Goal: Information Seeking & Learning: Learn about a topic

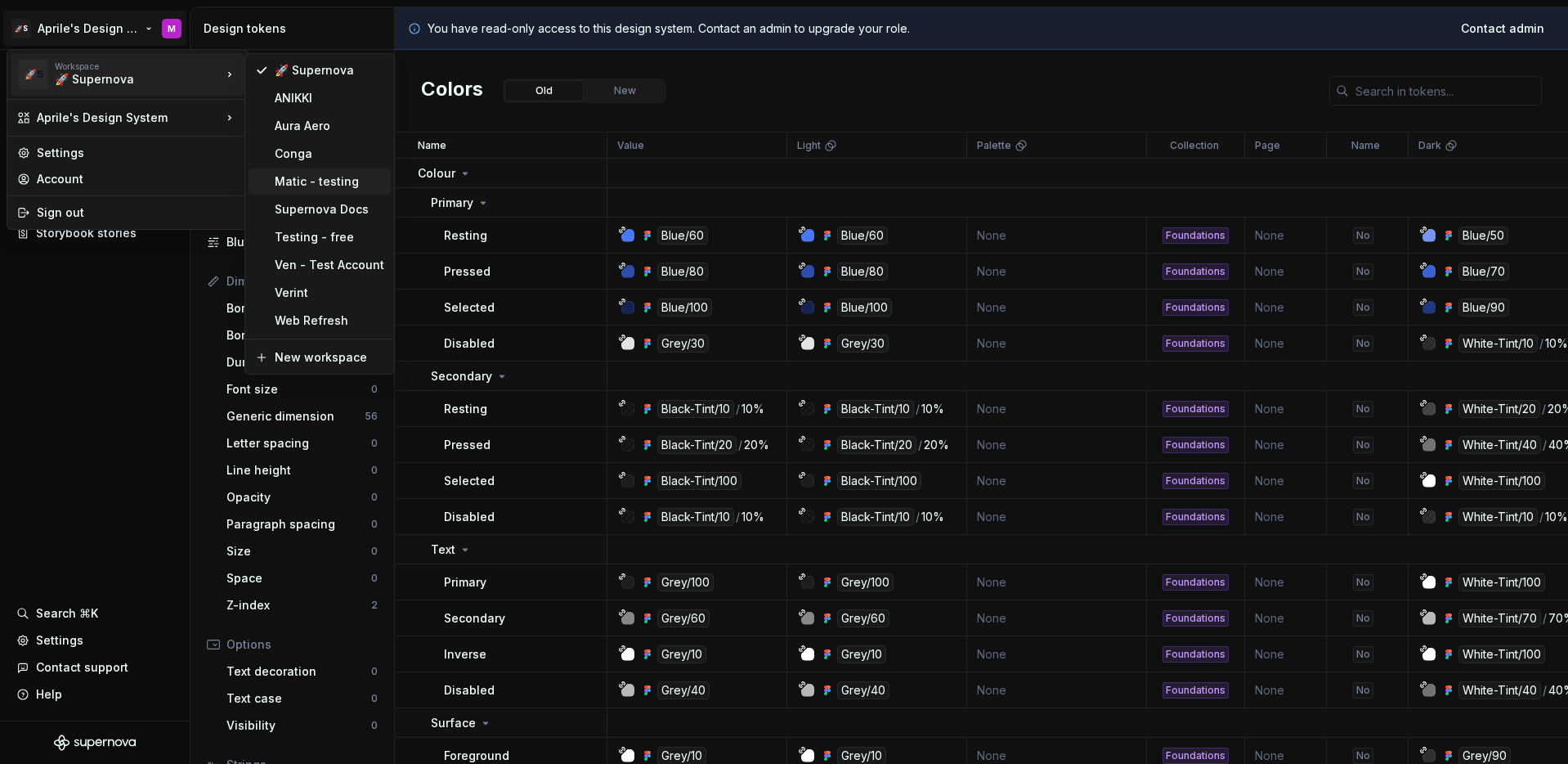
click at [351, 181] on div "Matic - testing" at bounding box center [329, 181] width 109 height 17
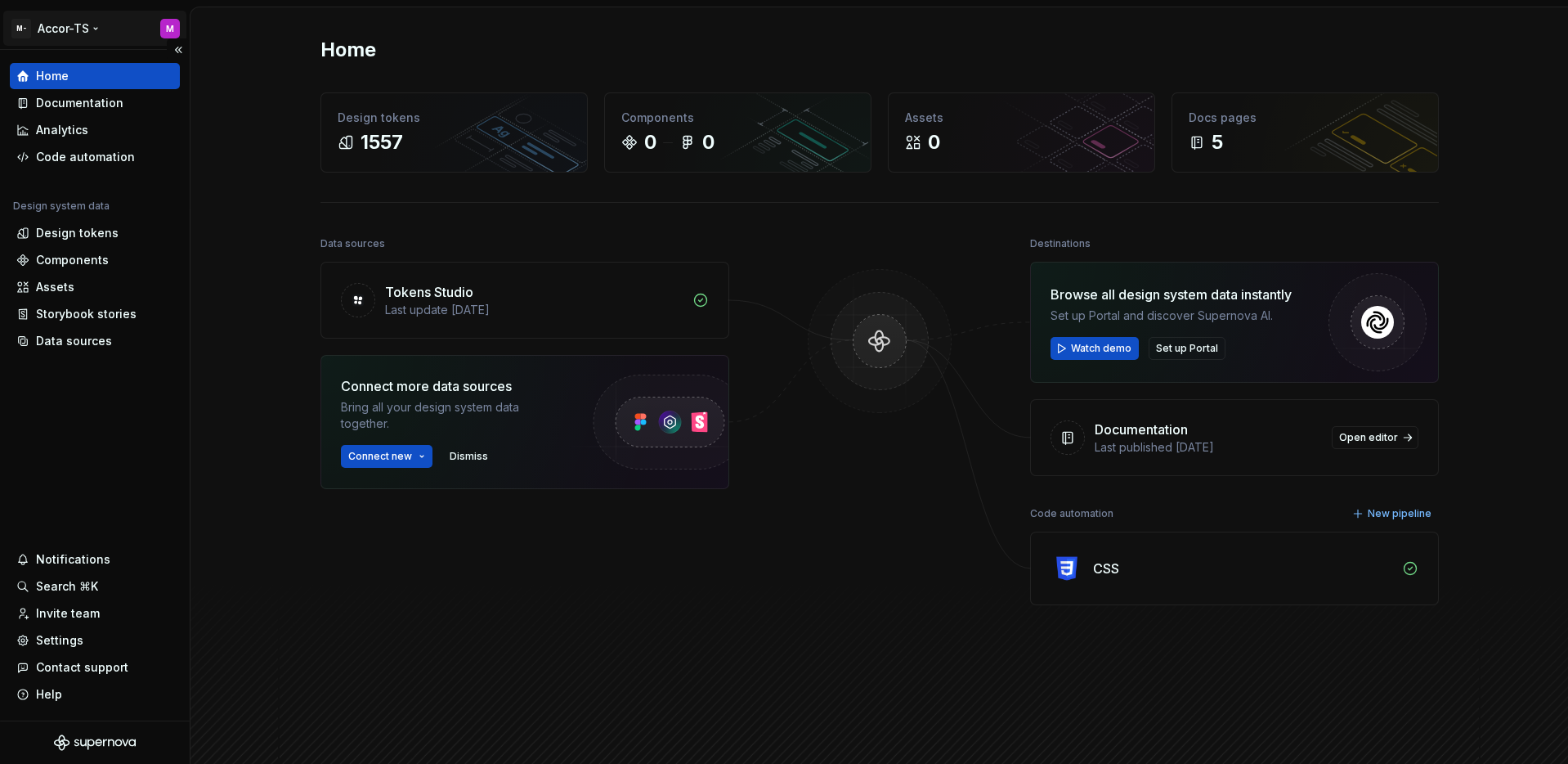
click at [68, 32] on html "M- Accor-TS M Home Documentation Analytics Code automation Design system data D…" at bounding box center [784, 382] width 1568 height 764
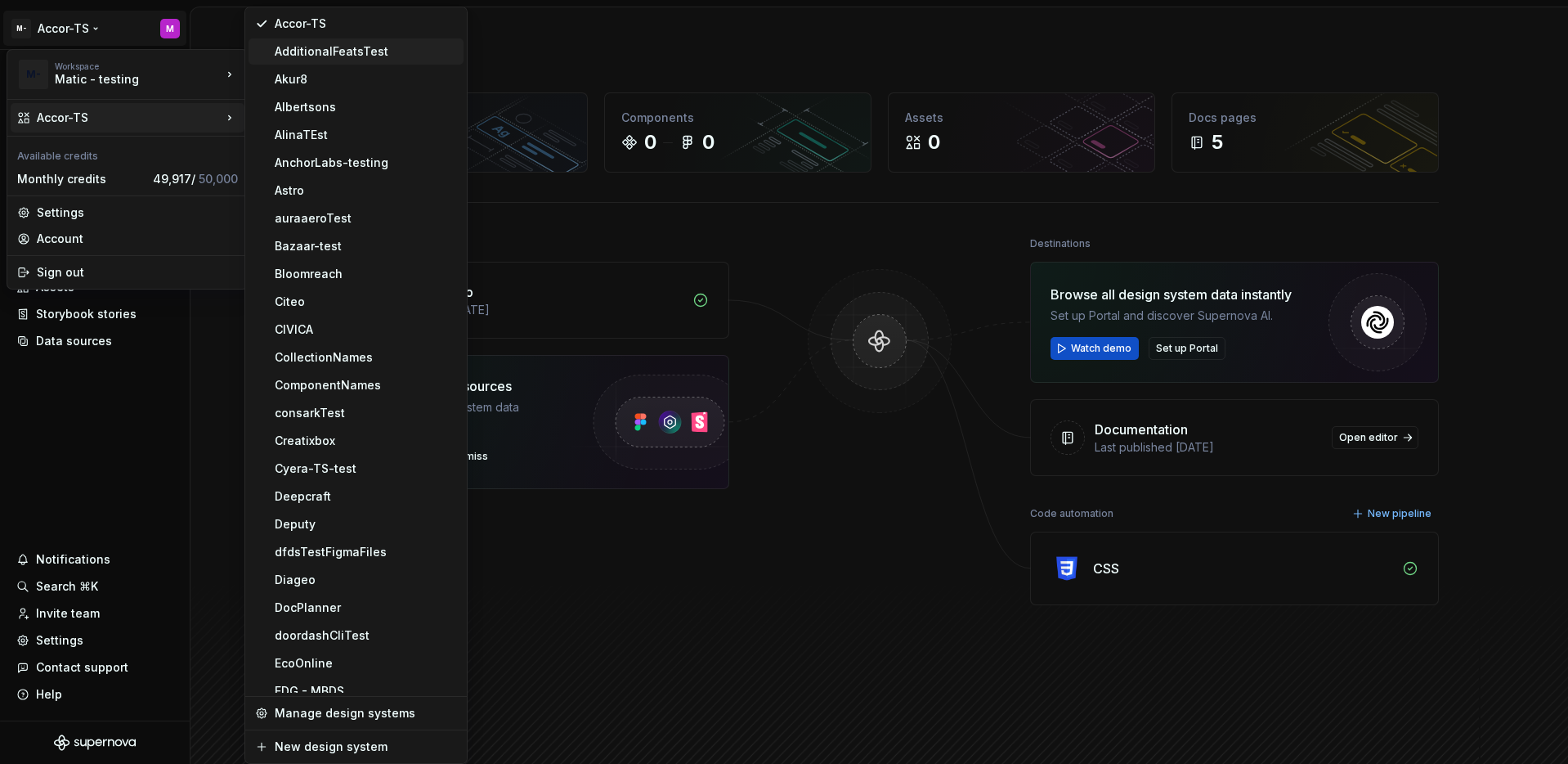
click at [385, 41] on div "AdditionalFeatsTest" at bounding box center [356, 52] width 215 height 26
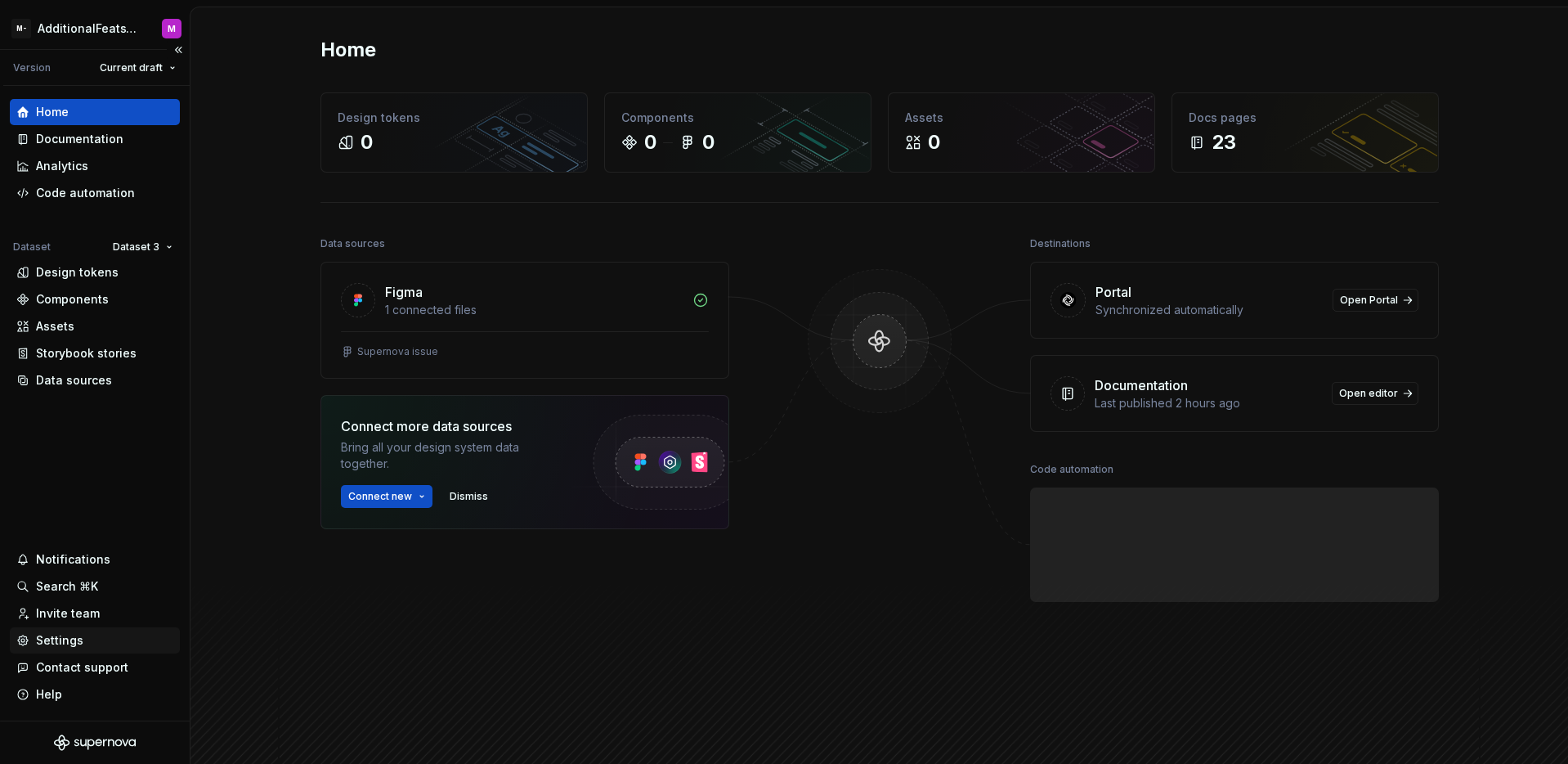
click at [72, 641] on div "Settings" at bounding box center [60, 640] width 47 height 17
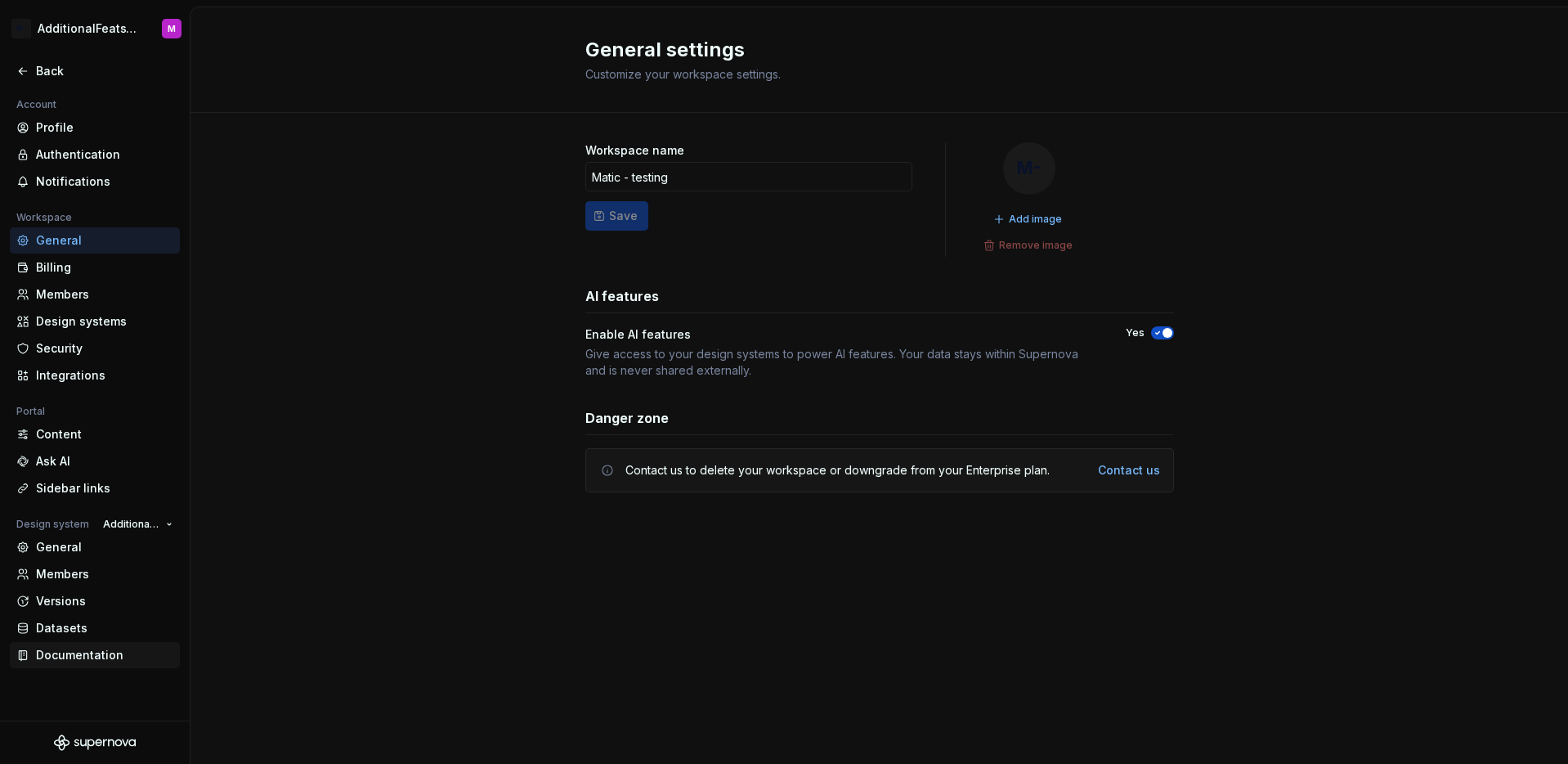
click at [74, 656] on div "Documentation" at bounding box center [104, 655] width 137 height 17
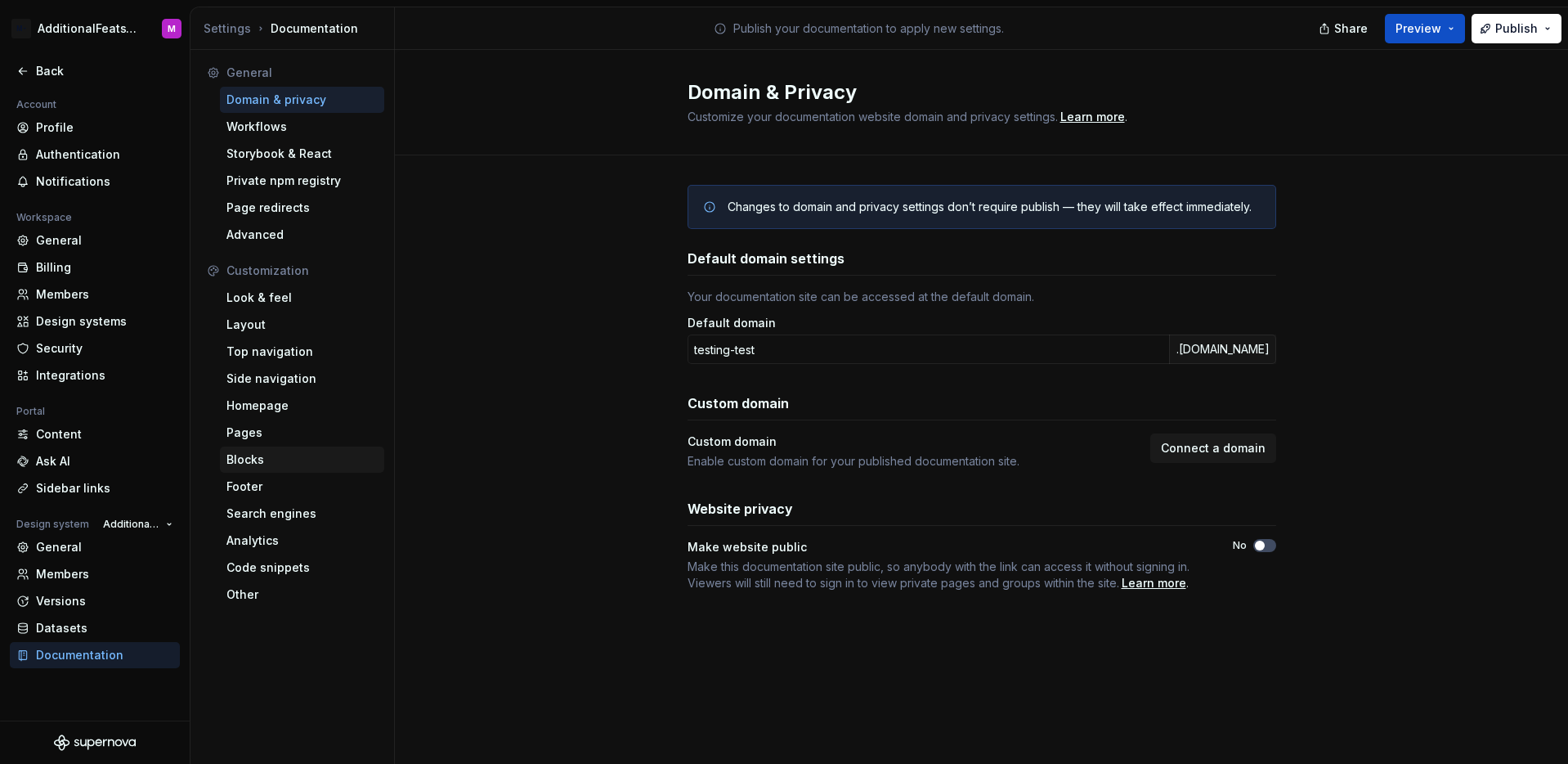
click at [281, 459] on div "Blocks" at bounding box center [302, 459] width 151 height 17
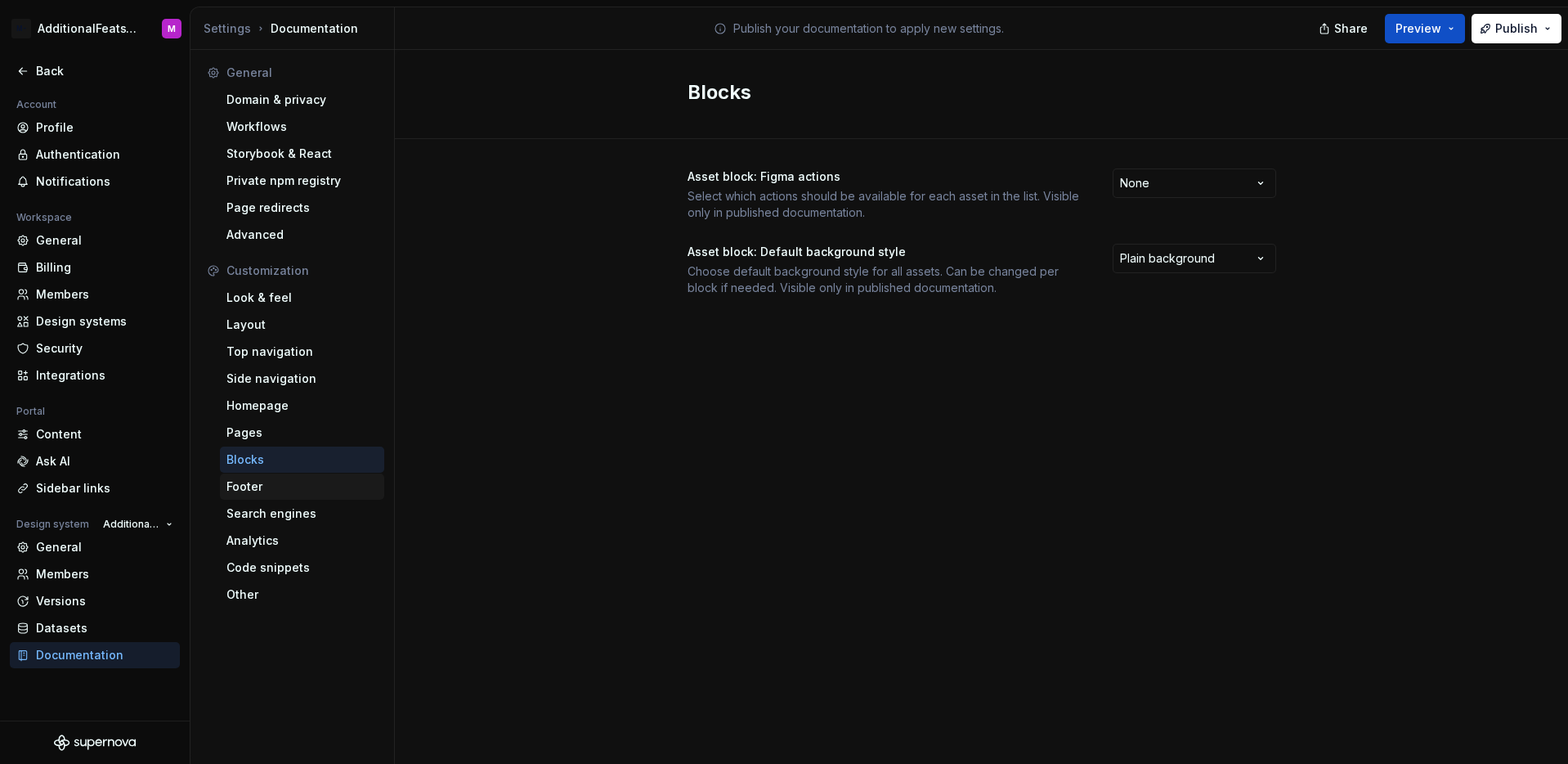
click at [295, 493] on div "Footer" at bounding box center [302, 487] width 151 height 17
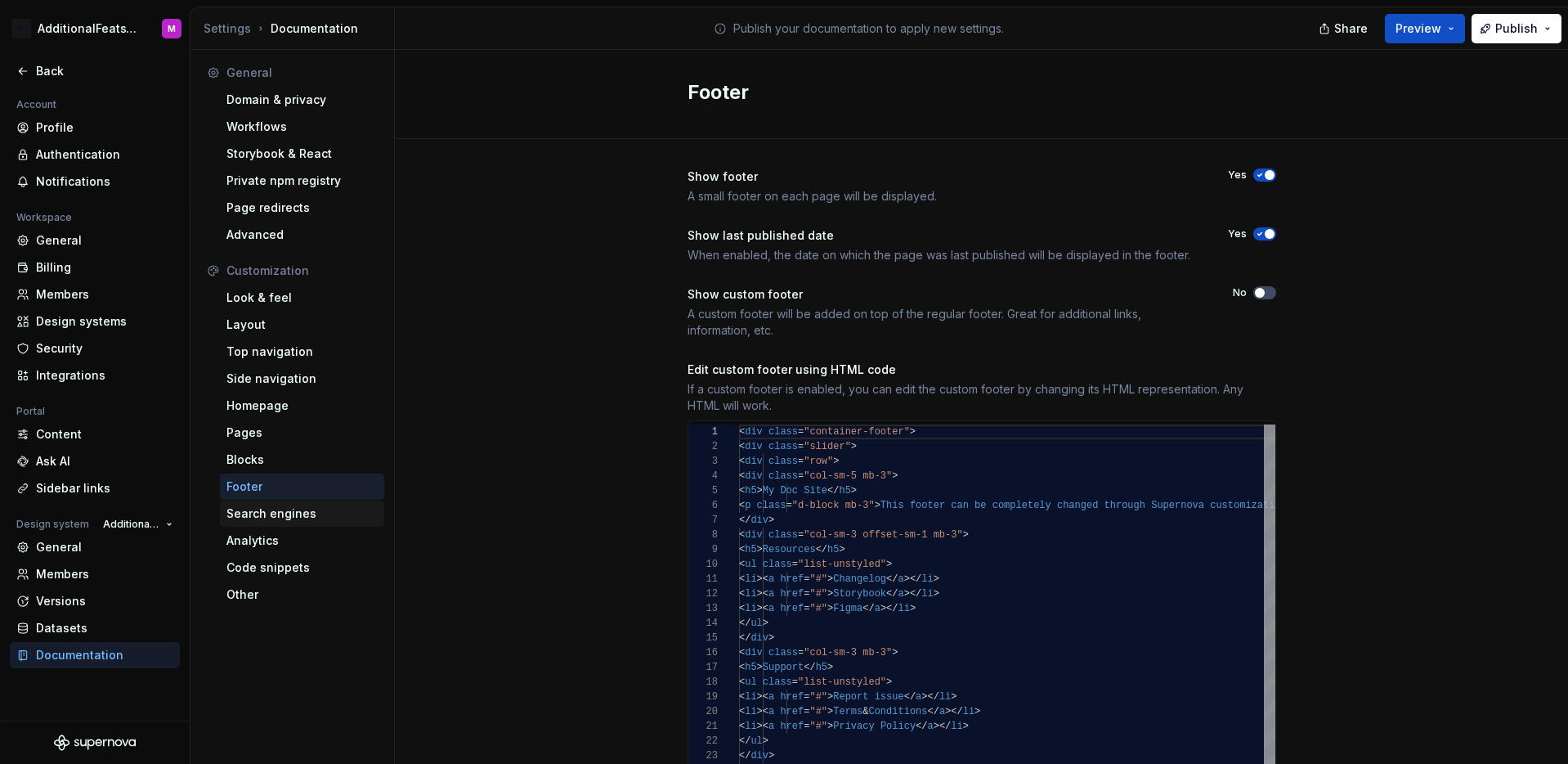
click at [294, 513] on div "Search engines" at bounding box center [302, 513] width 151 height 17
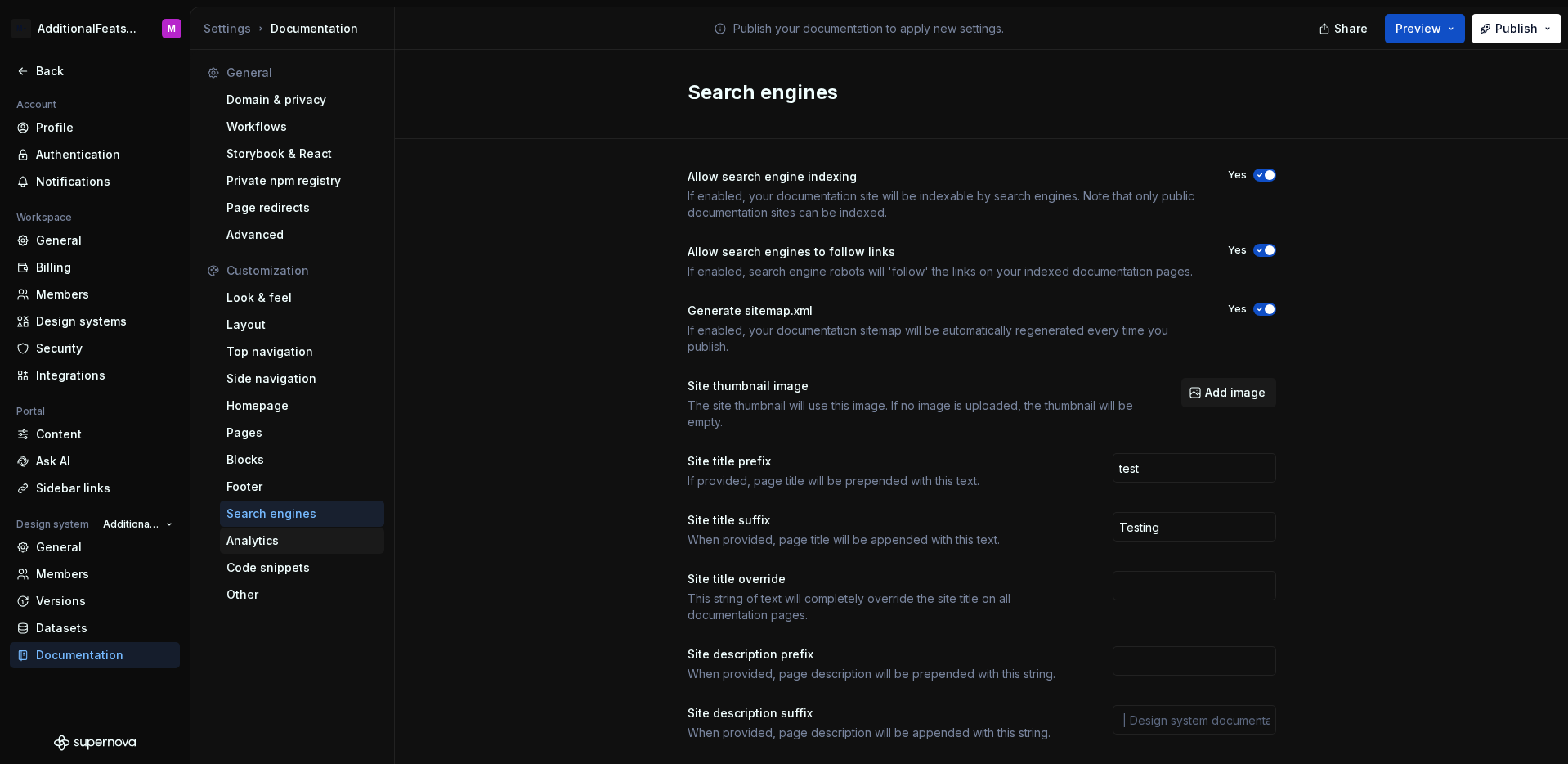
click at [292, 538] on div "Analytics" at bounding box center [302, 540] width 151 height 17
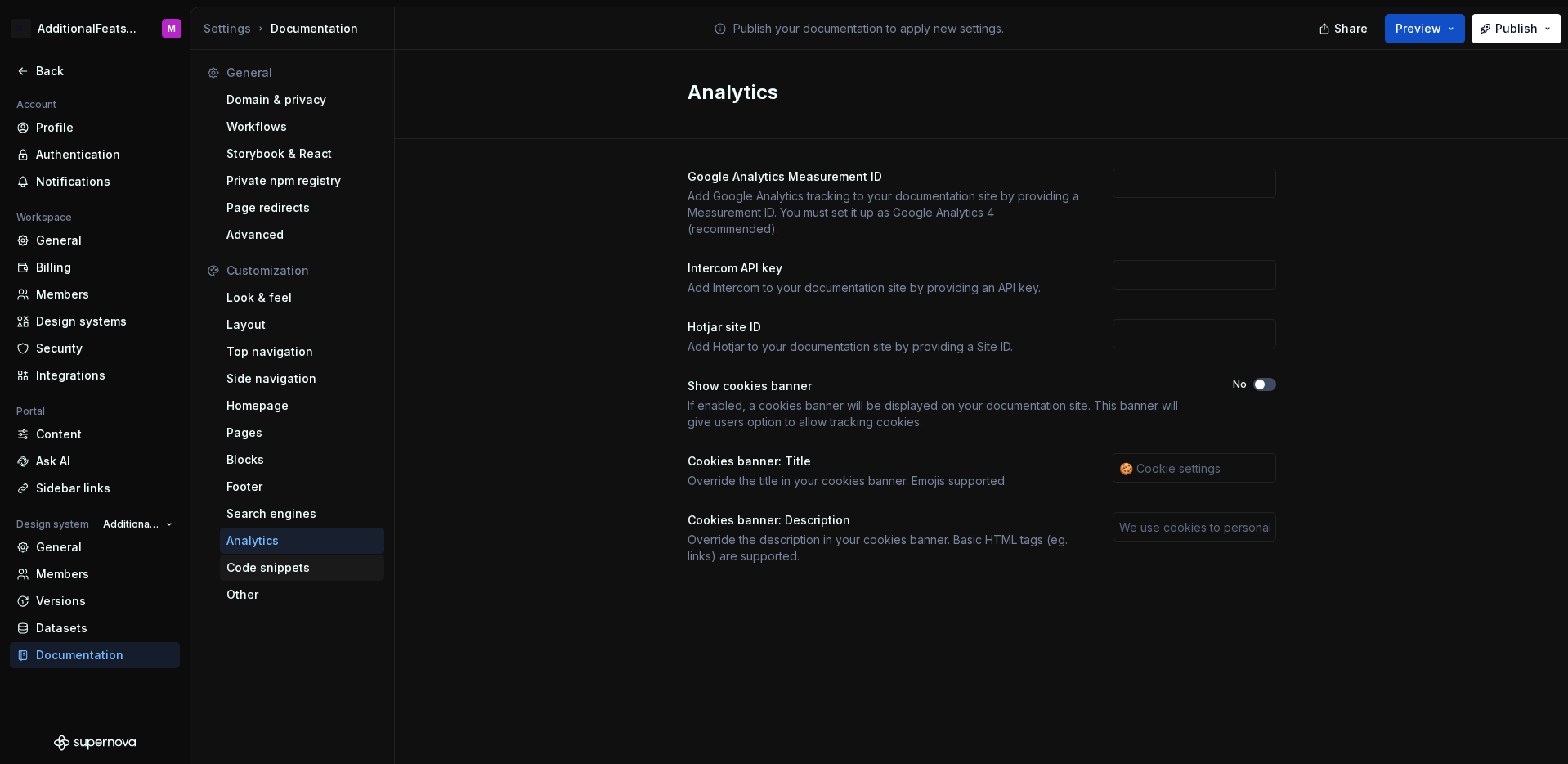
click at [288, 571] on div "Code snippets" at bounding box center [302, 567] width 151 height 17
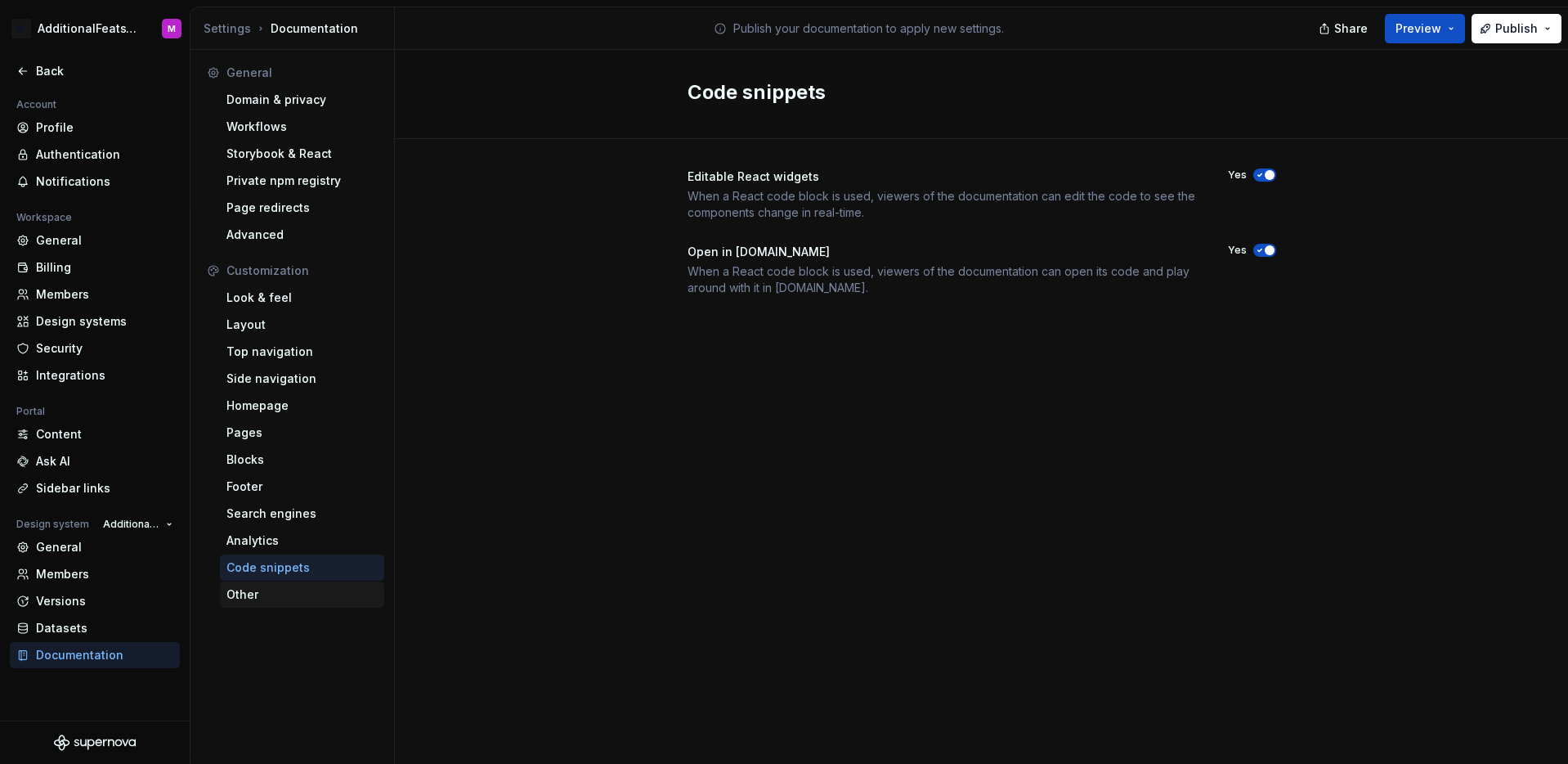
click at [260, 597] on div "Other" at bounding box center [302, 594] width 151 height 17
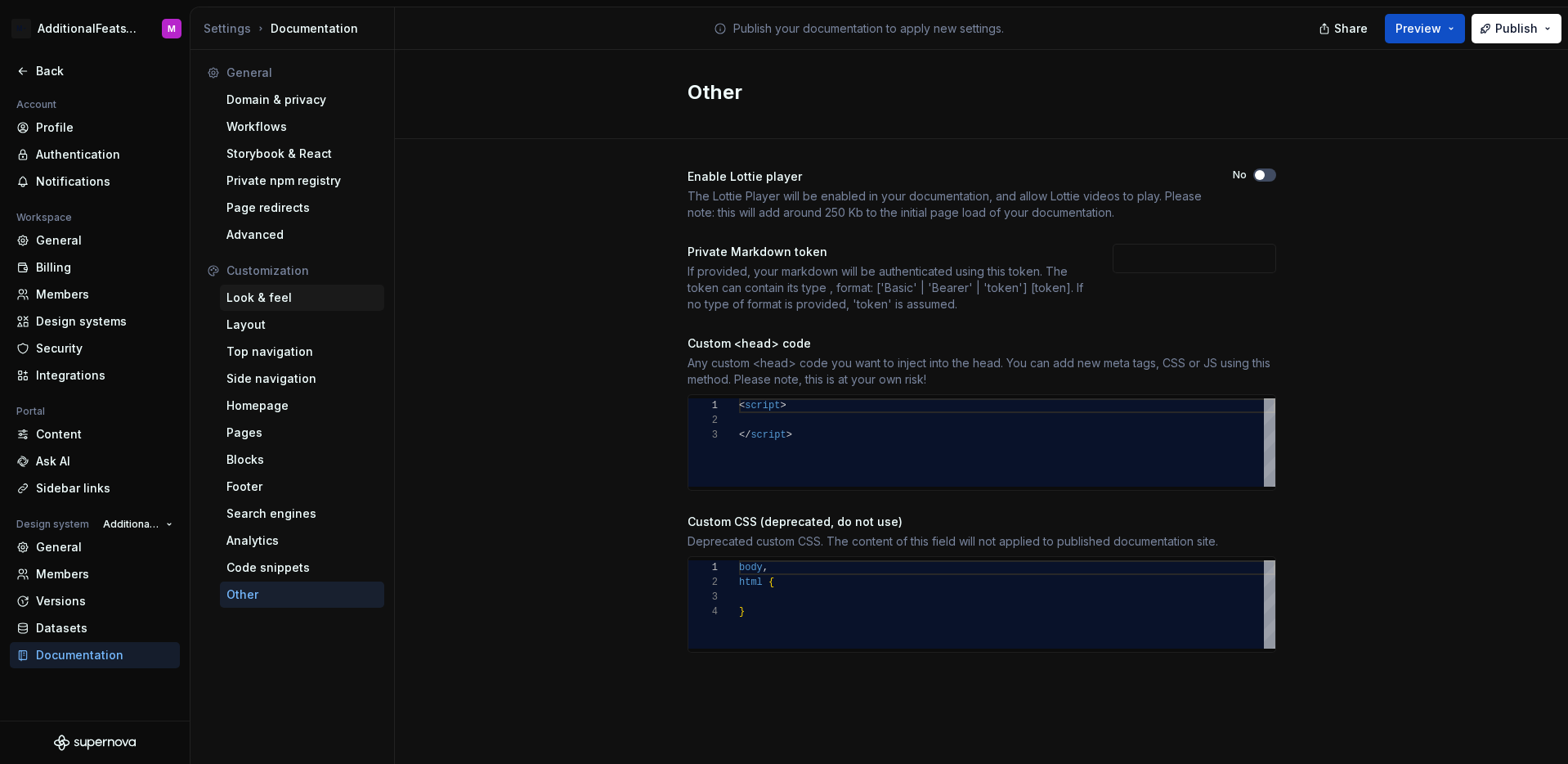
click at [296, 295] on div "Look & feel" at bounding box center [302, 298] width 151 height 17
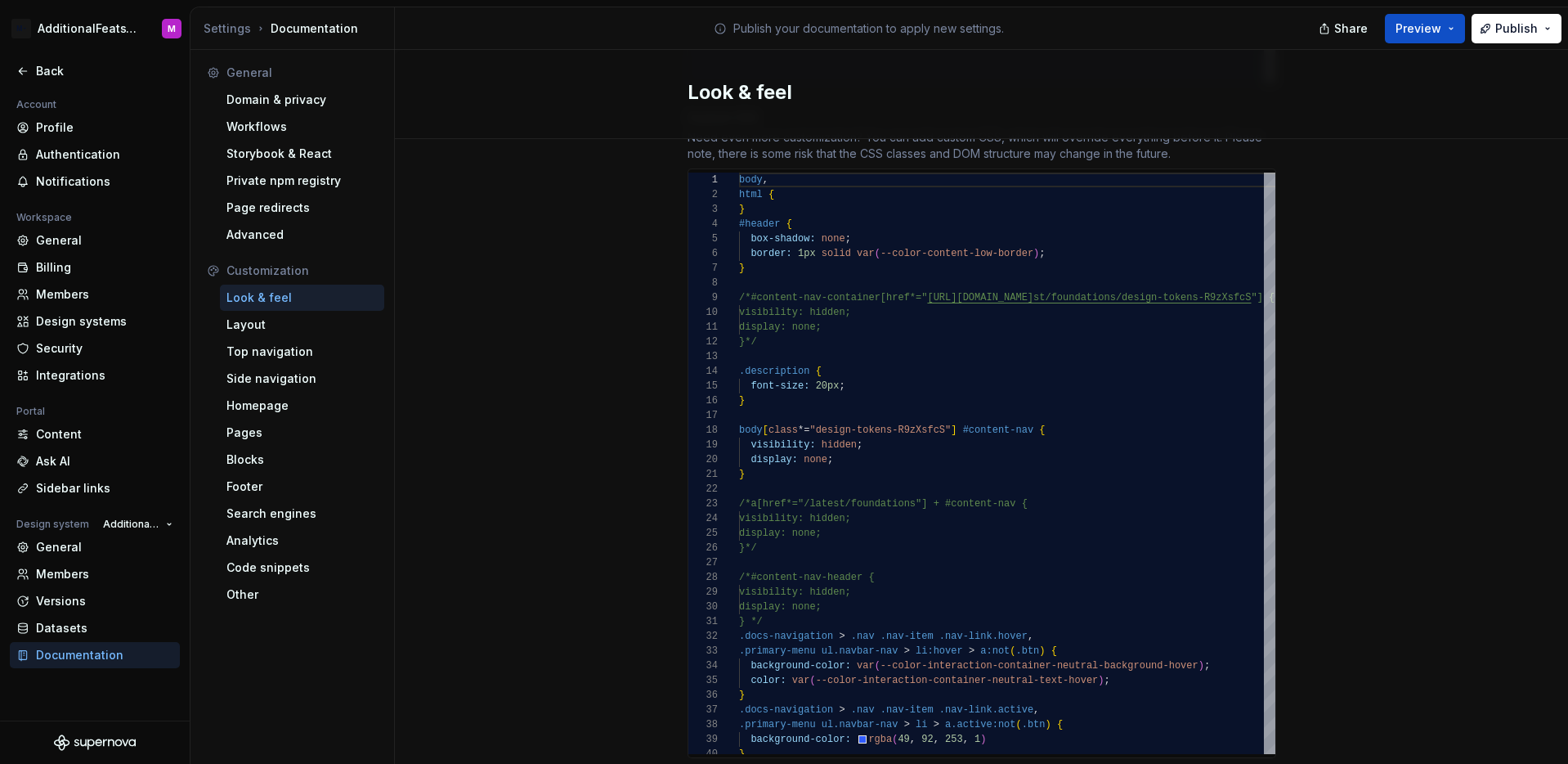
scroll to position [1050, 0]
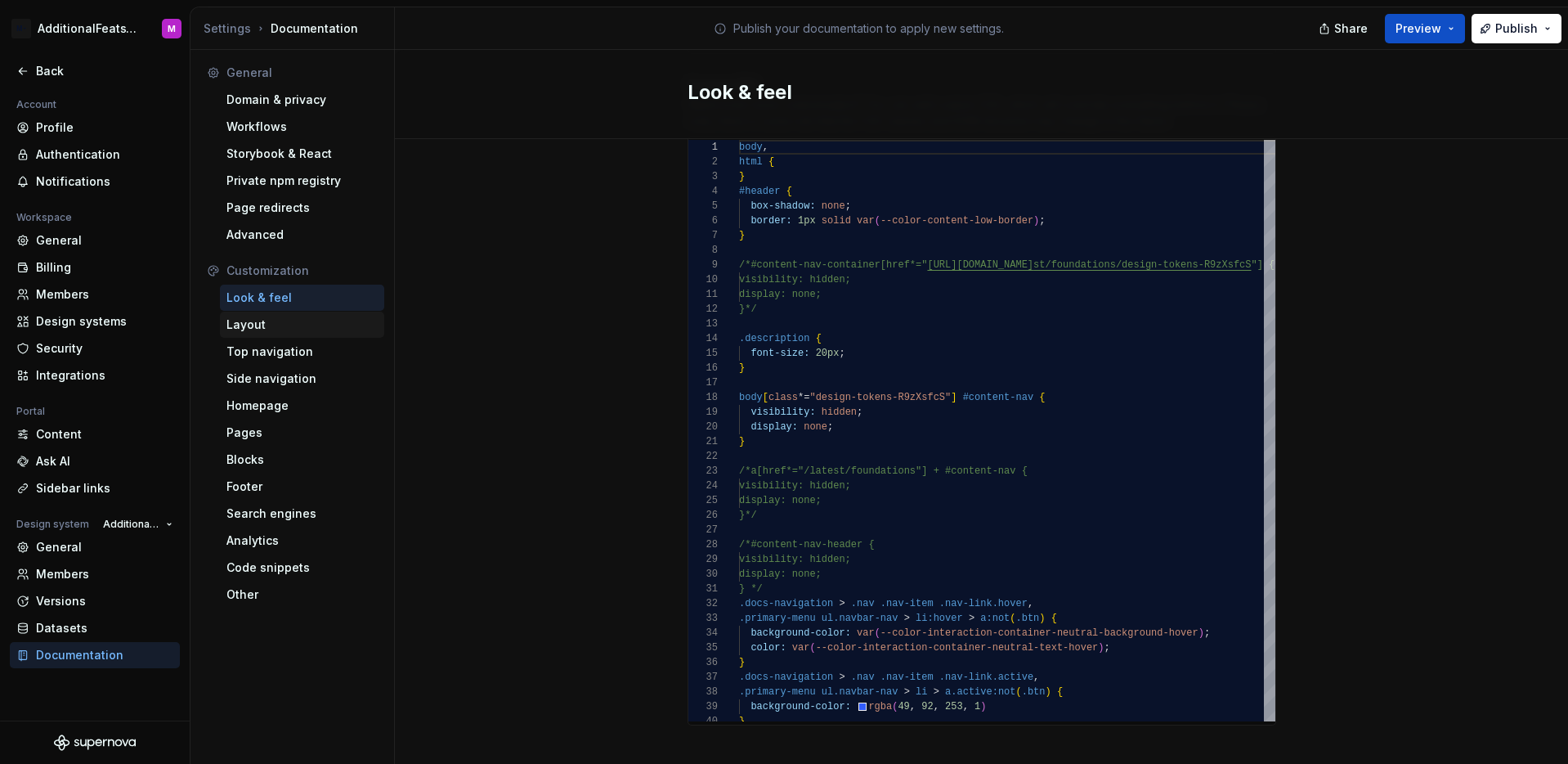
click at [304, 318] on div "Layout" at bounding box center [302, 325] width 151 height 17
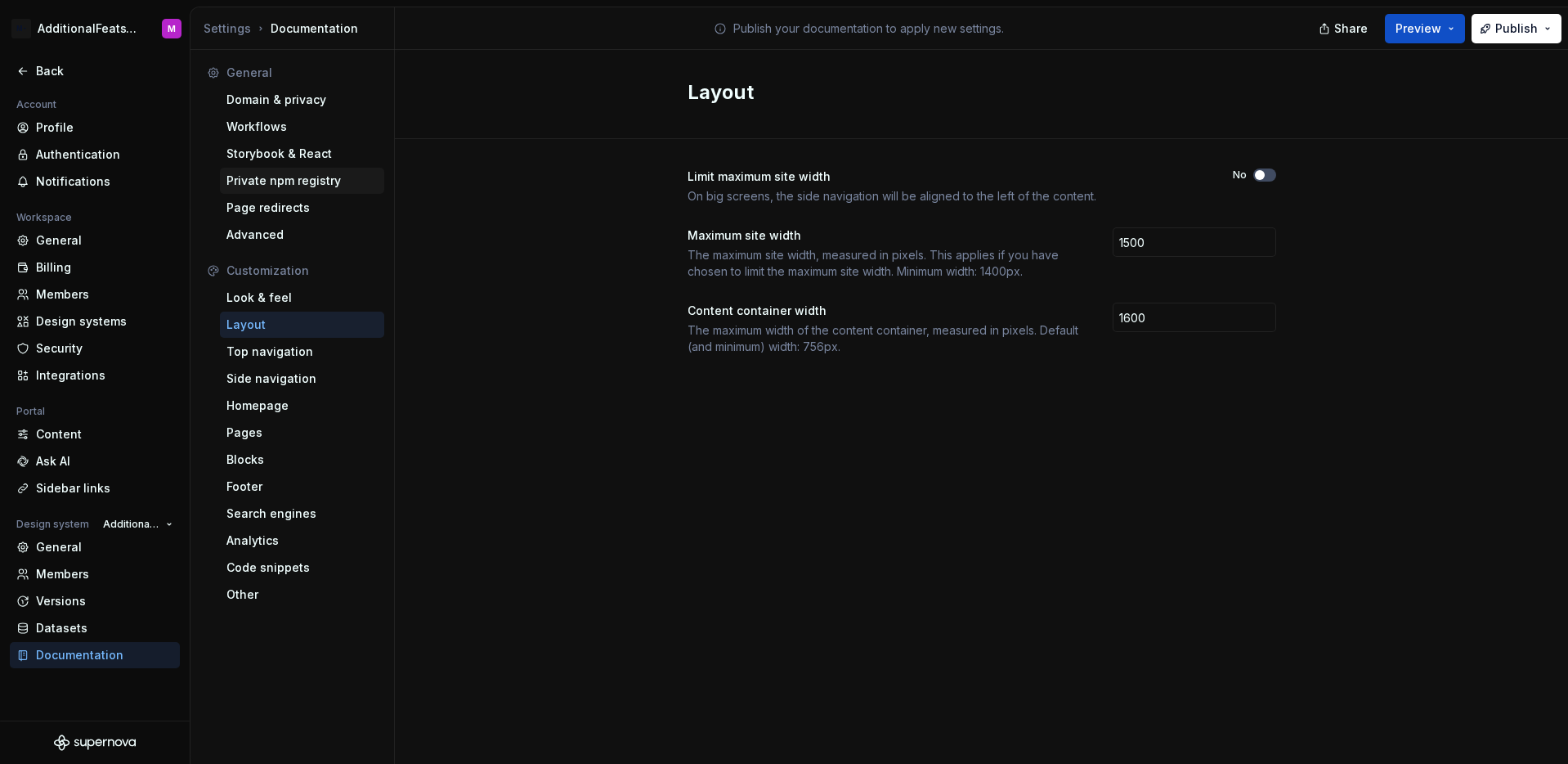
click at [322, 180] on div "Private npm registry" at bounding box center [302, 180] width 151 height 17
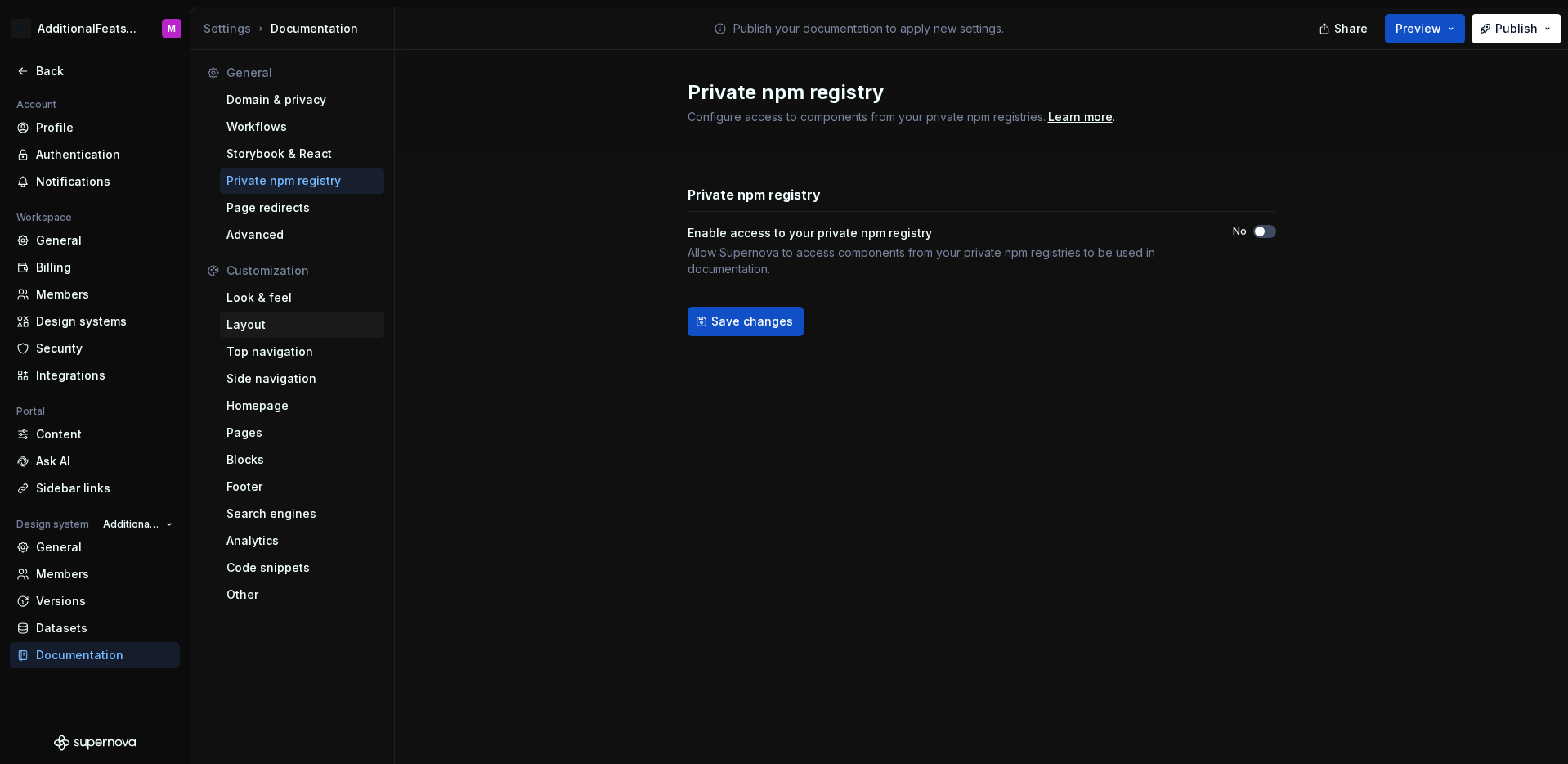
click at [284, 327] on div "Layout" at bounding box center [302, 325] width 151 height 17
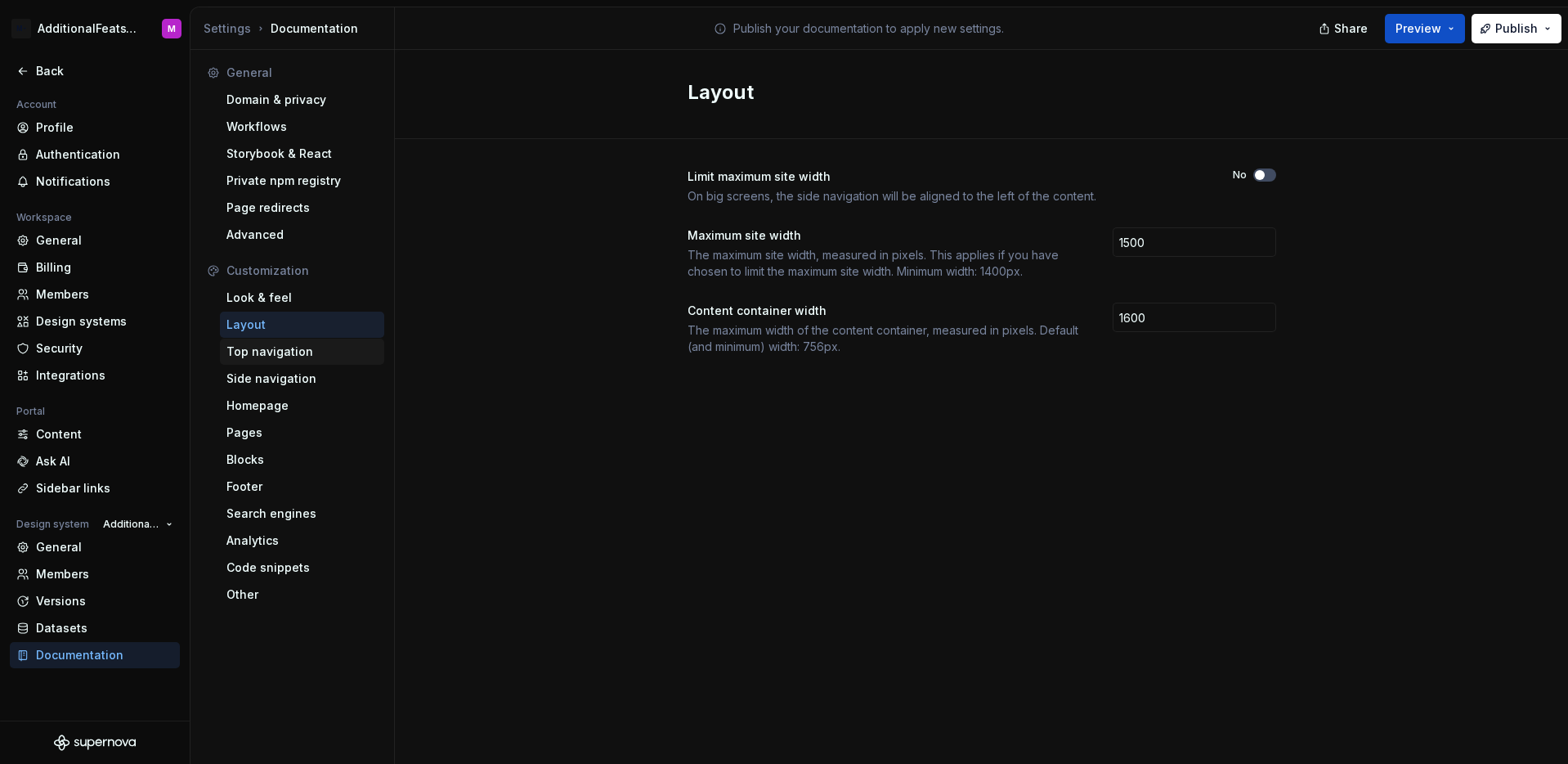
click at [302, 353] on div "Top navigation" at bounding box center [302, 351] width 151 height 17
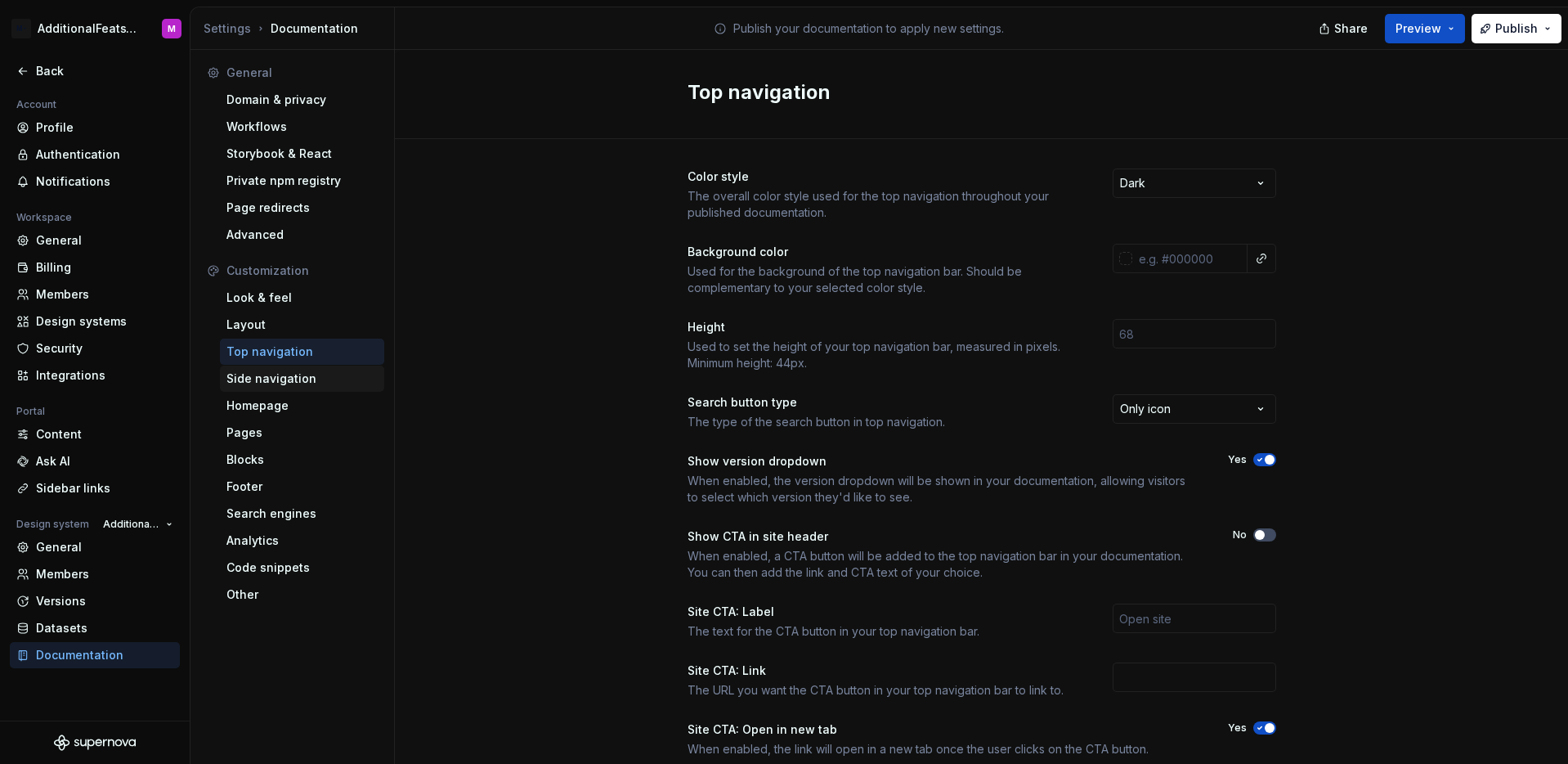
click at [300, 372] on div "Side navigation" at bounding box center [302, 378] width 151 height 17
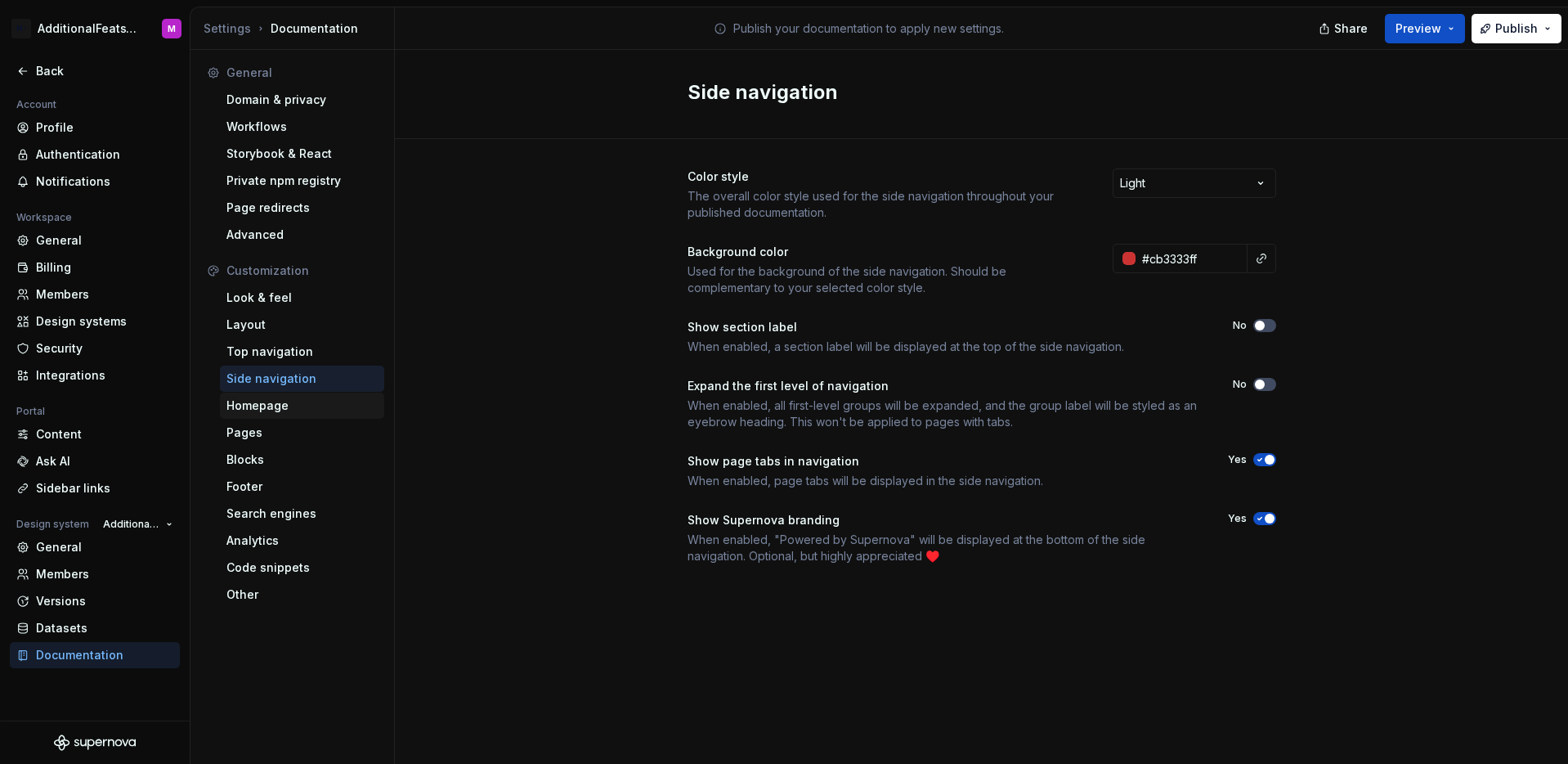
click at [292, 409] on div "Homepage" at bounding box center [302, 405] width 151 height 17
click at [286, 429] on div "Pages" at bounding box center [302, 432] width 151 height 17
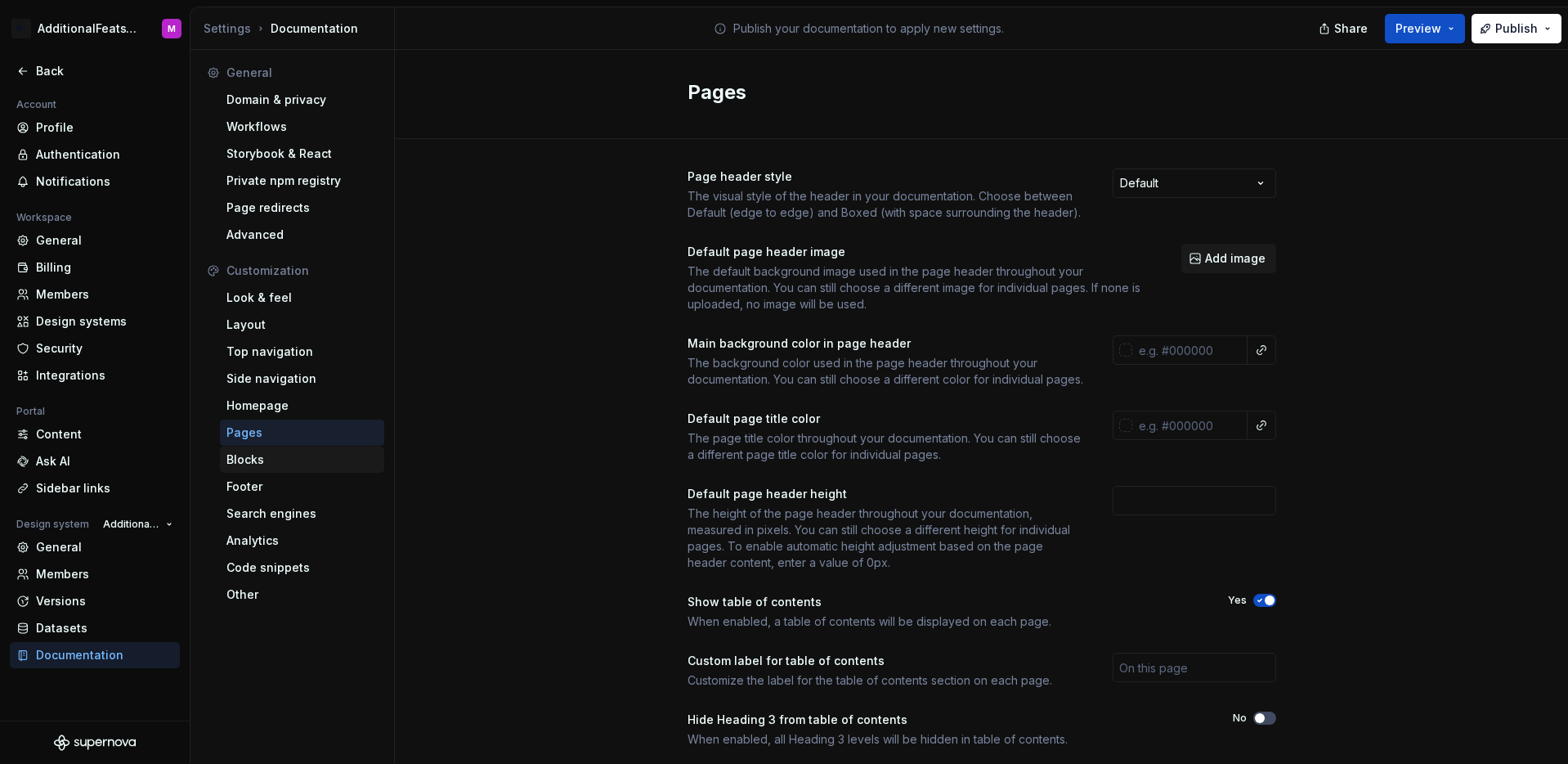
click at [279, 455] on div "Blocks" at bounding box center [302, 459] width 151 height 17
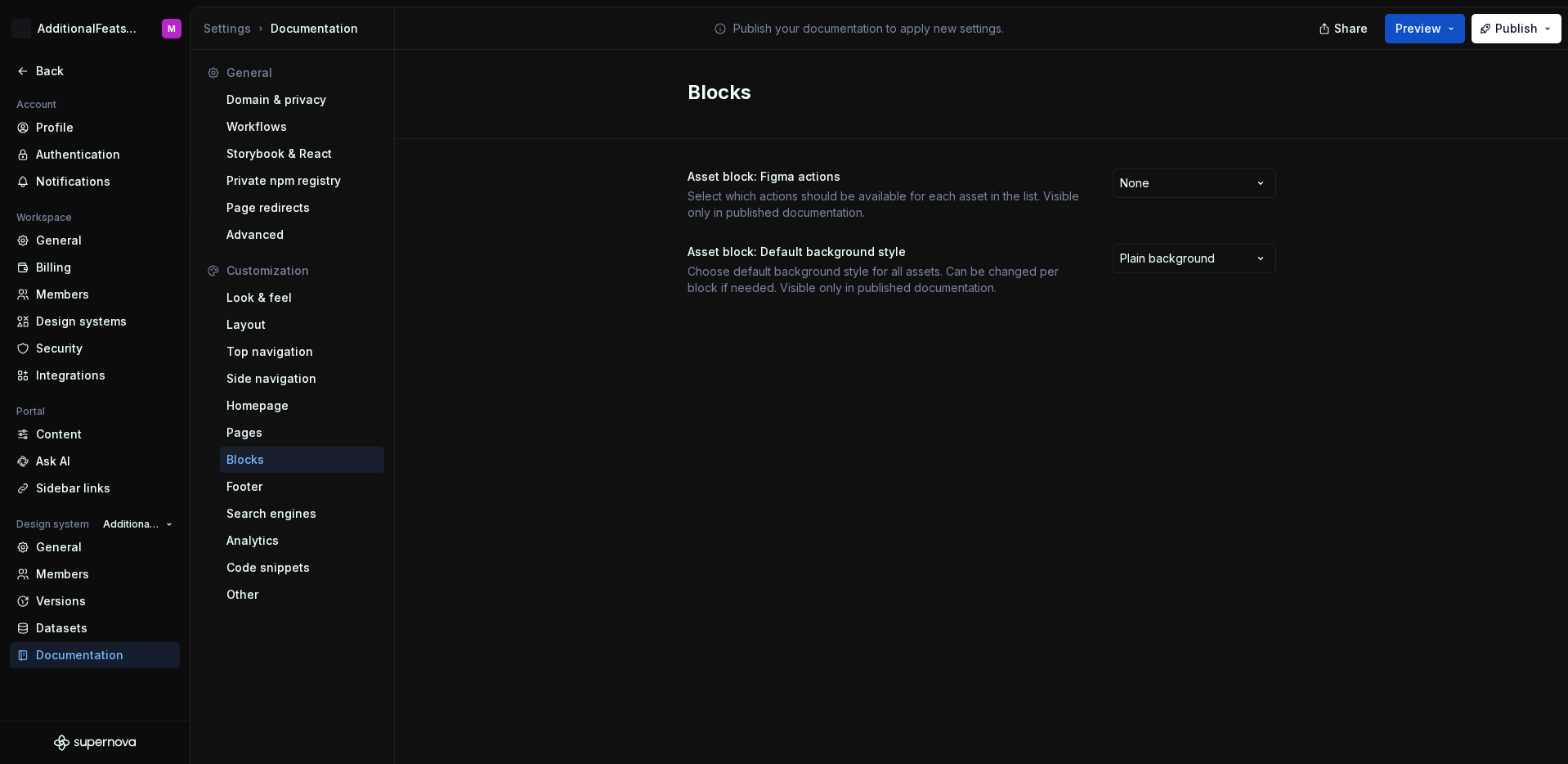
click at [279, 471] on div "Blocks" at bounding box center [302, 459] width 164 height 26
click at [276, 489] on div "Footer" at bounding box center [302, 487] width 151 height 17
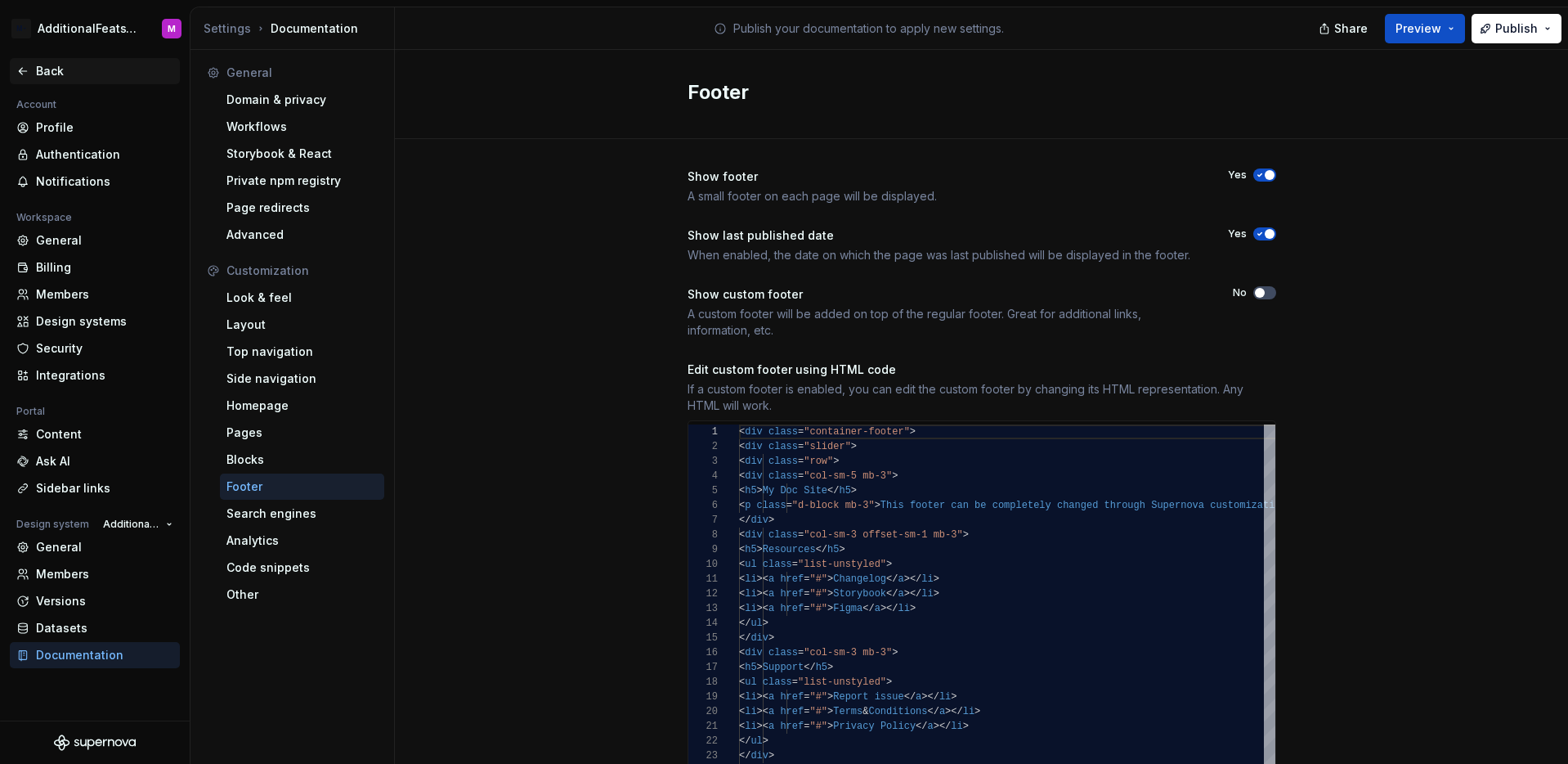
click at [27, 71] on icon at bounding box center [23, 71] width 13 height 13
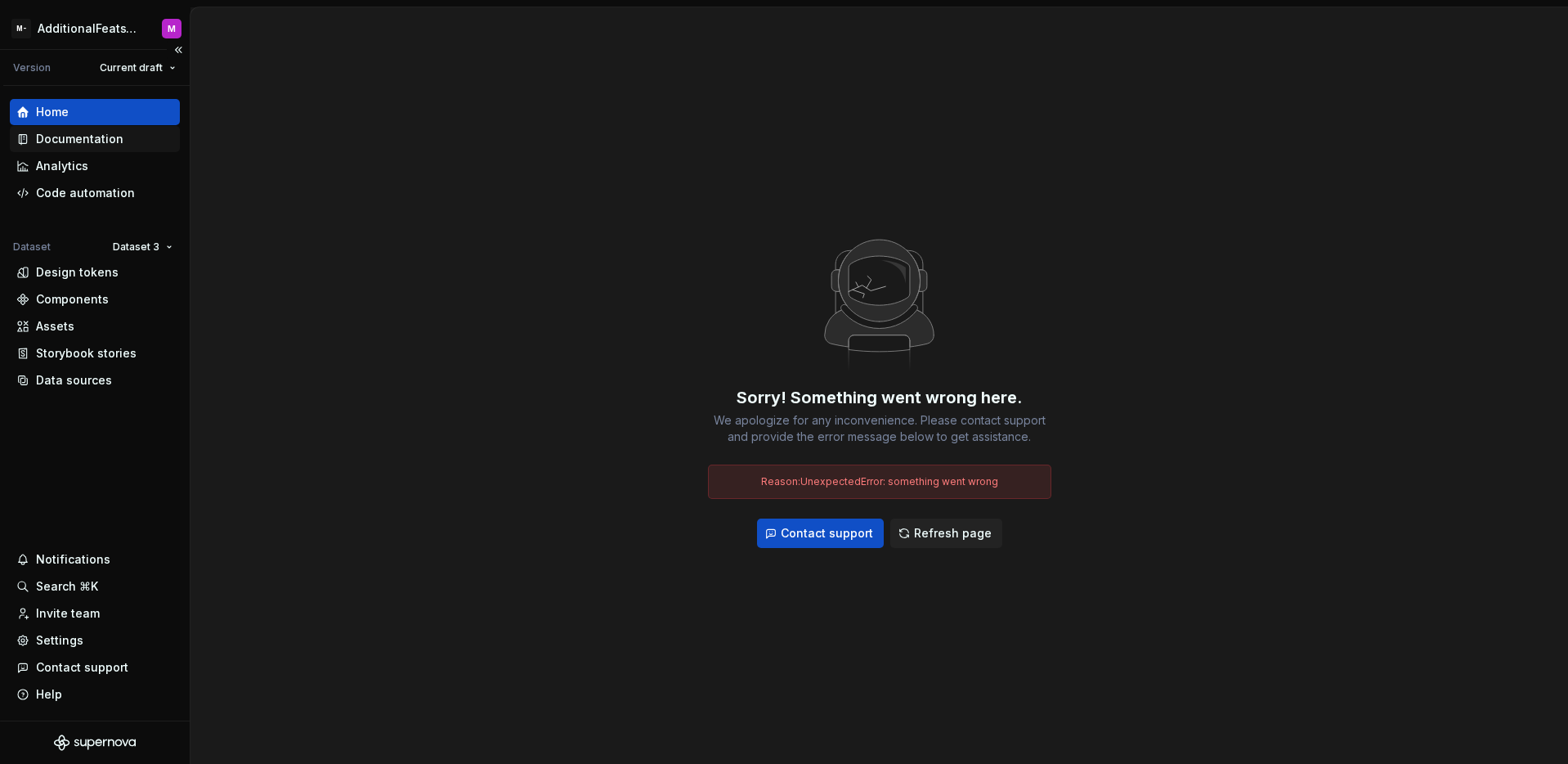
click at [79, 139] on div "Documentation" at bounding box center [80, 139] width 88 height 17
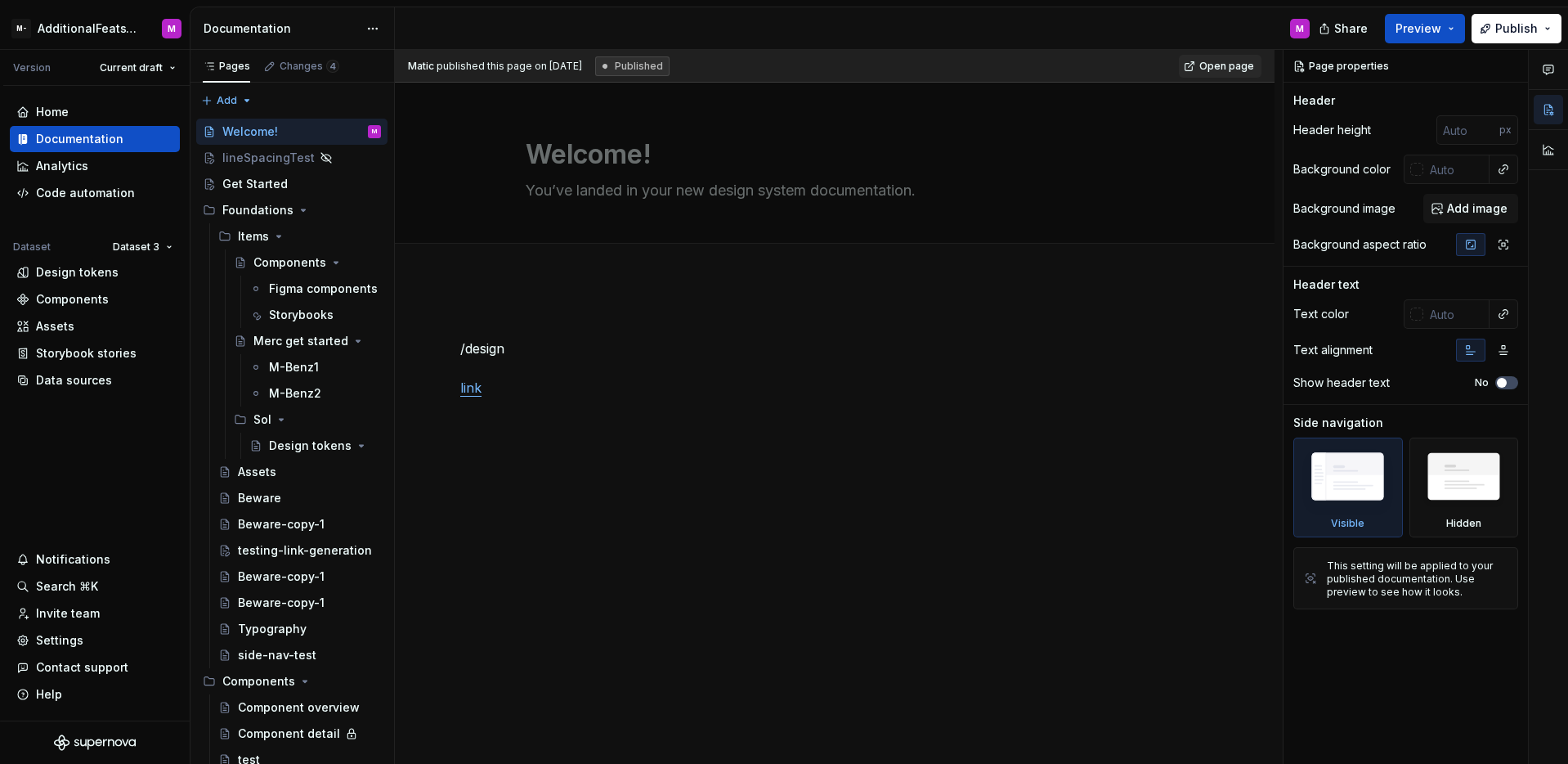
click at [578, 452] on div "Matic published this page on September 9, 2025 Published Open page Welcome! You…" at bounding box center [838, 407] width 888 height 715
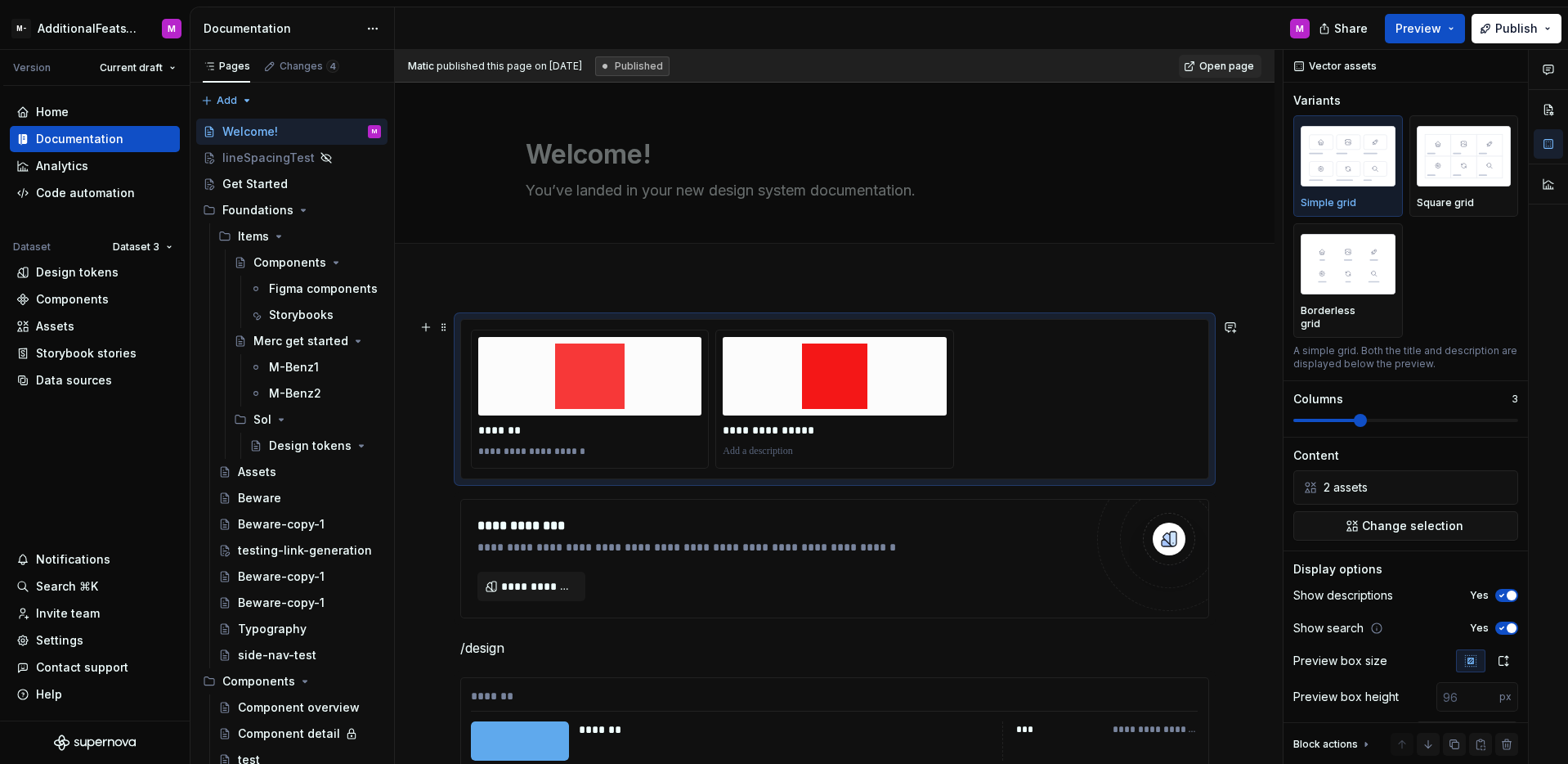
click at [998, 404] on div "**********" at bounding box center [835, 399] width 728 height 139
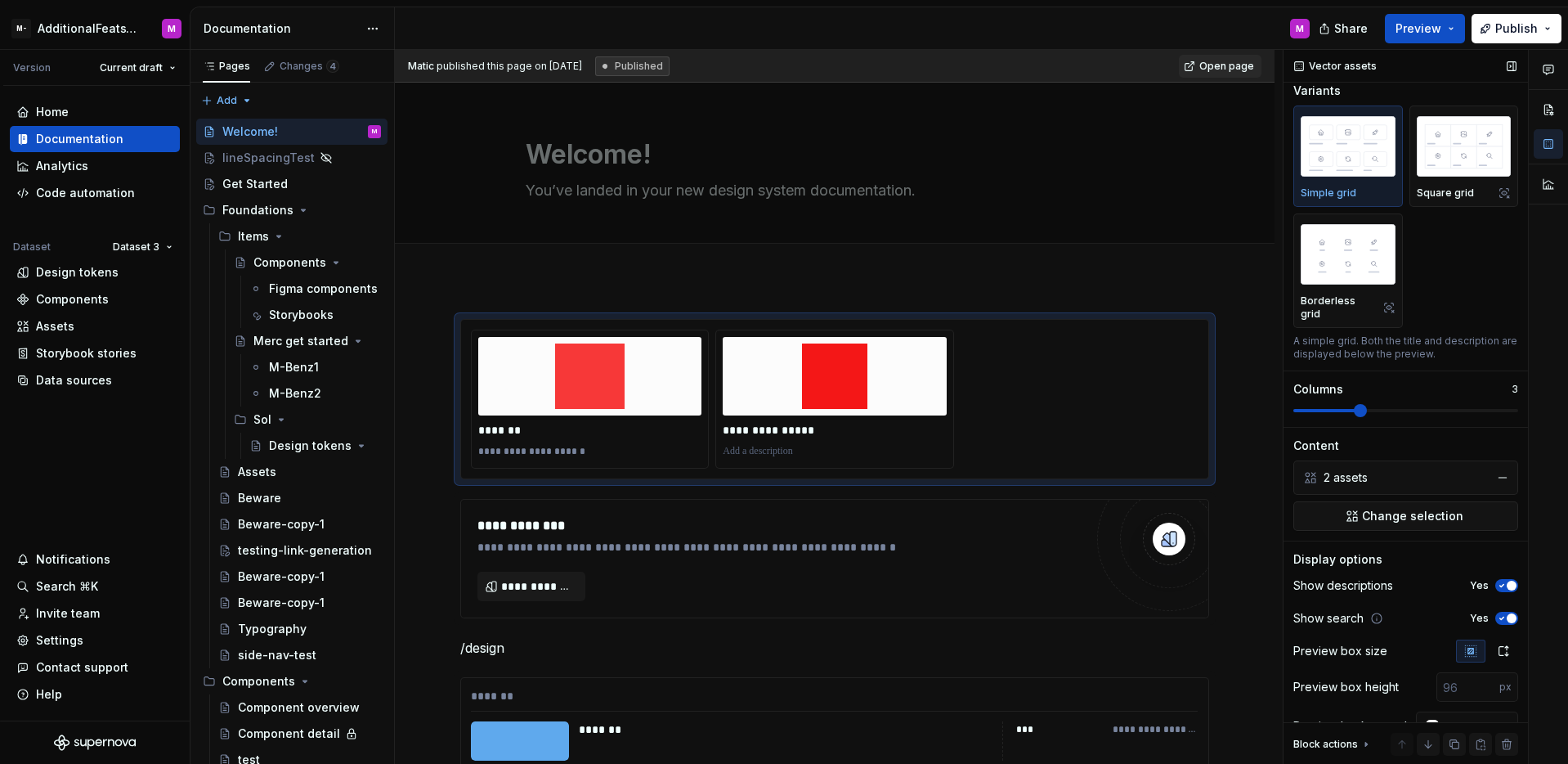
scroll to position [53, 0]
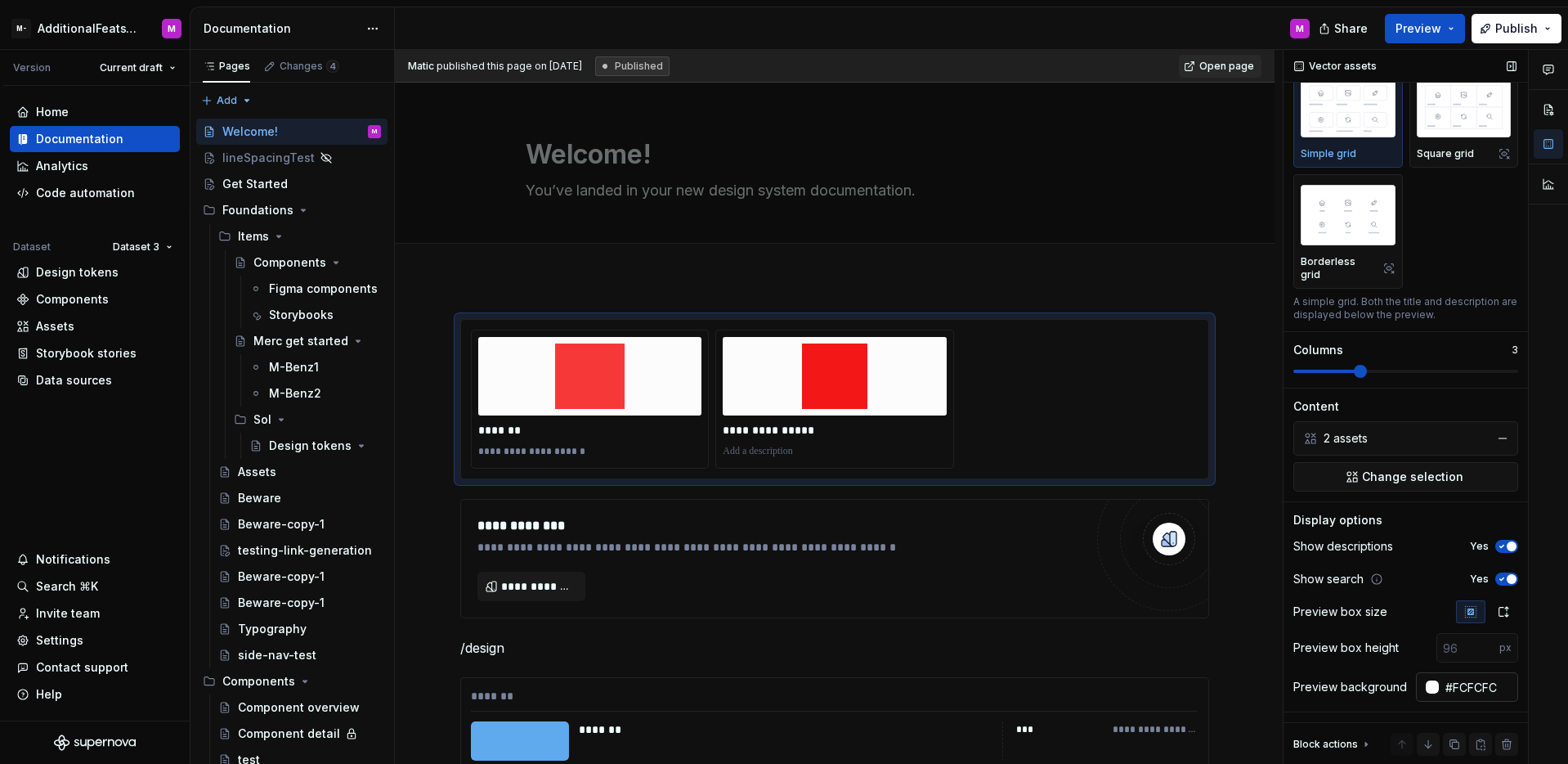
click at [1429, 689] on div at bounding box center [1432, 686] width 13 height 13
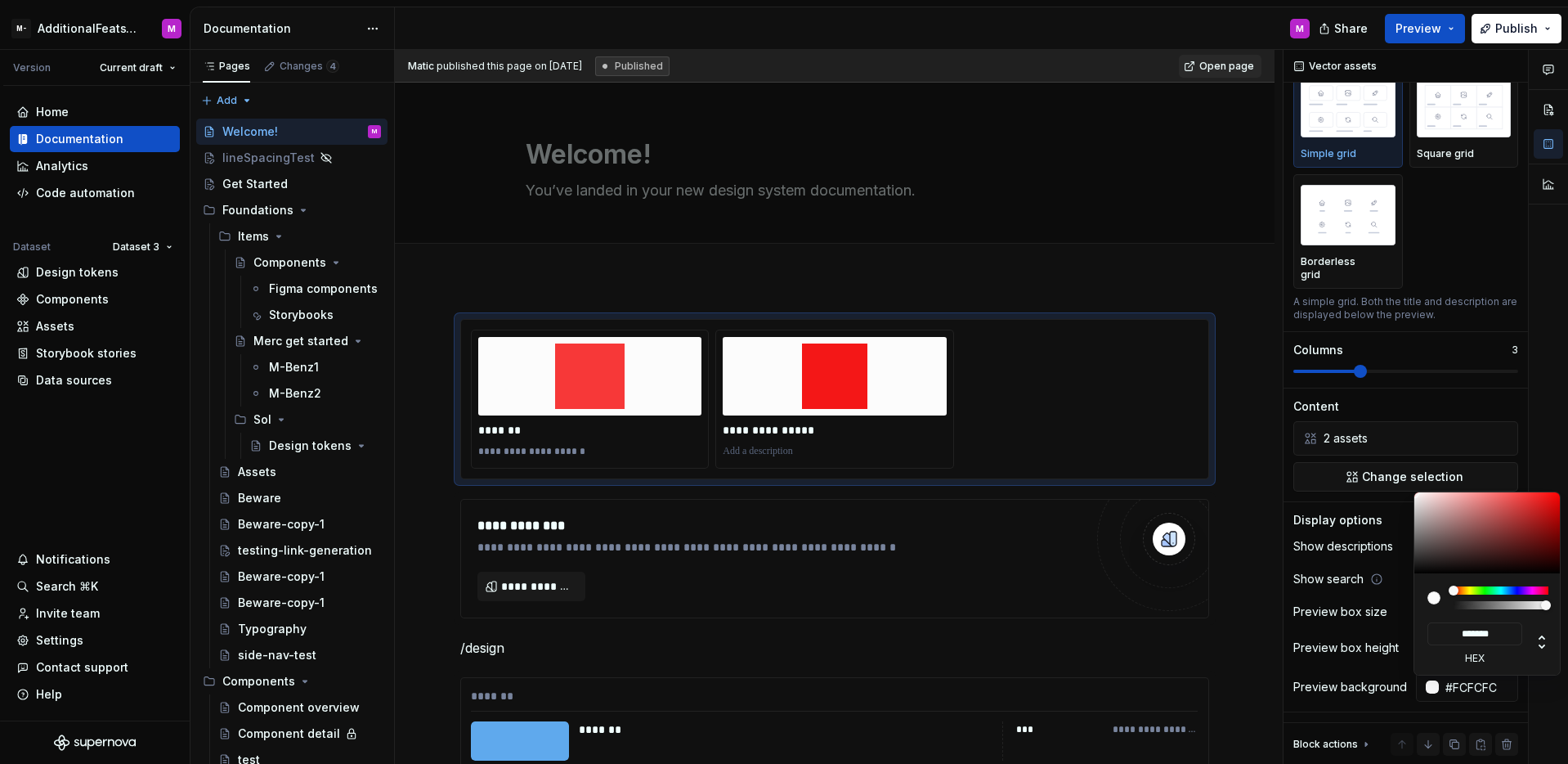
click at [1220, 263] on html "M- AdditionalFeatsTest M Version Current draft Home Documentation Analytics Cod…" at bounding box center [784, 382] width 1568 height 764
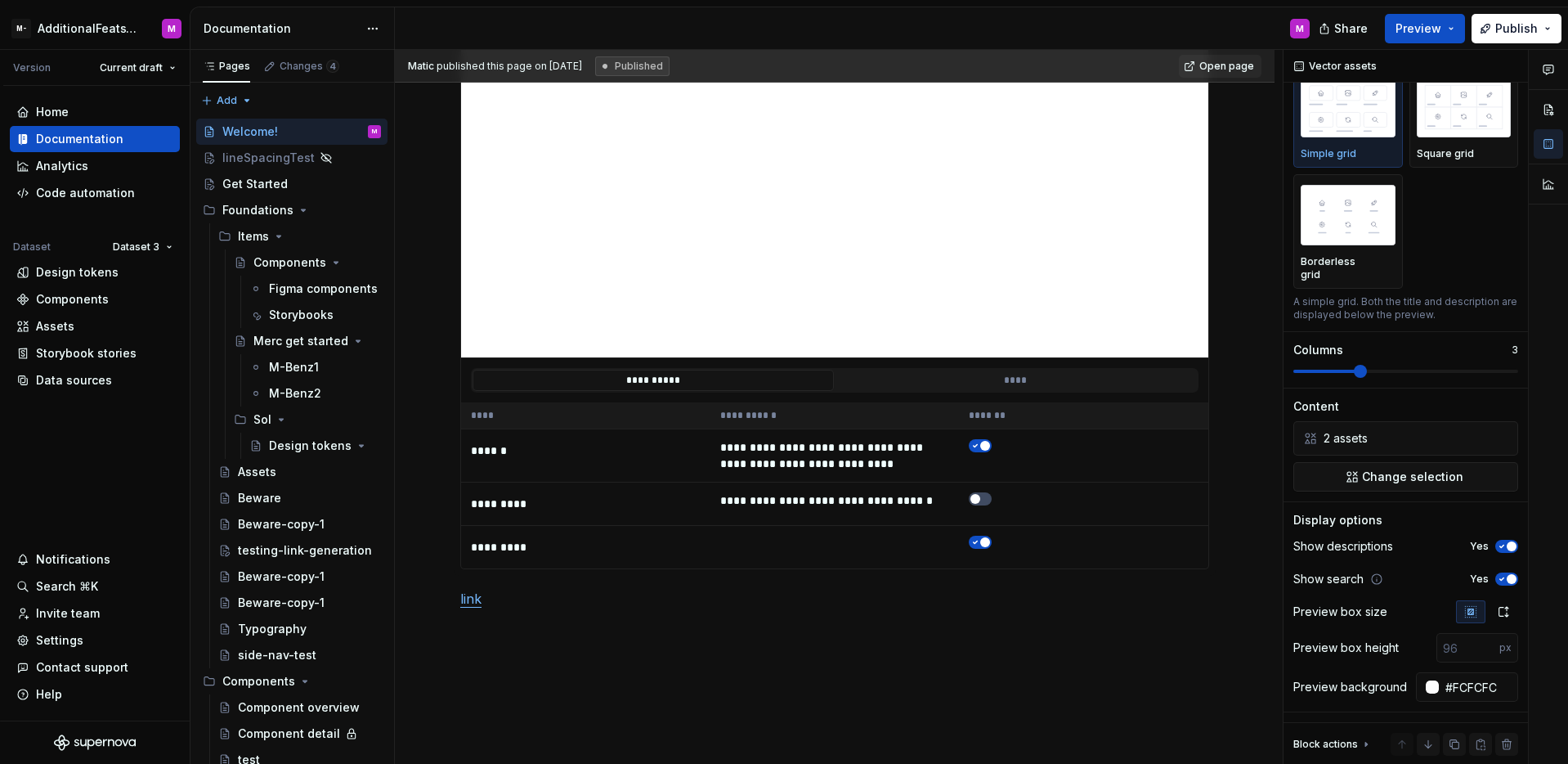
scroll to position [1891, 0]
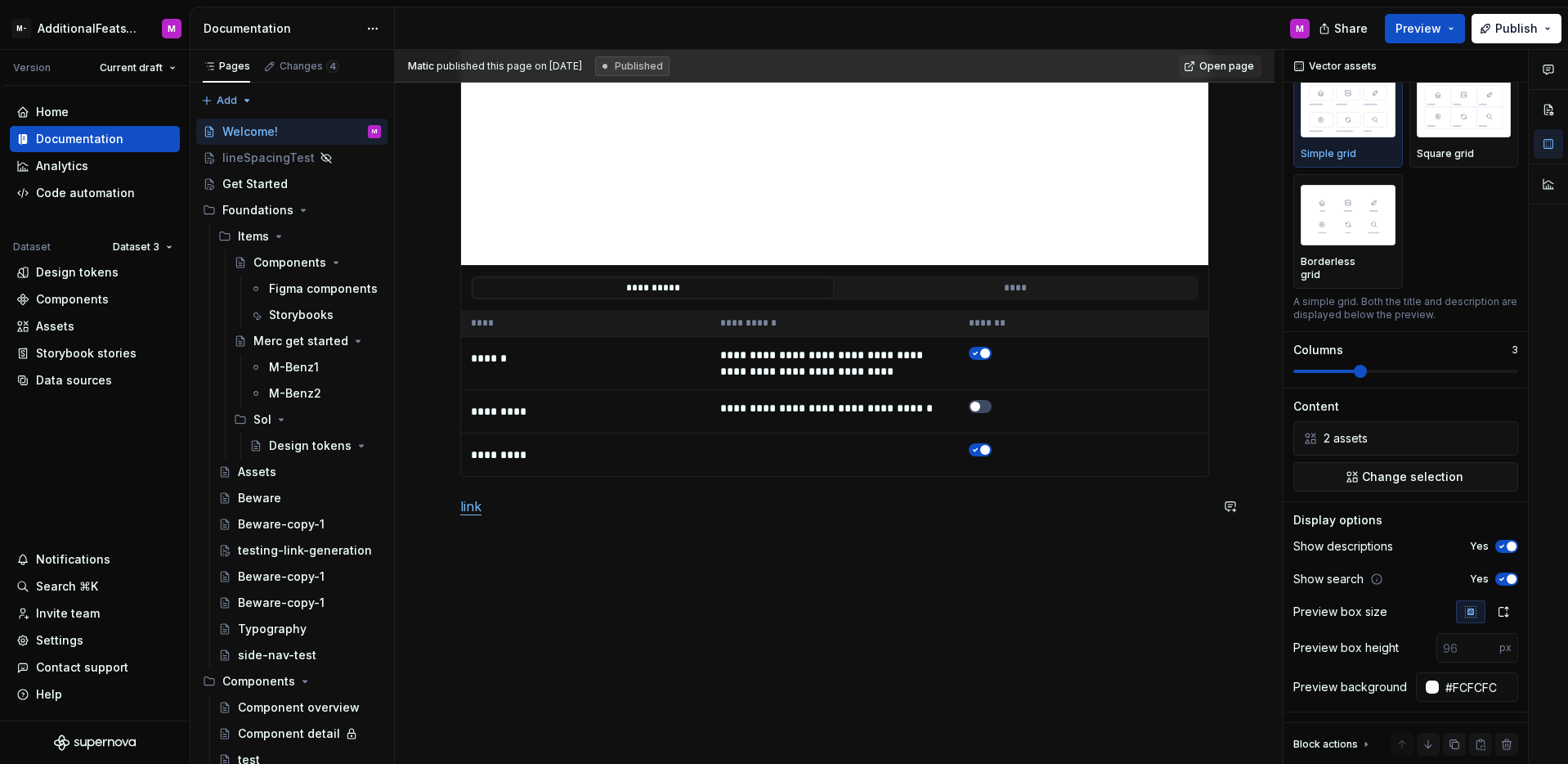
click at [553, 549] on div "**********" at bounding box center [838, 407] width 888 height 715
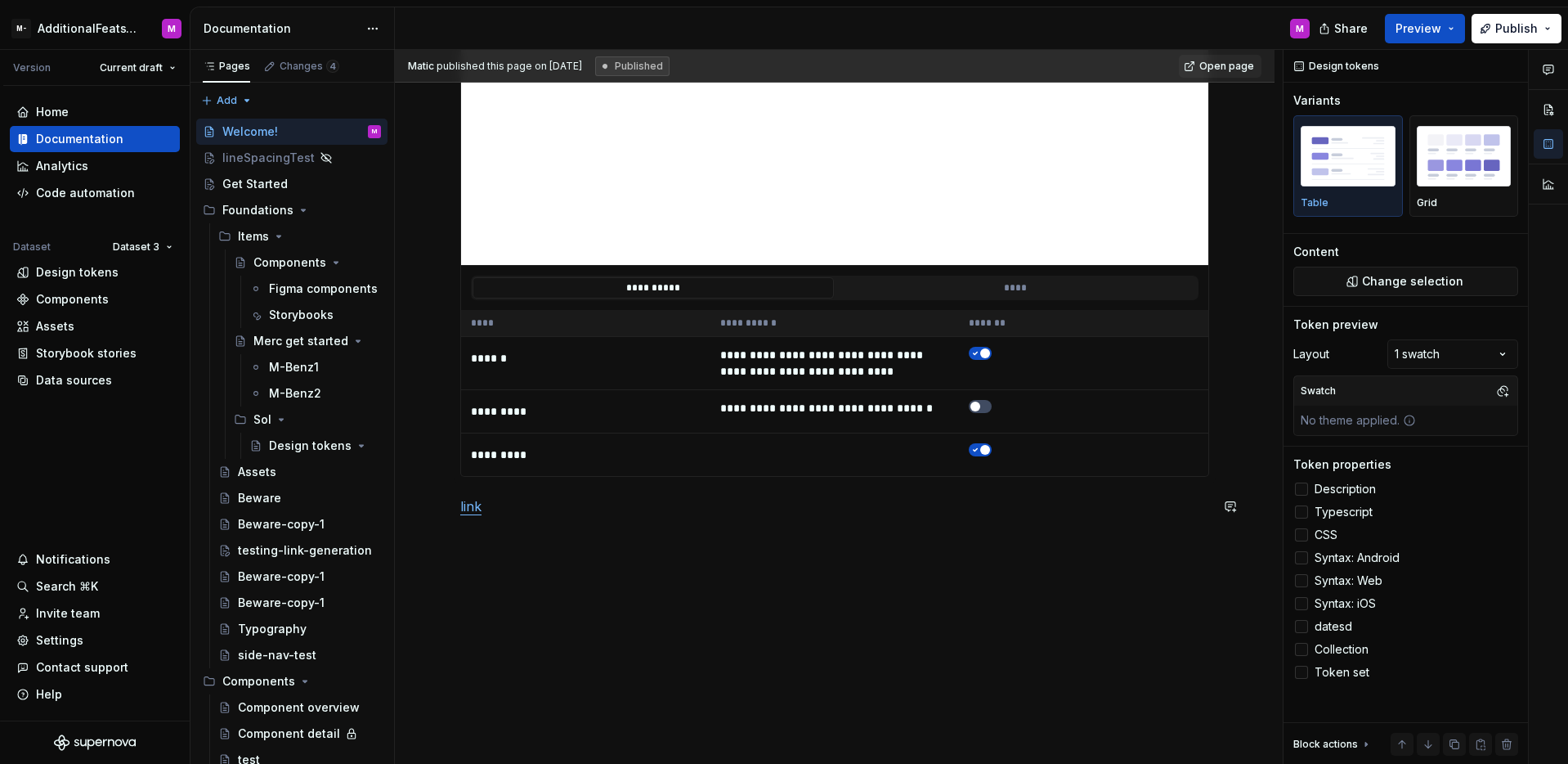
scroll to position [0, 0]
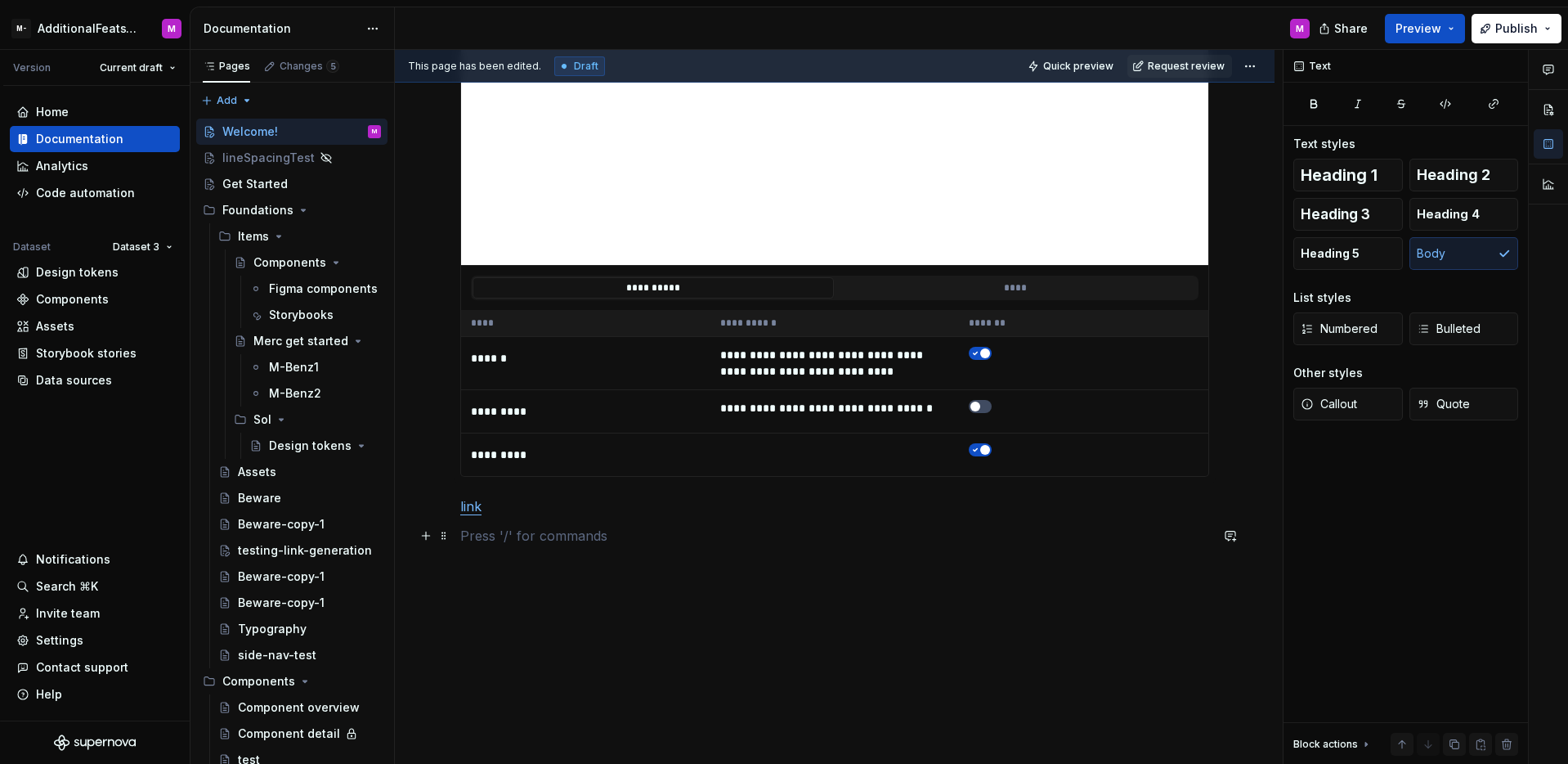
type textarea "*"
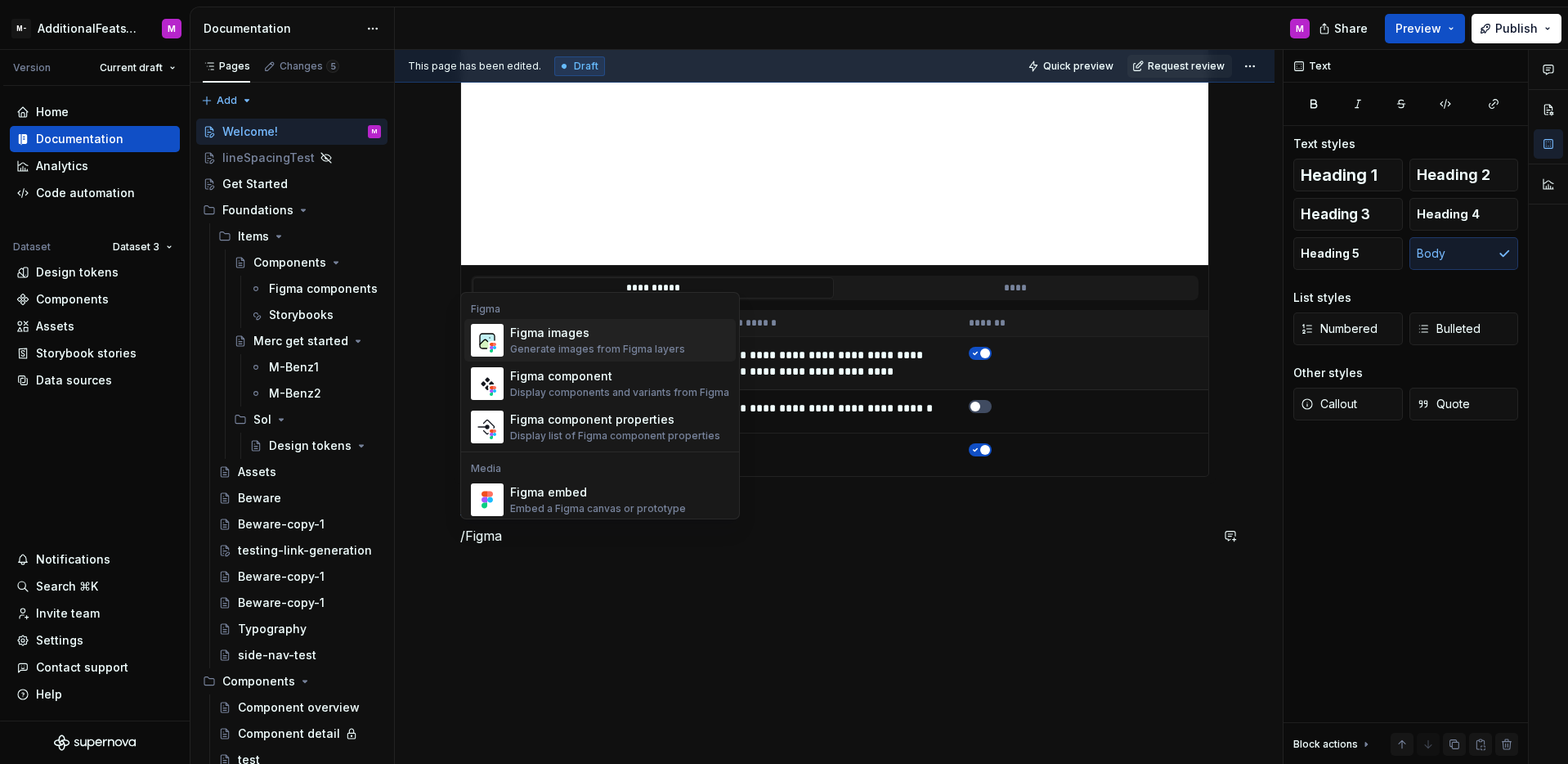
click at [579, 331] on div "Figma images" at bounding box center [598, 333] width 175 height 17
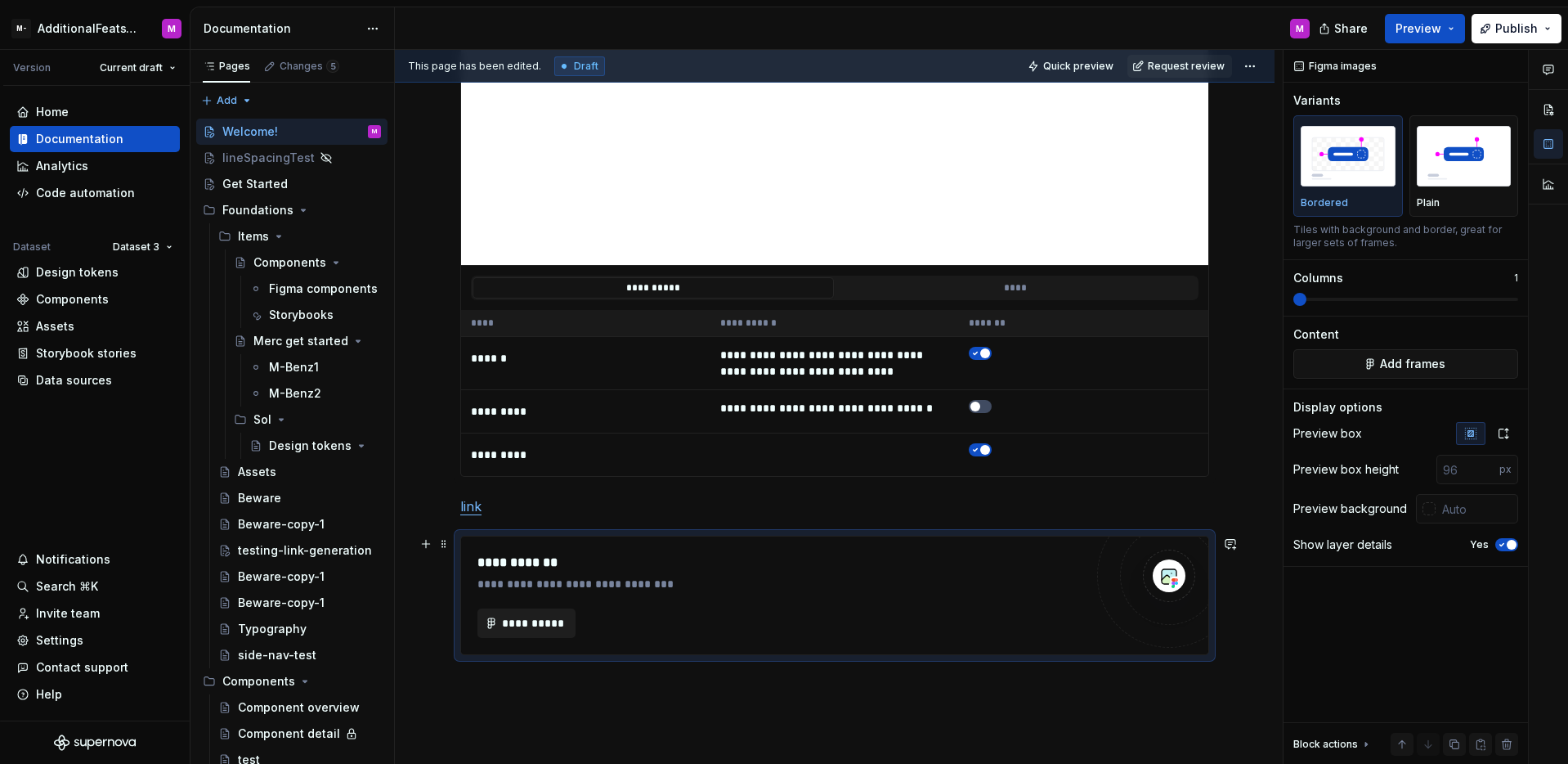
click at [566, 621] on button "**********" at bounding box center [527, 623] width 98 height 30
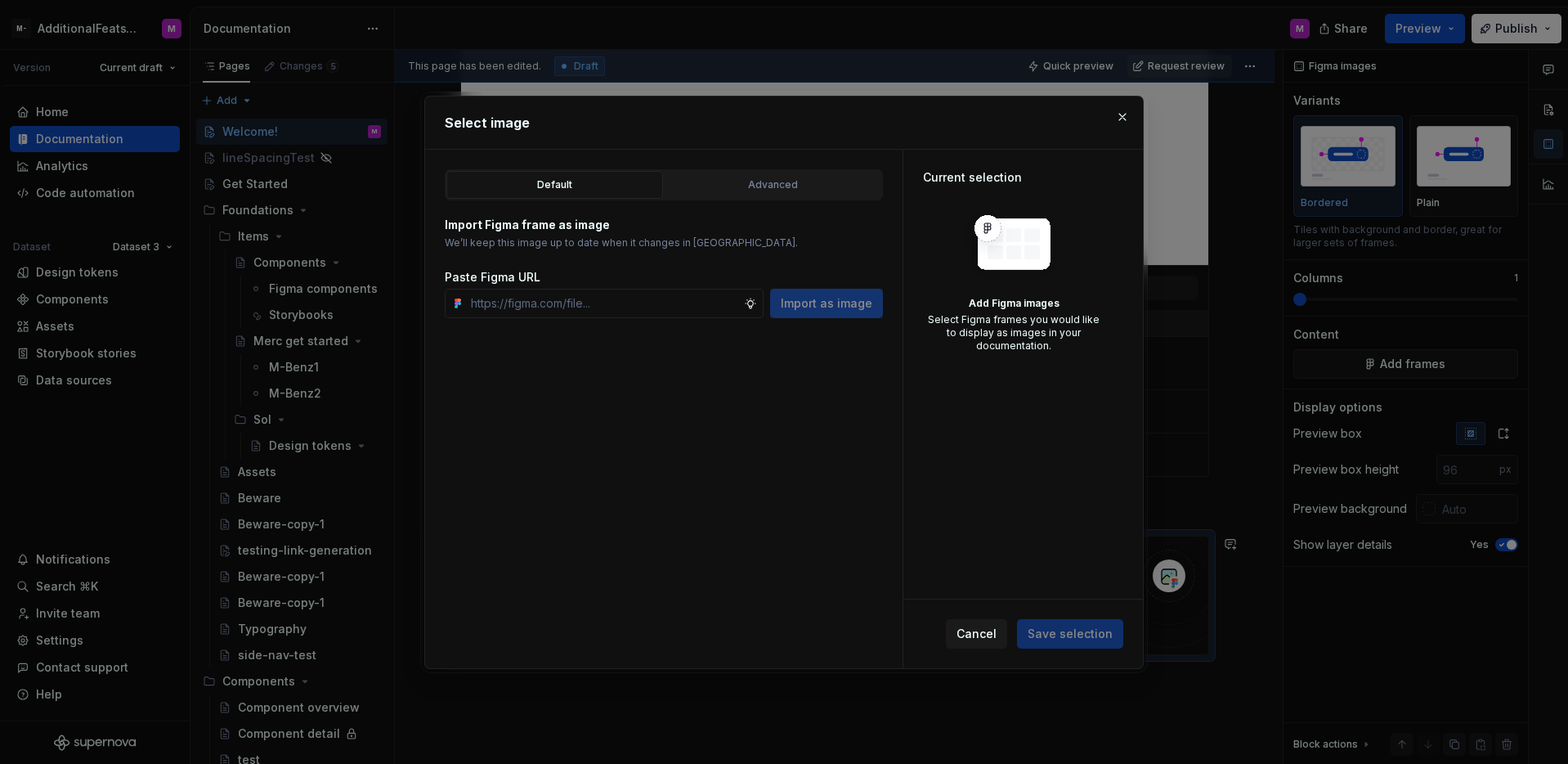
type textarea "*"
click at [732, 182] on div "Advanced" at bounding box center [773, 185] width 206 height 17
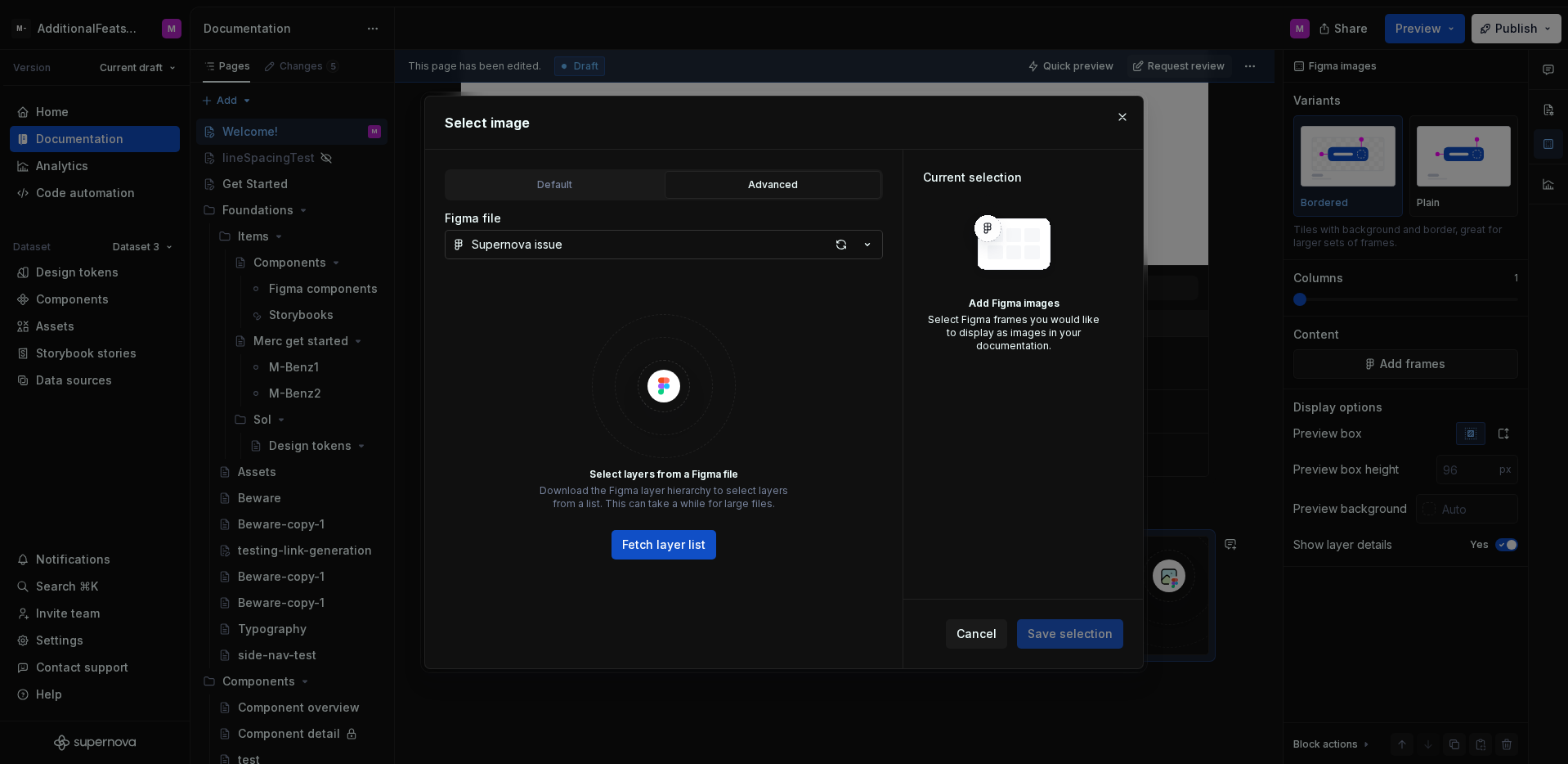
click at [577, 237] on button "Supernova issue" at bounding box center [663, 245] width 438 height 30
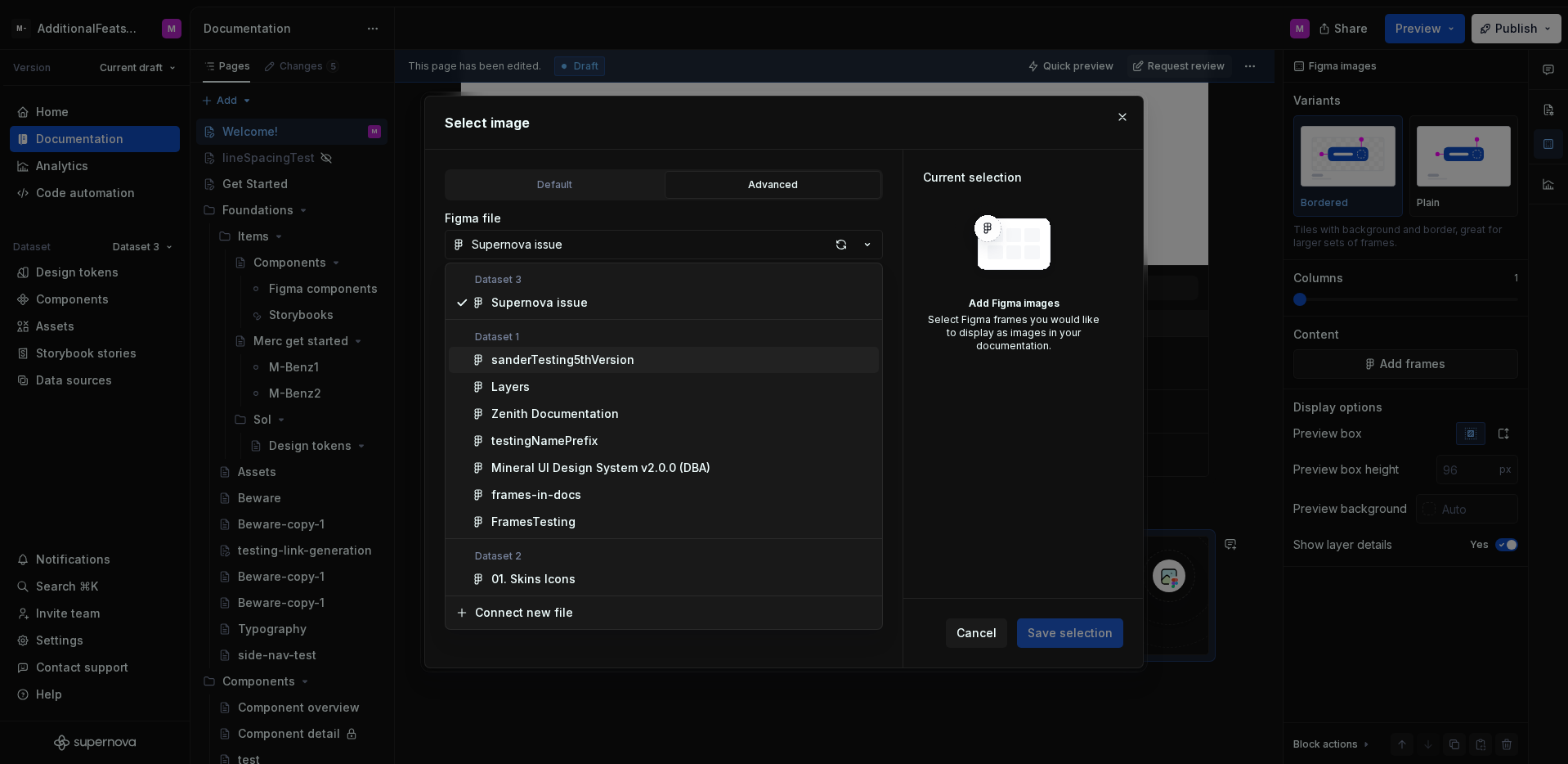
click at [625, 359] on div "sanderTesting5thVersion" at bounding box center [564, 360] width 144 height 17
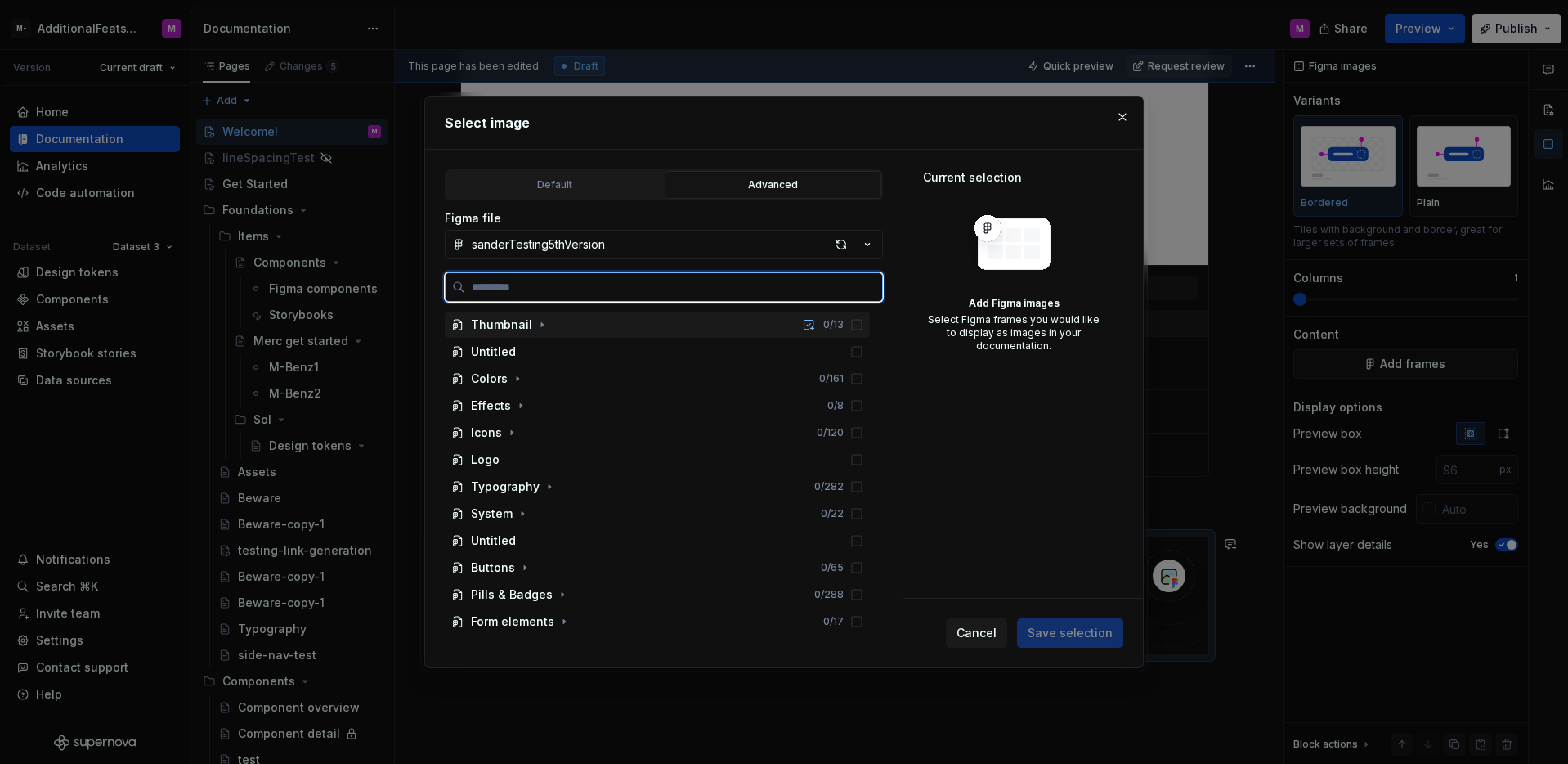
click at [619, 332] on div "Thumbnail 0 / 13" at bounding box center [657, 325] width 425 height 26
click at [590, 351] on div "Thumbnail 0 / 13" at bounding box center [665, 352] width 410 height 26
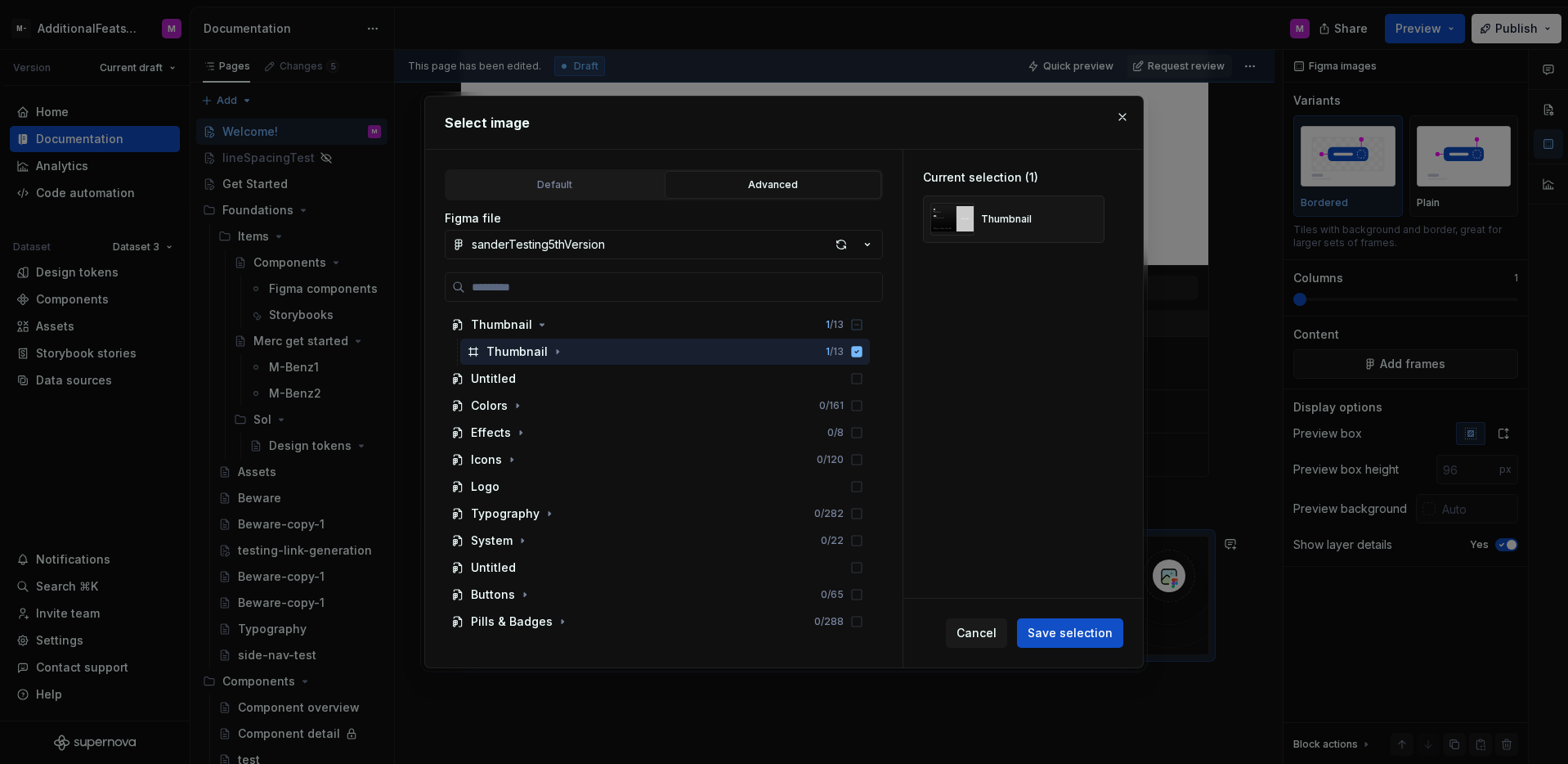
click at [1060, 617] on div "Cancel Save selection" at bounding box center [1023, 633] width 240 height 68
click at [1064, 619] on button "Save selection" at bounding box center [1069, 633] width 106 height 30
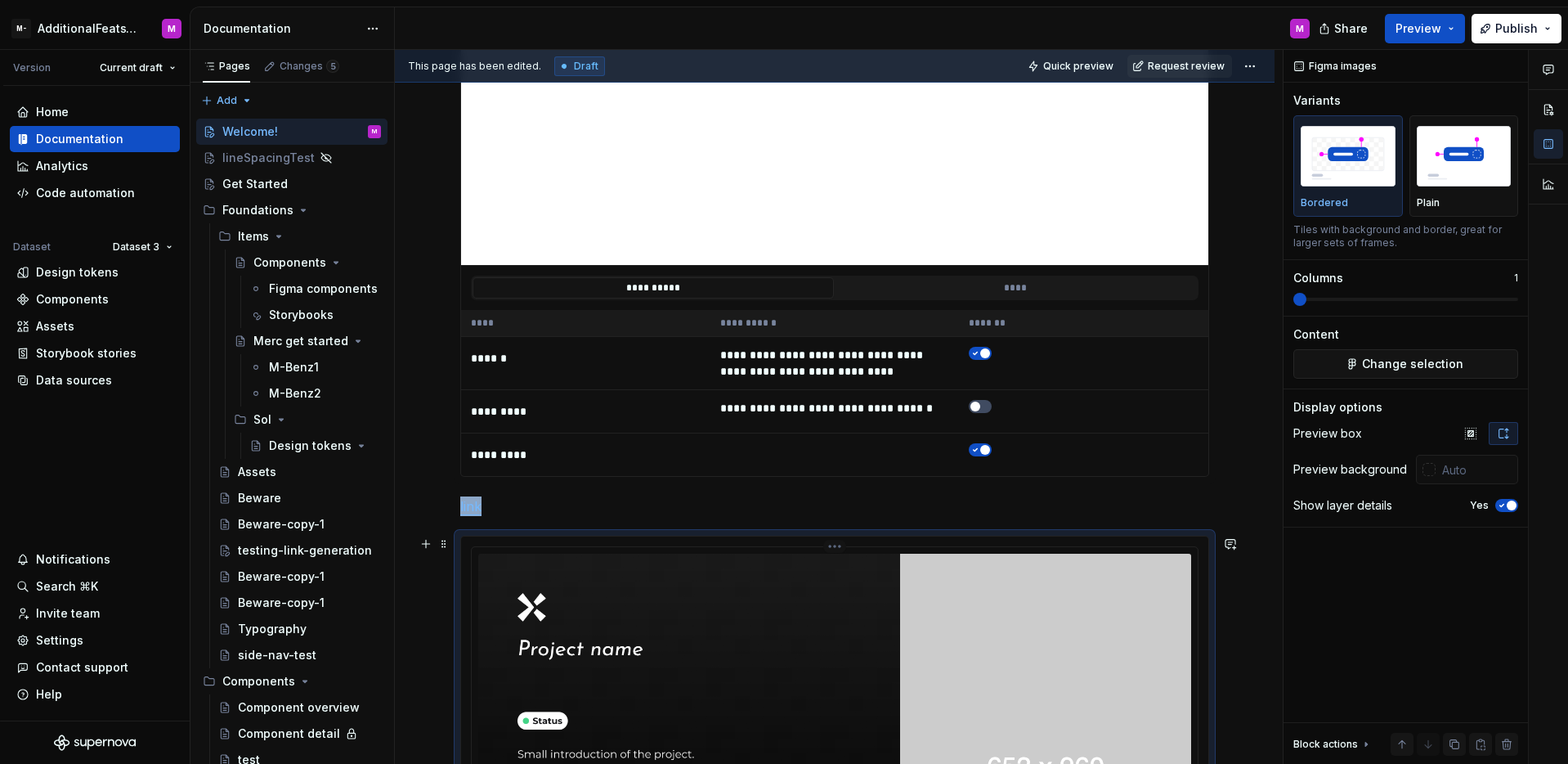
scroll to position [2172, 0]
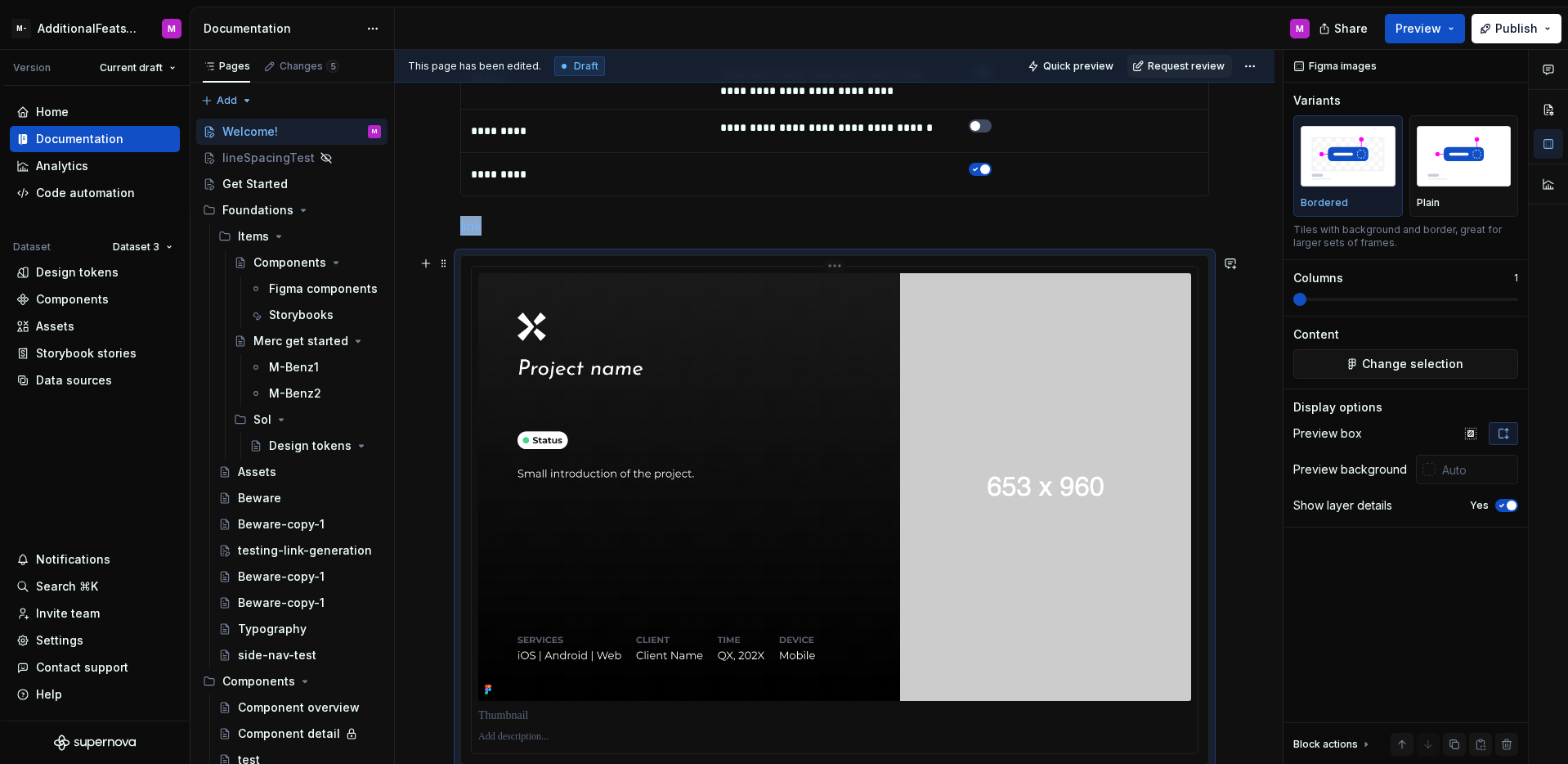
click at [1140, 513] on img at bounding box center [835, 487] width 713 height 428
click at [1458, 466] on input "text" at bounding box center [1477, 470] width 82 height 30
click at [1428, 475] on div at bounding box center [1429, 469] width 13 height 13
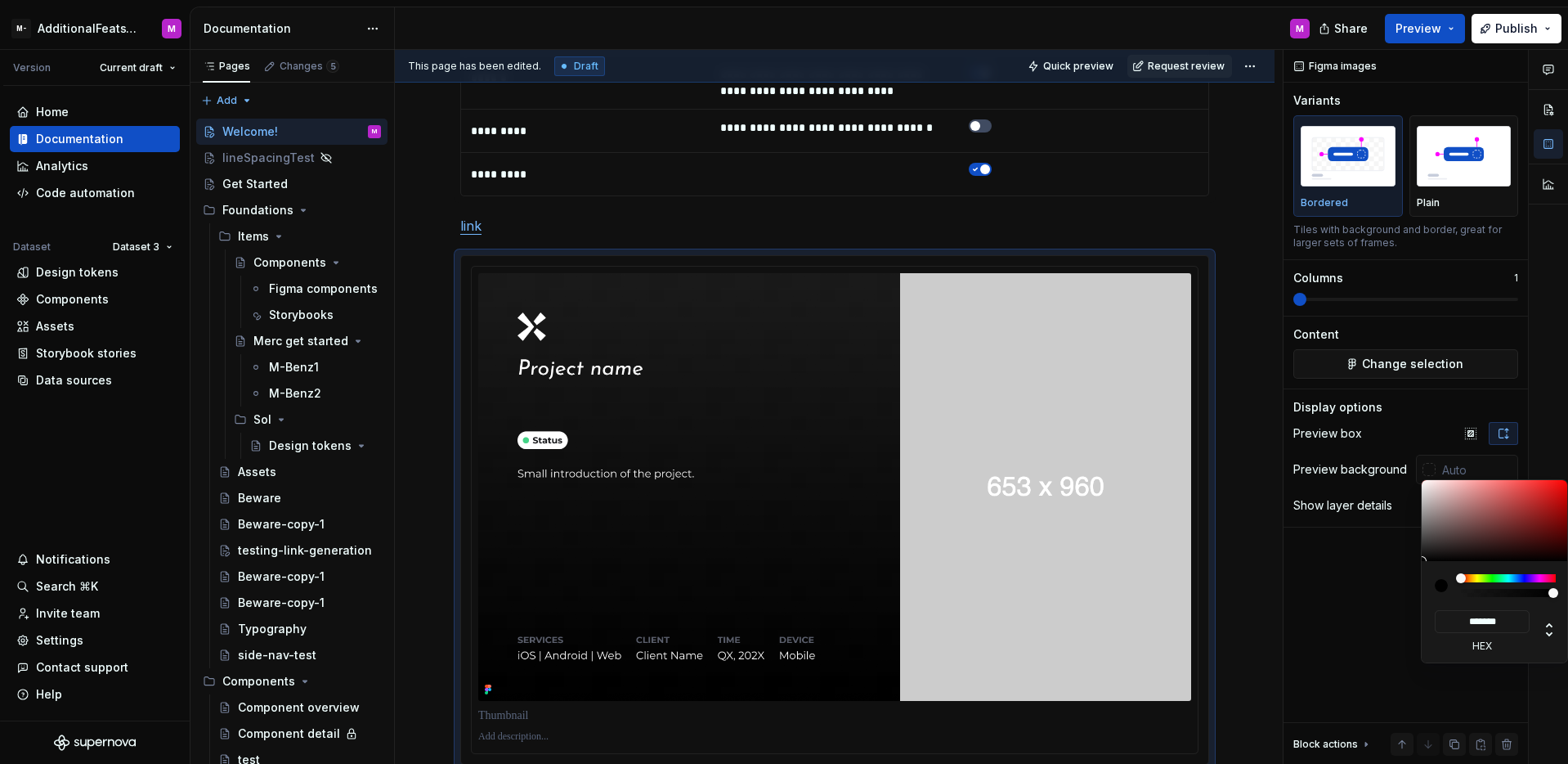
click at [1370, 567] on div "Comments Open comments No comments yet Select ‘Comment’ from the block context …" at bounding box center [1425, 407] width 284 height 715
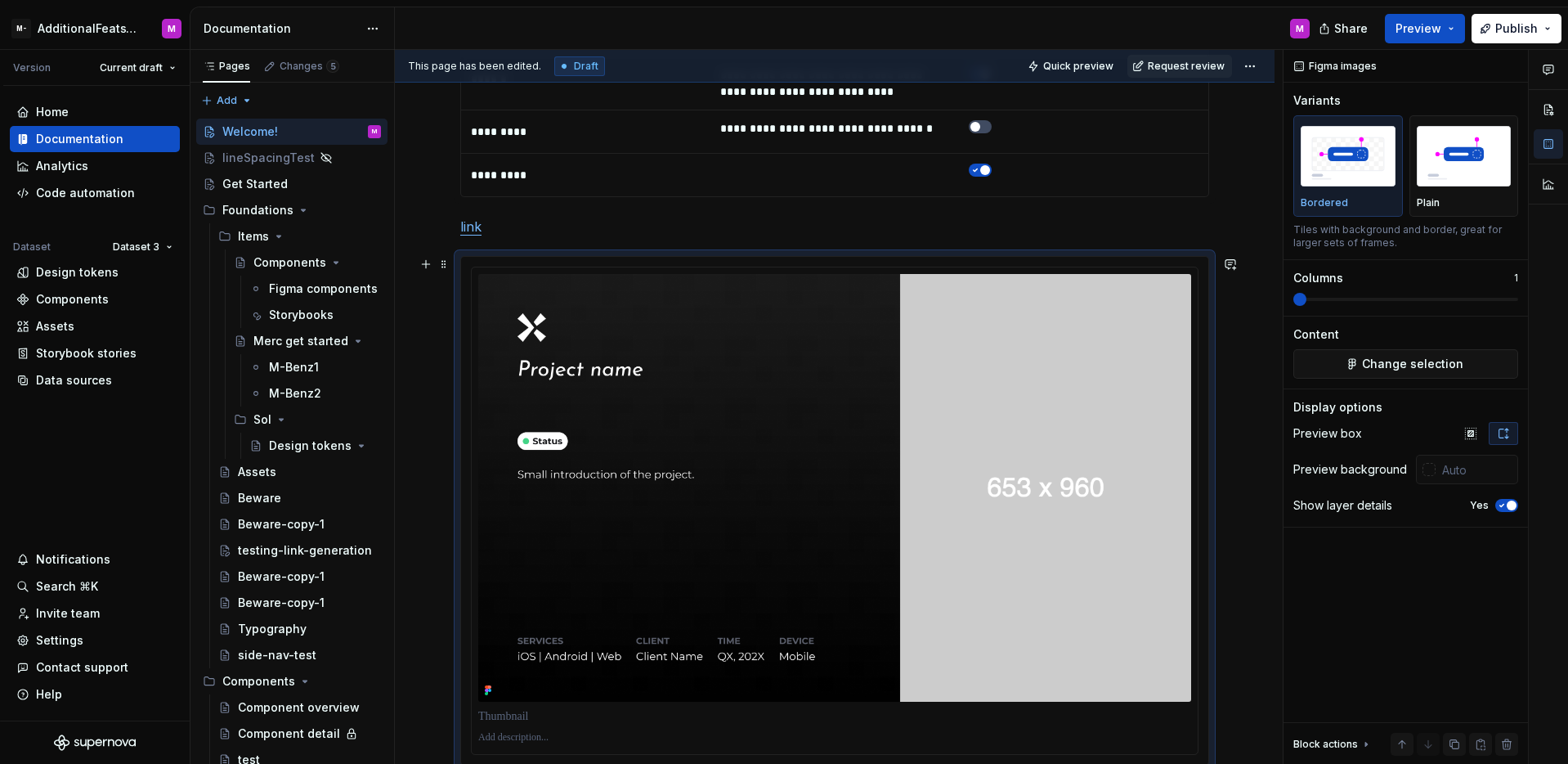
scroll to position [2192, 0]
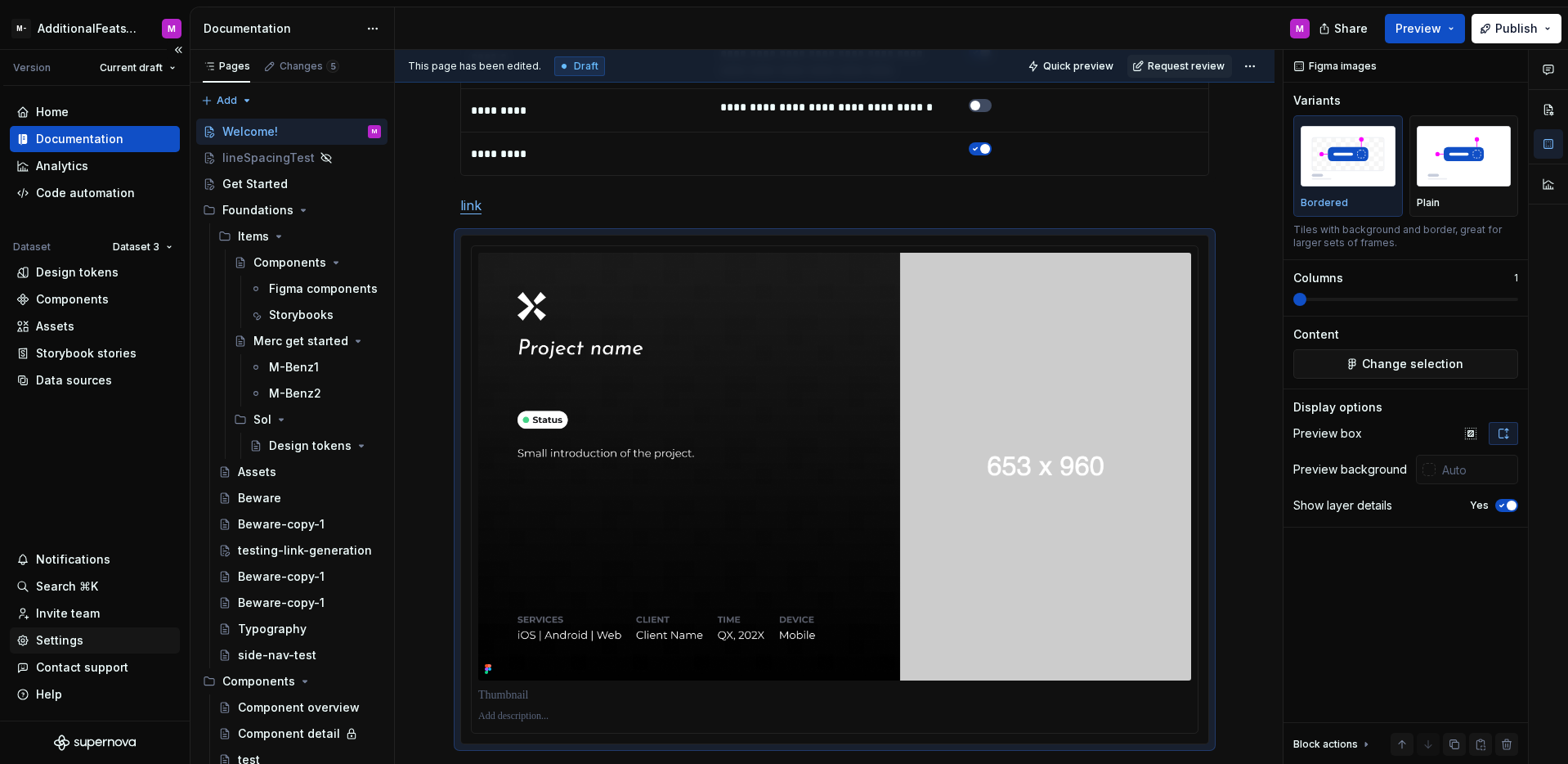
click at [68, 641] on div "Settings" at bounding box center [60, 640] width 47 height 17
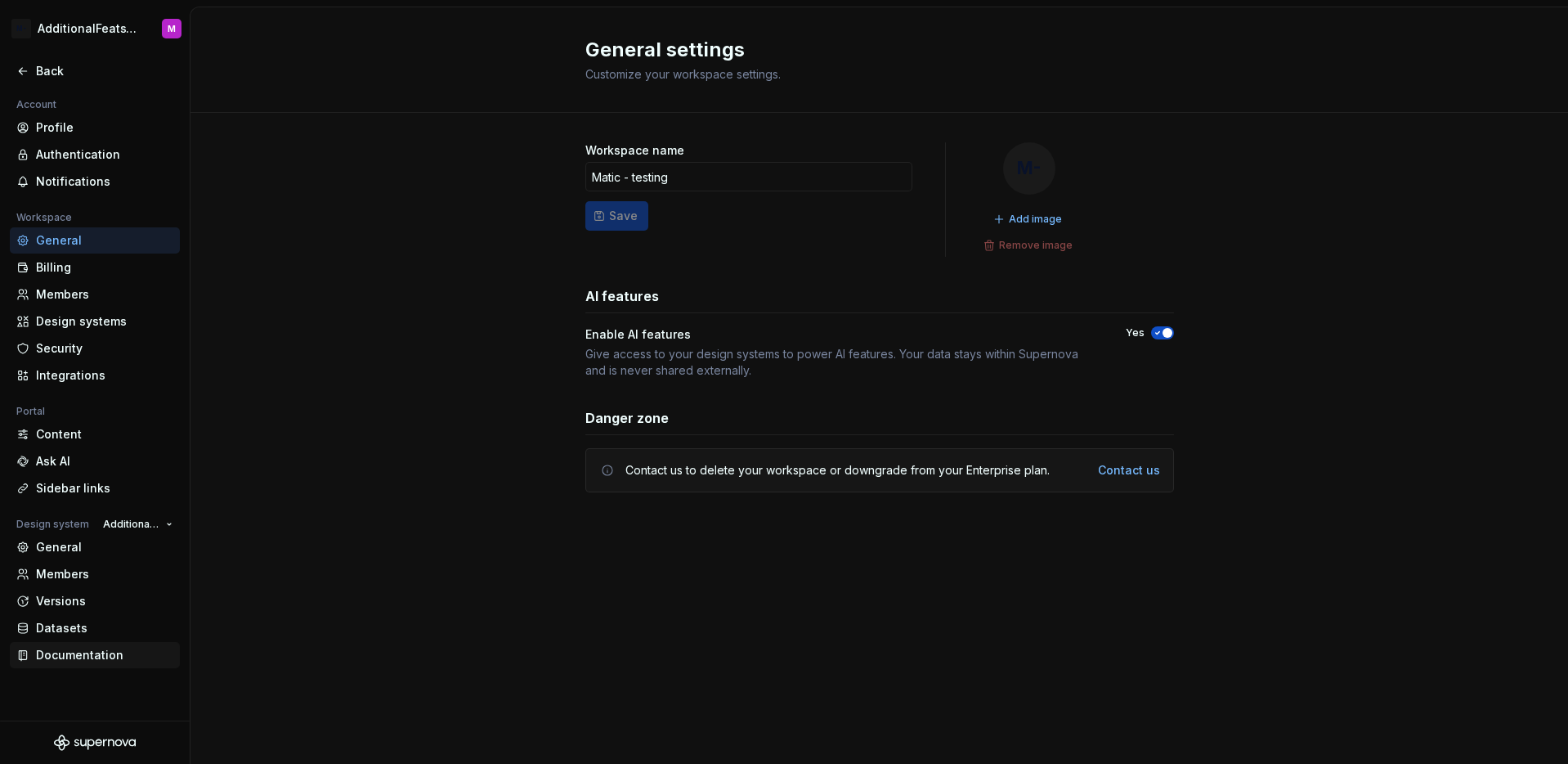
click at [113, 660] on div "Documentation" at bounding box center [104, 655] width 137 height 17
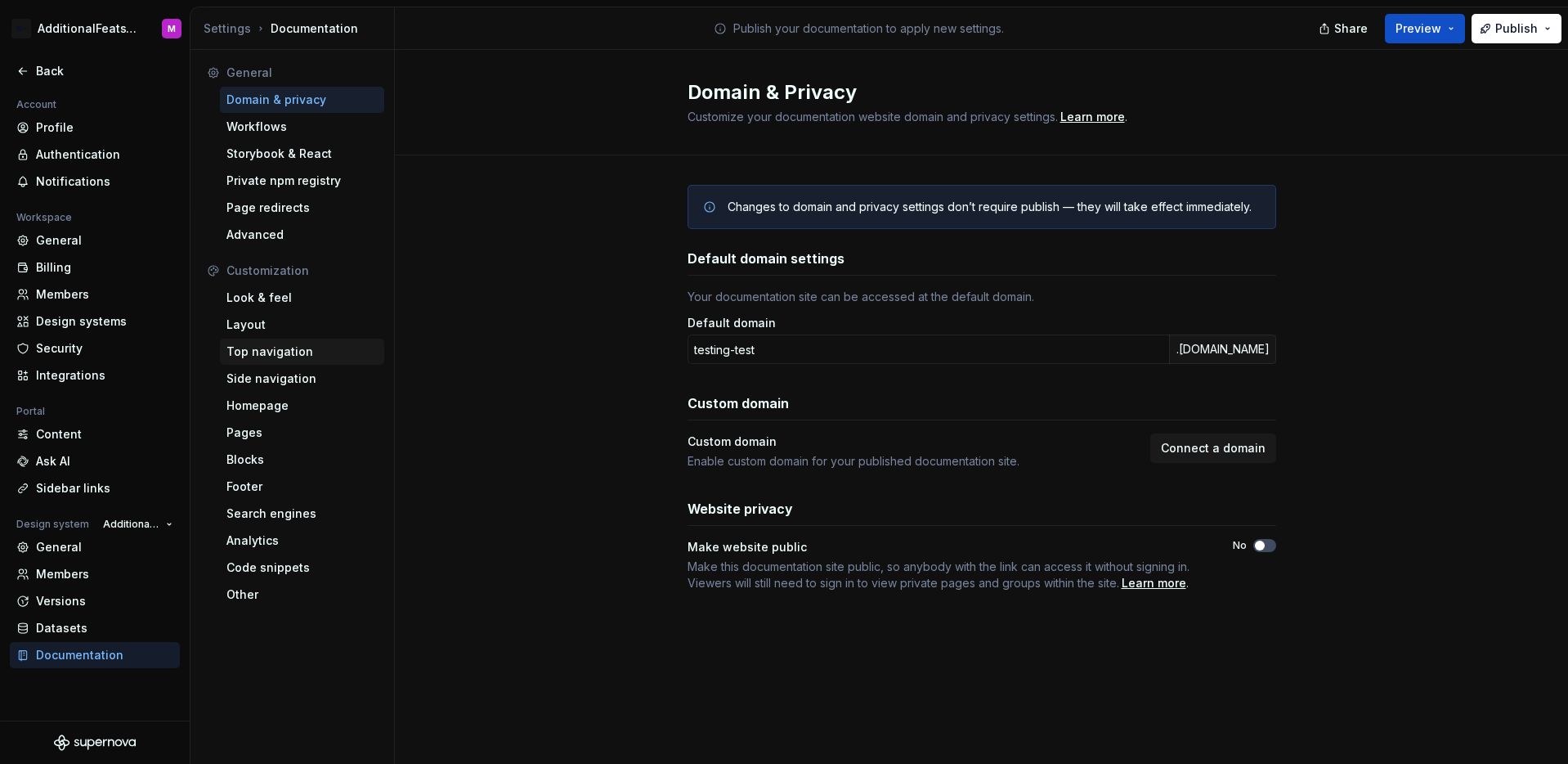
click at [293, 363] on div "Top navigation" at bounding box center [302, 352] width 164 height 26
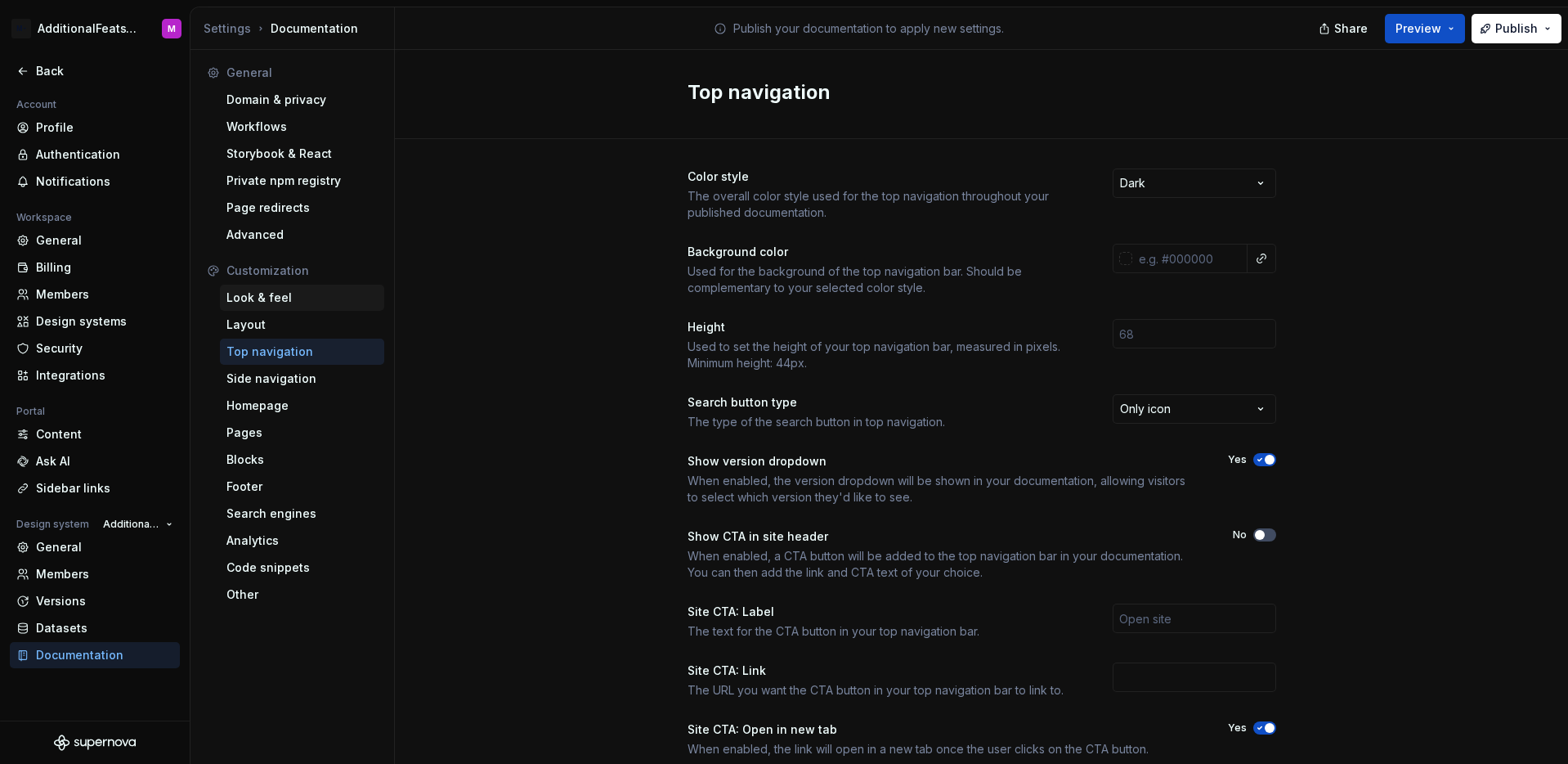
click at [294, 307] on div "Look & feel" at bounding box center [302, 298] width 164 height 26
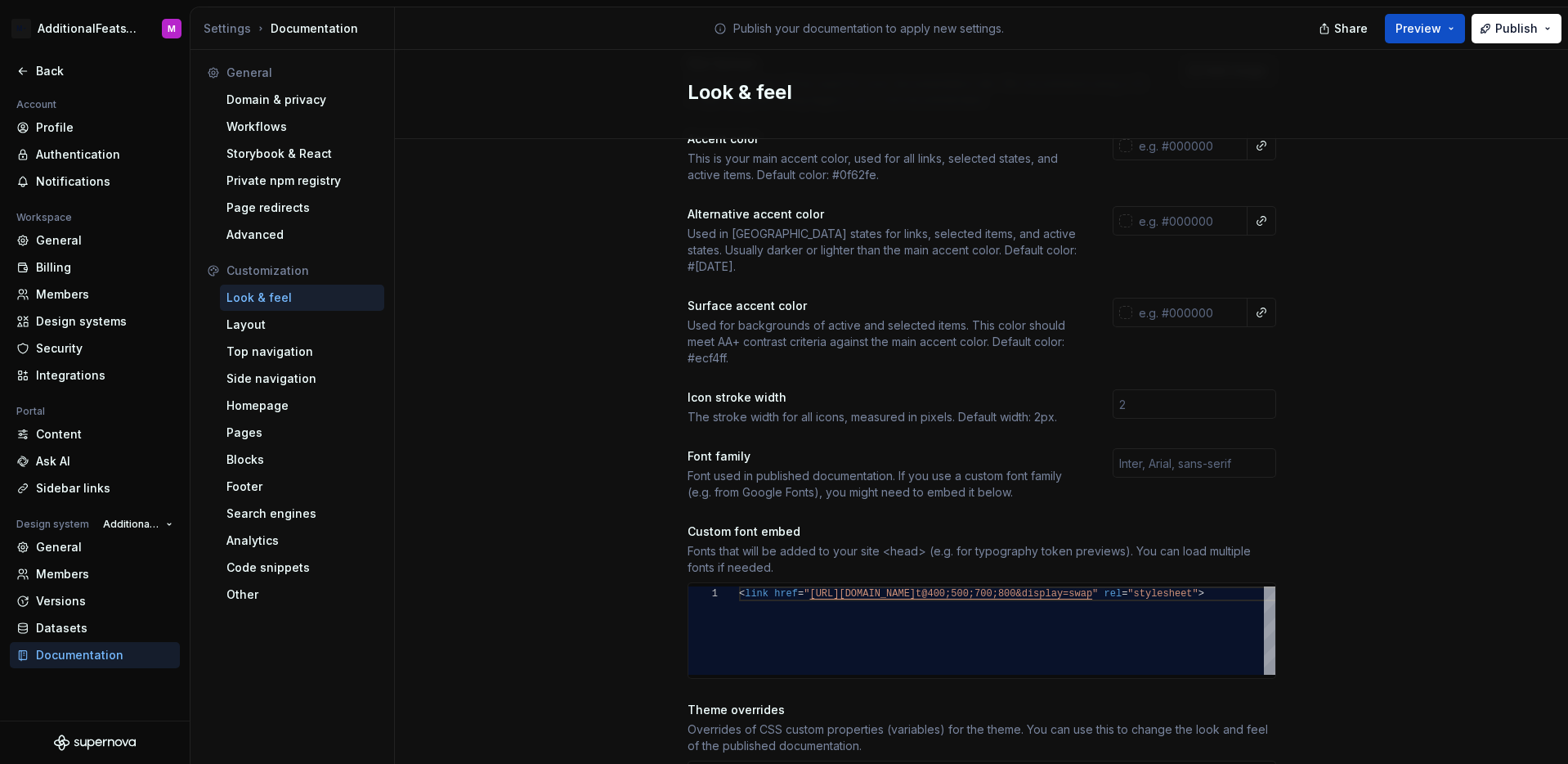
scroll to position [267, 0]
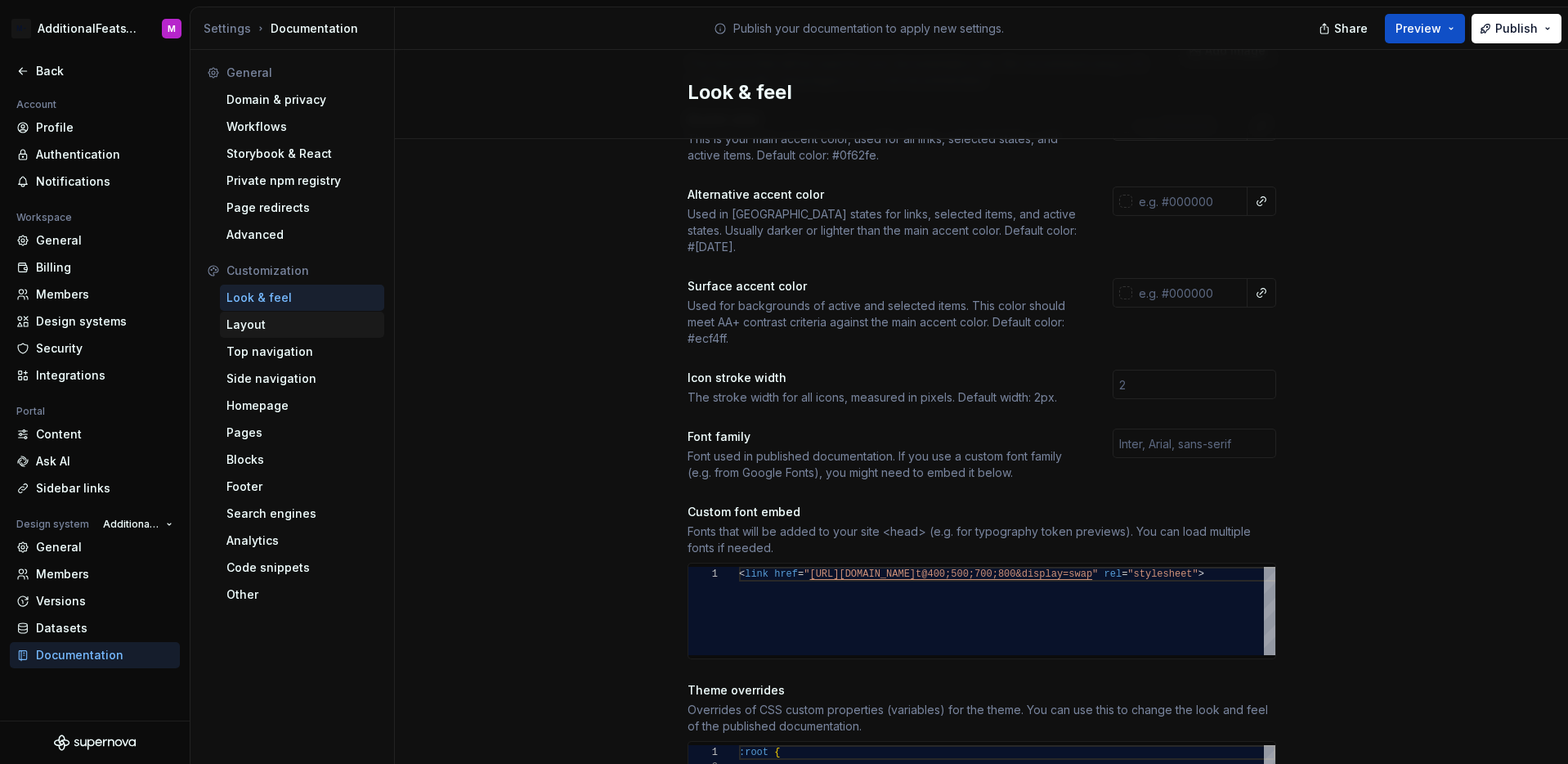
click at [295, 331] on div "Layout" at bounding box center [302, 325] width 151 height 17
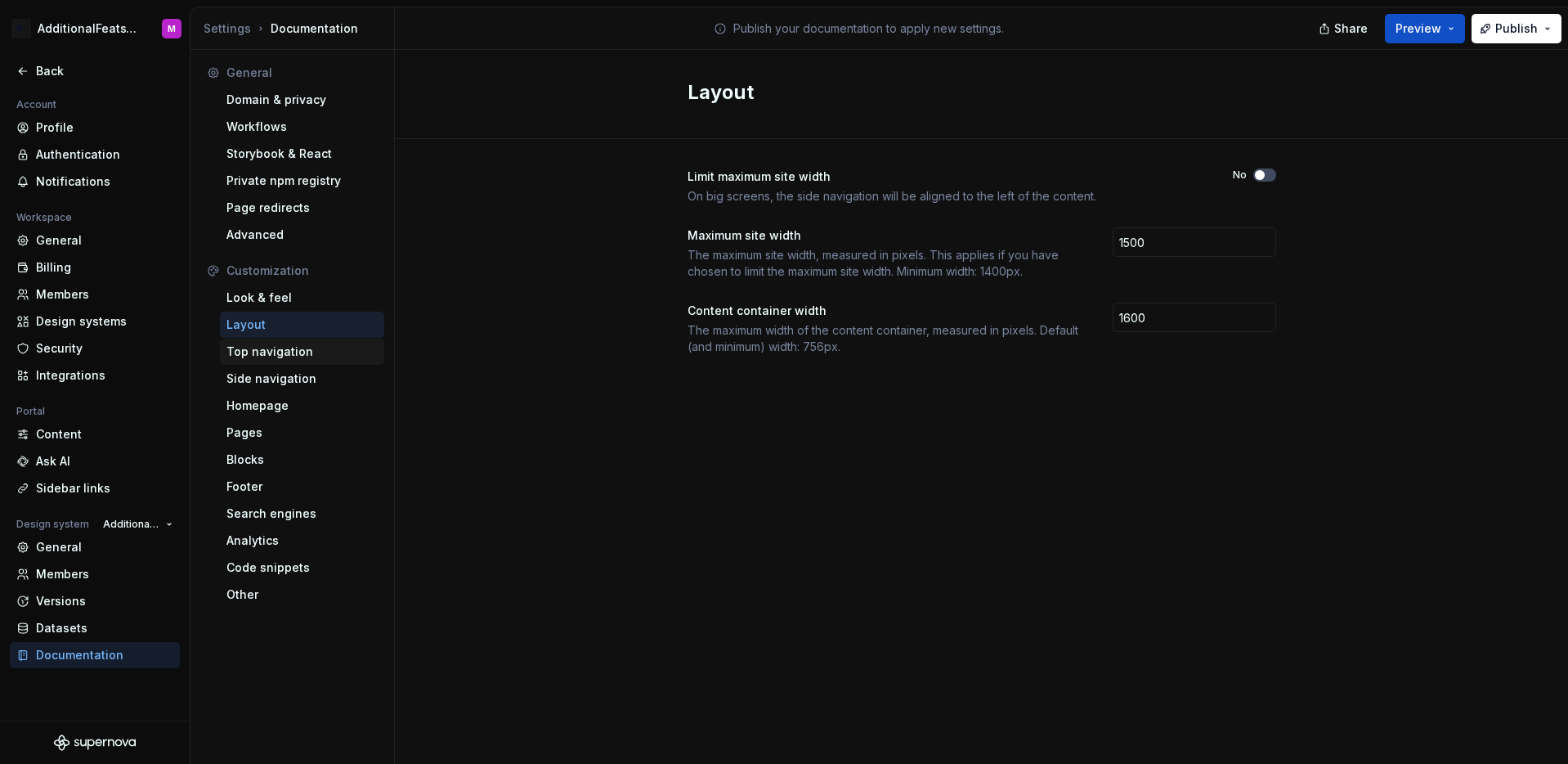
click at [300, 360] on div "Top navigation" at bounding box center [302, 352] width 164 height 26
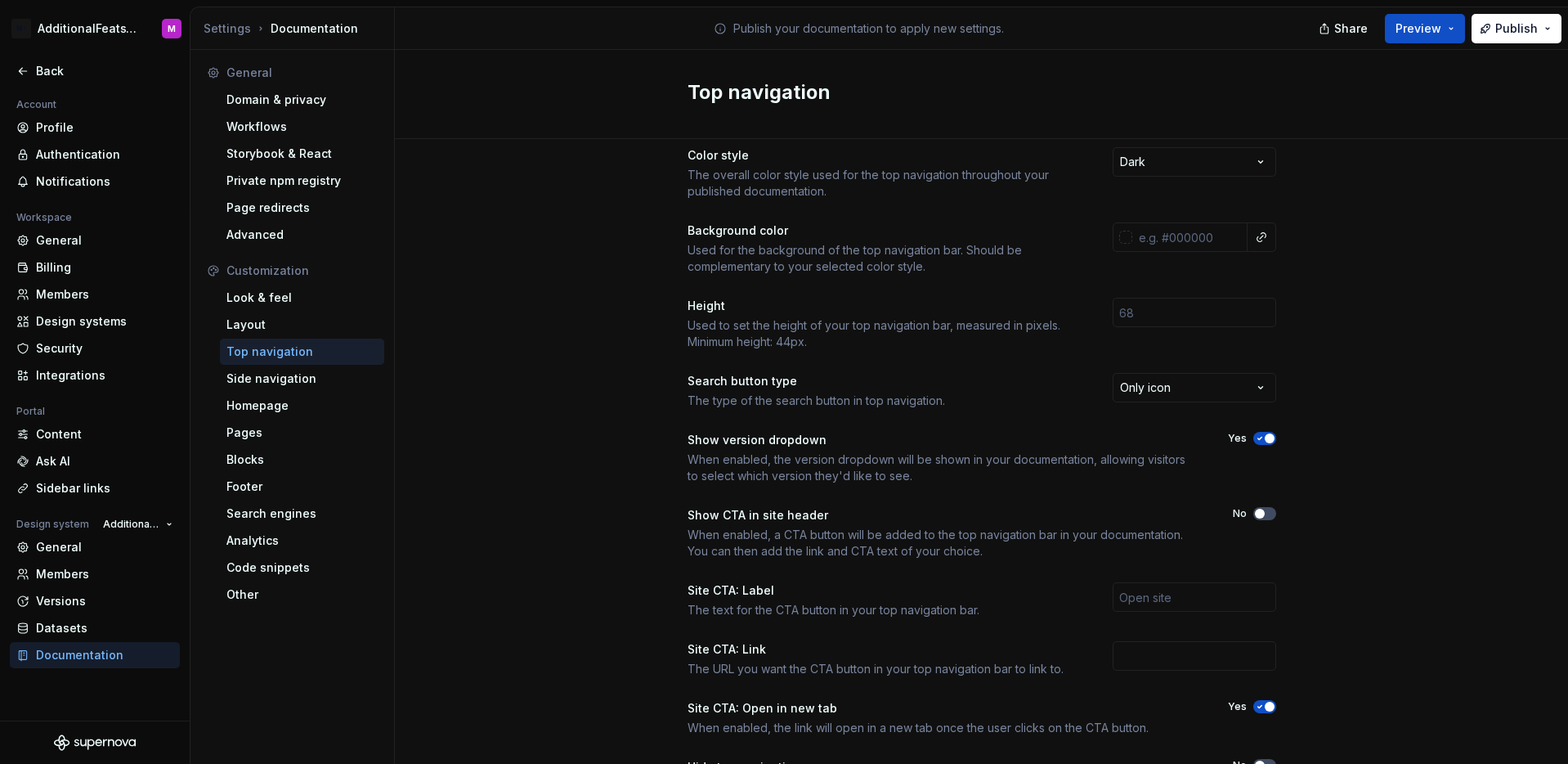
scroll to position [52, 0]
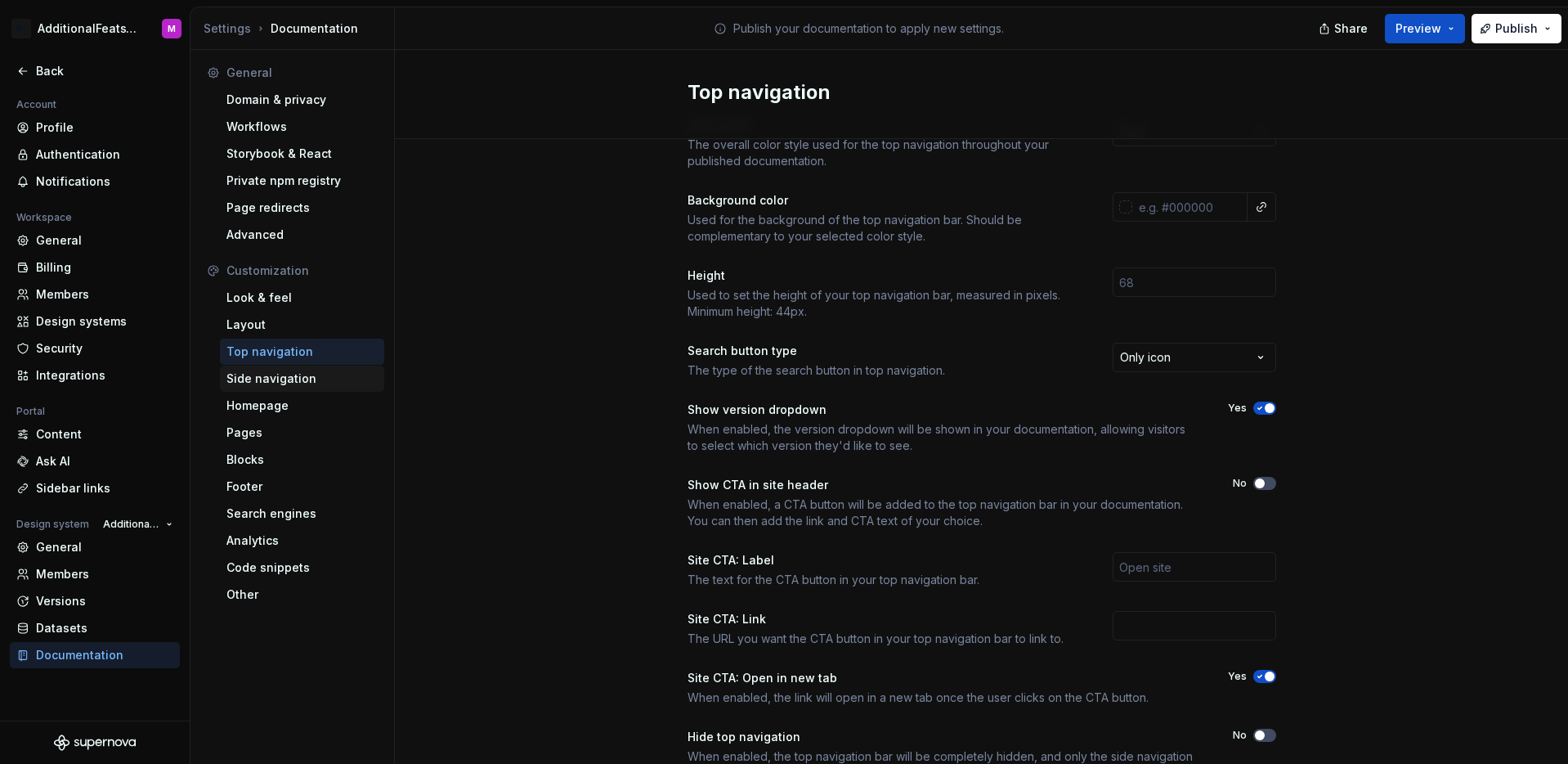
click at [262, 373] on div "Side navigation" at bounding box center [302, 378] width 151 height 17
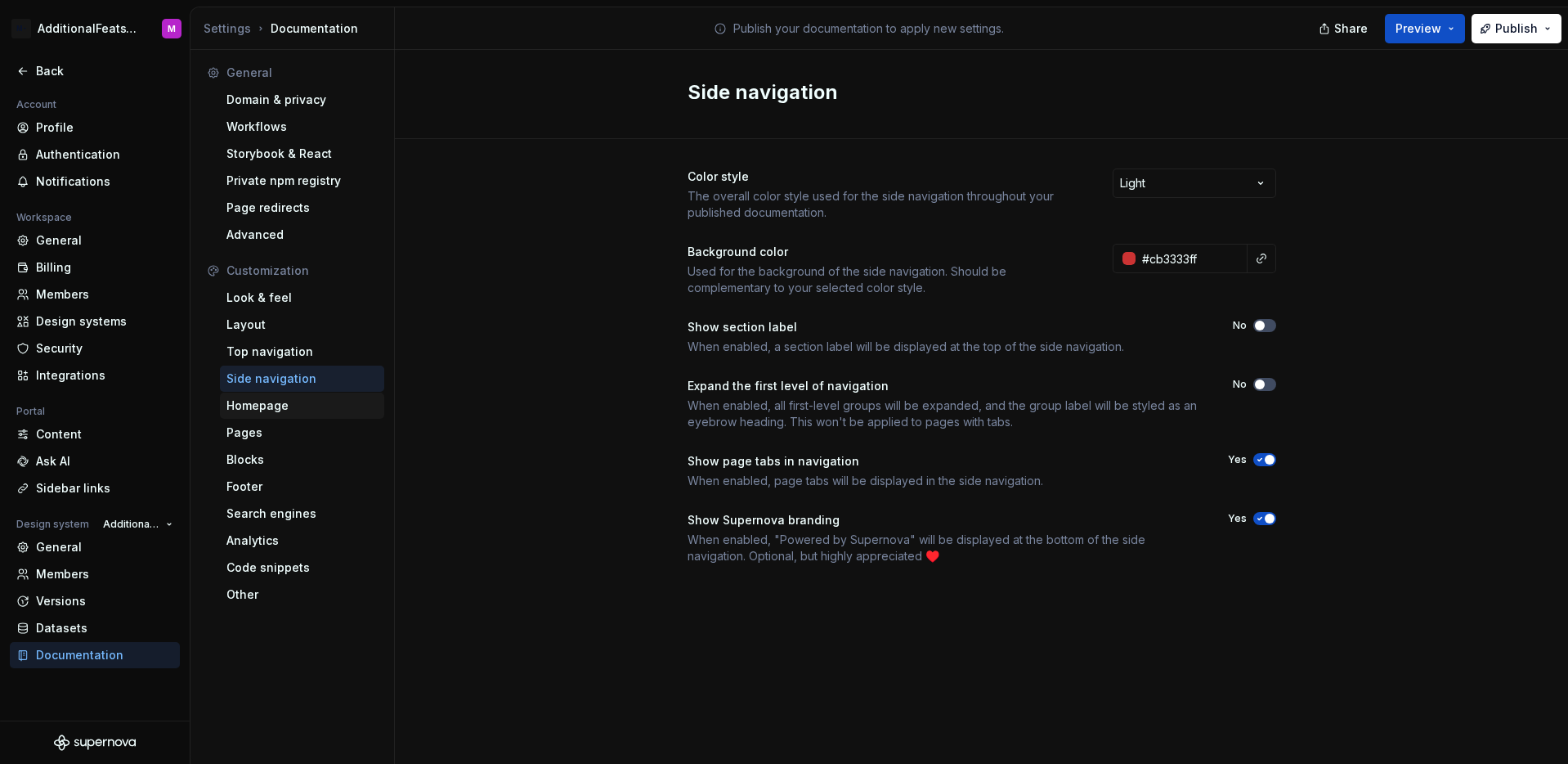
click at [267, 408] on div "Homepage" at bounding box center [302, 405] width 151 height 17
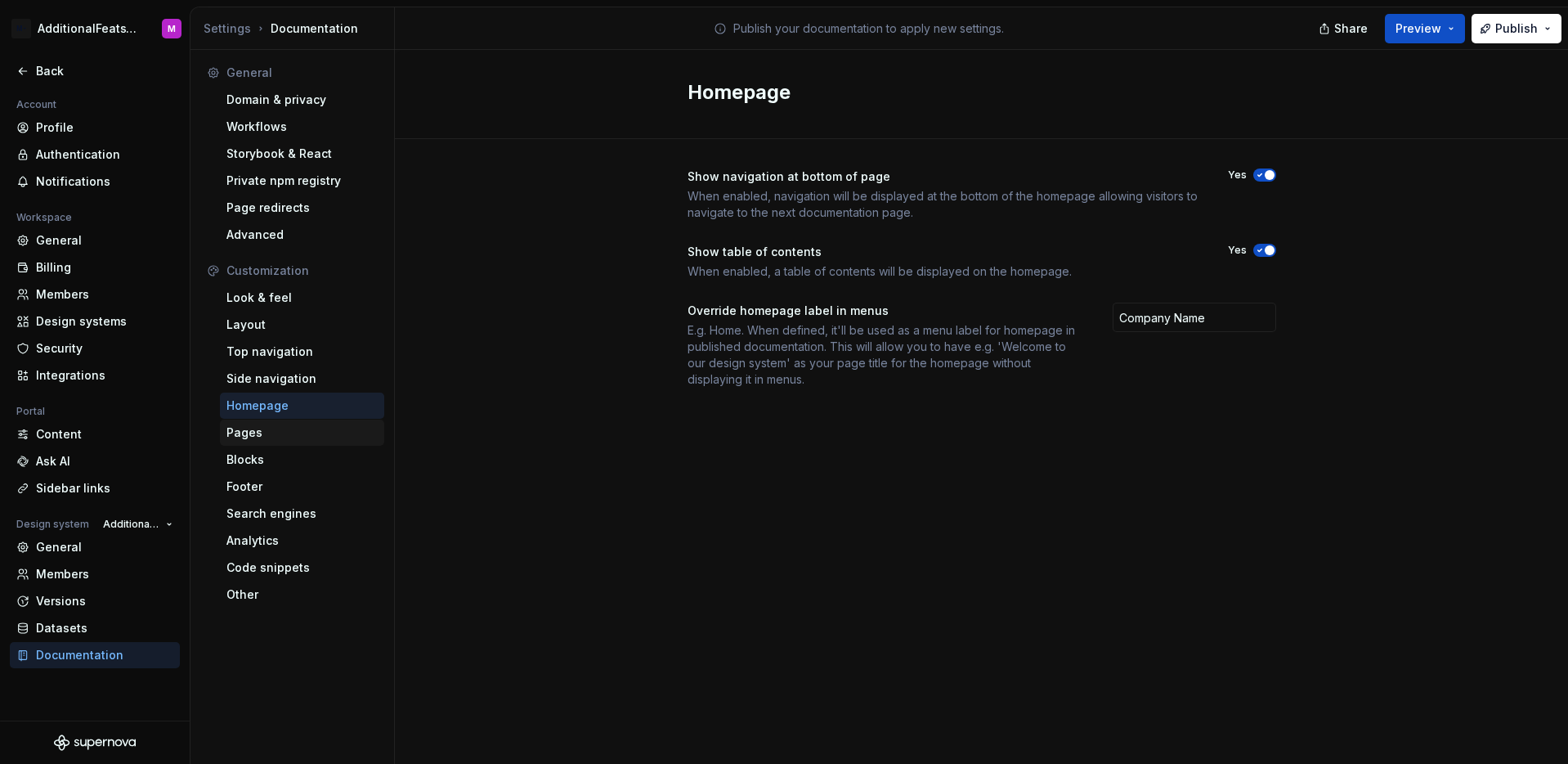
click at [256, 438] on div "Pages" at bounding box center [302, 432] width 151 height 17
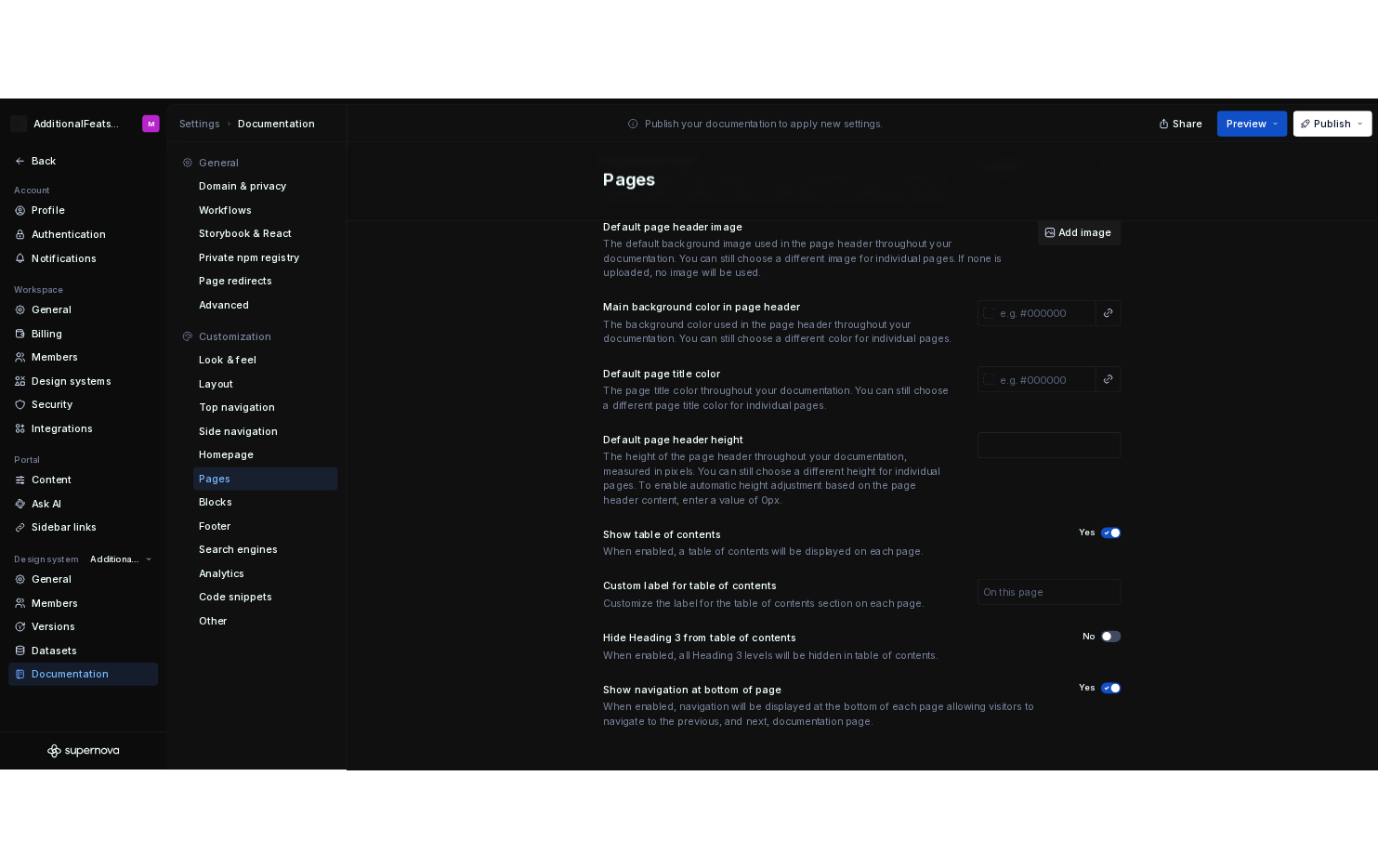
scroll to position [148, 0]
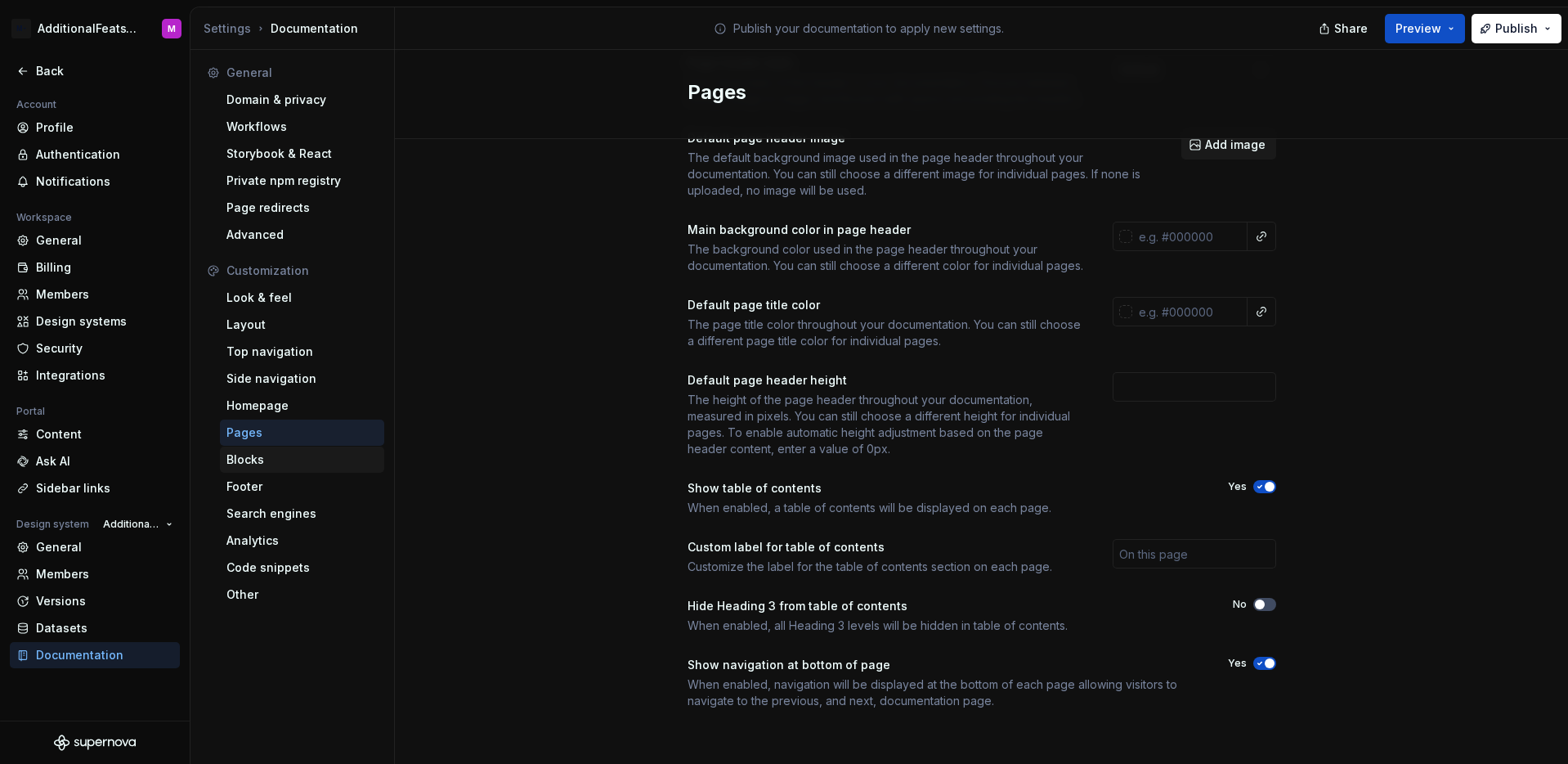
click at [333, 461] on div "Blocks" at bounding box center [302, 459] width 151 height 17
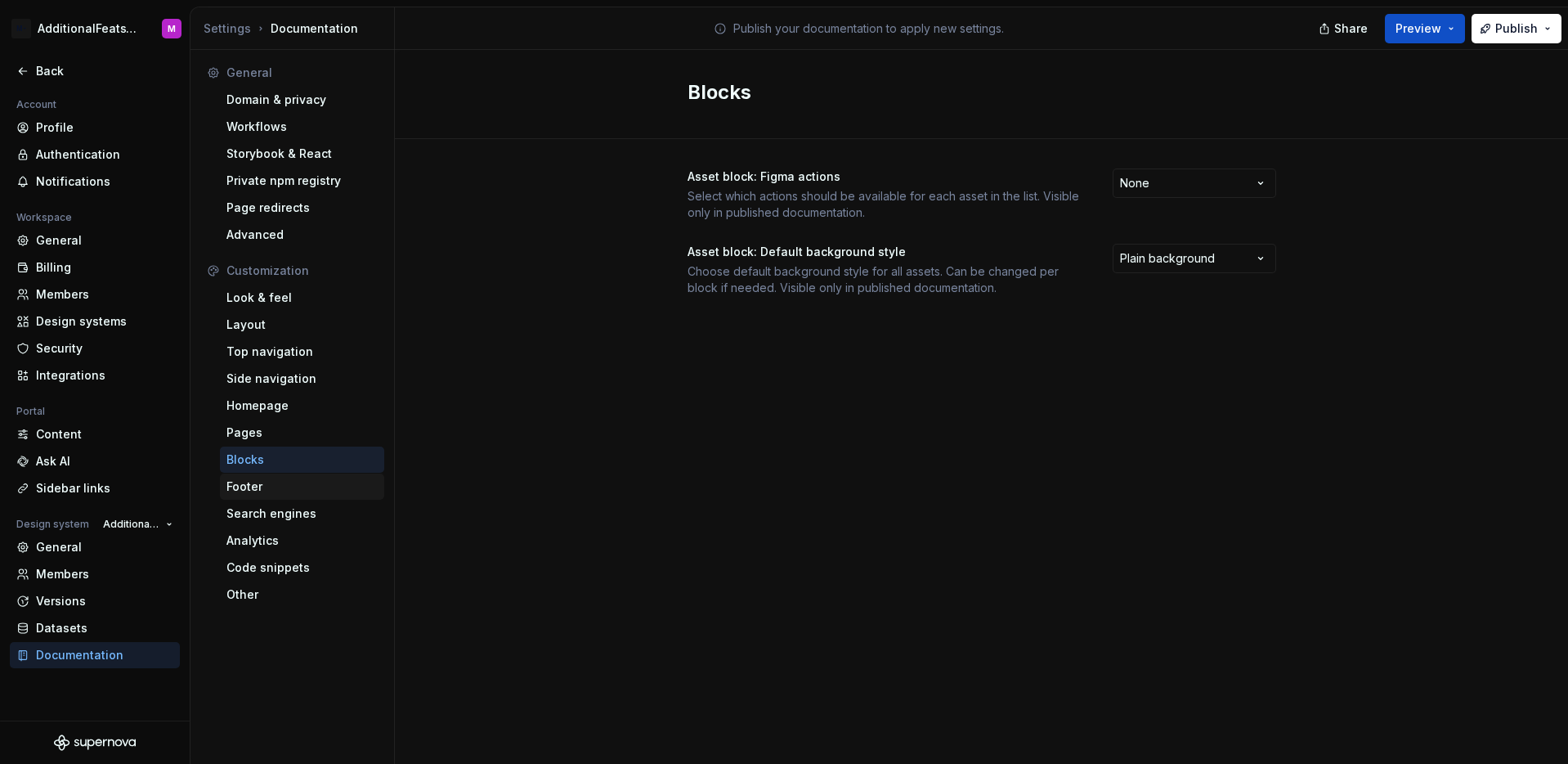
click at [324, 492] on div "Footer" at bounding box center [302, 487] width 151 height 17
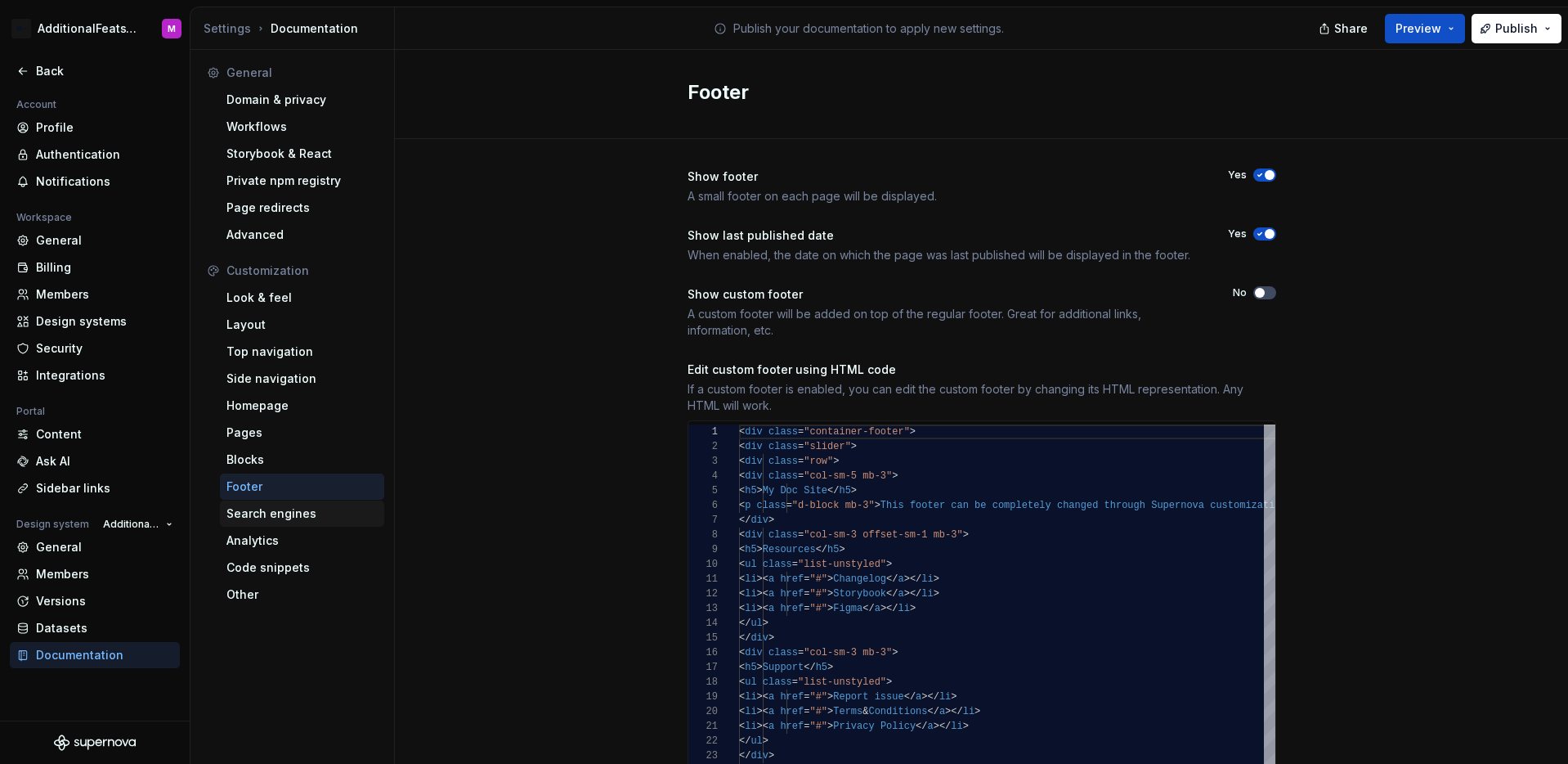
click at [332, 510] on div "Search engines" at bounding box center [302, 513] width 151 height 17
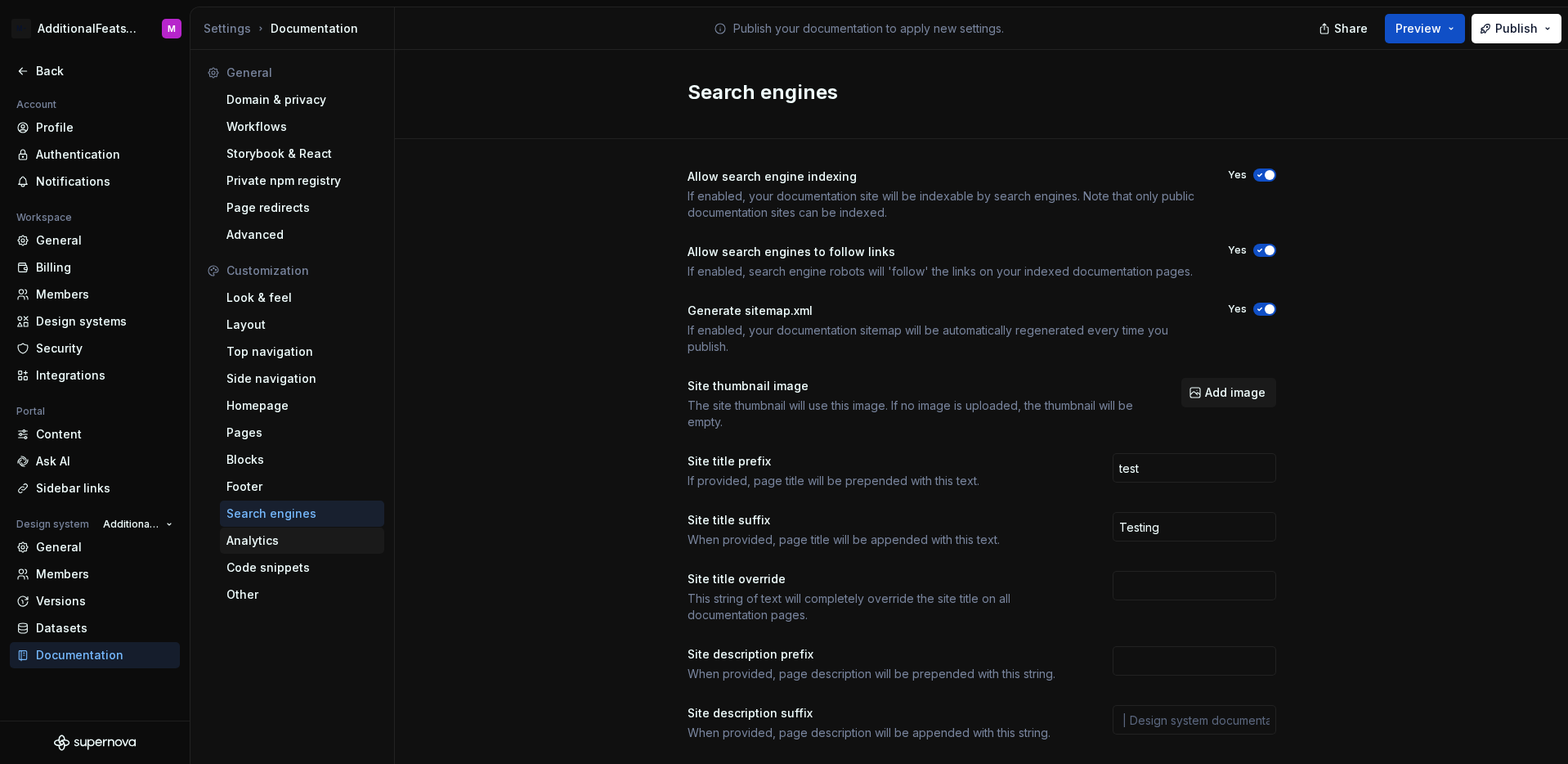
click at [307, 536] on div "Analytics" at bounding box center [302, 540] width 151 height 17
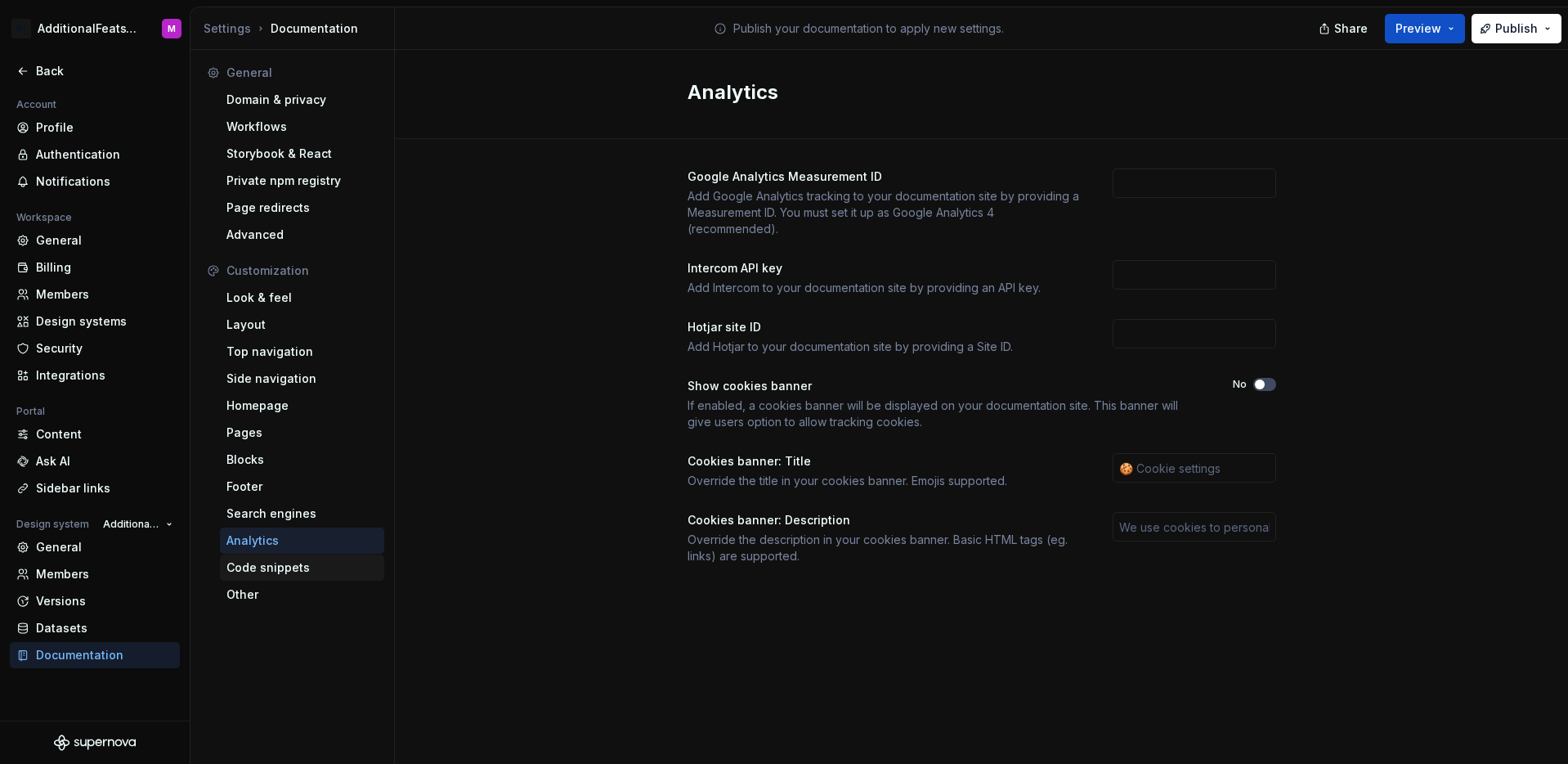
click at [311, 577] on div "Code snippets" at bounding box center [302, 568] width 164 height 26
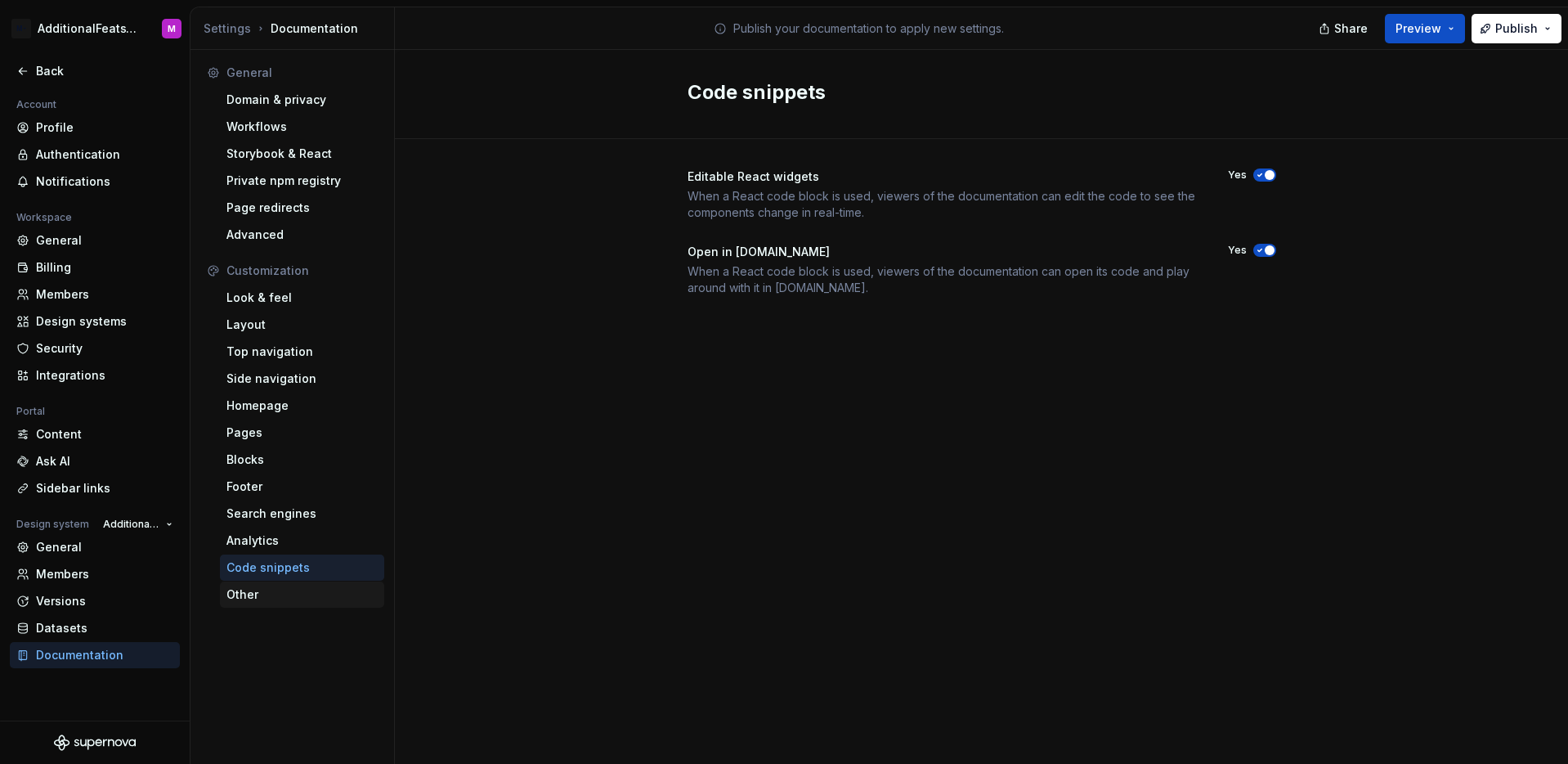
click at [302, 589] on div "Other" at bounding box center [302, 594] width 151 height 17
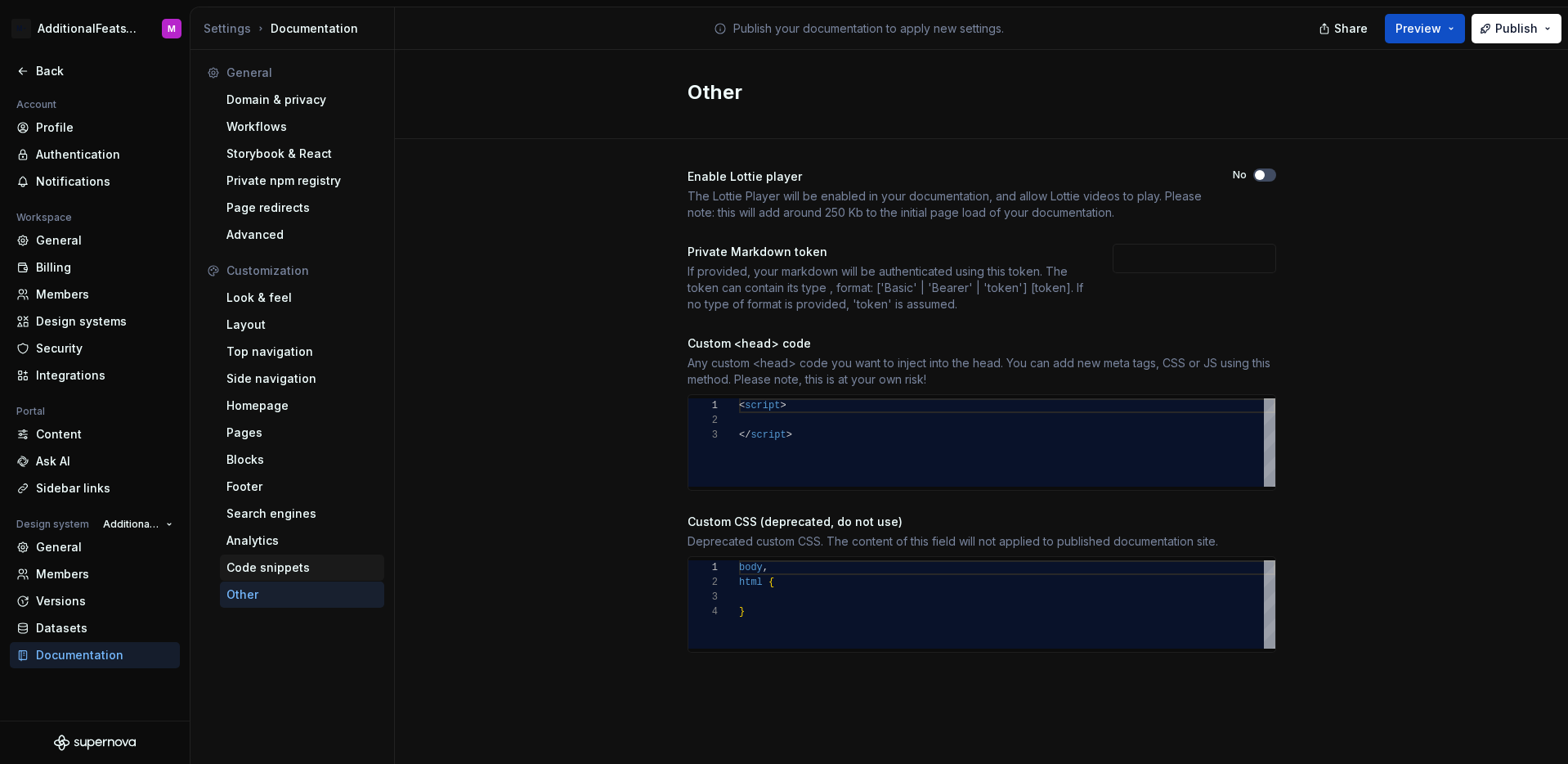
click at [305, 571] on div "Code snippets" at bounding box center [302, 567] width 151 height 17
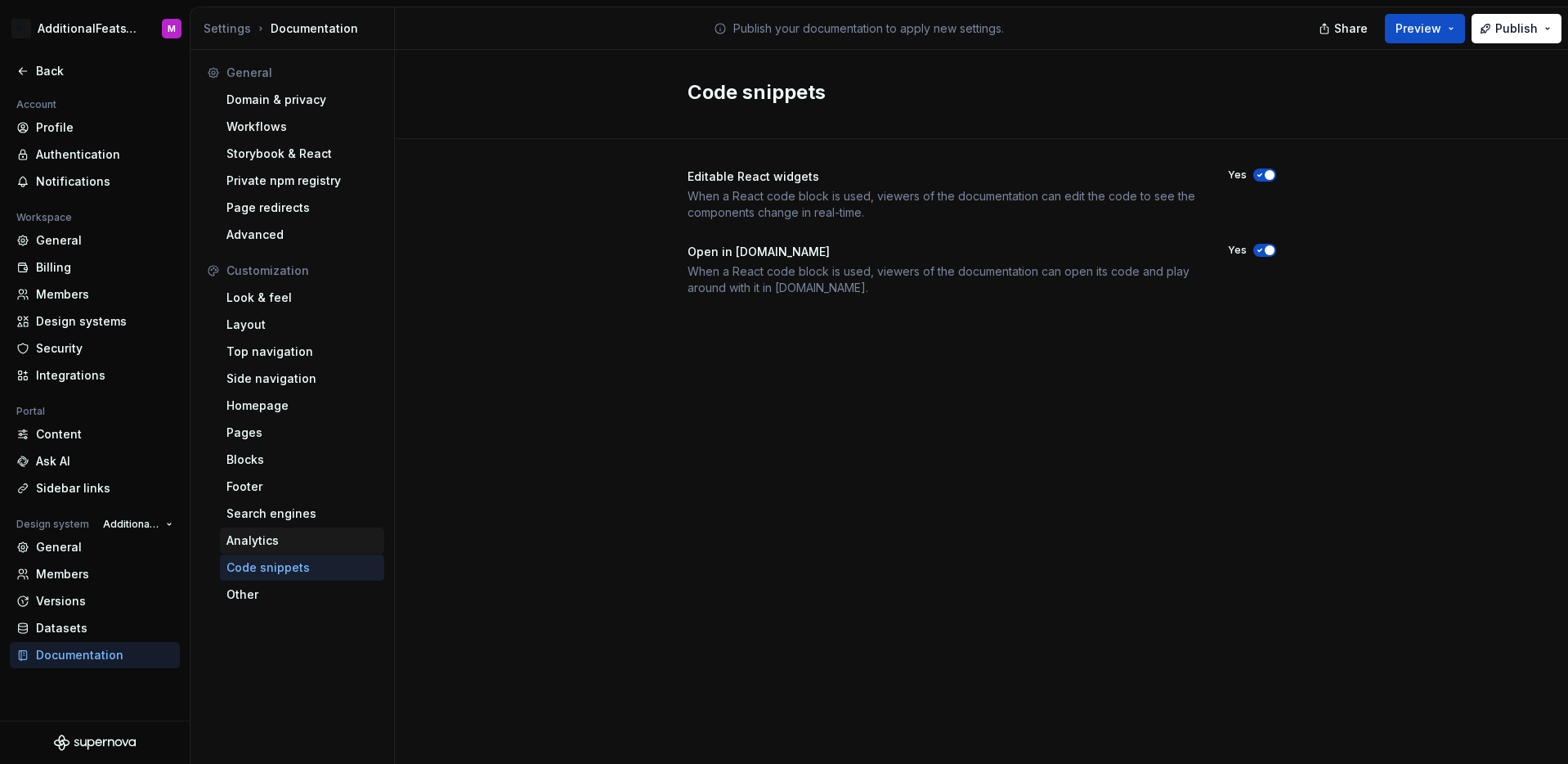
click at [312, 545] on div "Analytics" at bounding box center [302, 540] width 151 height 17
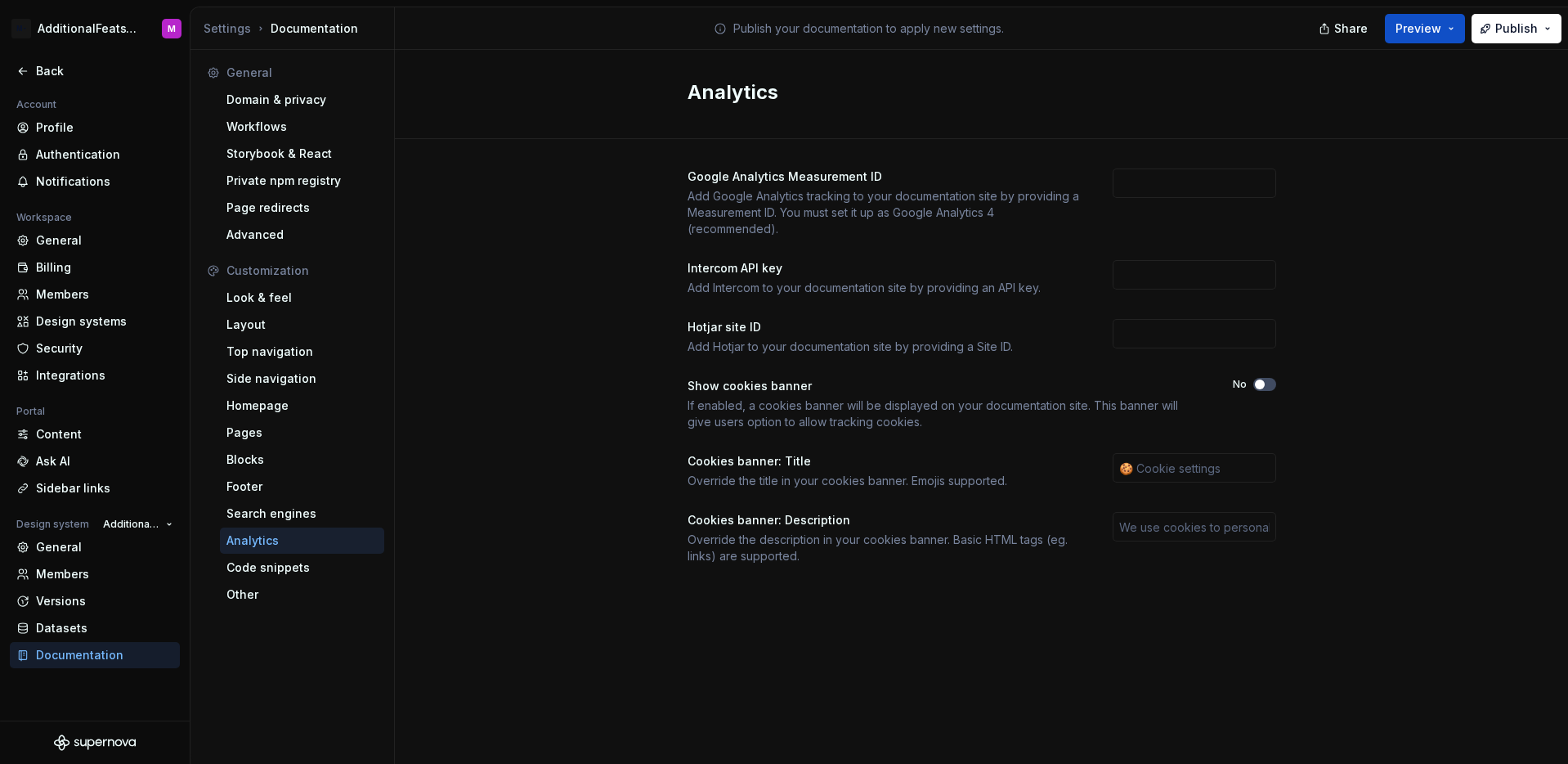
click at [471, 415] on div "Google Analytics Measurement ID Add Google Analytics tracking to your documenta…" at bounding box center [981, 382] width 1173 height 487
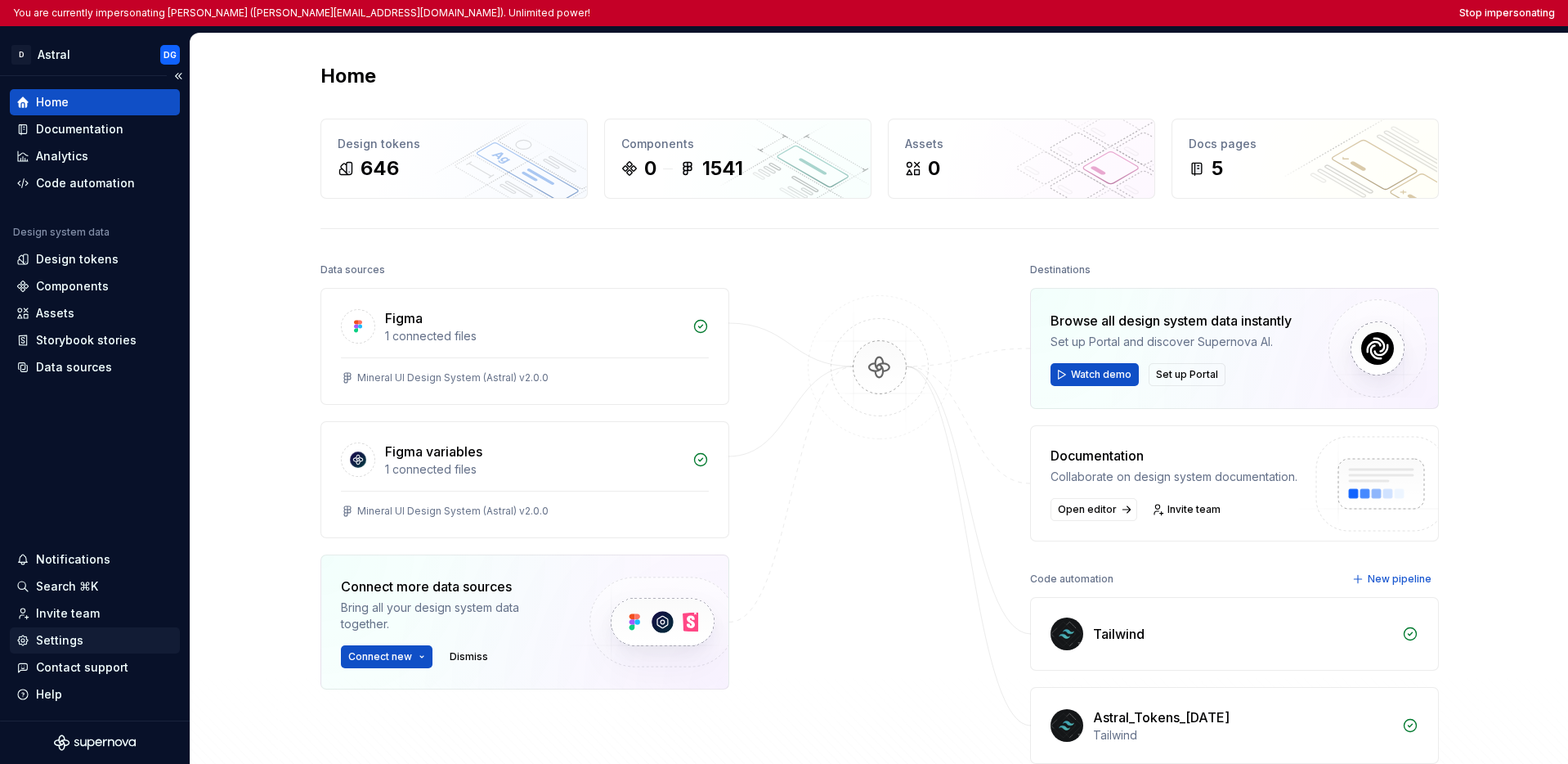
click at [53, 635] on div "Settings" at bounding box center [60, 640] width 47 height 17
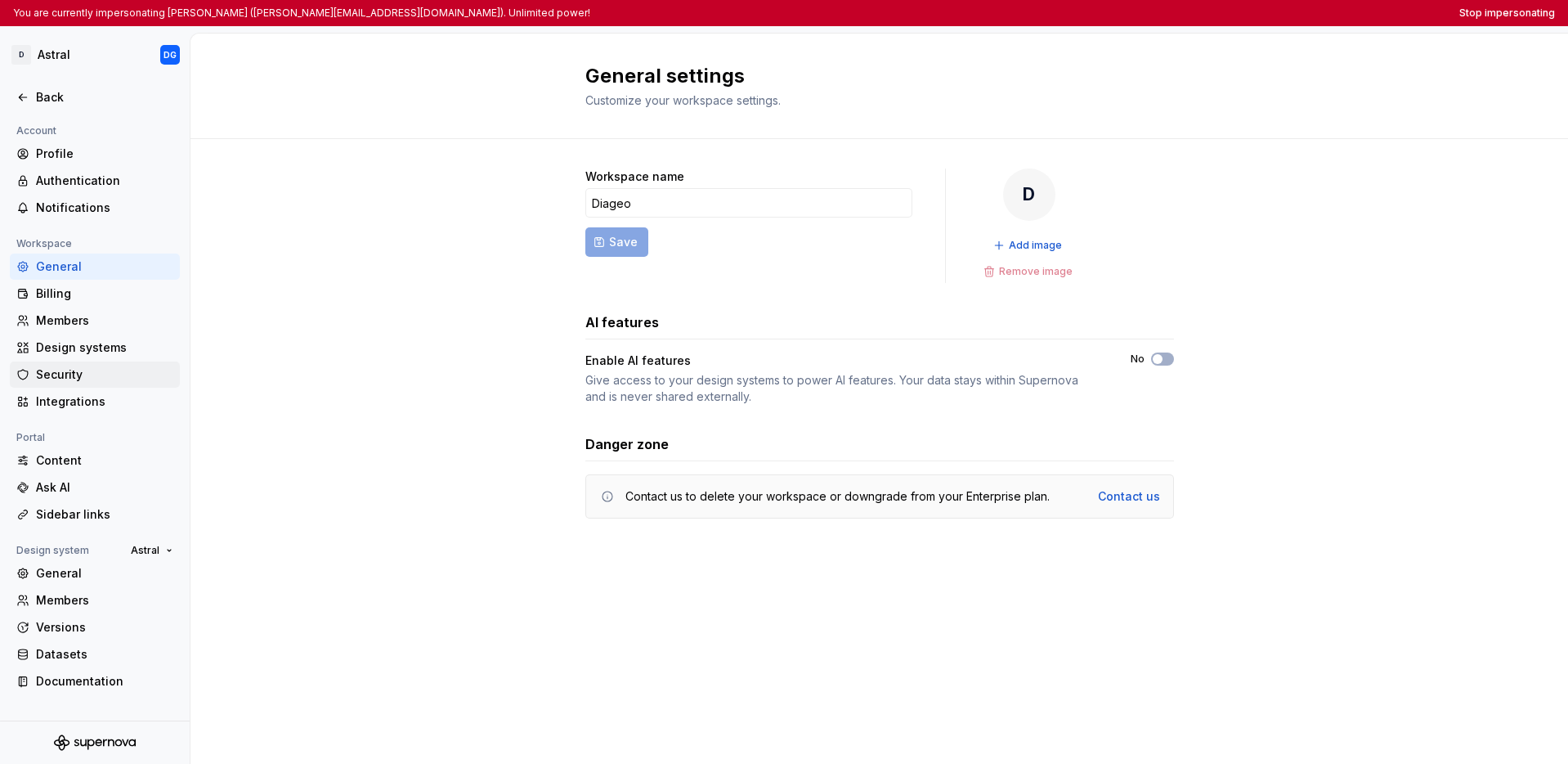
click at [75, 368] on div "Security" at bounding box center [104, 375] width 137 height 17
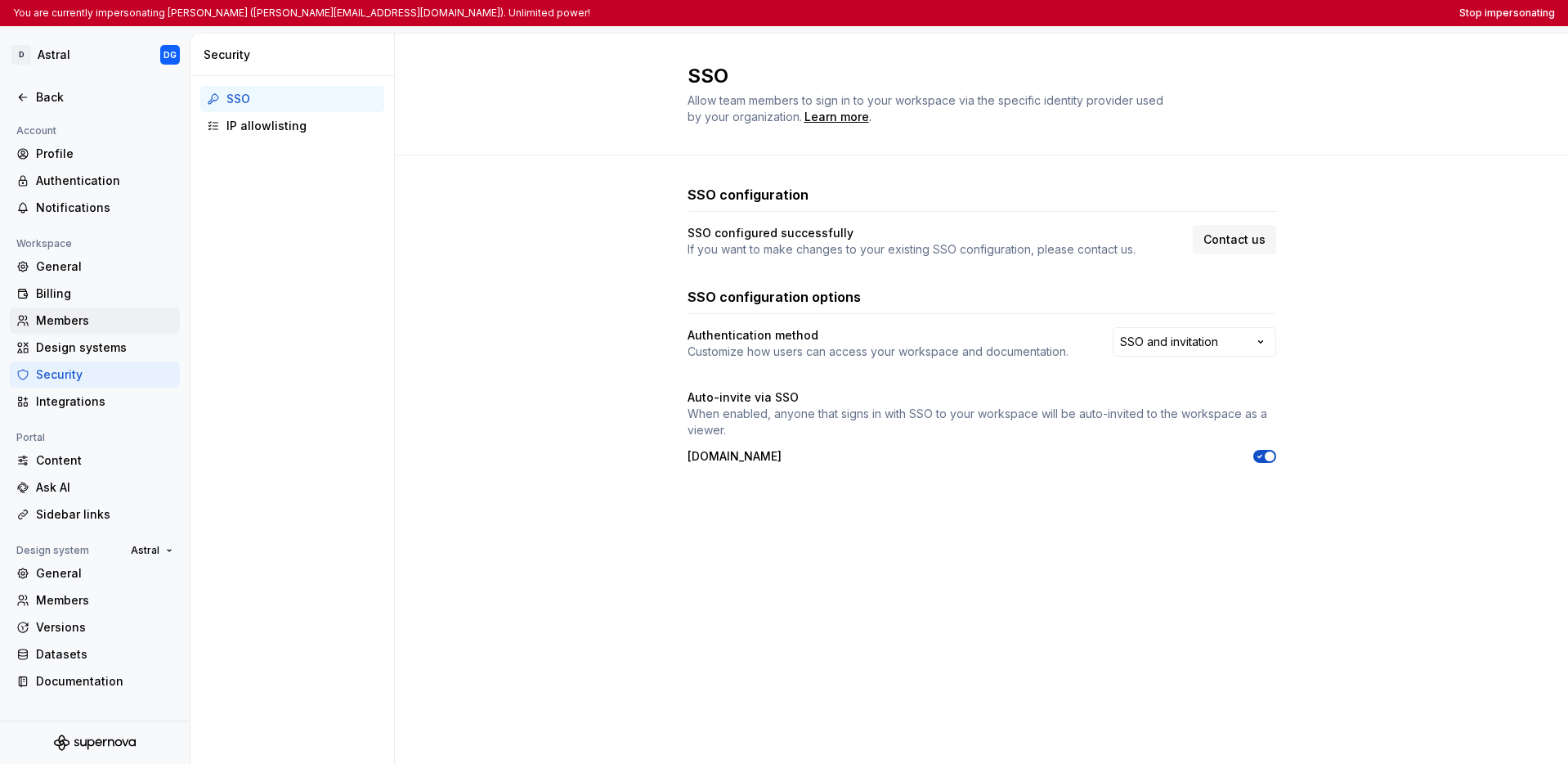
click at [113, 323] on div "Members" at bounding box center [104, 320] width 137 height 17
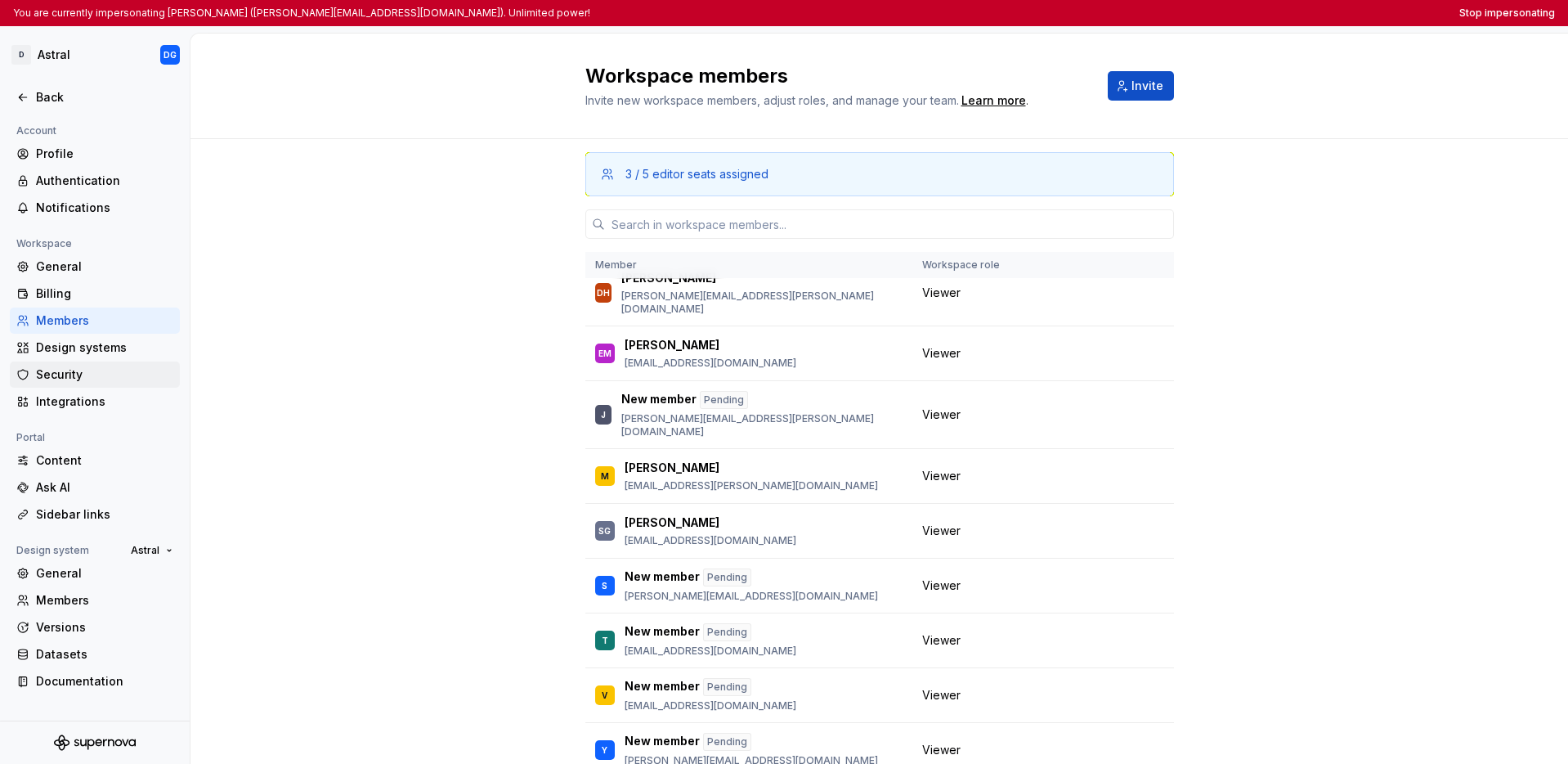
click at [77, 370] on div "Security" at bounding box center [104, 375] width 137 height 17
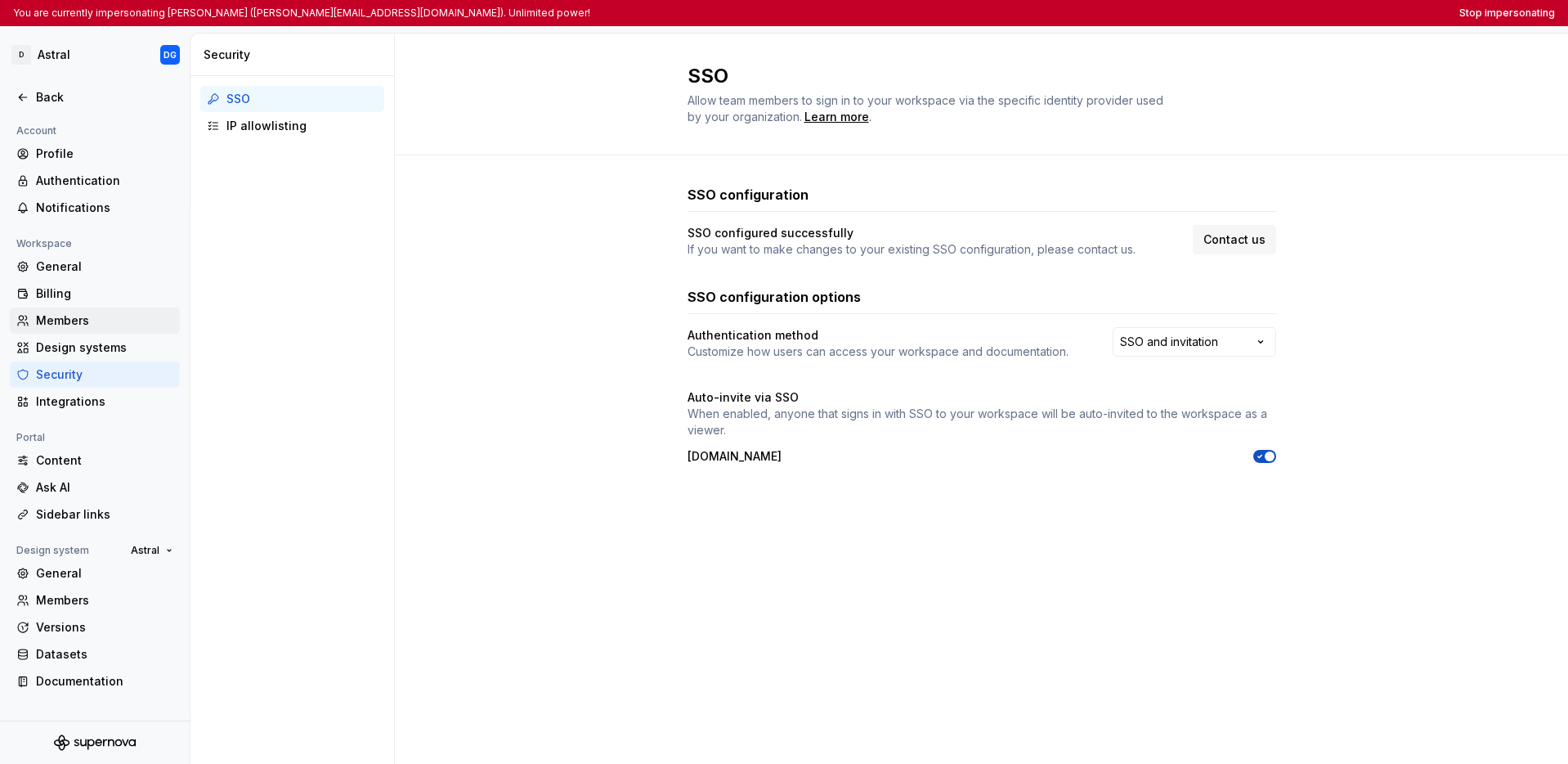
click at [110, 317] on div "Members" at bounding box center [104, 320] width 137 height 17
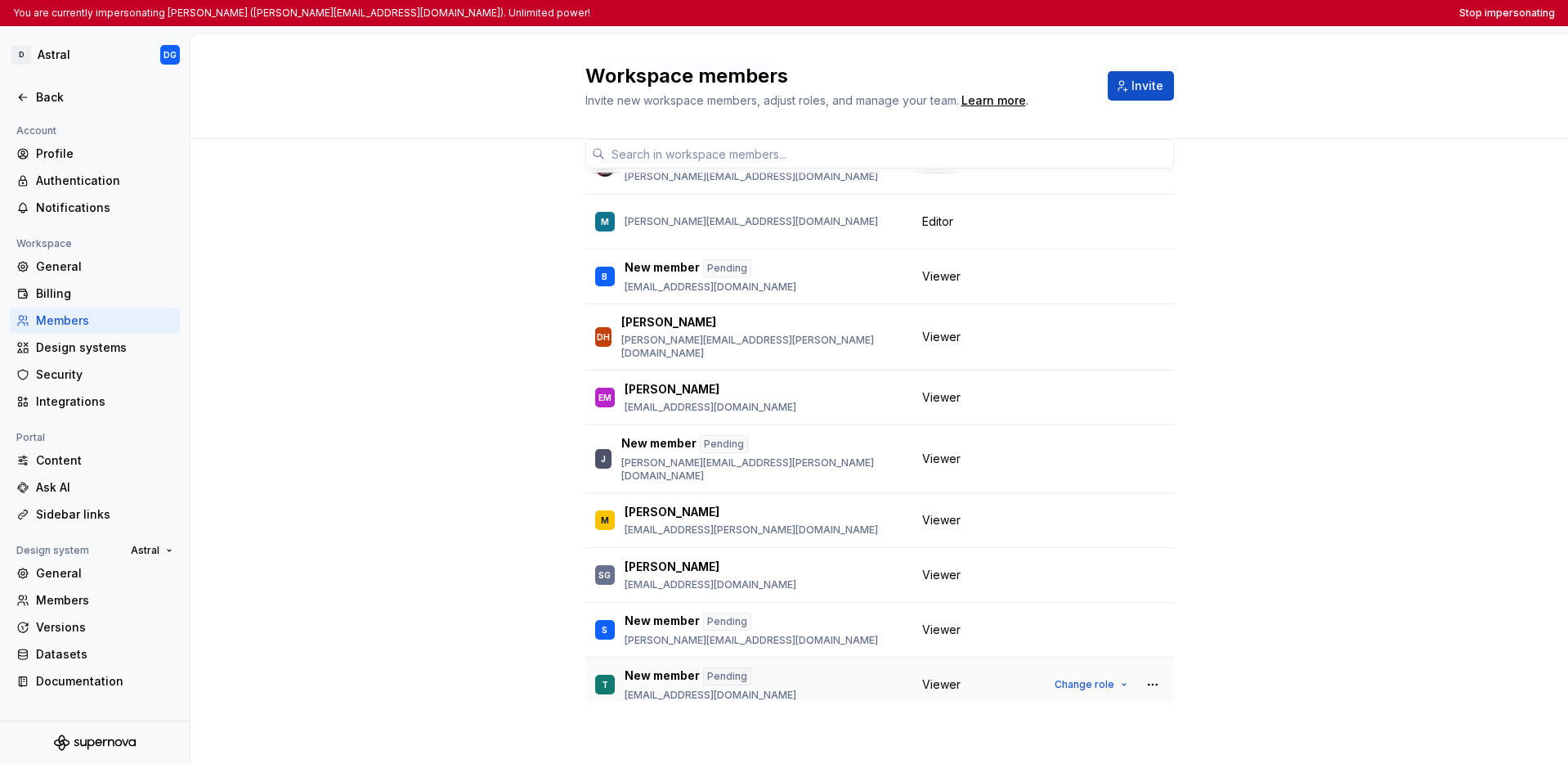
scroll to position [238, 0]
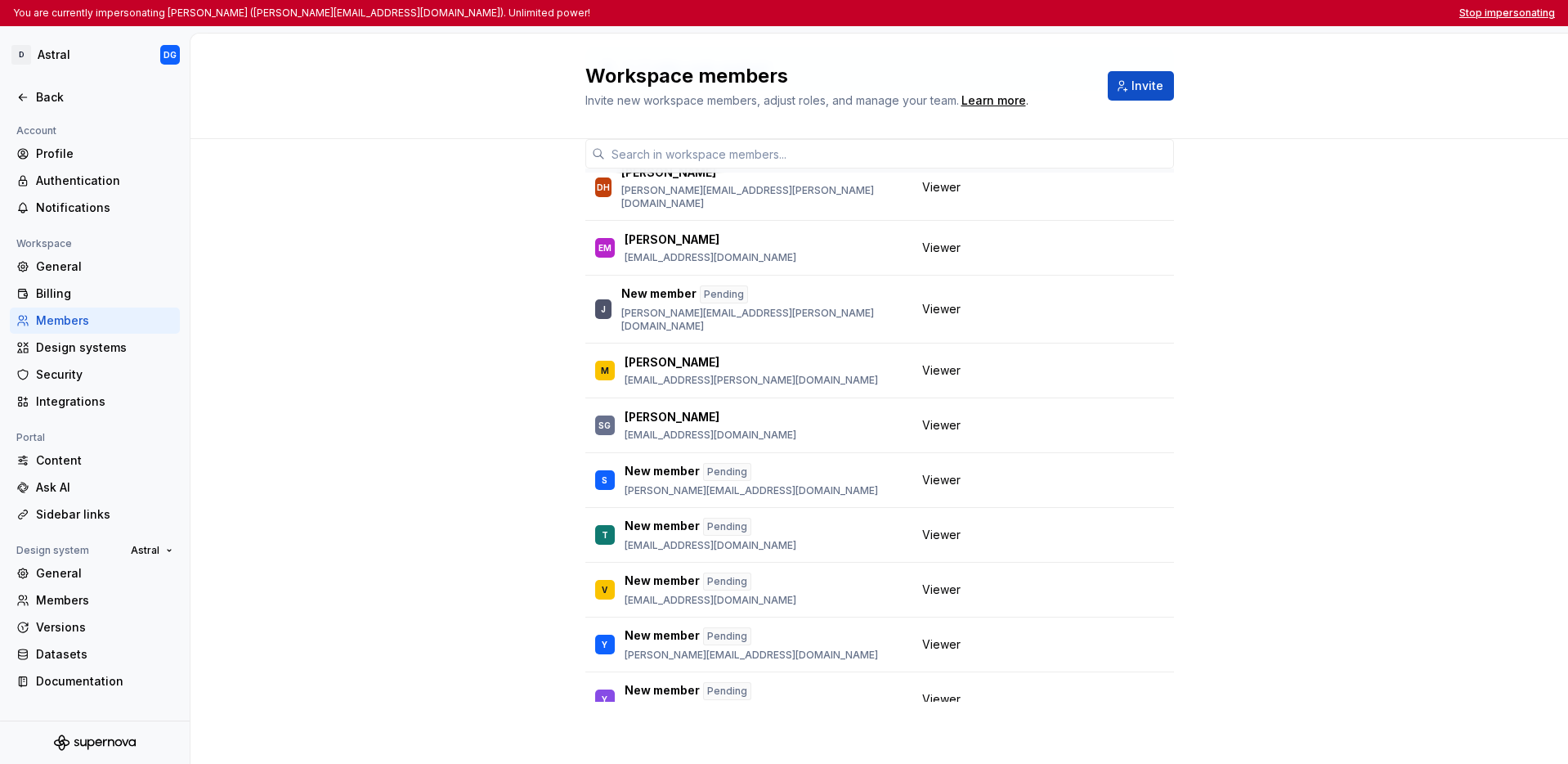
click at [1212, 18] on button "Stop impersonating" at bounding box center [1507, 12] width 95 height 13
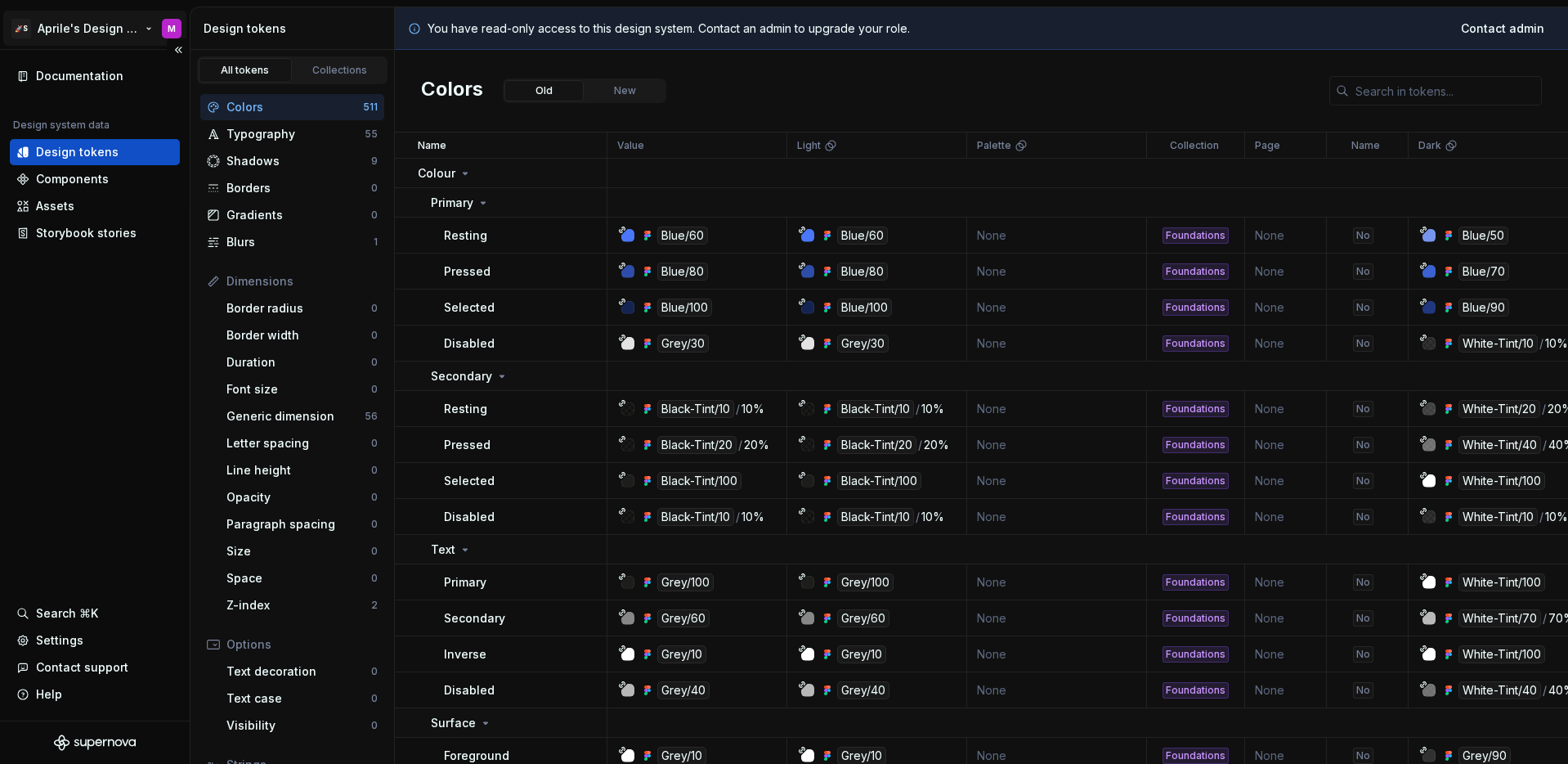
click at [79, 26] on html "🚀S Aprile's Design System M Documentation Design system data Design tokens Comp…" at bounding box center [784, 382] width 1568 height 764
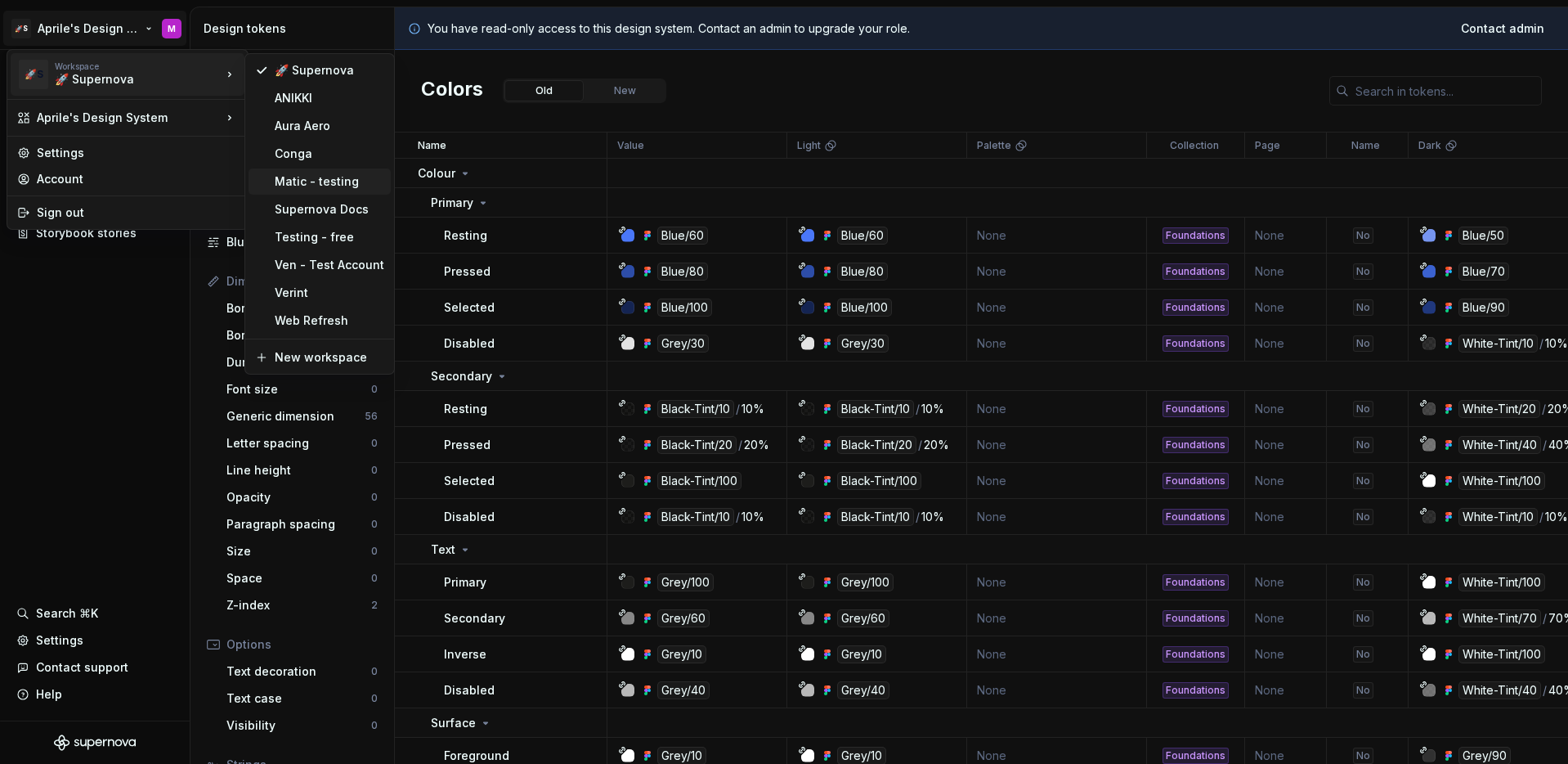
click at [273, 180] on div "Matic - testing" at bounding box center [319, 181] width 143 height 26
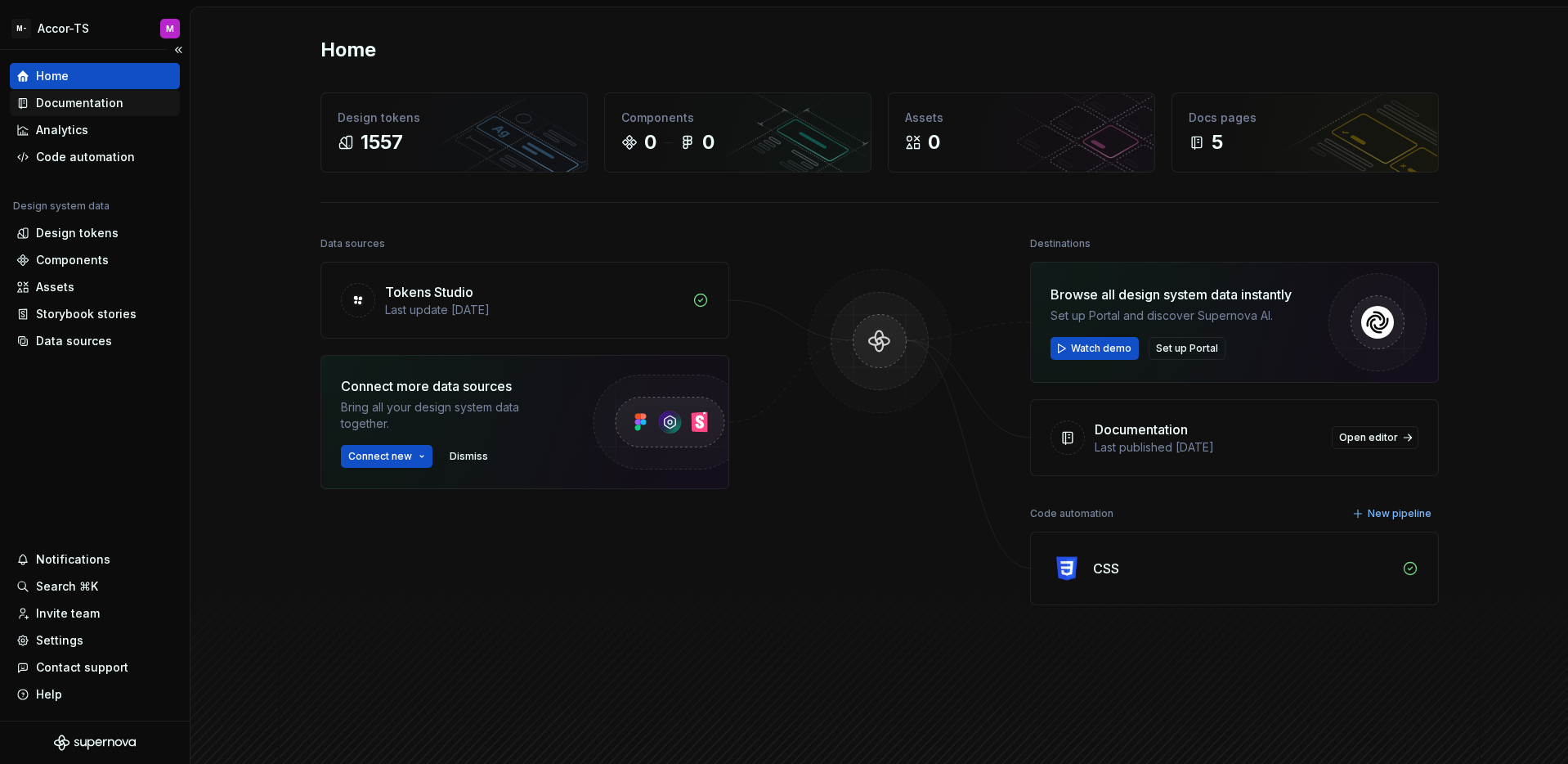
click at [90, 104] on div "Documentation" at bounding box center [80, 102] width 88 height 17
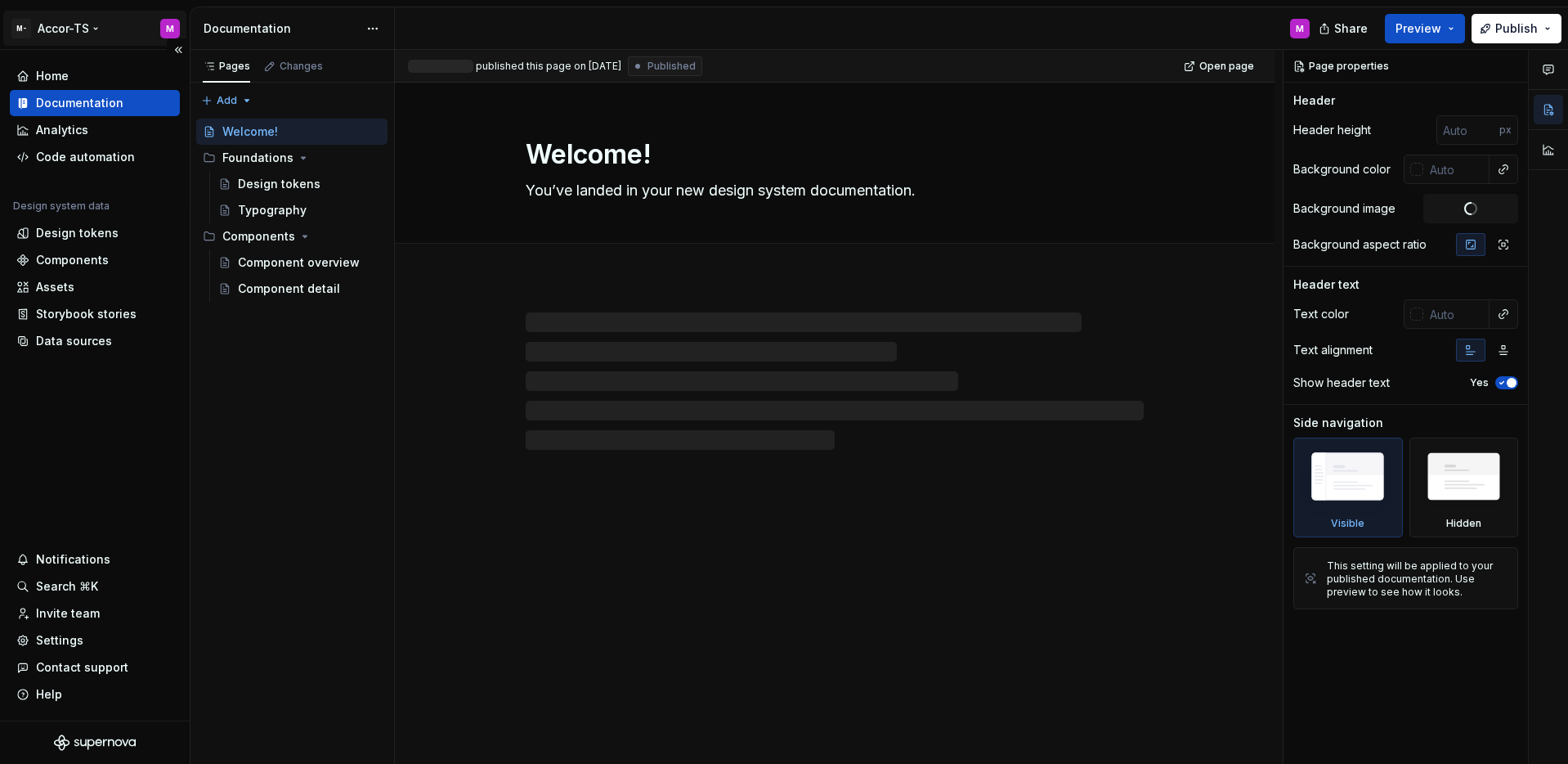
click at [74, 22] on html "M- Accor-TS M Home Documentation Analytics Code automation Design system data D…" at bounding box center [784, 382] width 1568 height 764
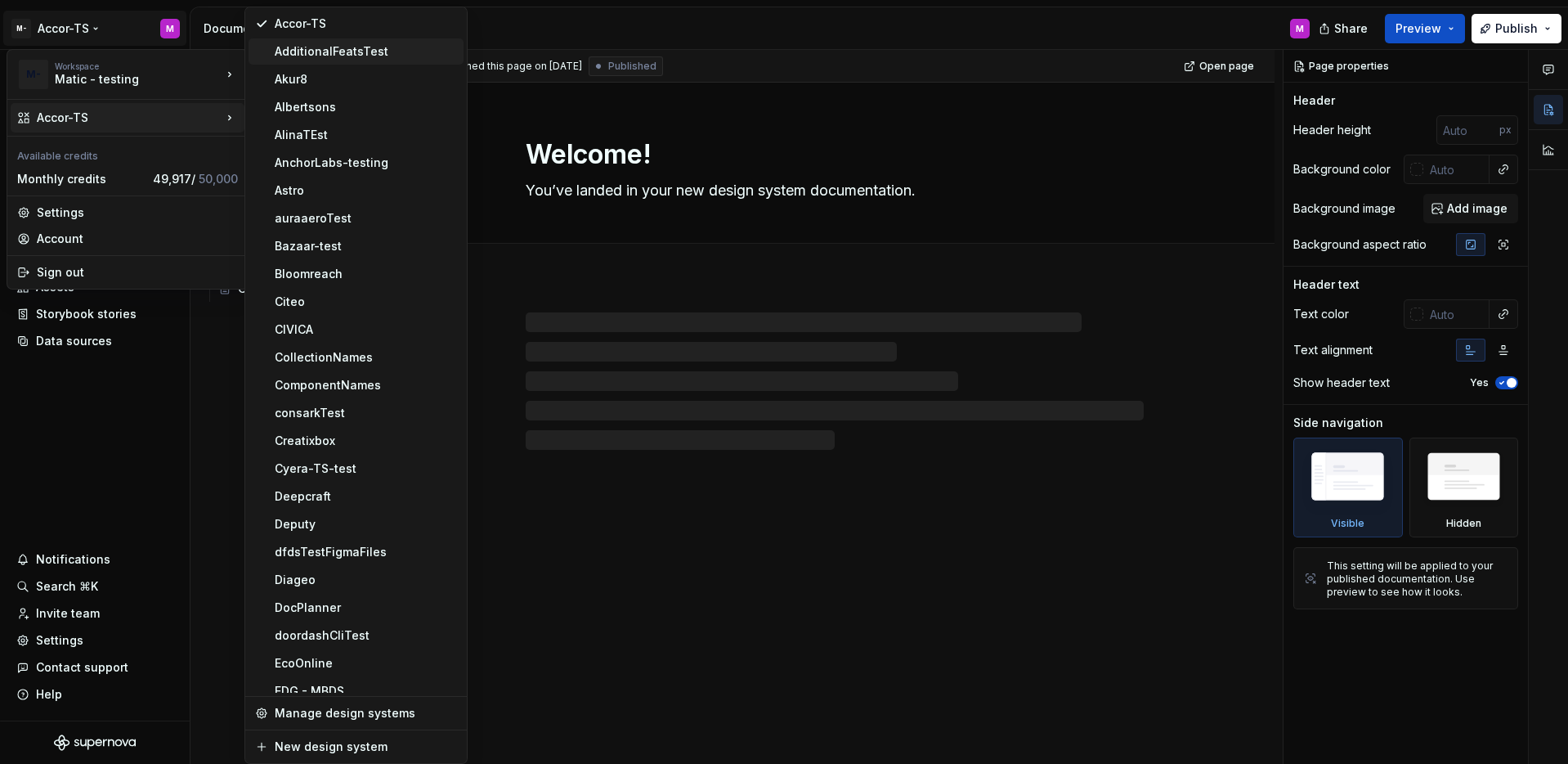
click at [342, 54] on div "AdditionalFeatsTest" at bounding box center [366, 52] width 182 height 17
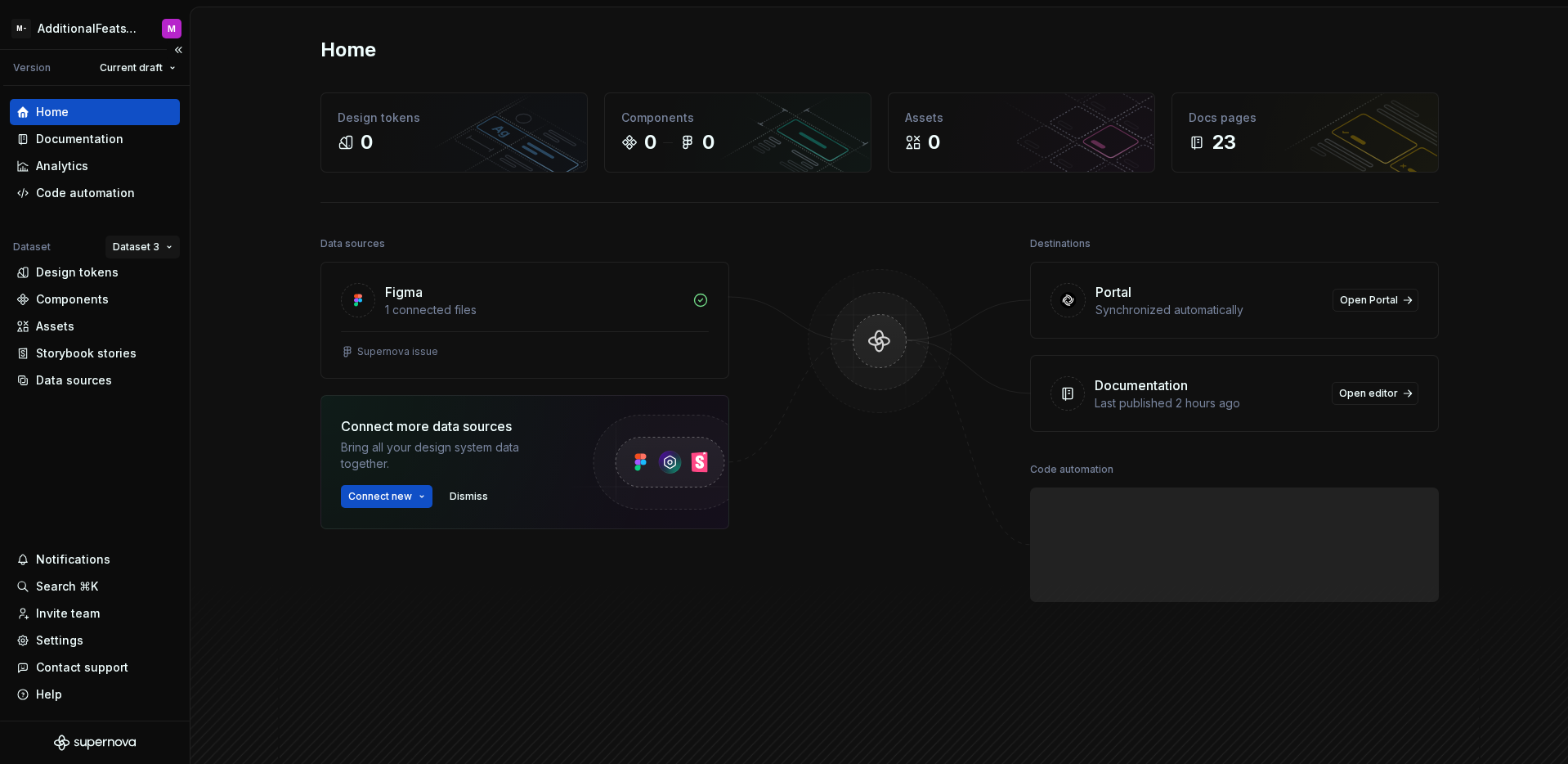
click at [131, 252] on html "M- AdditionalFeatsTest M Version Current draft Home Documentation Analytics Cod…" at bounding box center [784, 382] width 1568 height 764
click at [144, 270] on div "Dataset 1" at bounding box center [190, 278] width 106 height 17
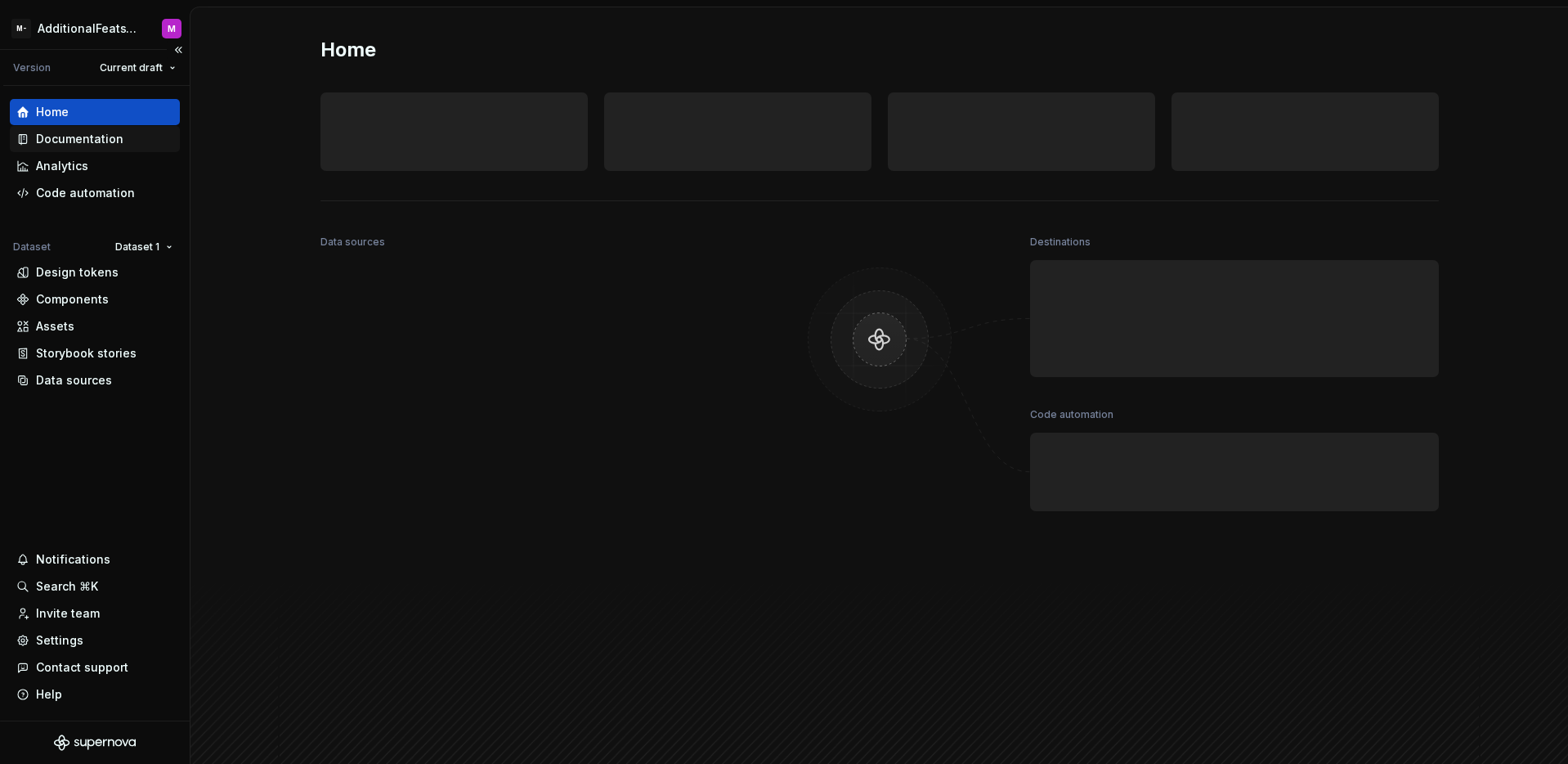
click at [109, 136] on div "Documentation" at bounding box center [80, 139] width 88 height 17
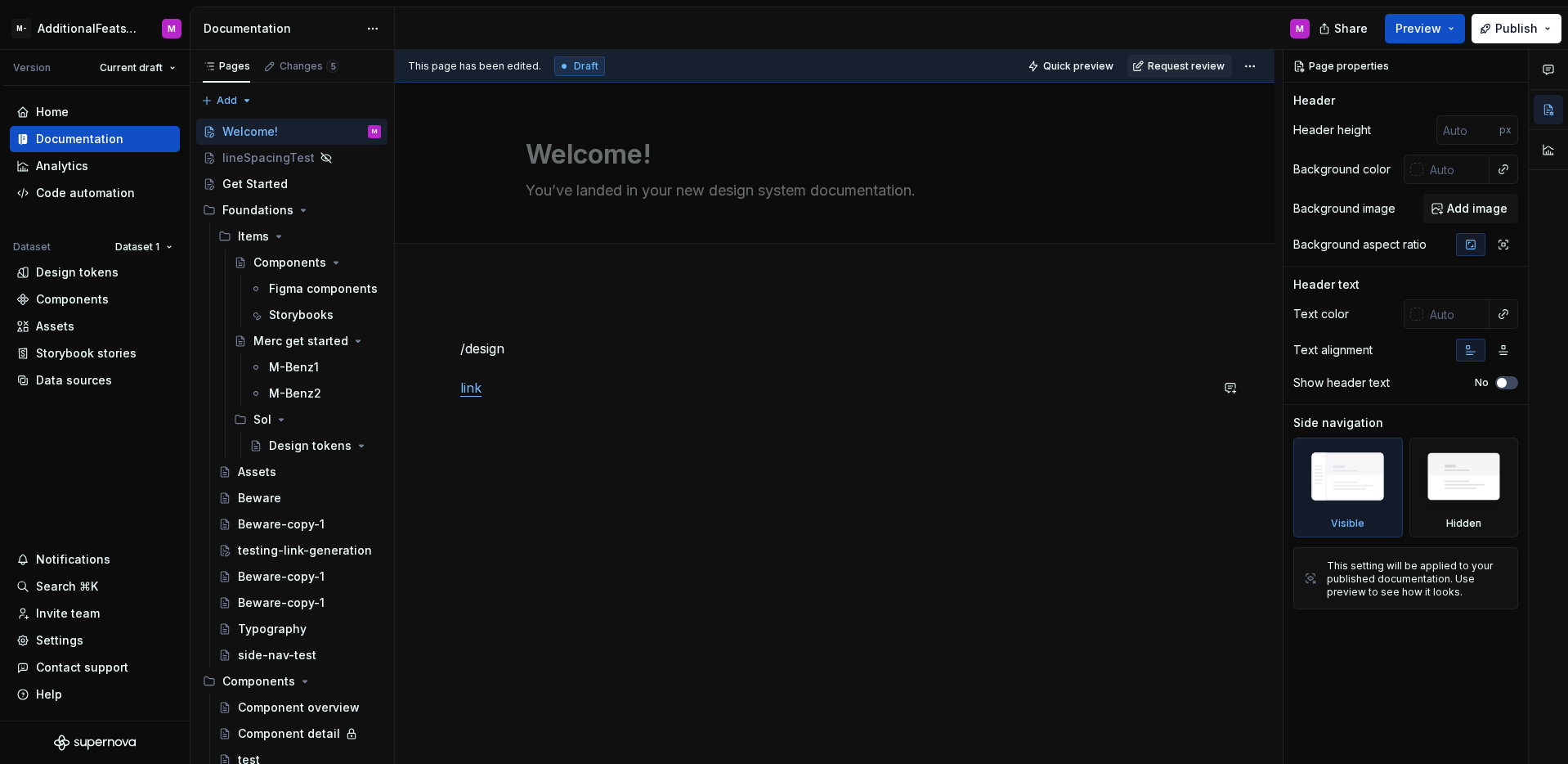
click at [509, 421] on div "/design link" at bounding box center [835, 377] width 749 height 118
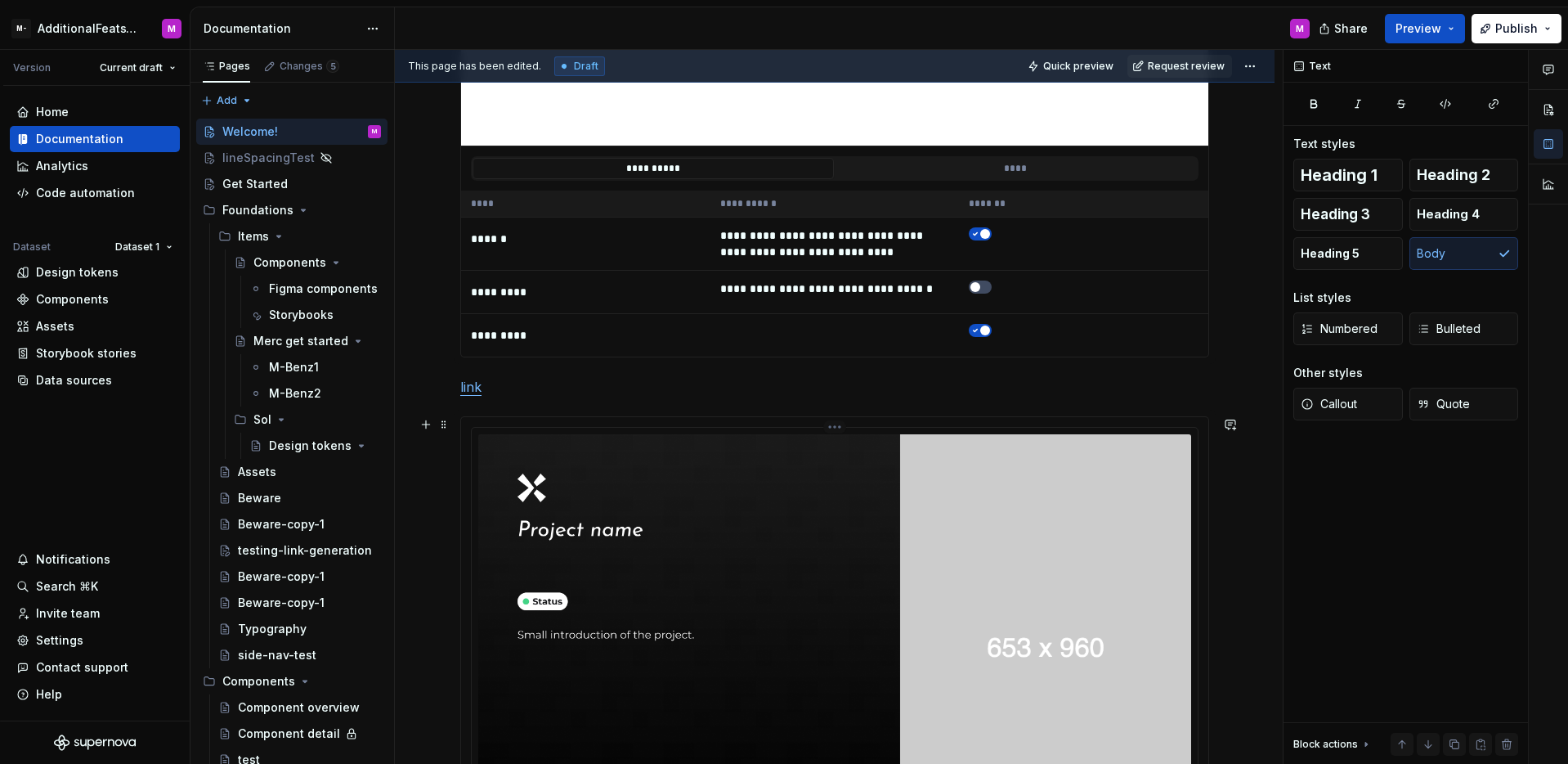
scroll to position [2421, 0]
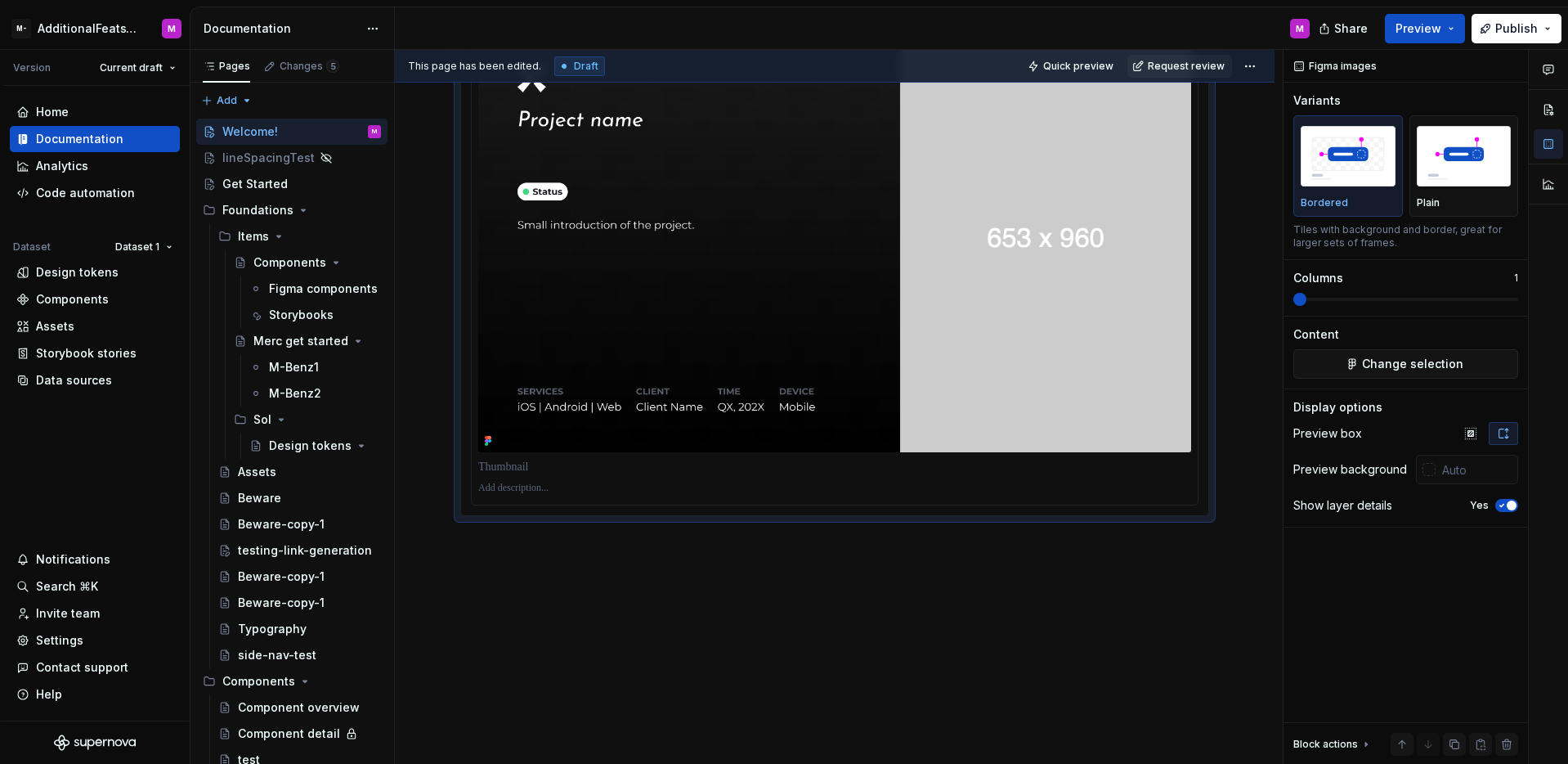
click at [817, 423] on img at bounding box center [835, 238] width 713 height 428
click at [1429, 479] on div at bounding box center [1425, 470] width 19 height 30
click at [1432, 473] on div at bounding box center [1429, 469] width 13 height 13
click at [1102, 553] on html "M- AdditionalFeatsTest M Version Current draft Home Documentation Analytics Cod…" at bounding box center [784, 382] width 1568 height 764
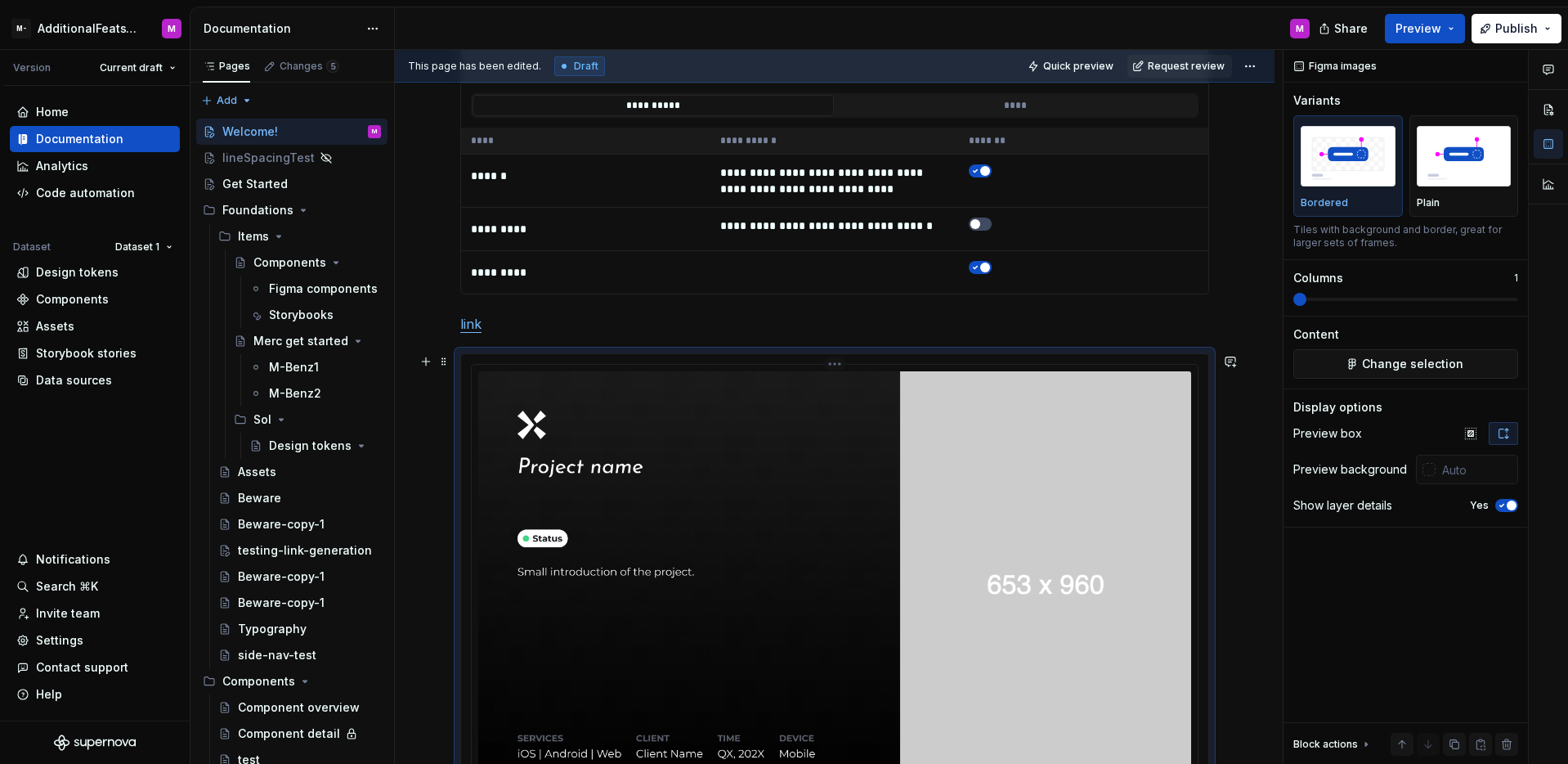
click at [830, 364] on html "M- AdditionalFeatsTest M Version Current draft Home Documentation Analytics Cod…" at bounding box center [784, 382] width 1568 height 764
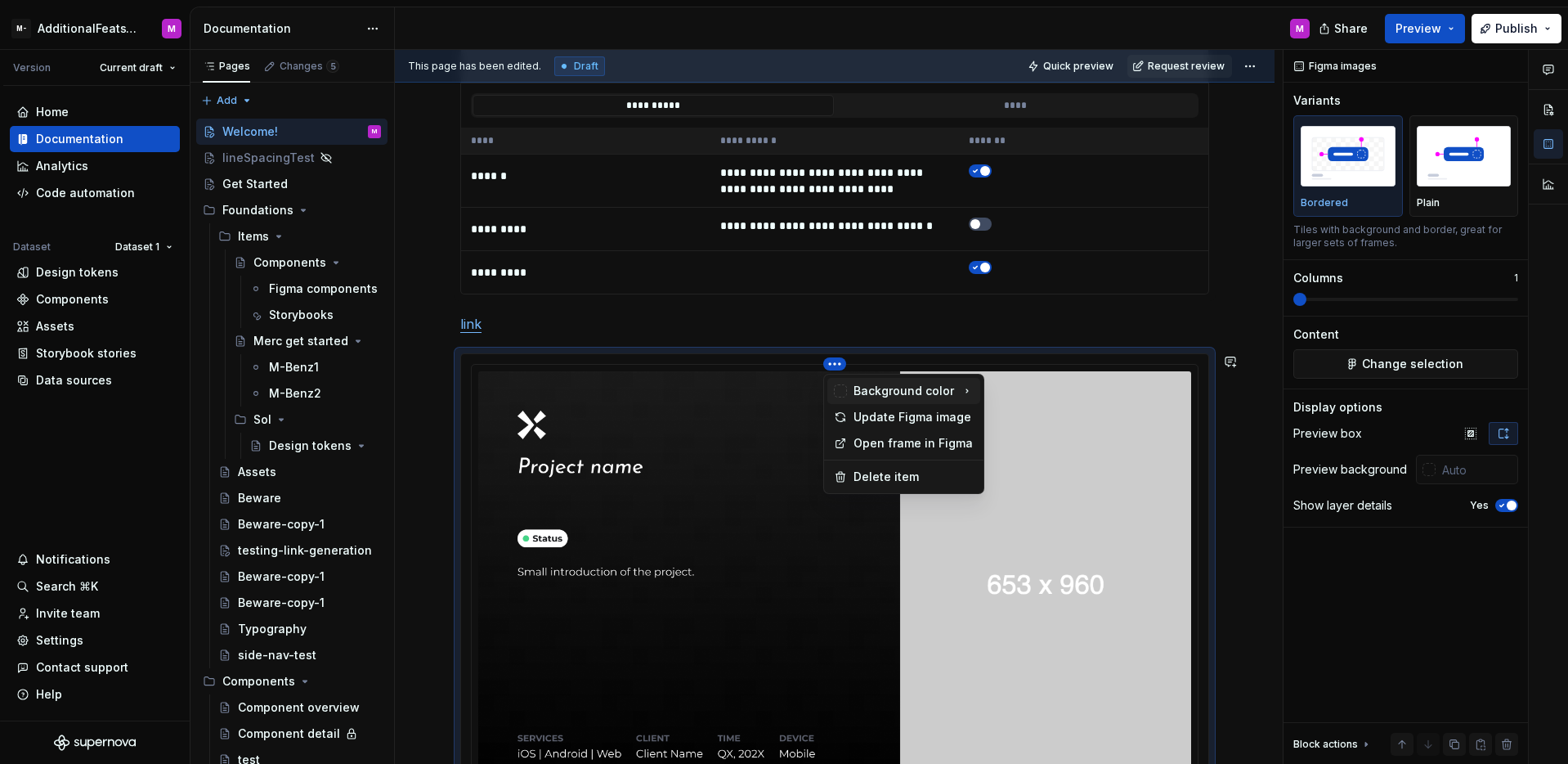
click at [856, 389] on div "Background color" at bounding box center [903, 390] width 101 height 17
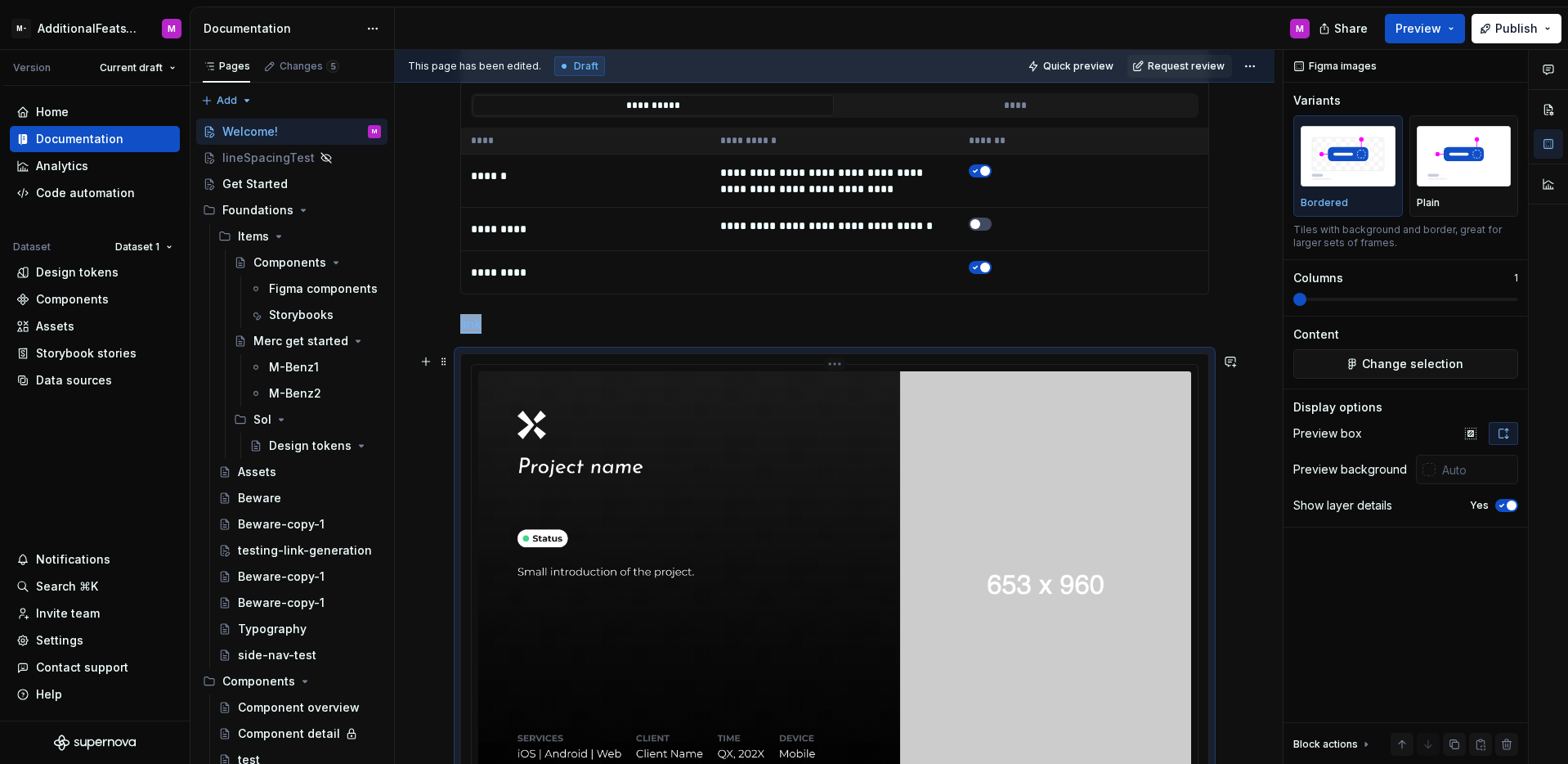
click at [1020, 427] on html "M- AdditionalFeatsTest M Version Current draft Home Documentation Analytics Cod…" at bounding box center [784, 382] width 1568 height 764
click at [832, 365] on html "M- AdditionalFeatsTest M Version Current draft Home Documentation Analytics Cod…" at bounding box center [784, 382] width 1568 height 764
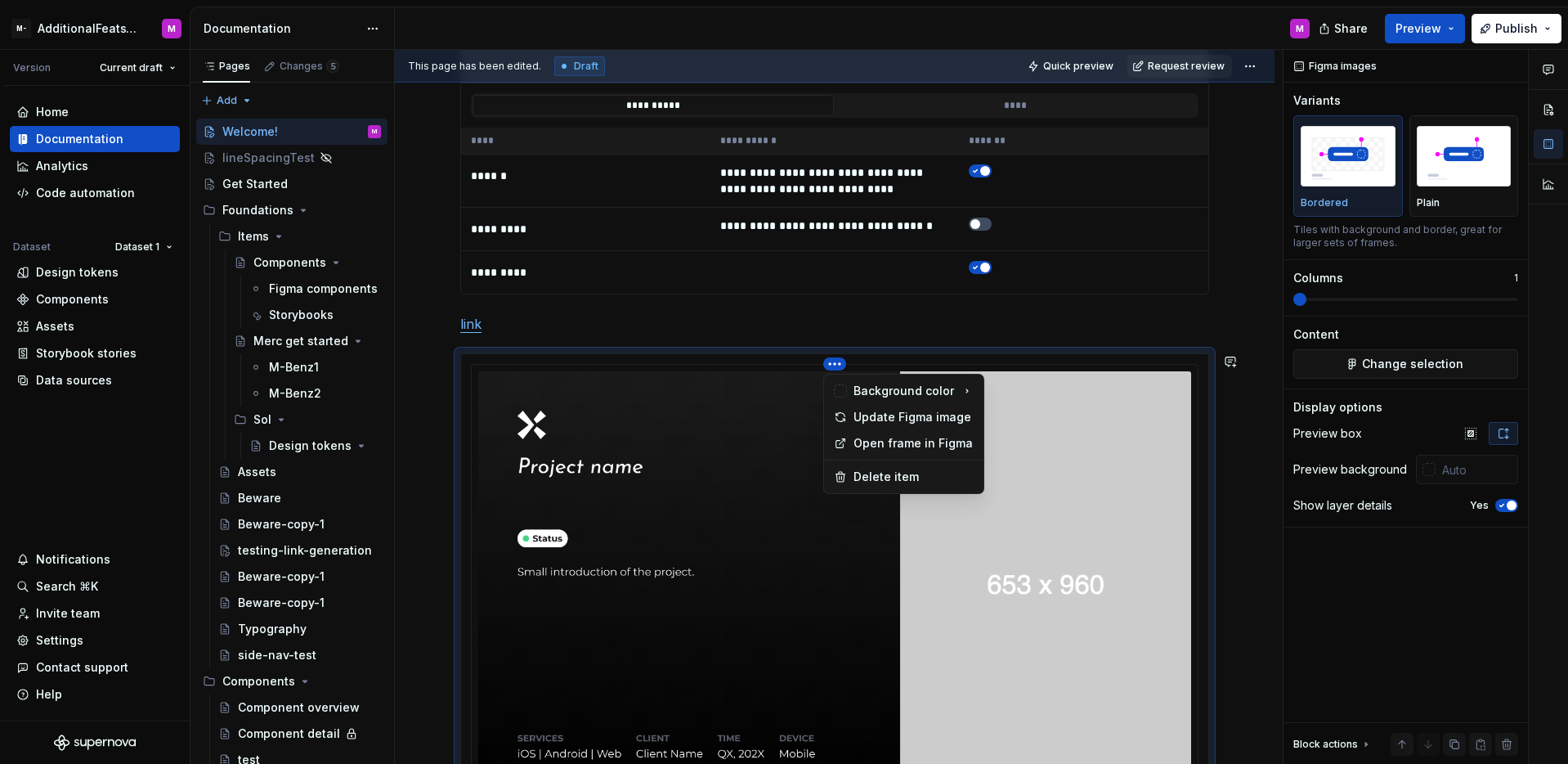
click at [1268, 465] on html "M- AdditionalFeatsTest M Version Current draft Home Documentation Analytics Cod…" at bounding box center [784, 382] width 1568 height 764
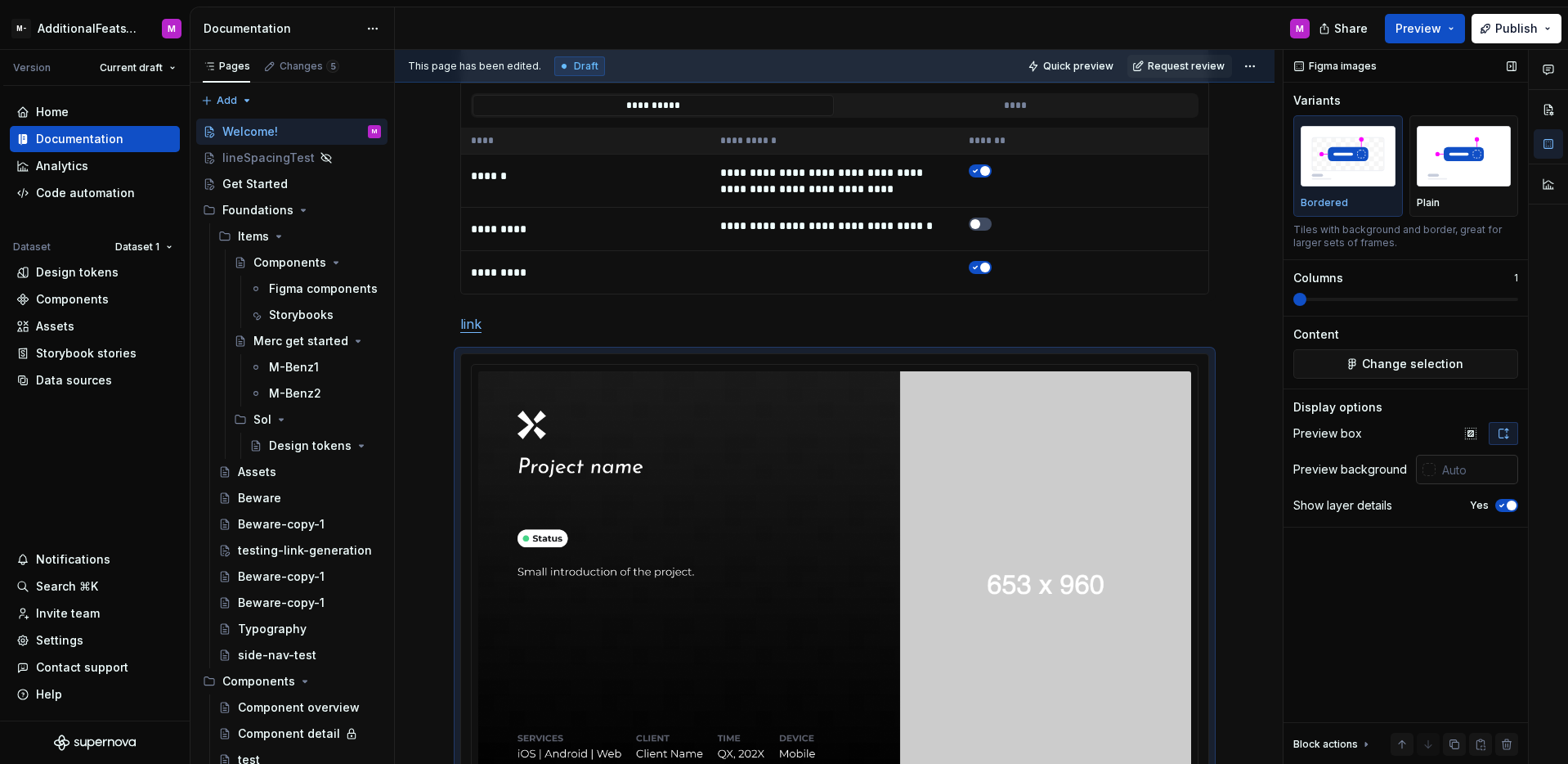
click at [1465, 467] on input "text" at bounding box center [1477, 470] width 82 height 30
click at [1418, 466] on div at bounding box center [1425, 470] width 19 height 30
click at [1428, 467] on div at bounding box center [1429, 469] width 13 height 13
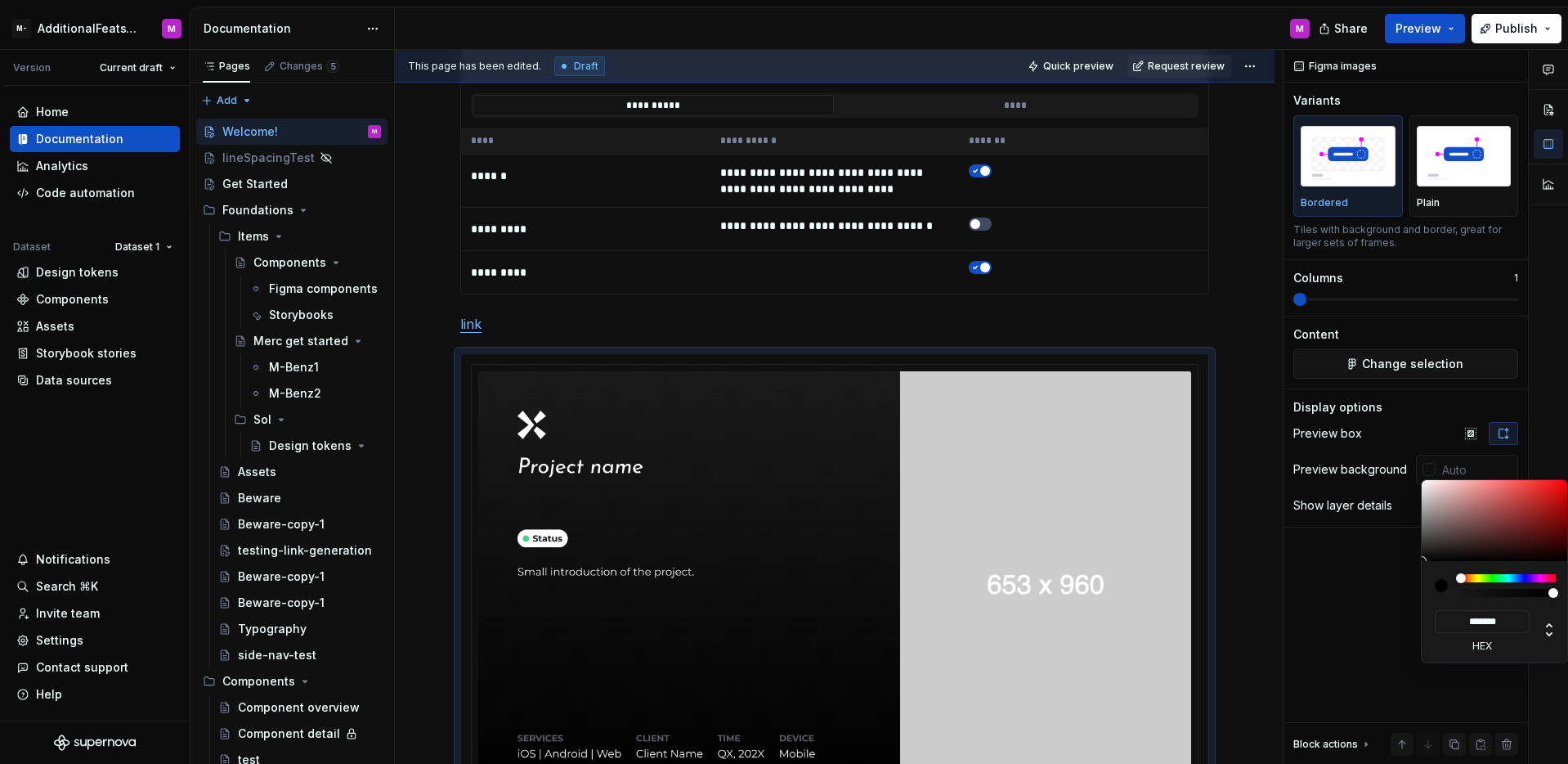
click at [144, 445] on html "M- AdditionalFeatsTest M Version Current draft Home Documentation Analytics Cod…" at bounding box center [784, 382] width 1568 height 764
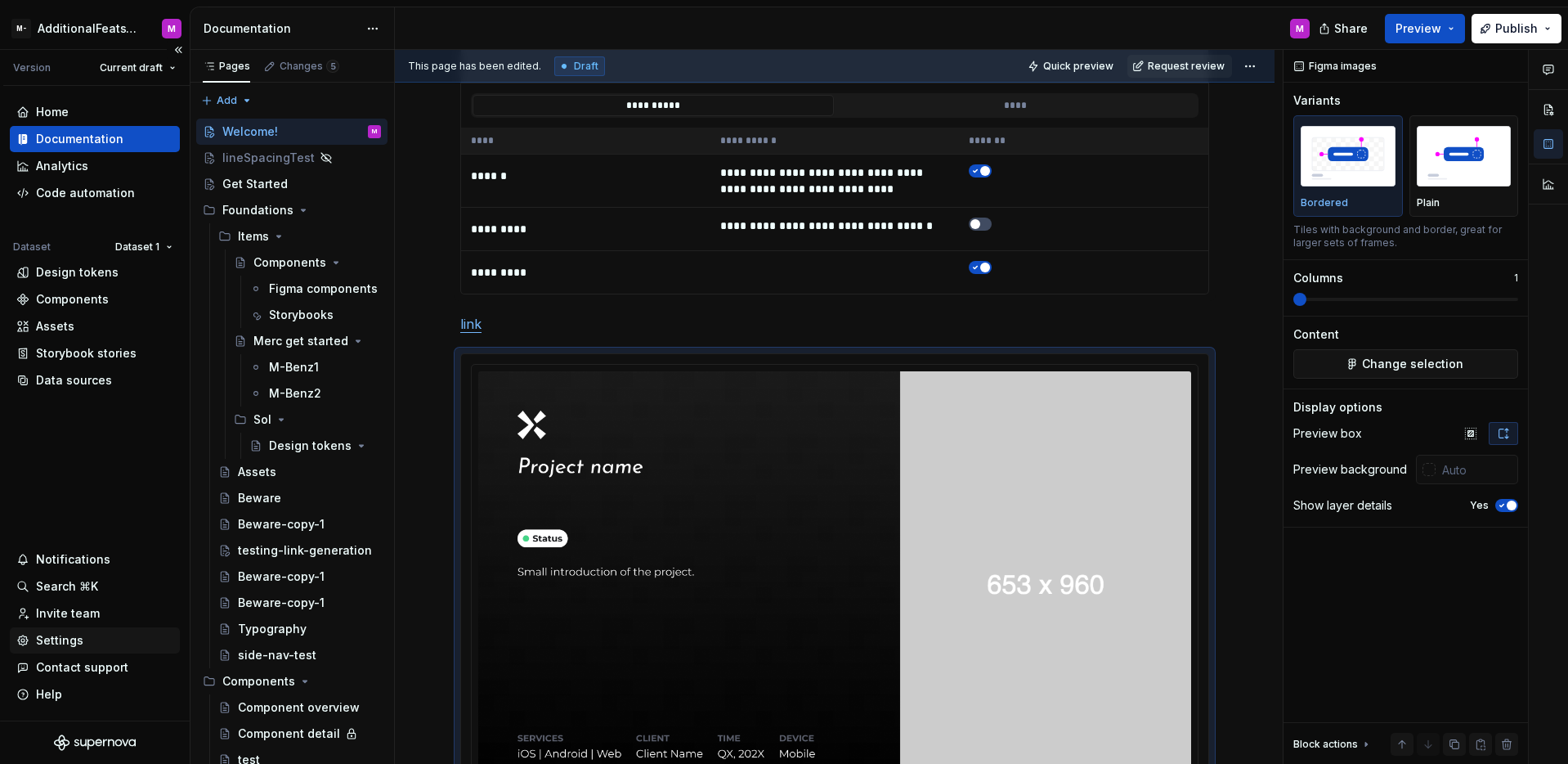
click at [80, 637] on div "Settings" at bounding box center [60, 640] width 47 height 17
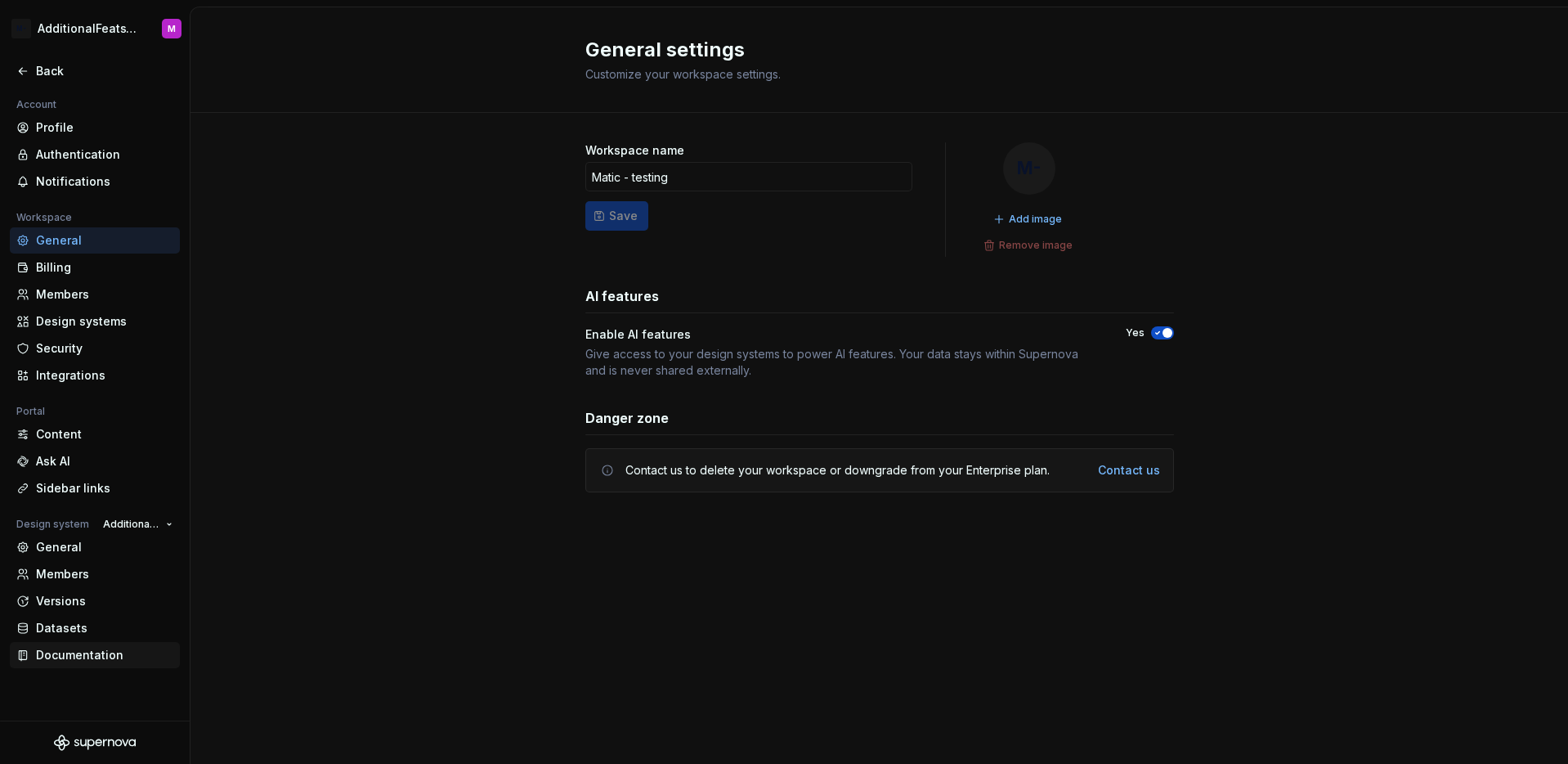
click at [79, 647] on div "Documentation" at bounding box center [104, 655] width 137 height 17
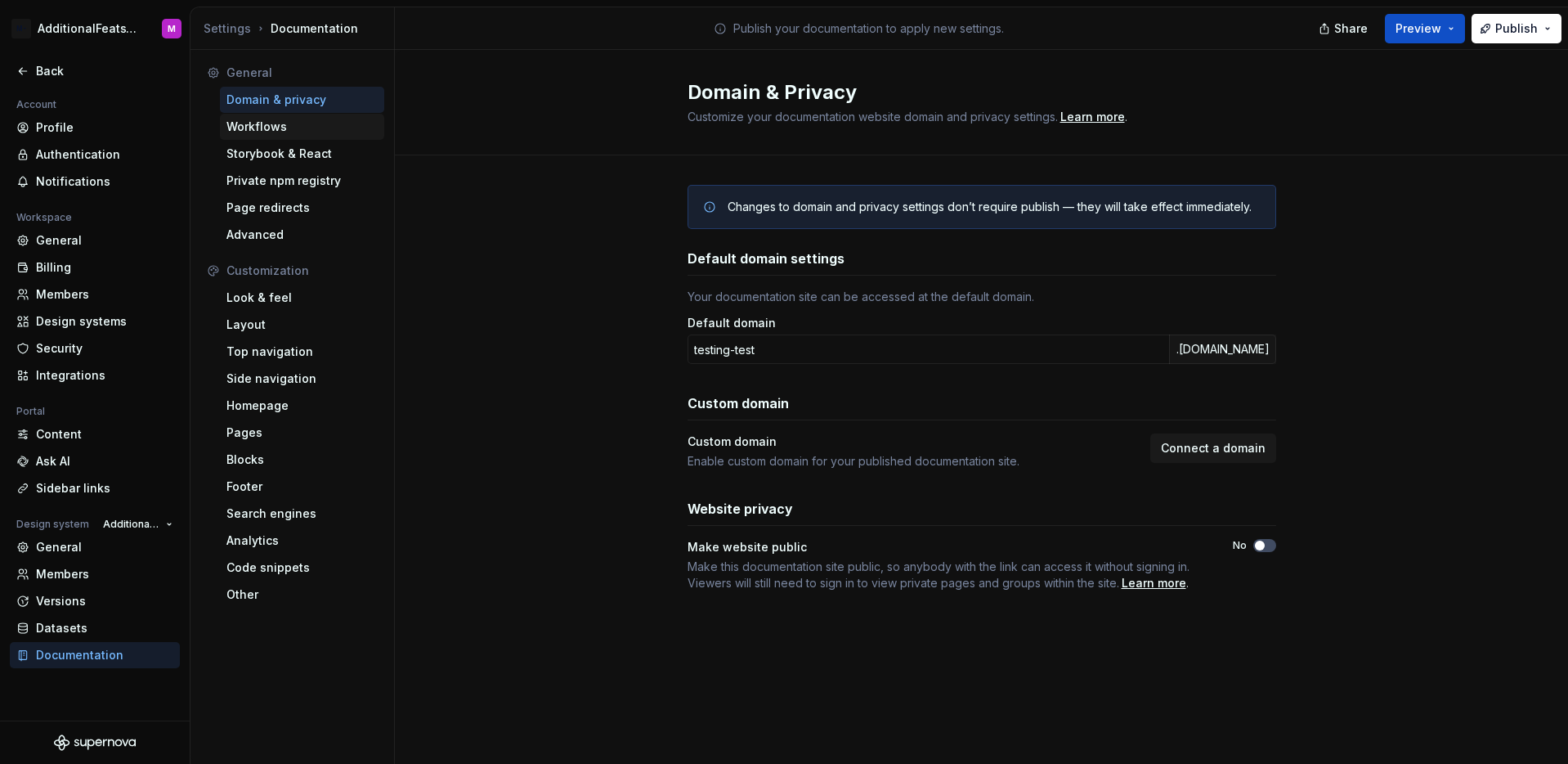
click at [305, 133] on div "Workflows" at bounding box center [302, 126] width 151 height 17
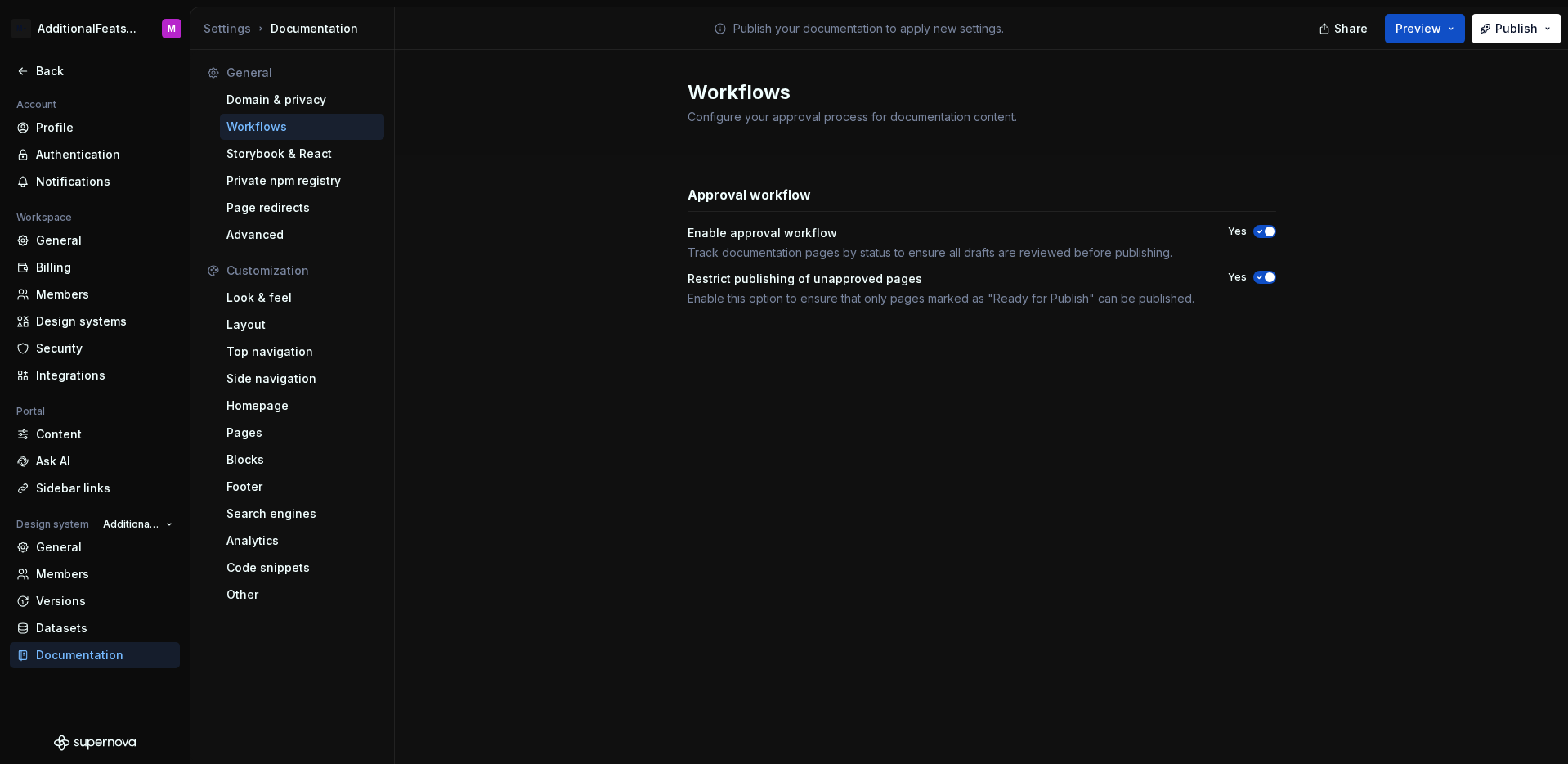
click at [1264, 230] on span "button" at bounding box center [1269, 231] width 10 height 10
click at [1267, 275] on span "button" at bounding box center [1269, 277] width 10 height 10
click at [330, 159] on div "Storybook & React" at bounding box center [302, 153] width 151 height 17
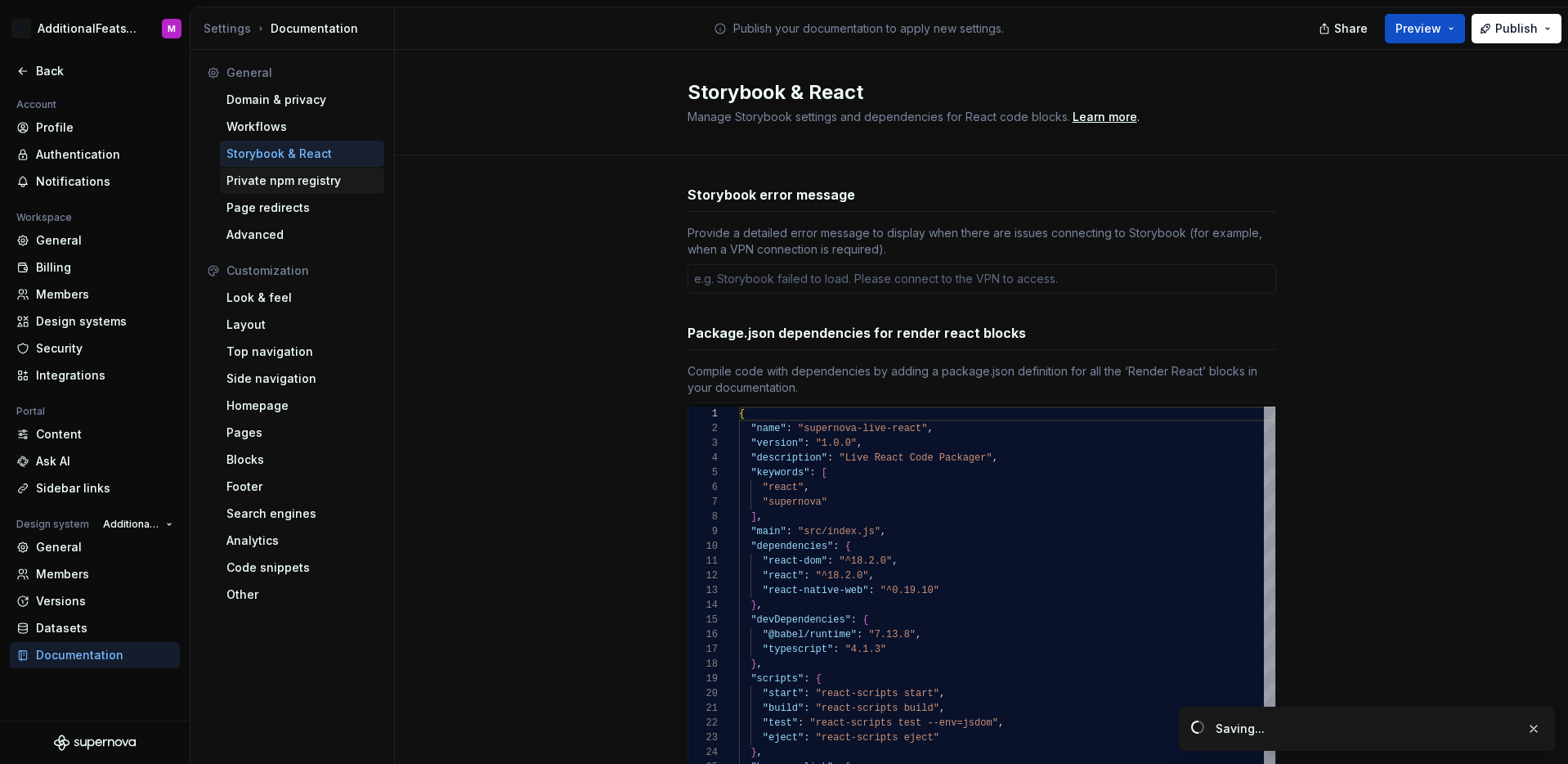
click at [334, 185] on div "Private npm registry" at bounding box center [302, 180] width 151 height 17
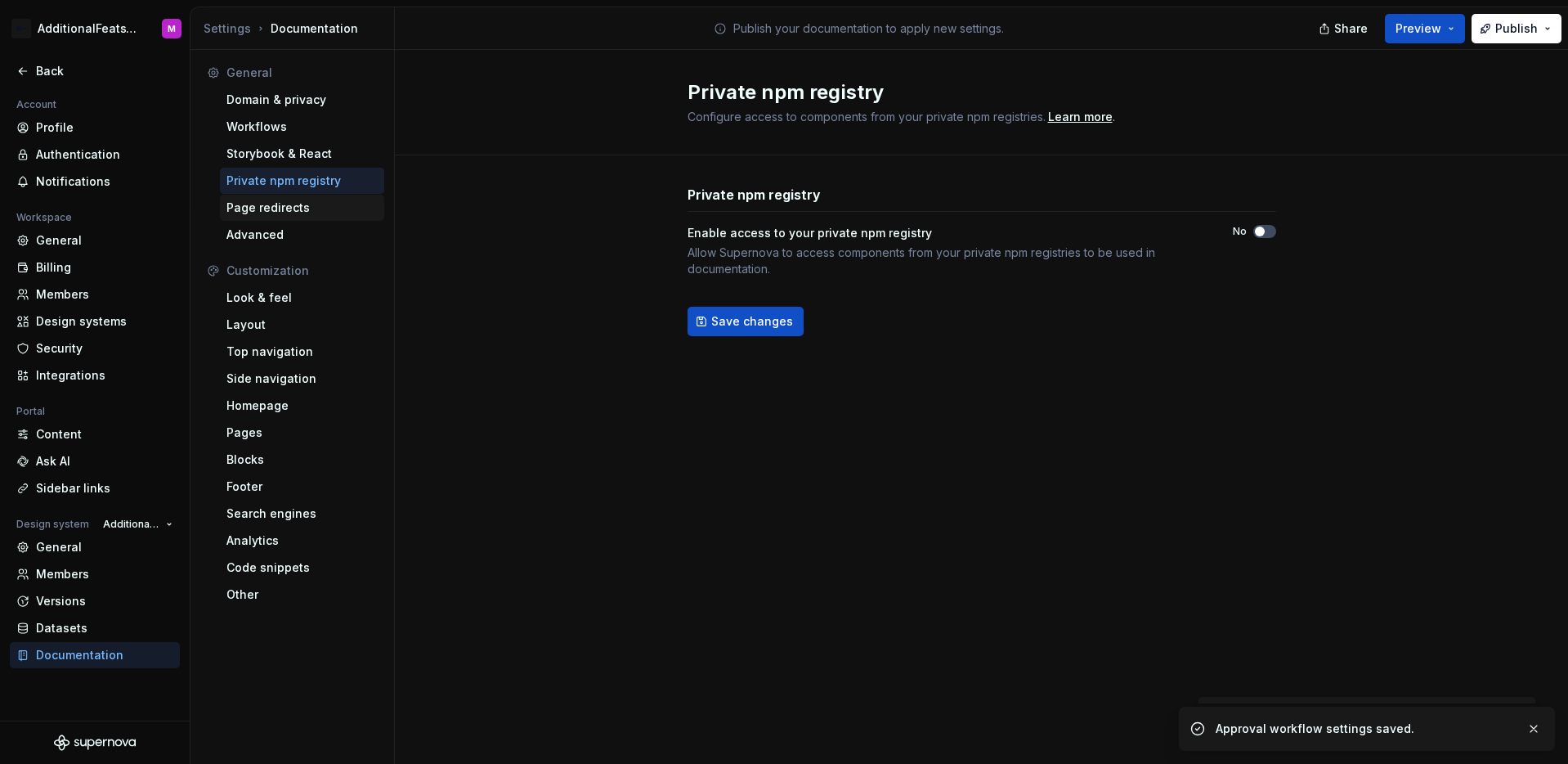
click at [325, 211] on div "Page redirects" at bounding box center [302, 207] width 151 height 17
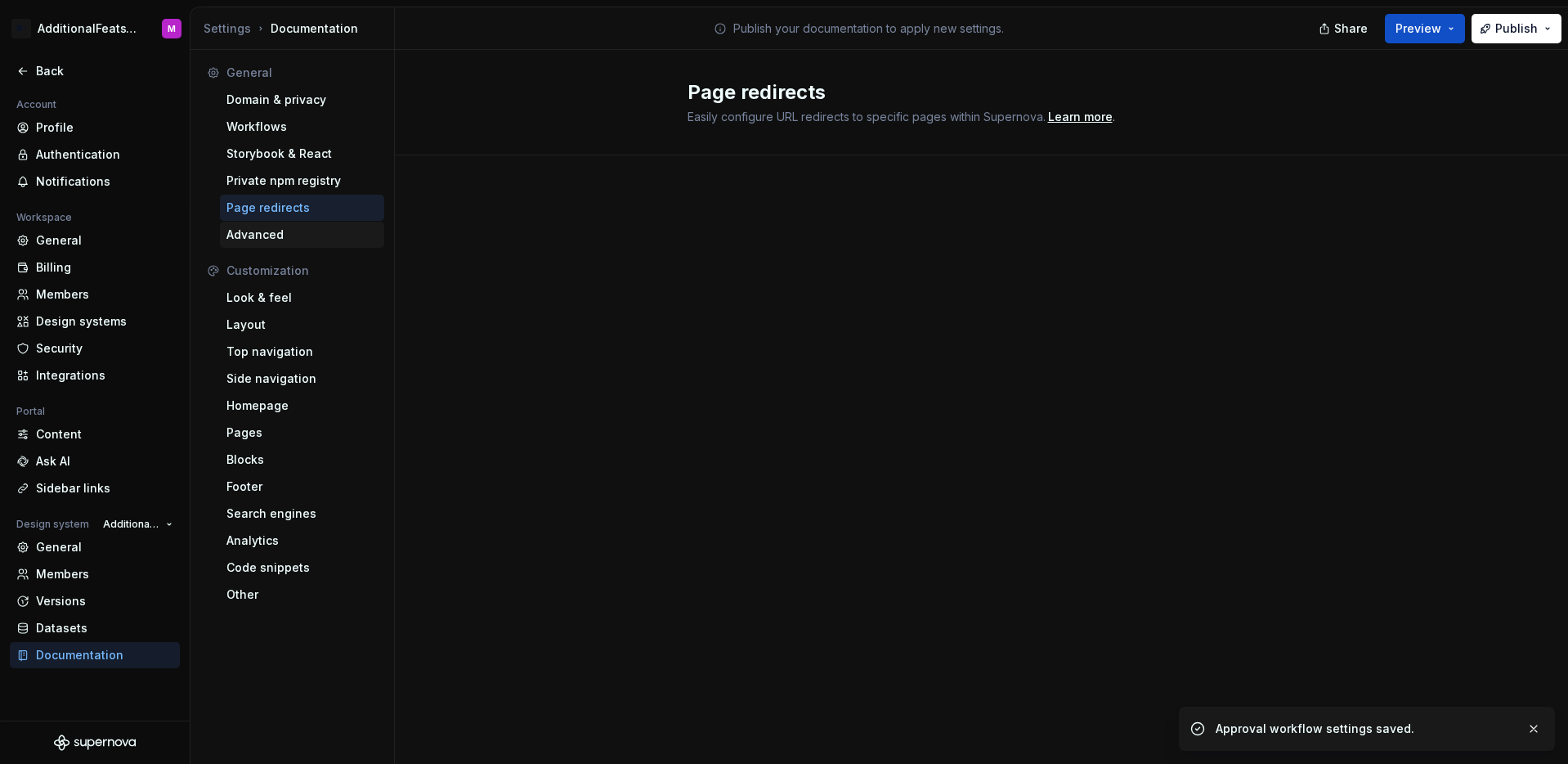
click at [312, 235] on div "Advanced" at bounding box center [302, 235] width 151 height 17
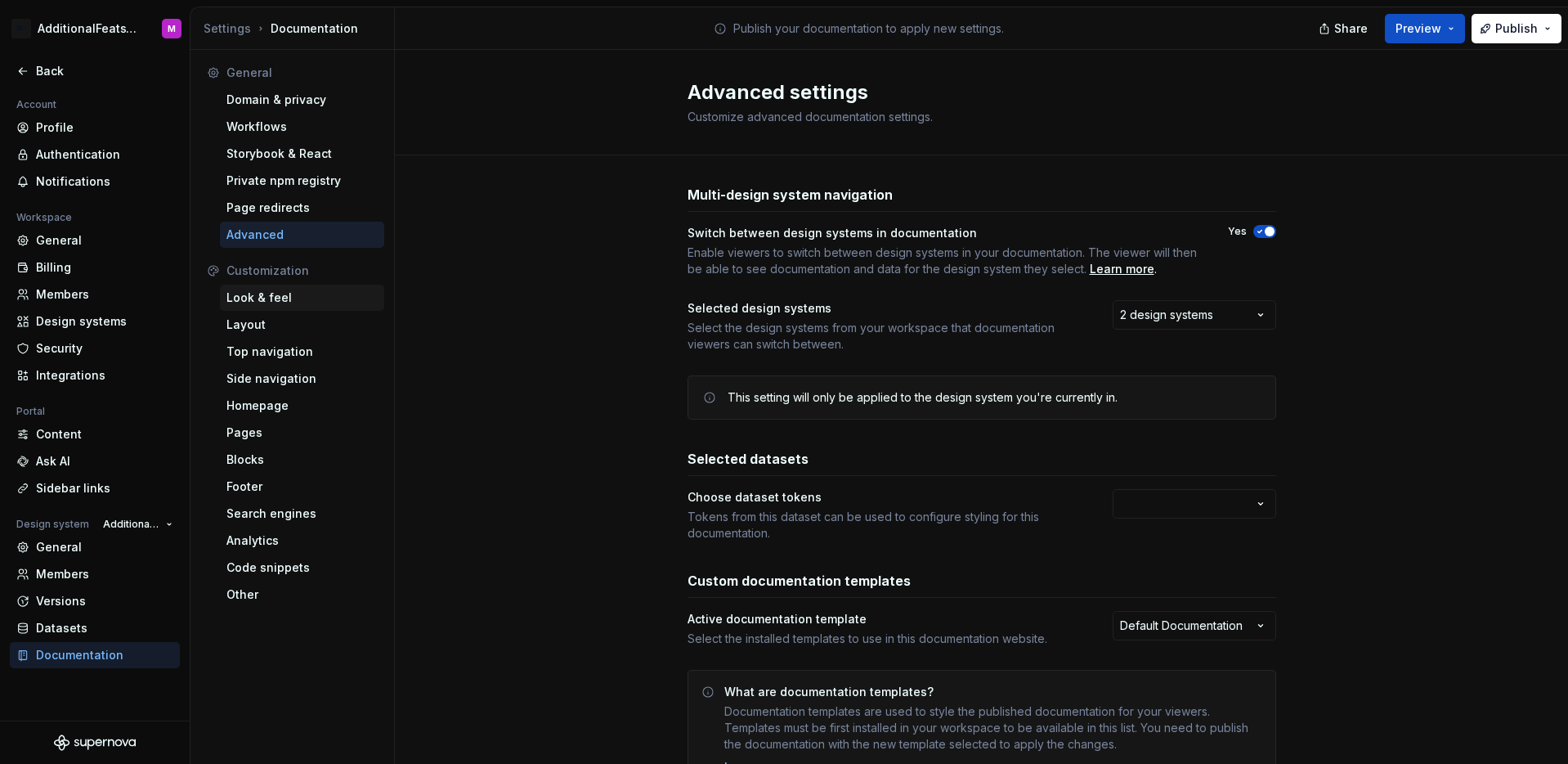
click at [300, 305] on div "Look & feel" at bounding box center [302, 298] width 151 height 17
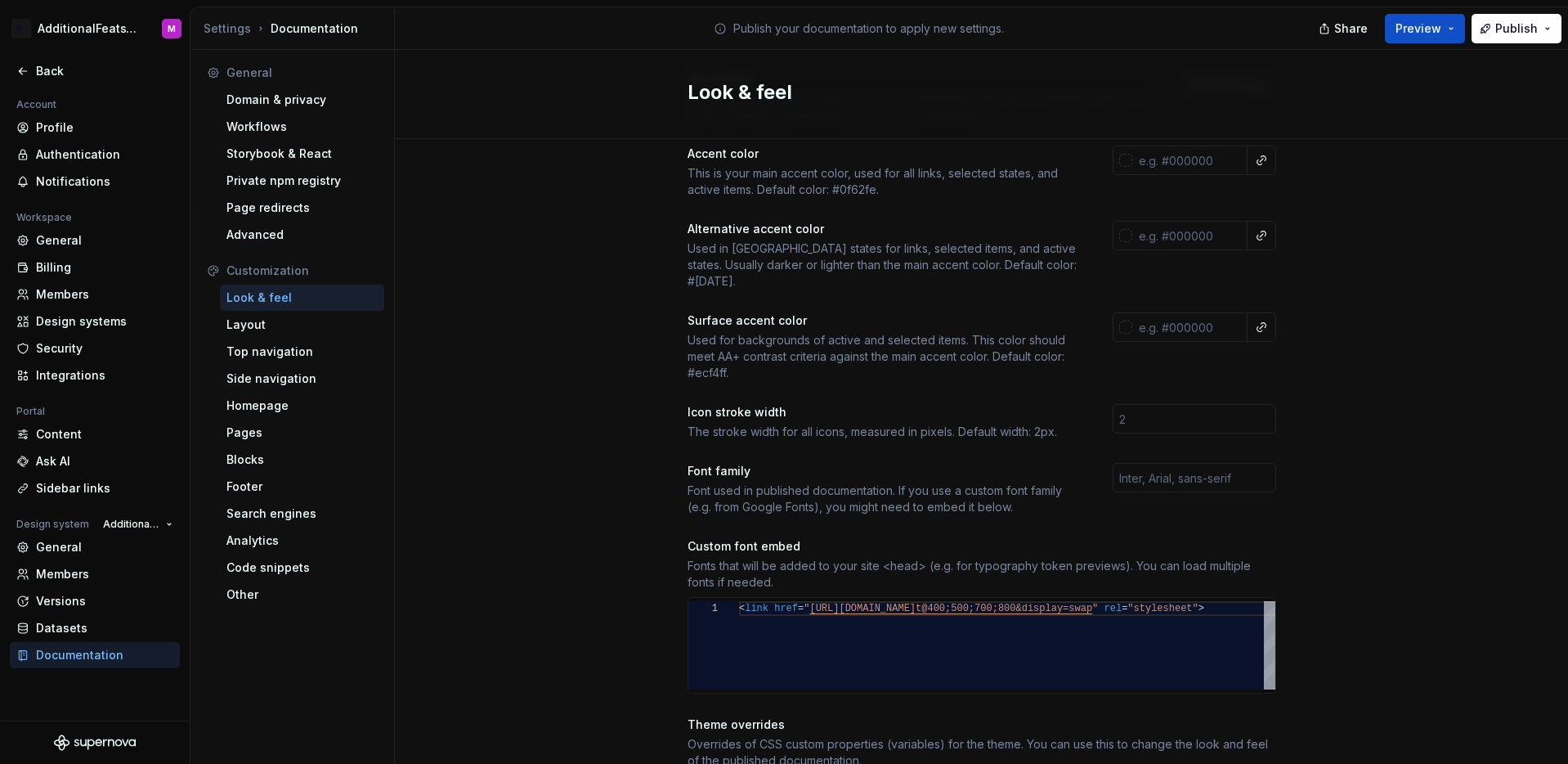
scroll to position [318, 0]
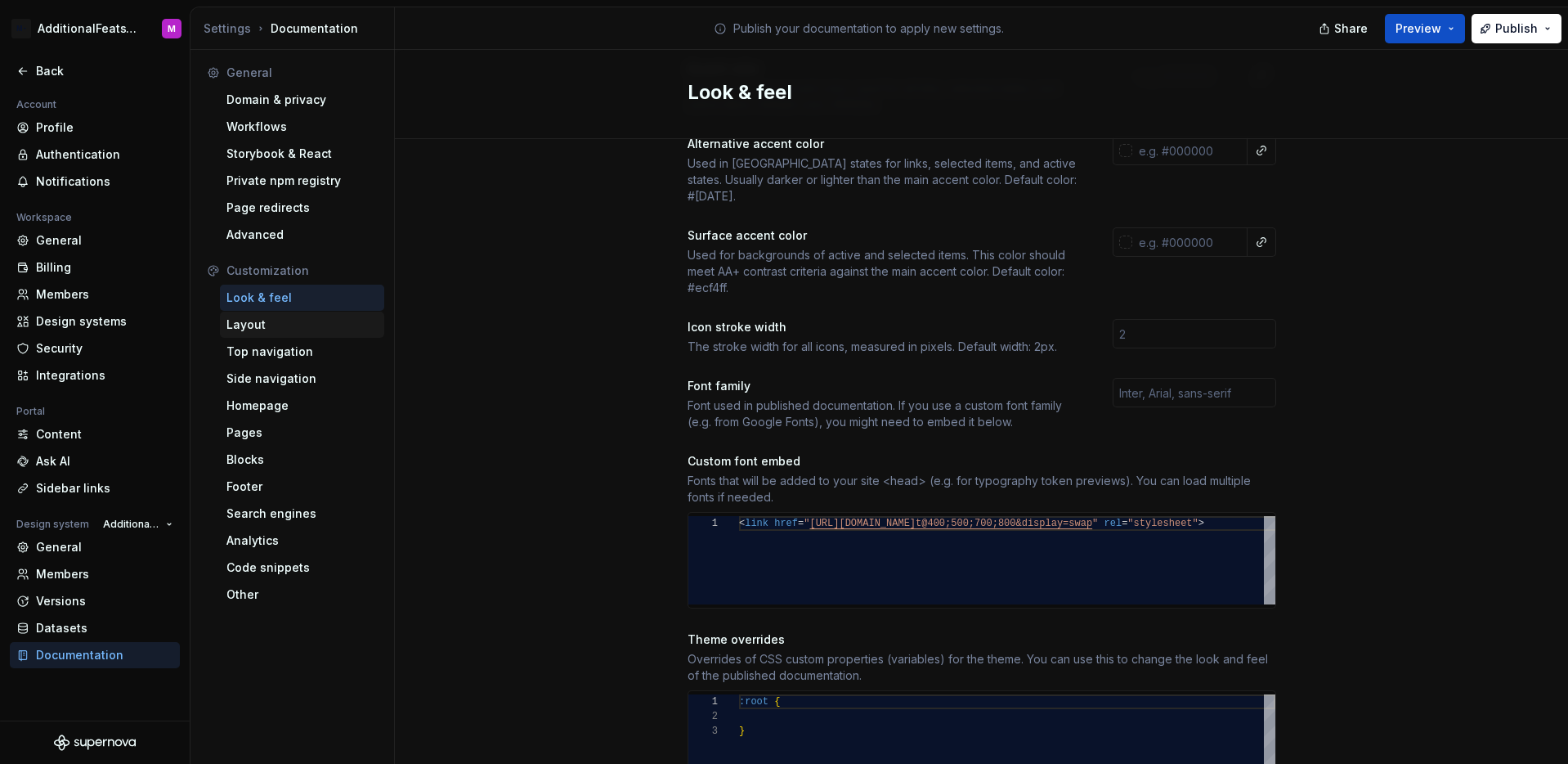
click at [328, 317] on div "Layout" at bounding box center [302, 325] width 151 height 17
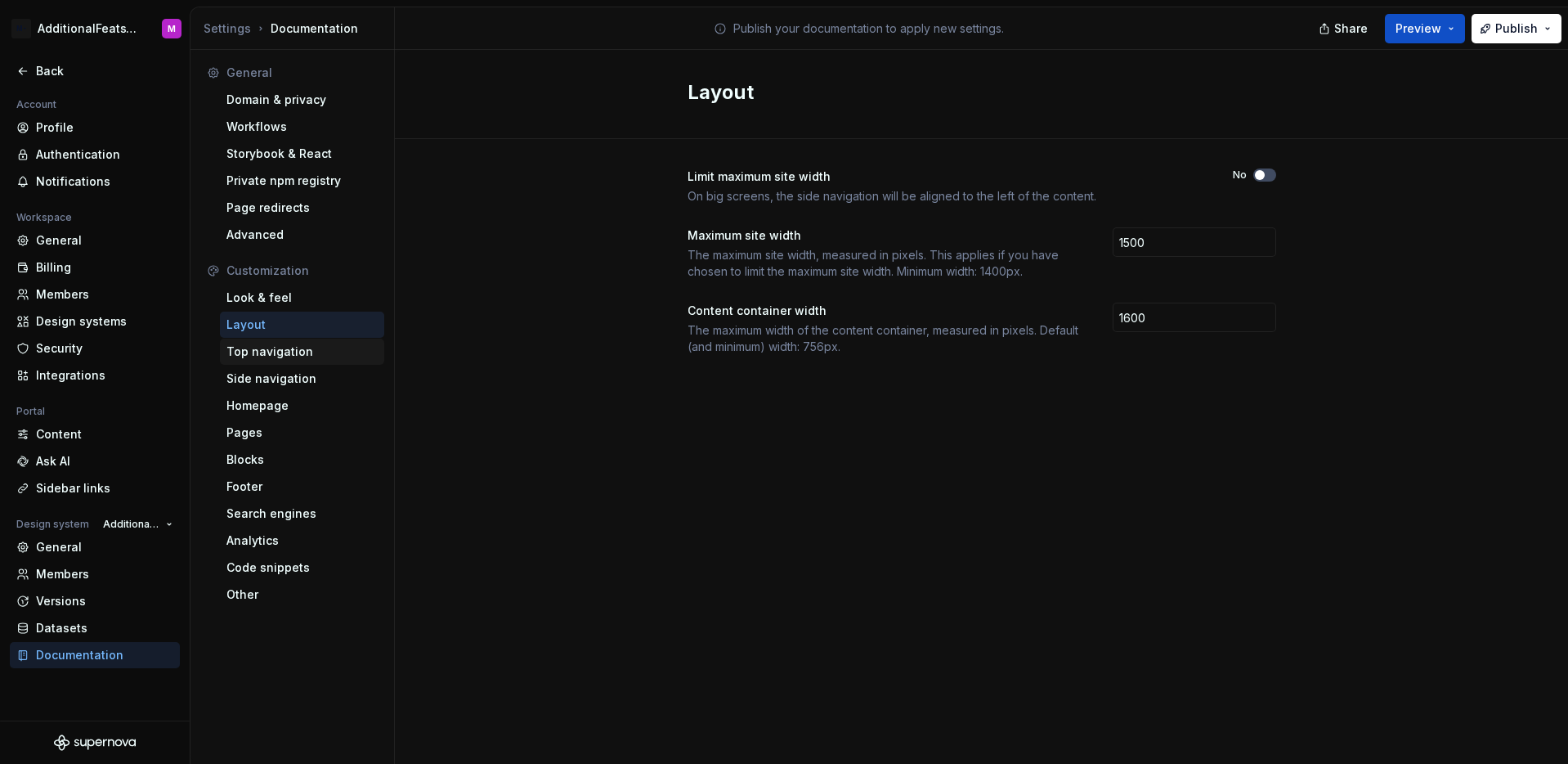
click at [282, 354] on div "Top navigation" at bounding box center [302, 351] width 151 height 17
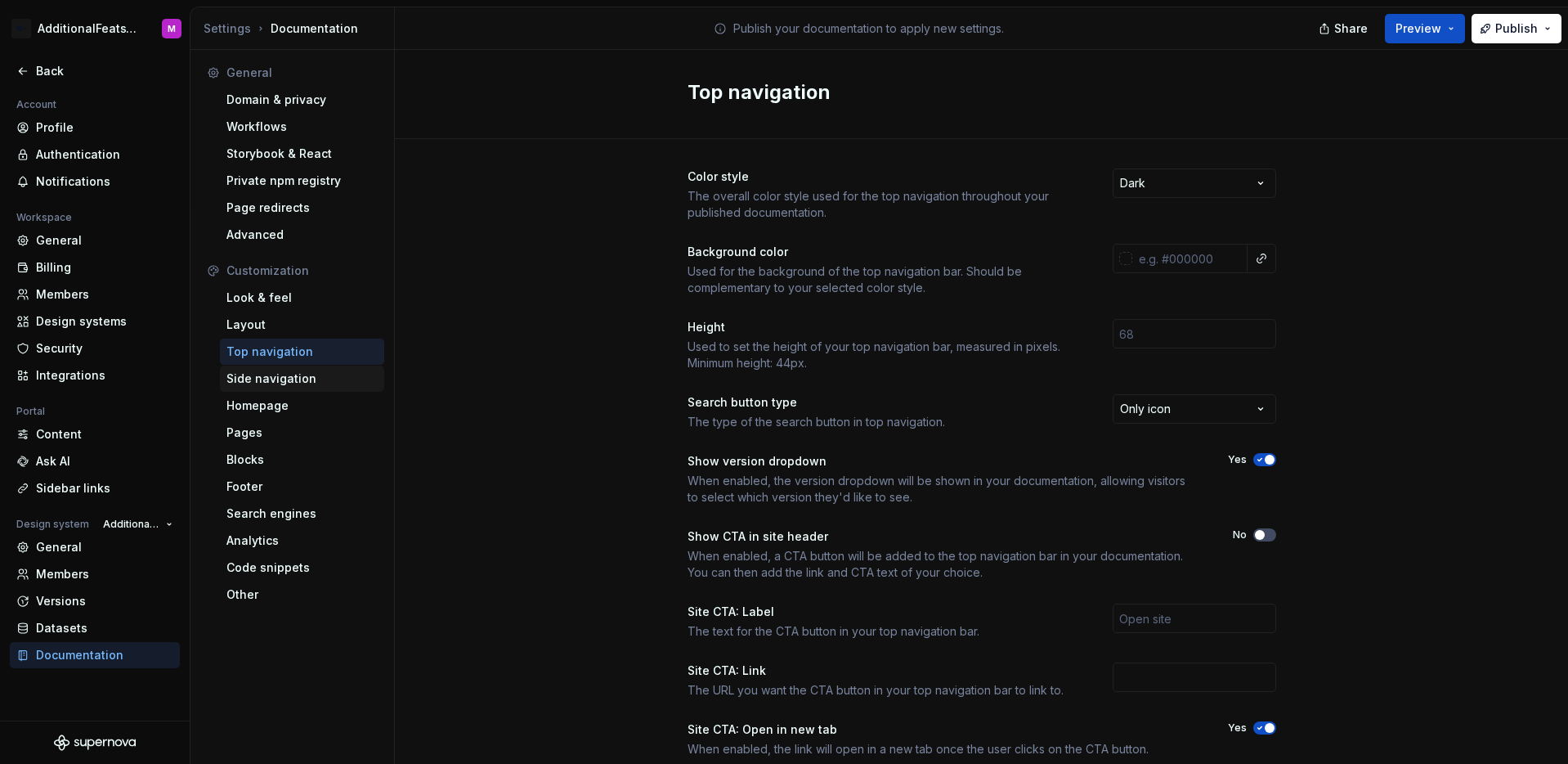
click at [317, 381] on div "Side navigation" at bounding box center [302, 378] width 151 height 17
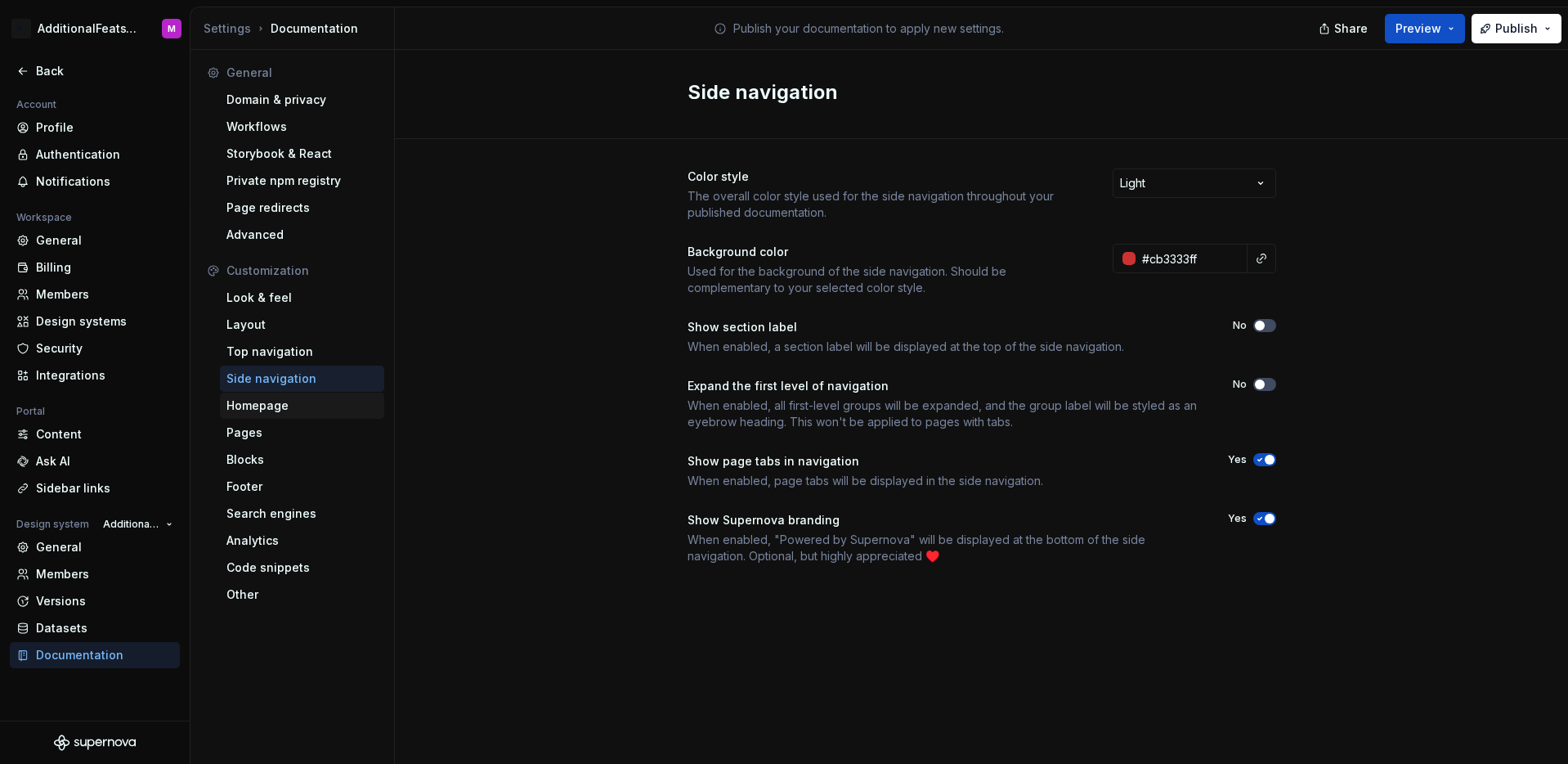
click at [328, 403] on div "Homepage" at bounding box center [302, 405] width 151 height 17
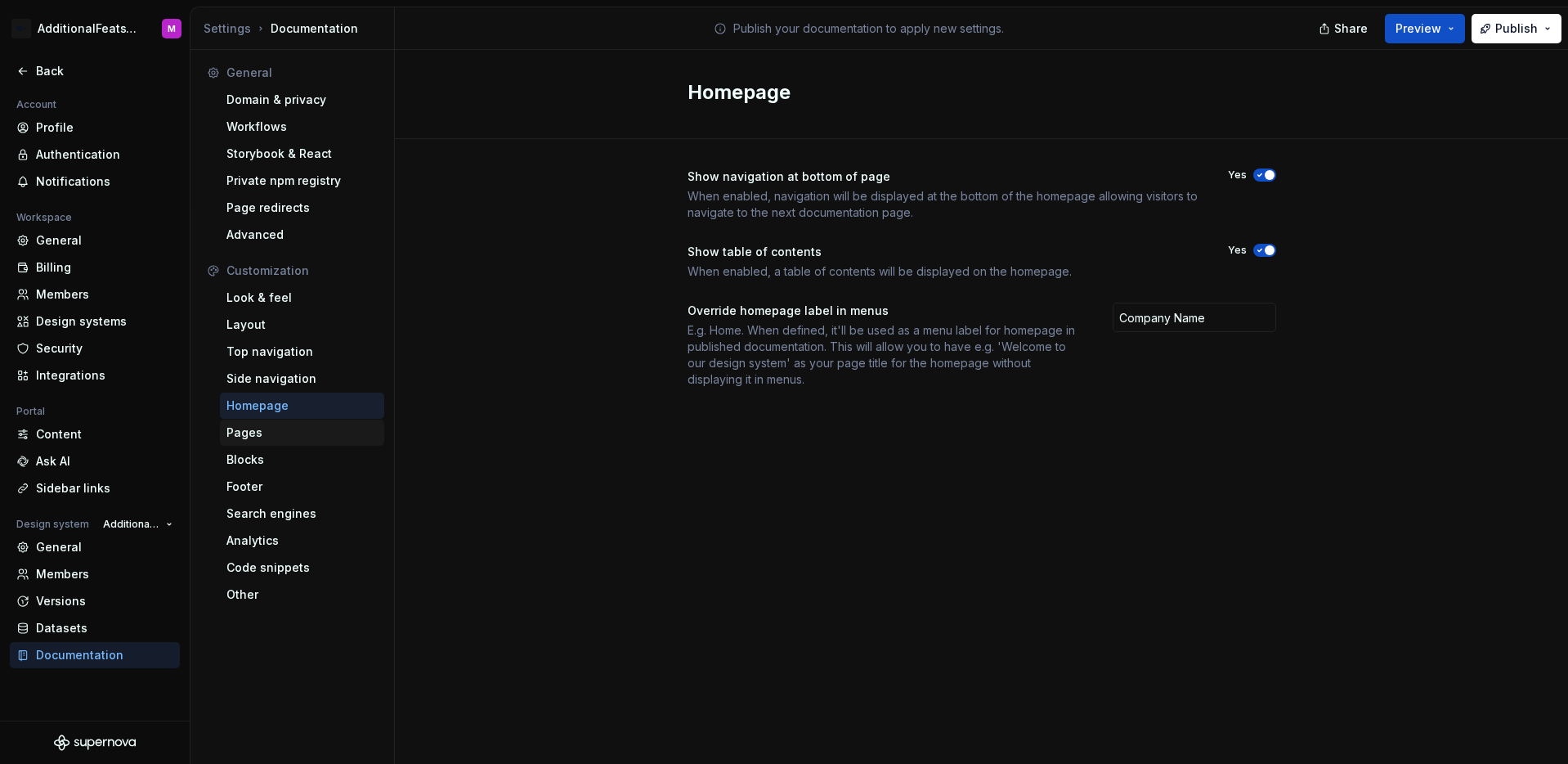
click at [304, 443] on div "Pages" at bounding box center [302, 432] width 164 height 26
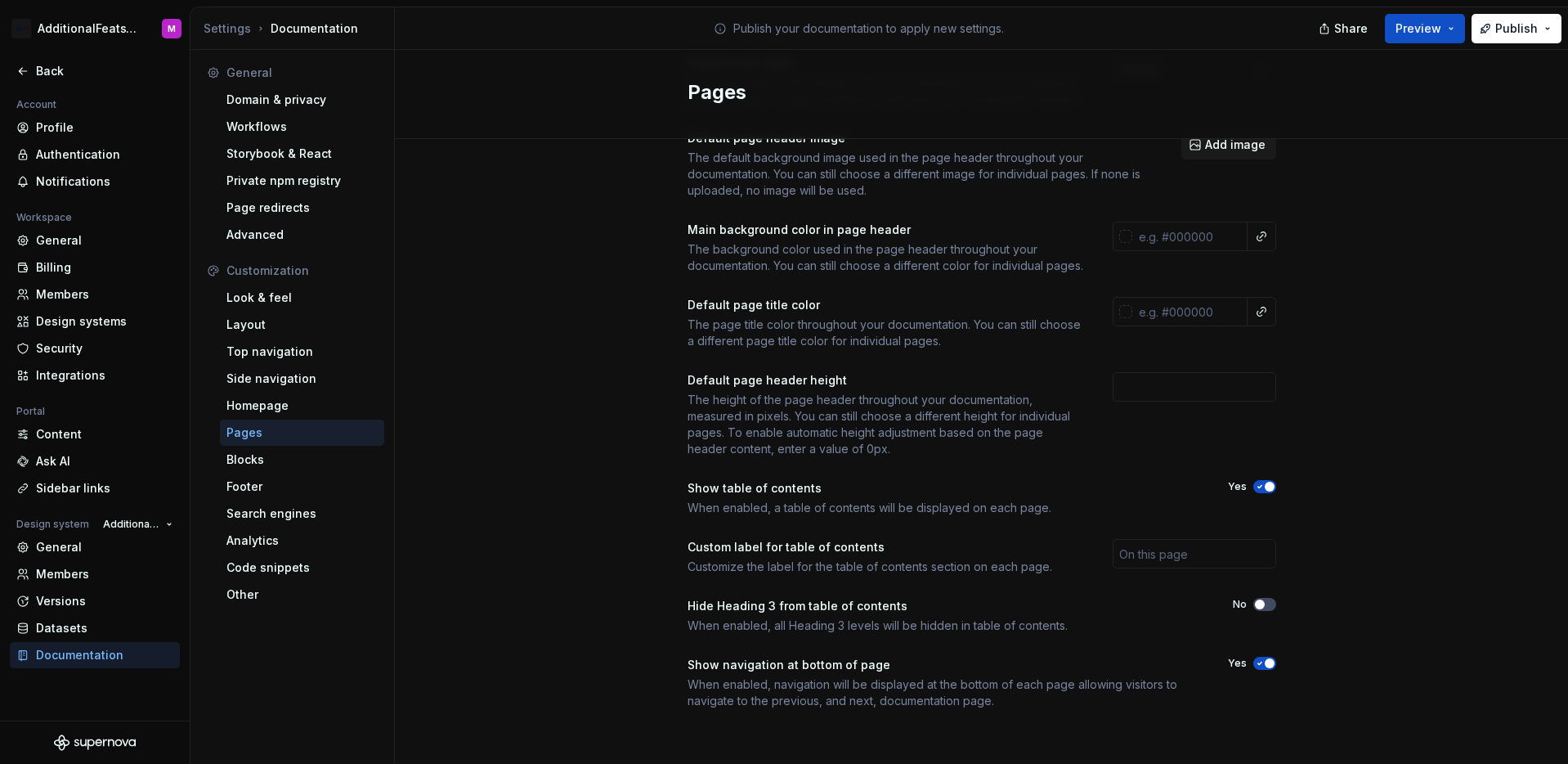
scroll to position [130, 0]
click at [299, 463] on div "Blocks" at bounding box center [302, 459] width 151 height 17
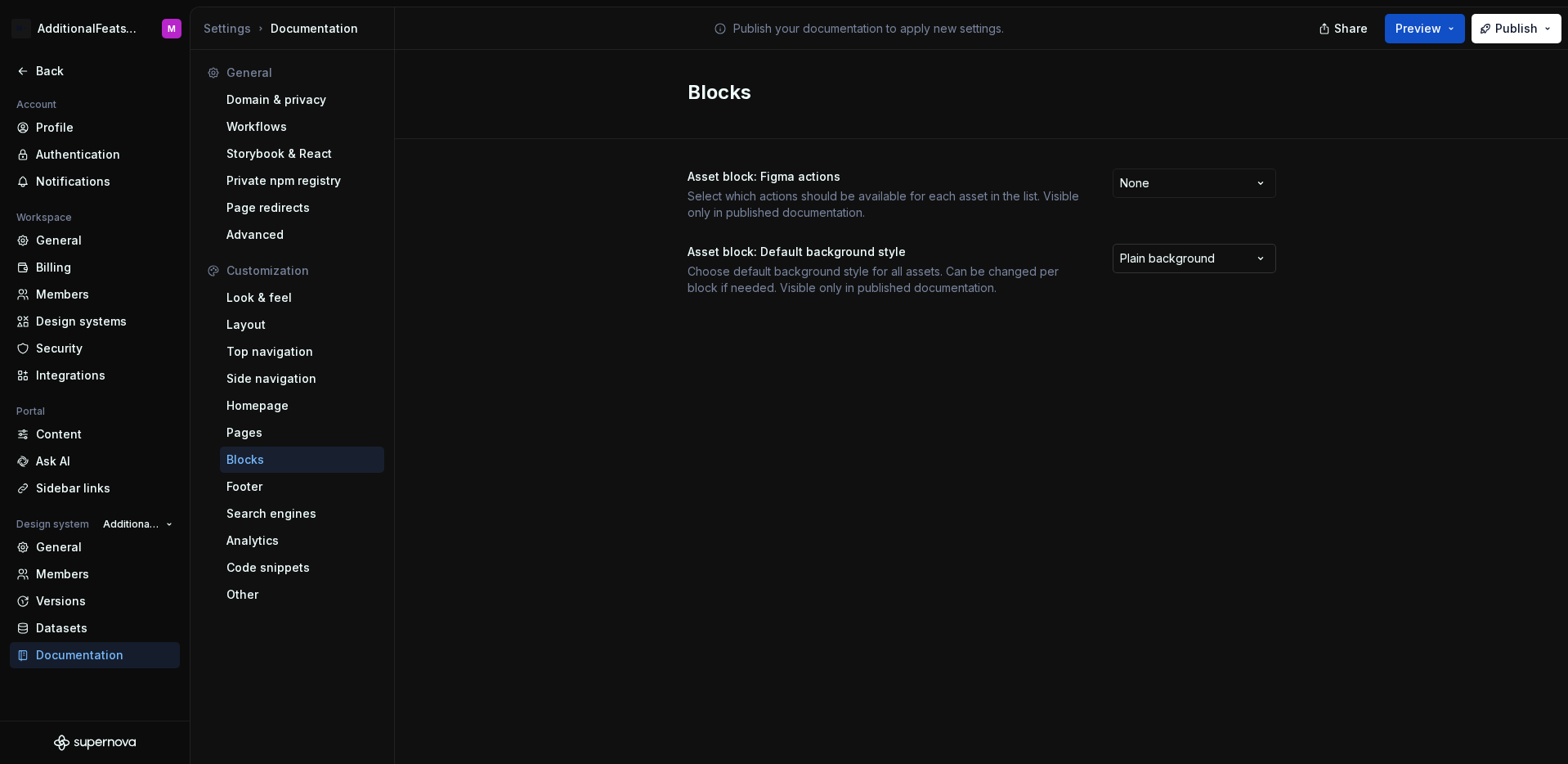
click at [1232, 266] on html "M- AdditionalFeatsTest M Back Account Profile Authentication Notifications Work…" at bounding box center [784, 382] width 1568 height 764
click at [1211, 259] on html "M- AdditionalFeatsTest M Back Account Profile Authentication Notifications Work…" at bounding box center [784, 382] width 1568 height 764
click at [1192, 263] on html "M- AdditionalFeatsTest M Back Account Profile Authentication Notifications Work…" at bounding box center [784, 382] width 1568 height 764
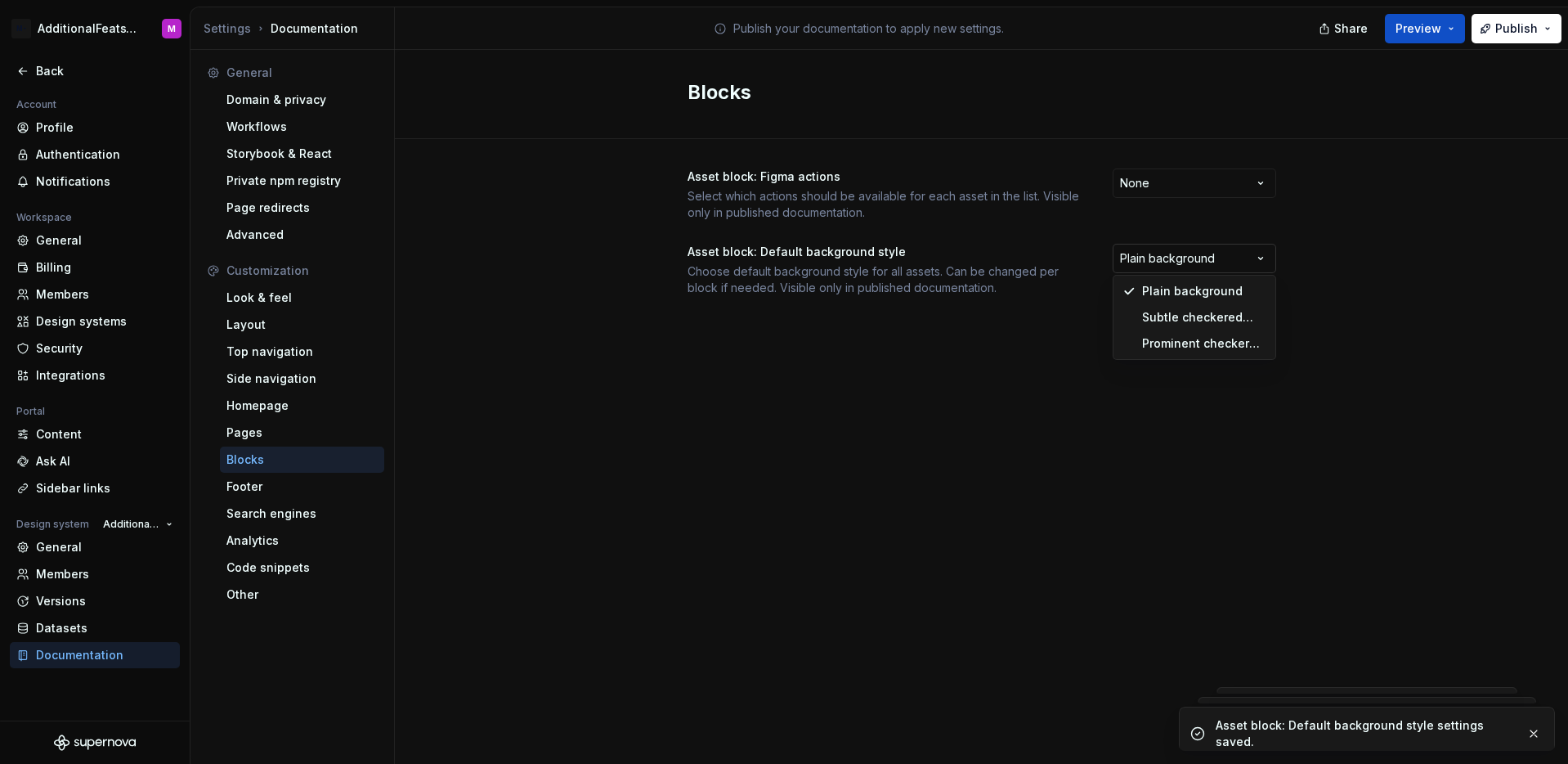
click at [1196, 265] on html "M- AdditionalFeatsTest M Back Account Profile Authentication Notifications Work…" at bounding box center [784, 382] width 1568 height 764
click at [1199, 256] on html "M- AdditionalFeatsTest M Back Account Profile Authentication Notifications Work…" at bounding box center [784, 382] width 1568 height 764
click at [1190, 256] on html "M- AdditionalFeatsTest M Back Account Profile Authentication Notifications Work…" at bounding box center [784, 382] width 1568 height 764
click at [1237, 263] on html "M- AdditionalFeatsTest M Back Account Profile Authentication Notifications Work…" at bounding box center [784, 382] width 1568 height 764
click at [1340, 318] on html "M- AdditionalFeatsTest M Back Account Profile Authentication Notifications Work…" at bounding box center [784, 382] width 1568 height 764
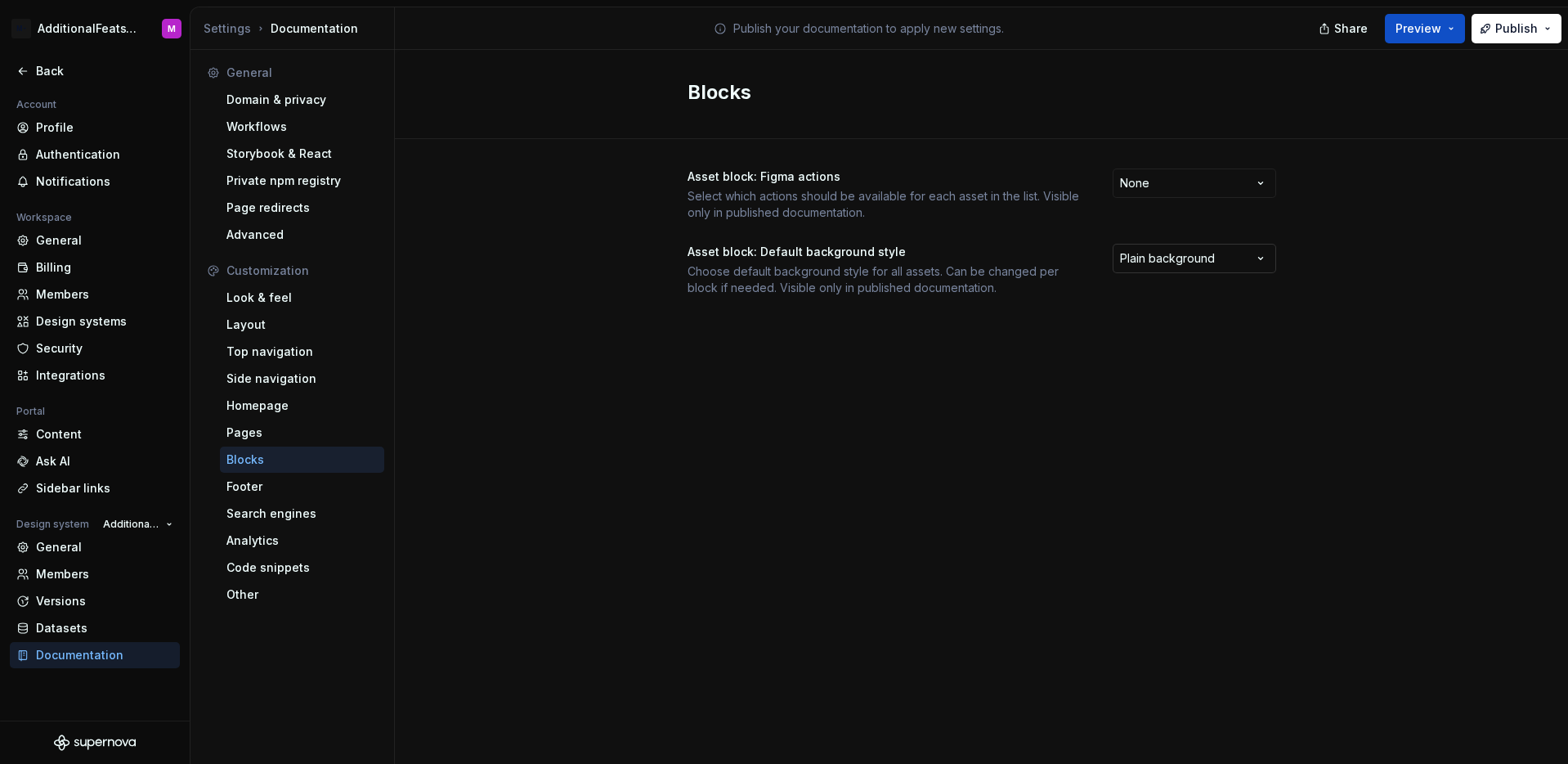
click at [1250, 263] on html "M- AdditionalFeatsTest M Back Account Profile Authentication Notifications Work…" at bounding box center [784, 382] width 1568 height 764
click at [1220, 266] on html "M- AdditionalFeatsTest M Back Account Profile Authentication Notifications Work…" at bounding box center [784, 382] width 1568 height 764
click at [32, 78] on div "Back" at bounding box center [94, 71] width 157 height 17
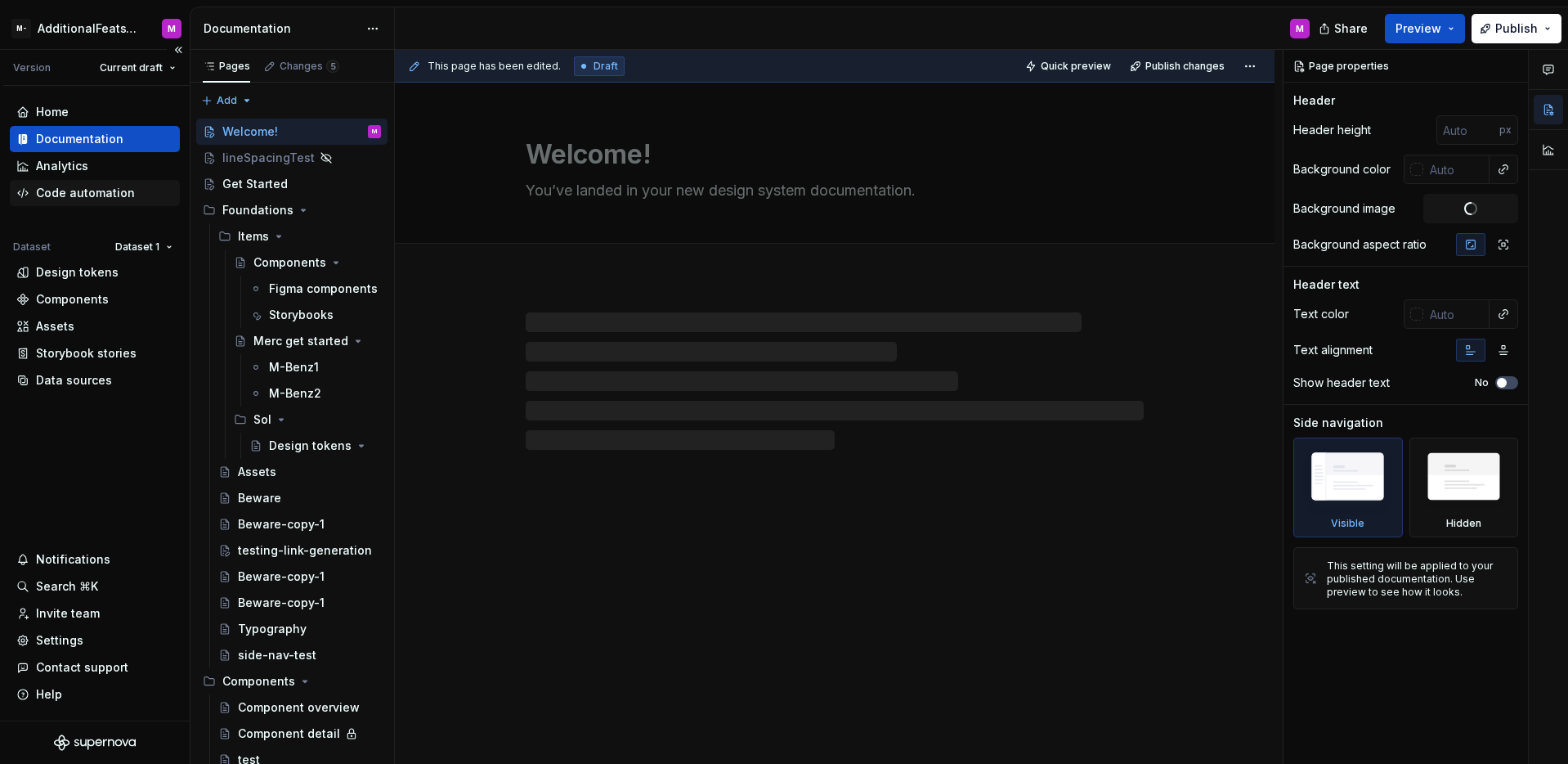
click at [95, 193] on div "Code automation" at bounding box center [85, 193] width 99 height 17
type textarea "*"
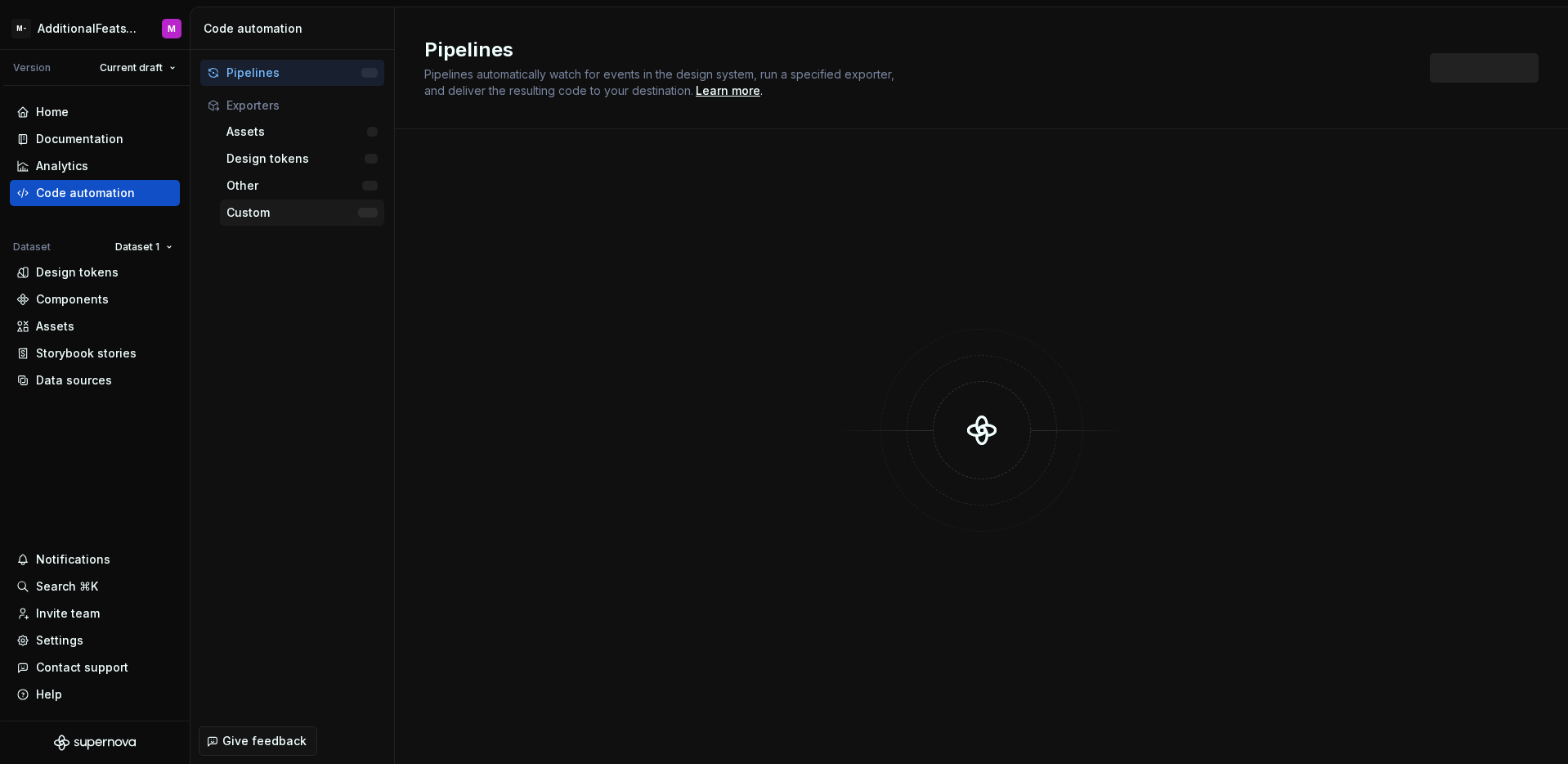
click at [310, 214] on div "Custom" at bounding box center [292, 213] width 131 height 17
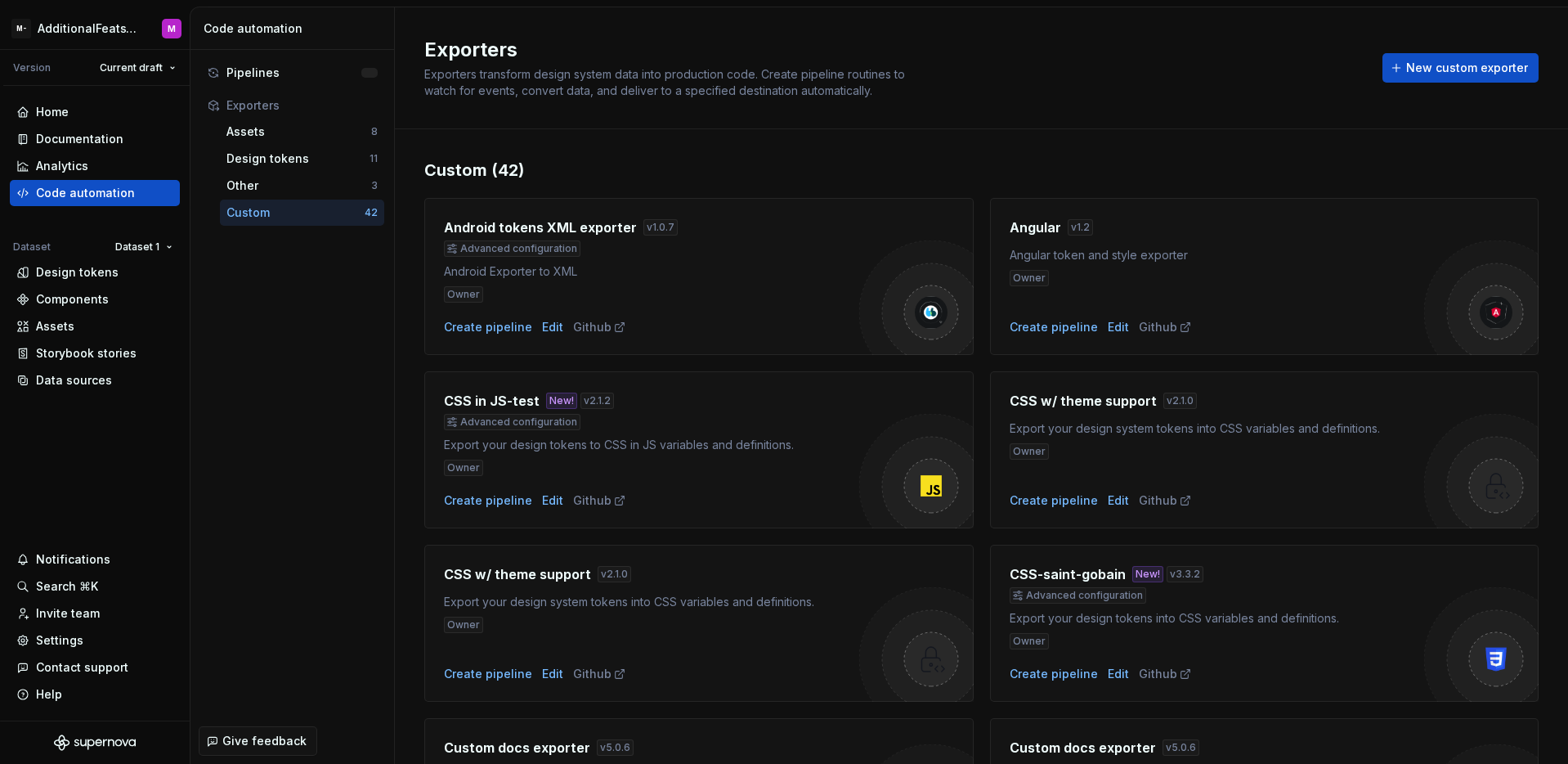
click at [310, 214] on div "Custom" at bounding box center [296, 213] width 138 height 17
click at [1427, 70] on span "New custom exporter" at bounding box center [1466, 67] width 122 height 17
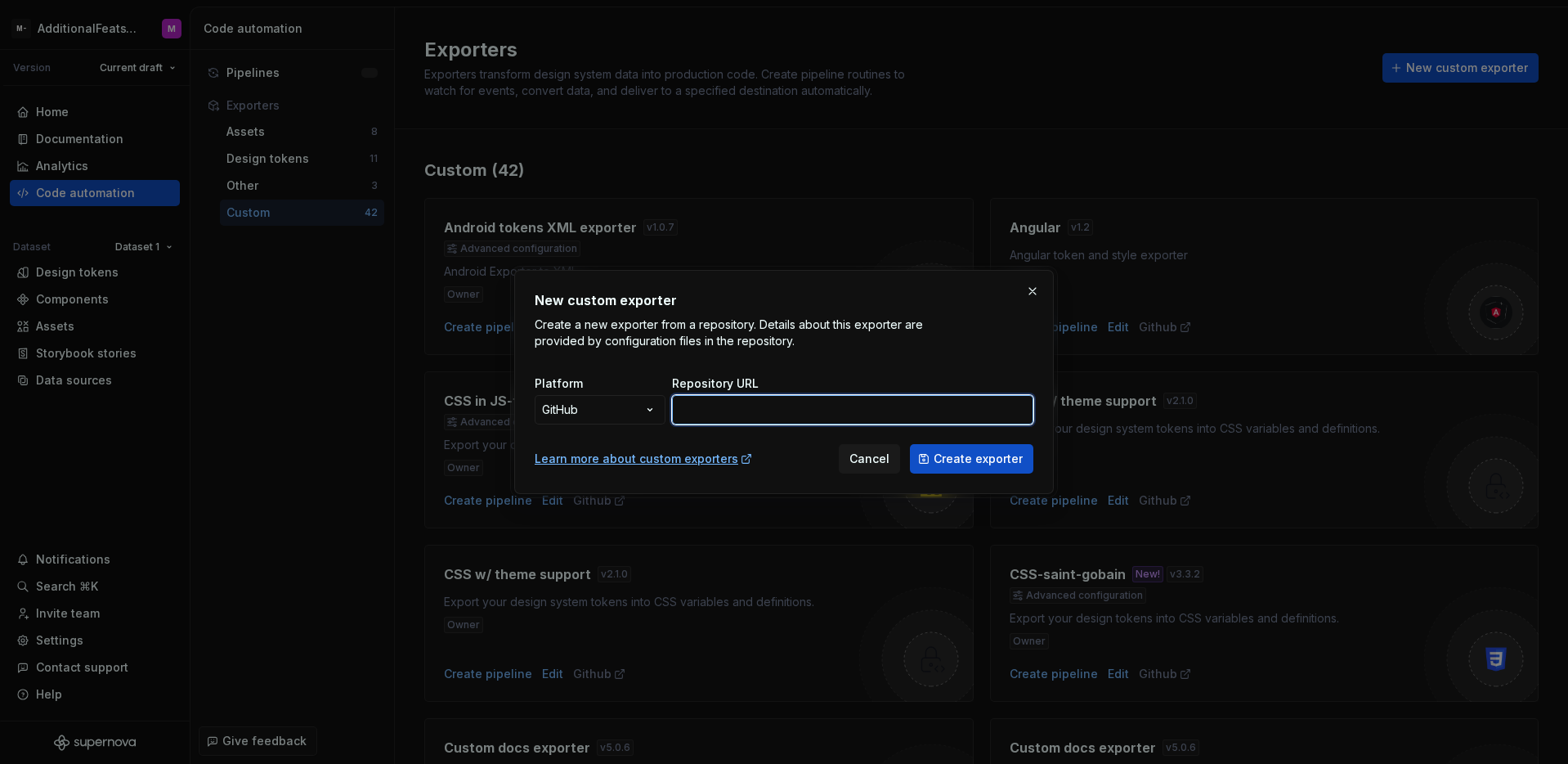
click at [855, 410] on input "Repository URL" at bounding box center [852, 410] width 361 height 30
paste input "https://github.com/MaticKaranovic/testing-tripadv-issue/tree/main"
type input "https://github.com/MaticKaranovic/testing-tripadv-issue/tree/main"
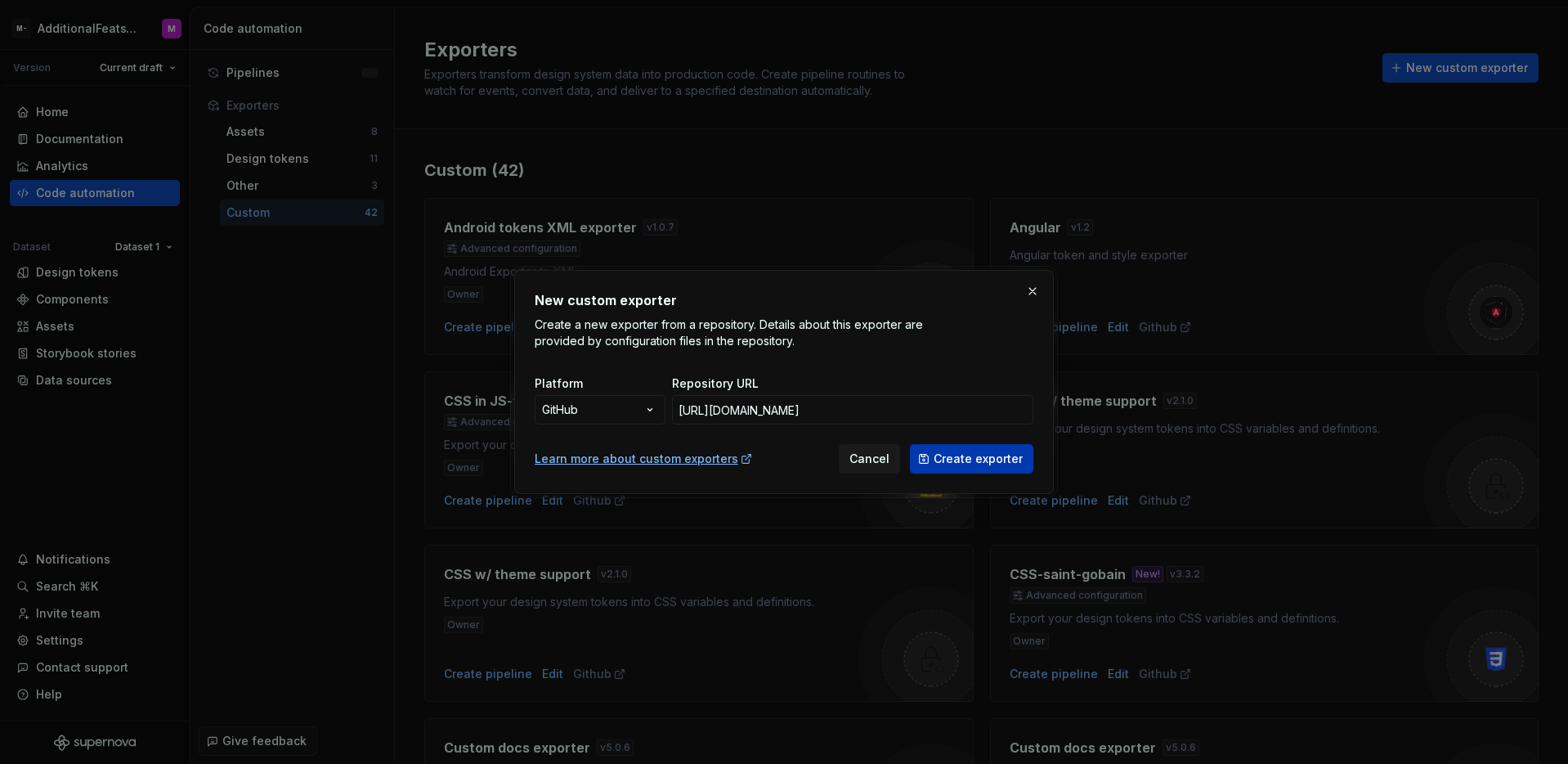
click at [997, 460] on span "Create exporter" at bounding box center [978, 459] width 89 height 17
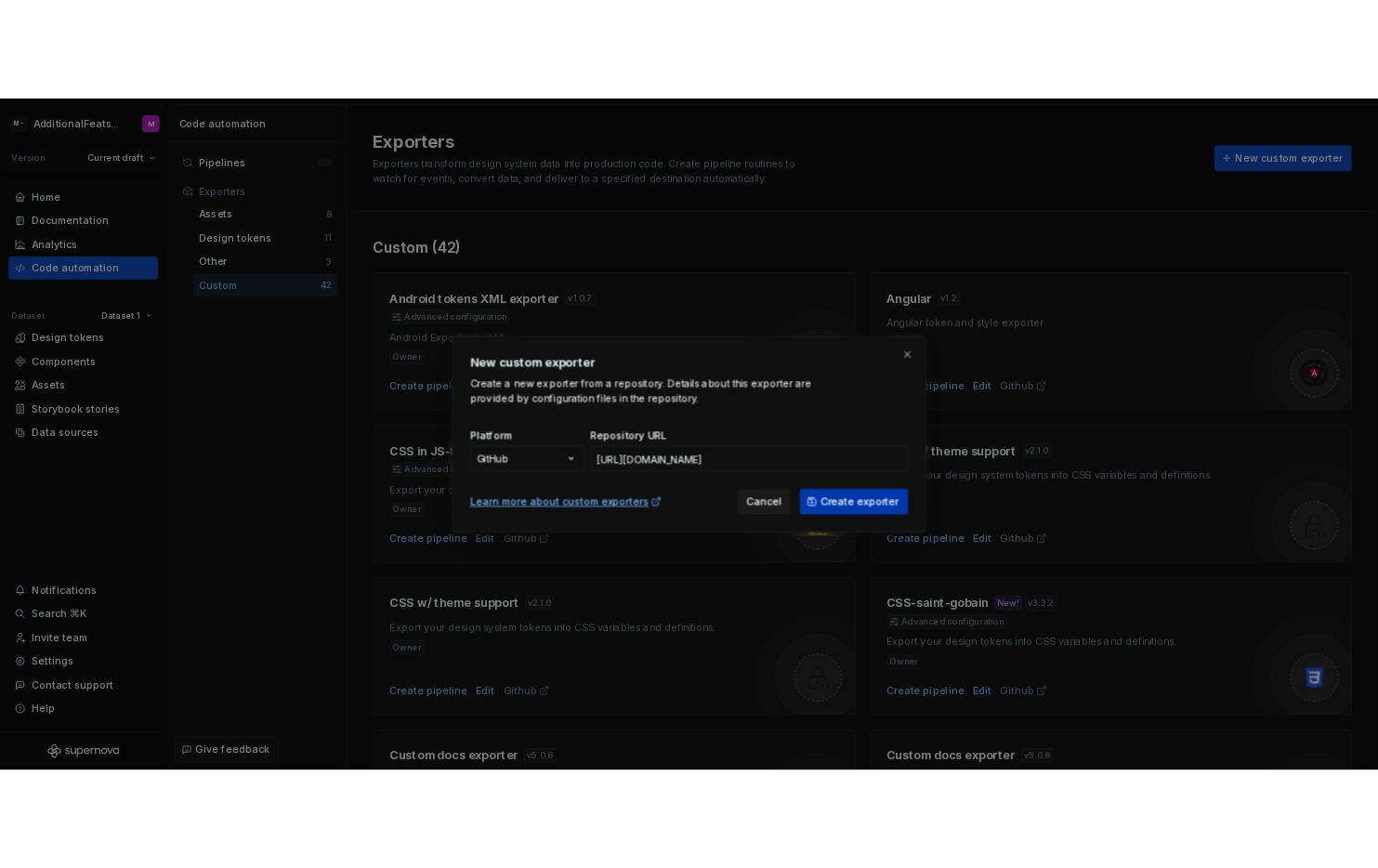
scroll to position [0, 0]
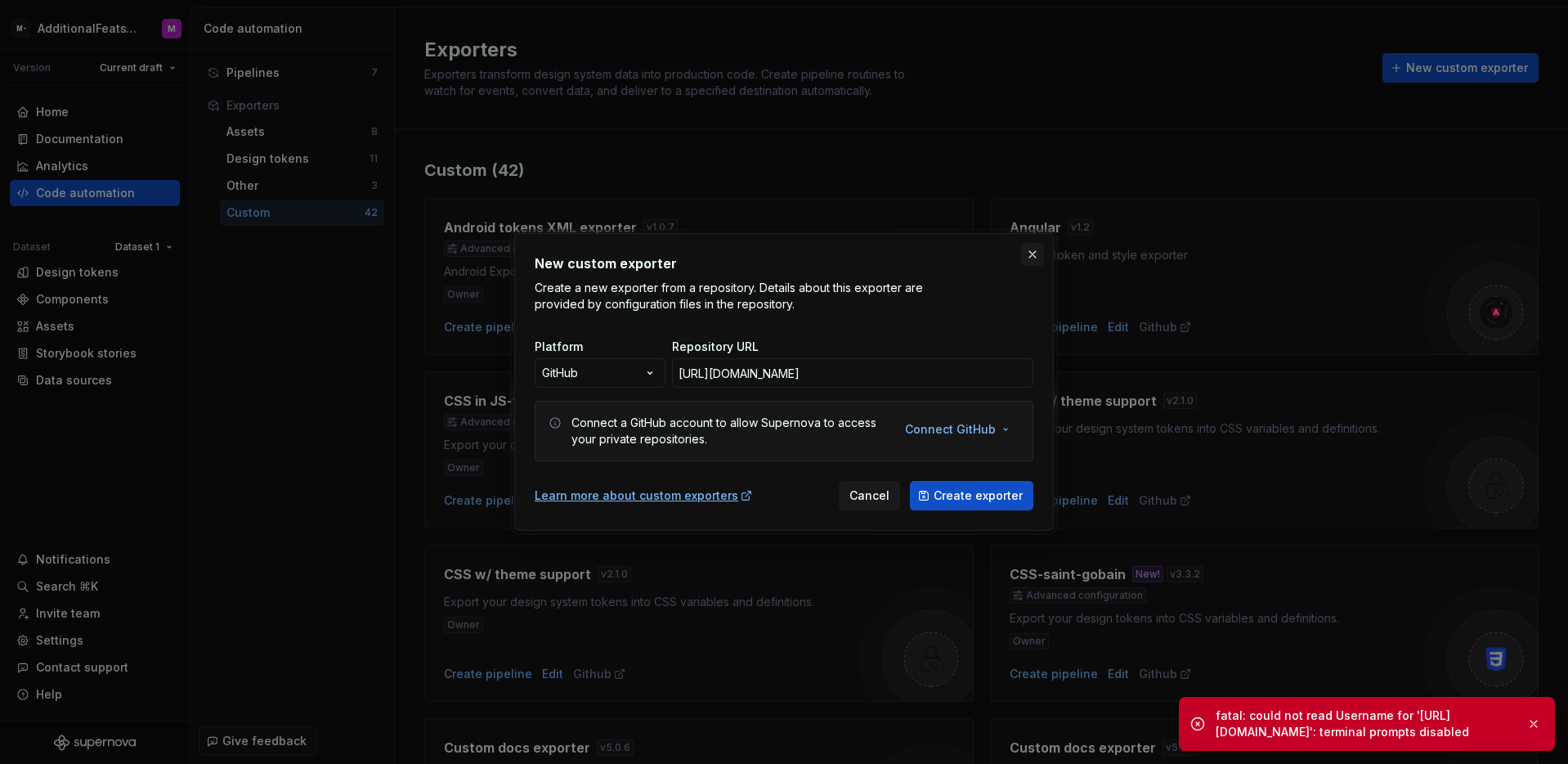
click at [1028, 261] on button "button" at bounding box center [1032, 255] width 23 height 23
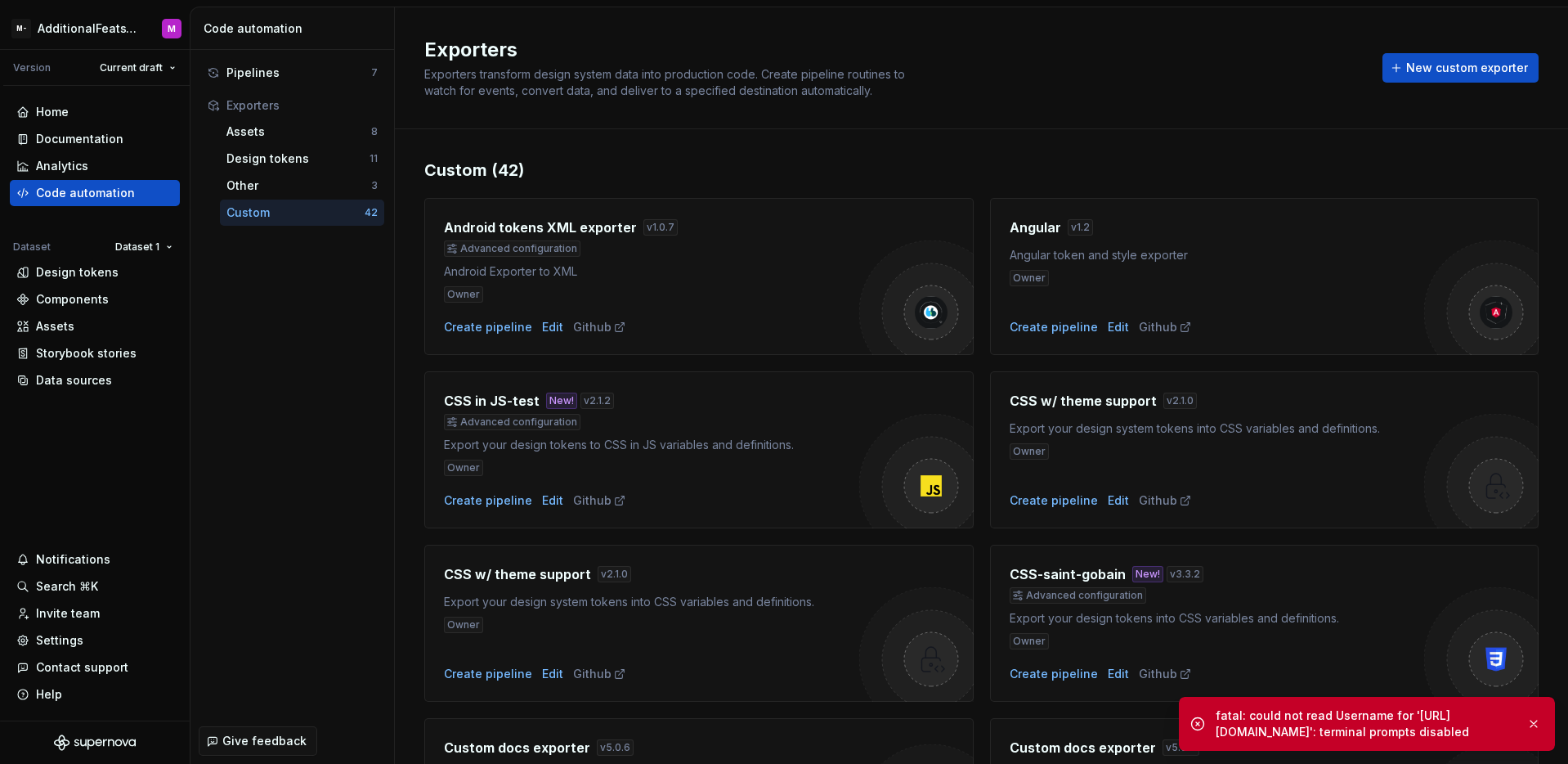
click at [1537, 727] on button "button" at bounding box center [1534, 724] width 21 height 23
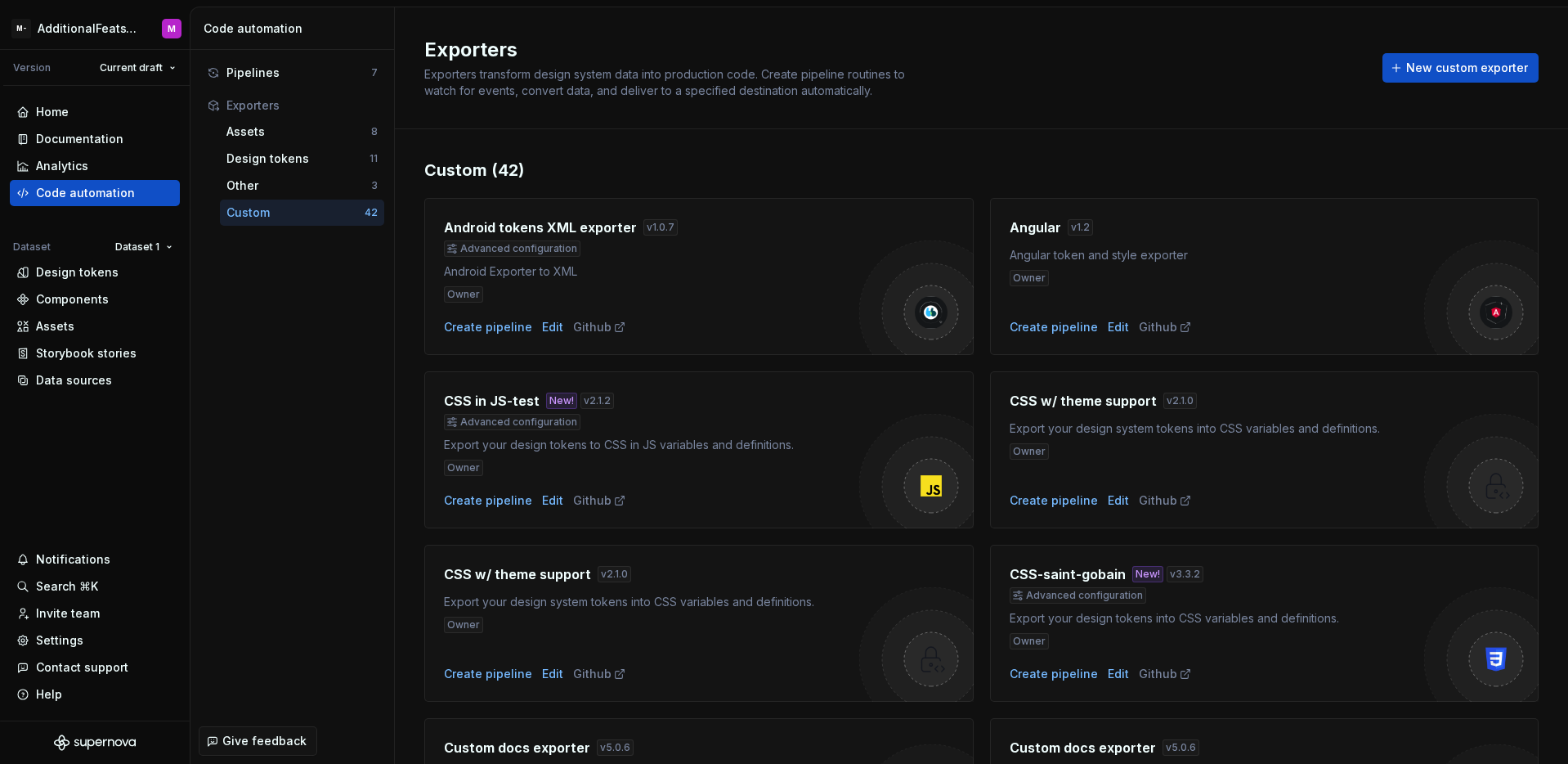
click at [1102, 177] on div "Custom (42)" at bounding box center [982, 170] width 1115 height 23
click at [181, 404] on div "Home Documentation Analytics Code automation Dataset Dataset 1 Design tokens Co…" at bounding box center [94, 403] width 190 height 634
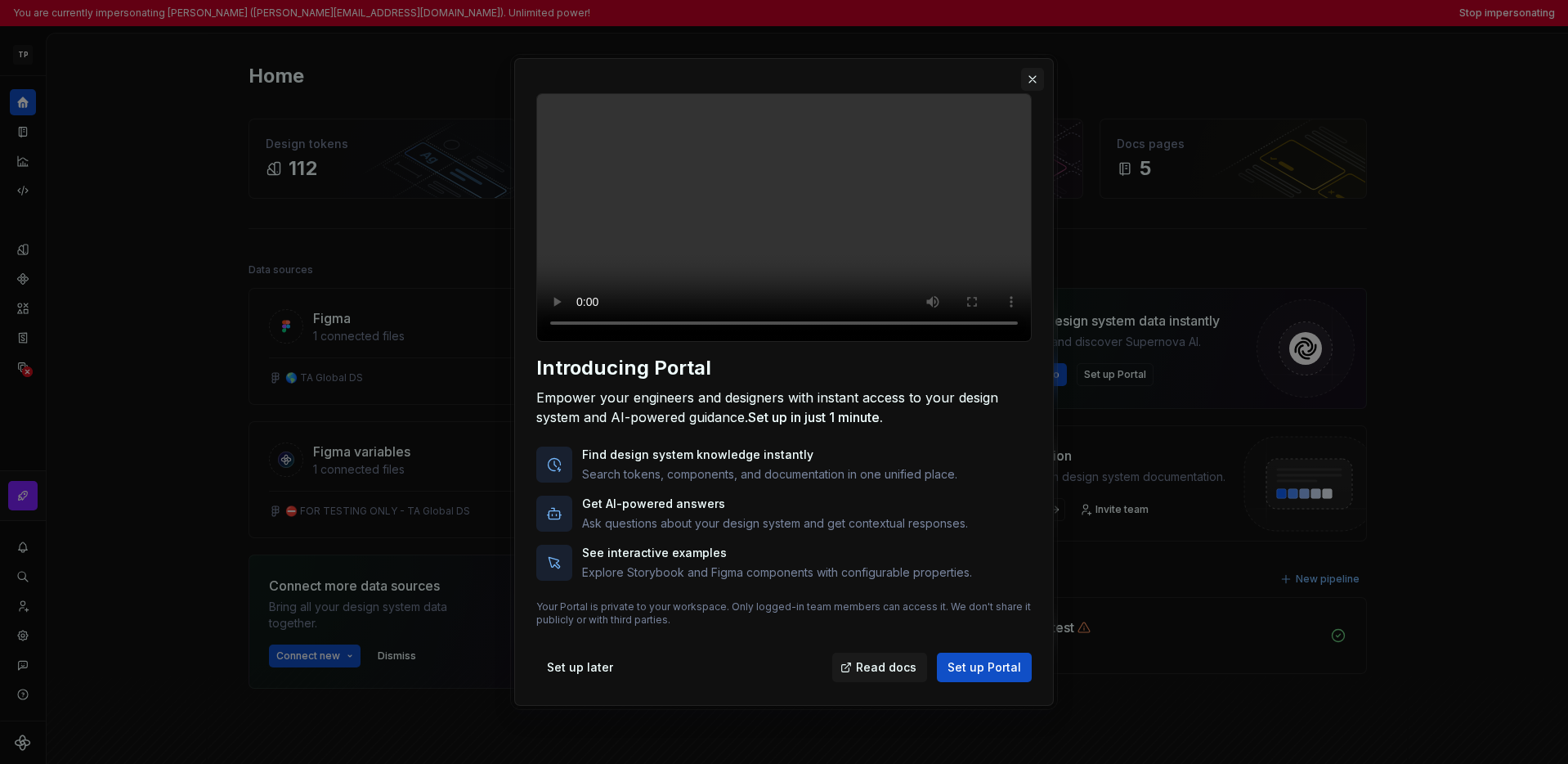
click at [1028, 68] on button "button" at bounding box center [1032, 80] width 23 height 23
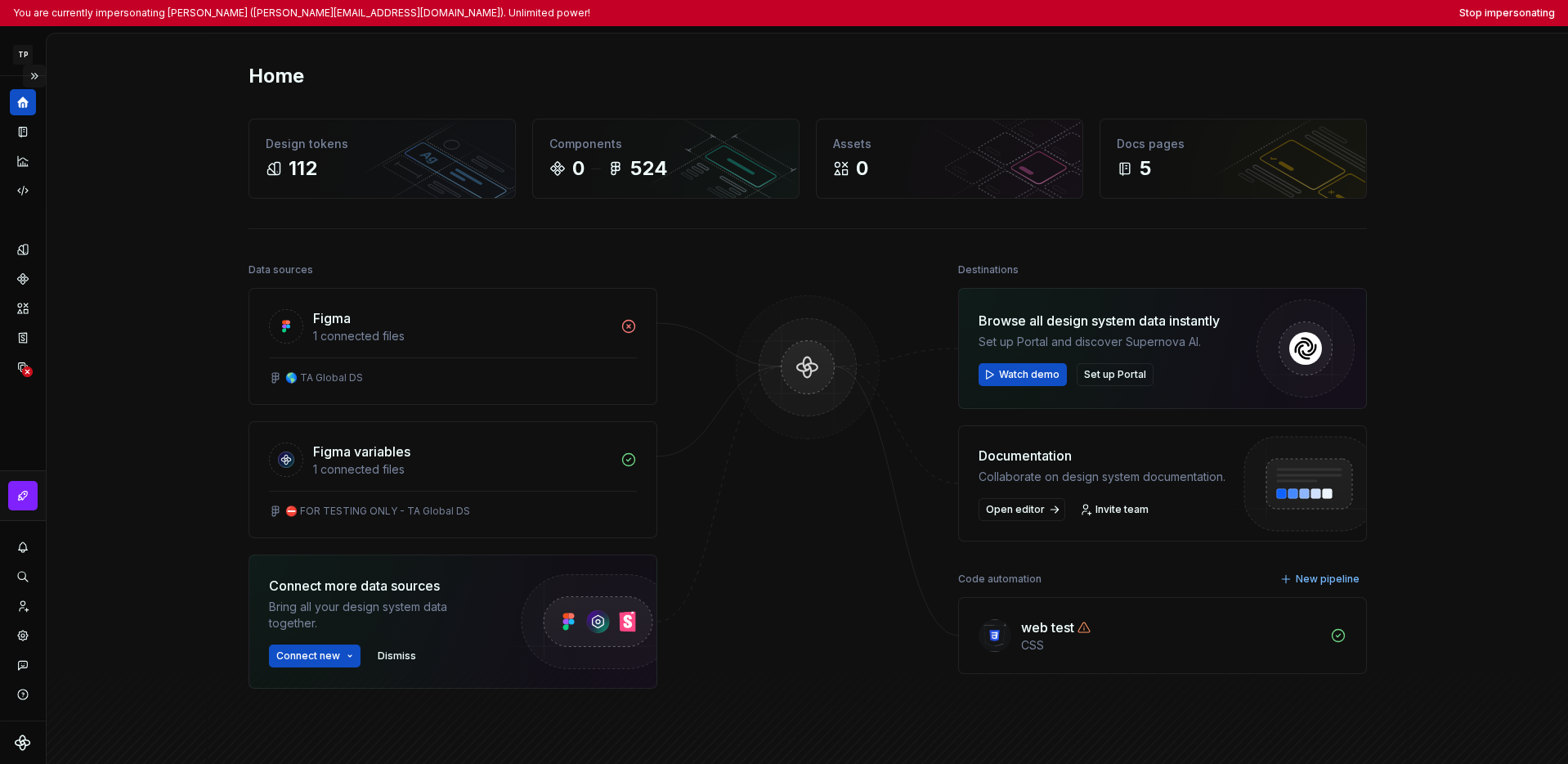
click at [28, 75] on button "Expand sidebar" at bounding box center [34, 76] width 23 height 23
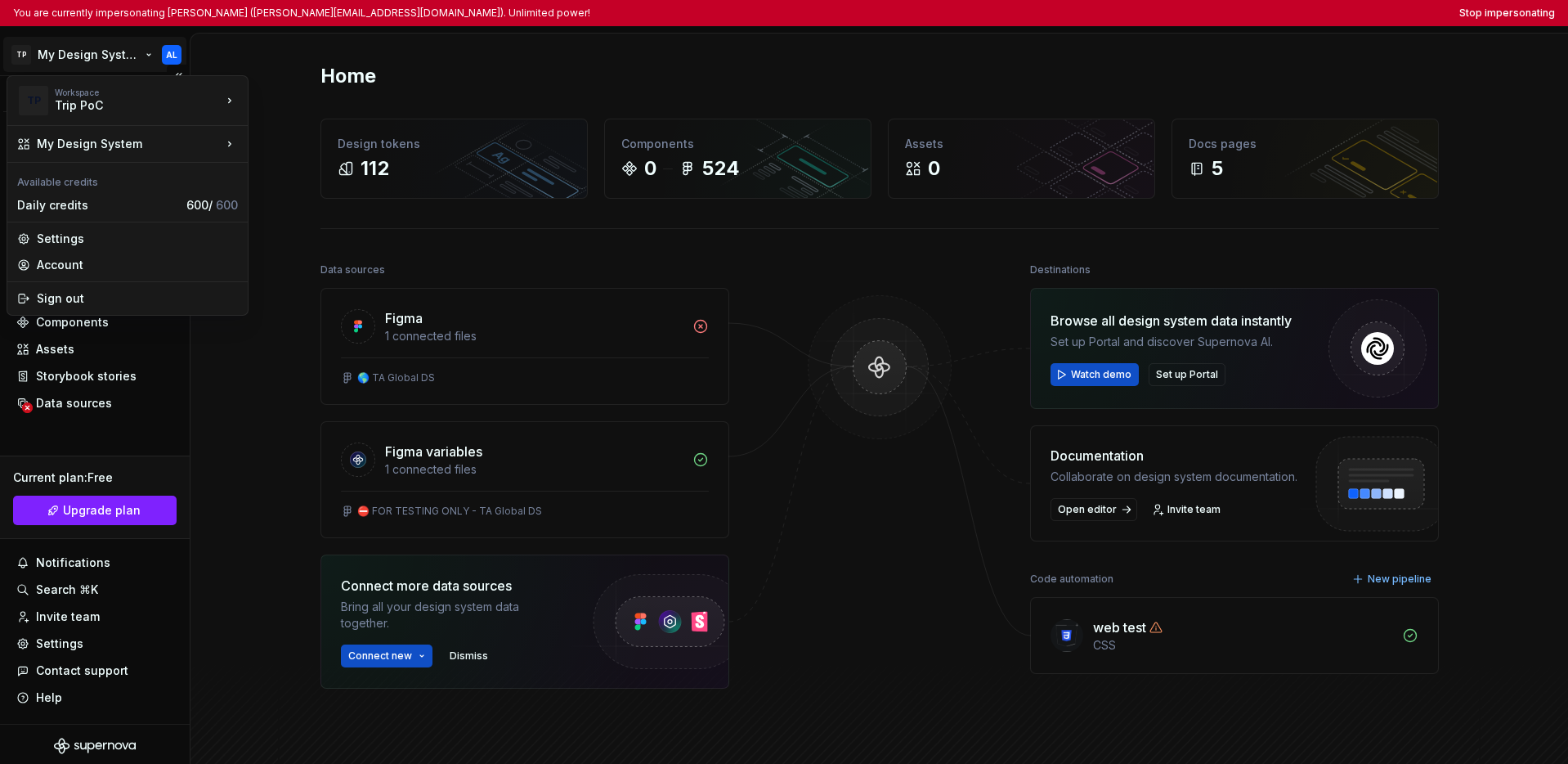
click at [55, 61] on html "You are currently impersonating Ante Lukic (alukic@tripadvisor.com). Unlimited …" at bounding box center [784, 382] width 1568 height 764
click at [280, 135] on div "Tripadvisor" at bounding box center [318, 124] width 139 height 26
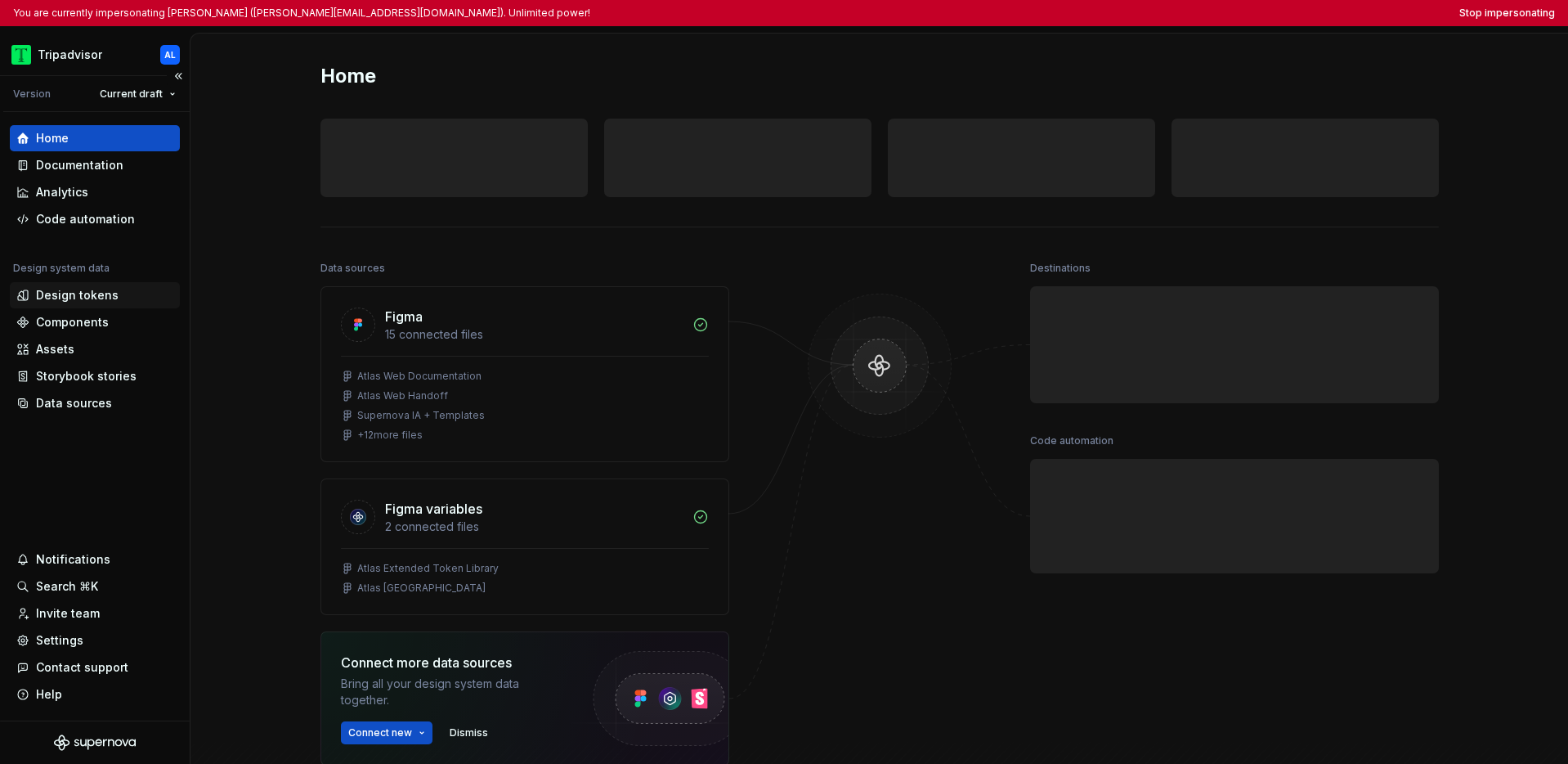
click at [88, 299] on div "Design tokens" at bounding box center [77, 295] width 82 height 17
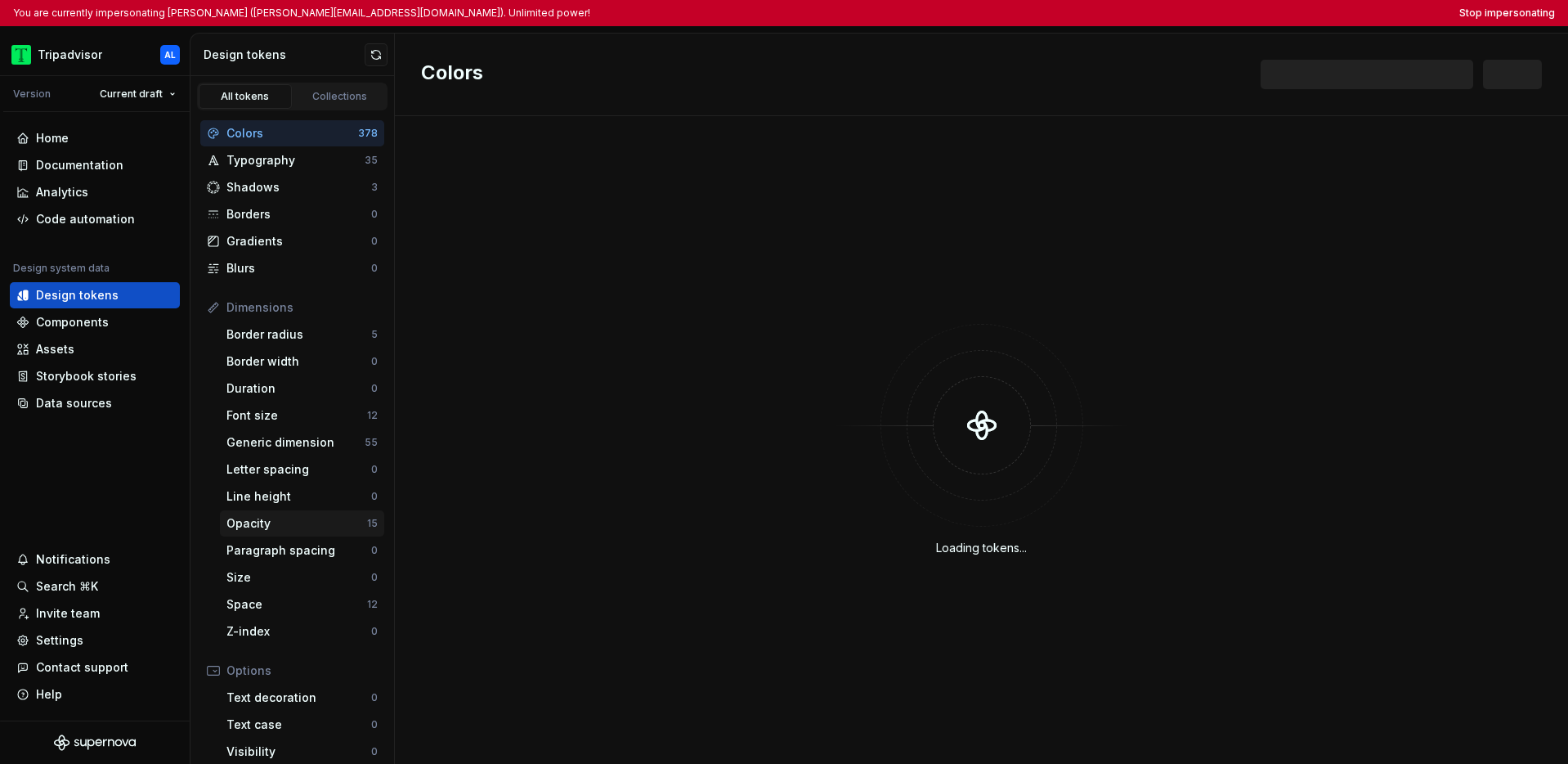
click at [286, 526] on div "Opacity" at bounding box center [297, 523] width 141 height 17
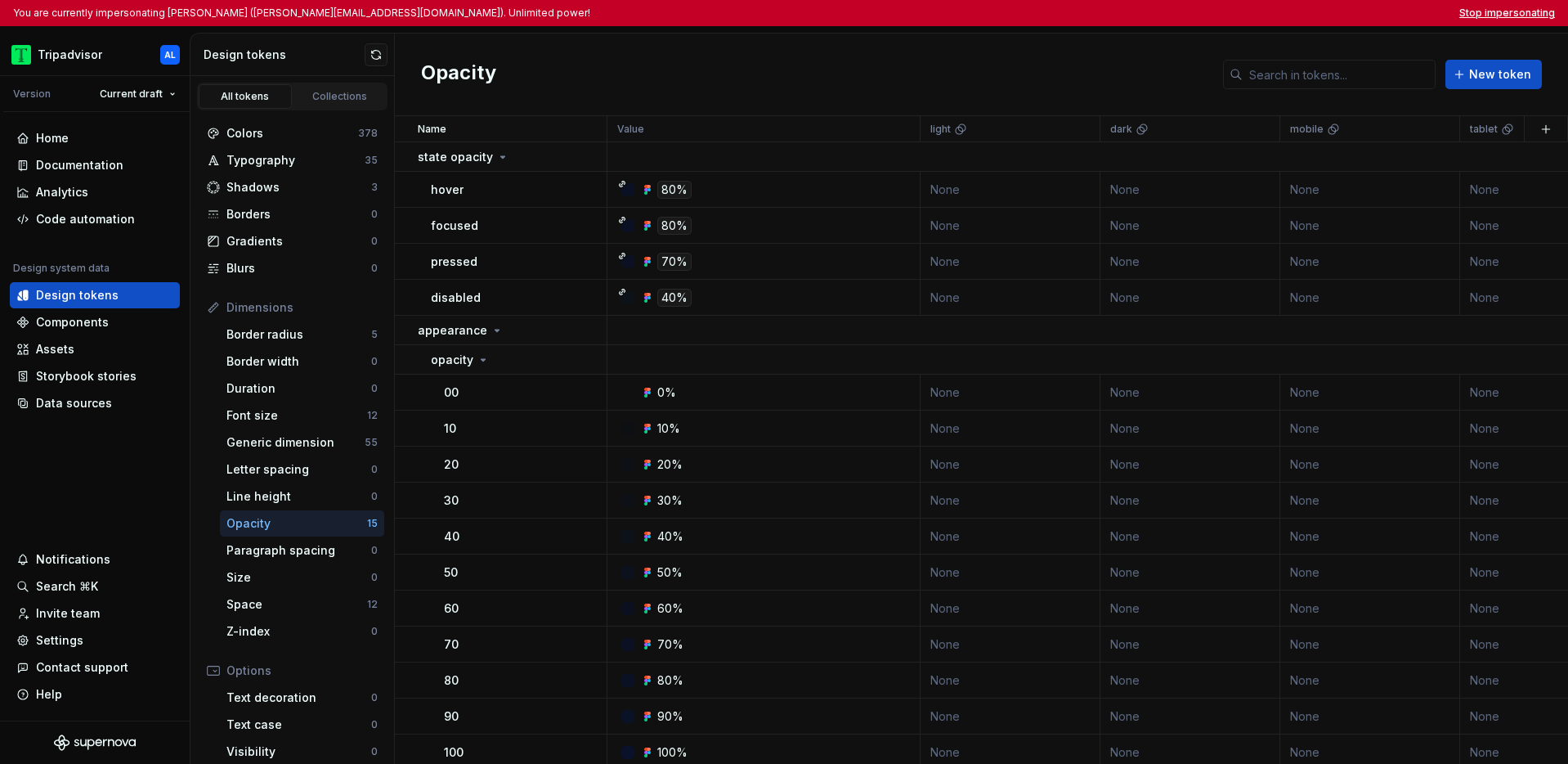
click at [1212, 6] on button "Stop impersonating" at bounding box center [1507, 12] width 95 height 13
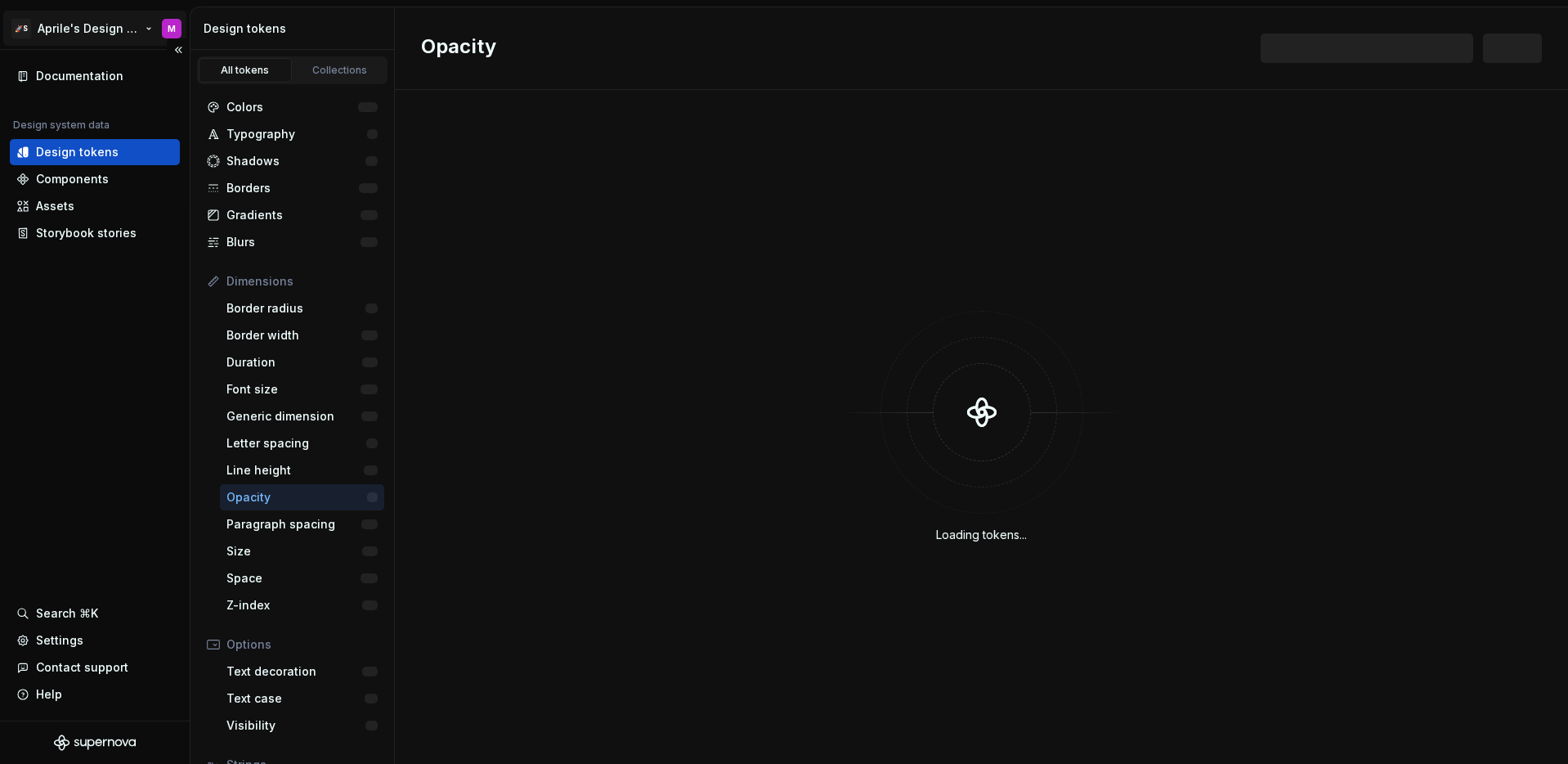
click at [88, 36] on html "🚀S Aprile's Design System M Documentation Design system data Design tokens Comp…" at bounding box center [784, 382] width 1568 height 764
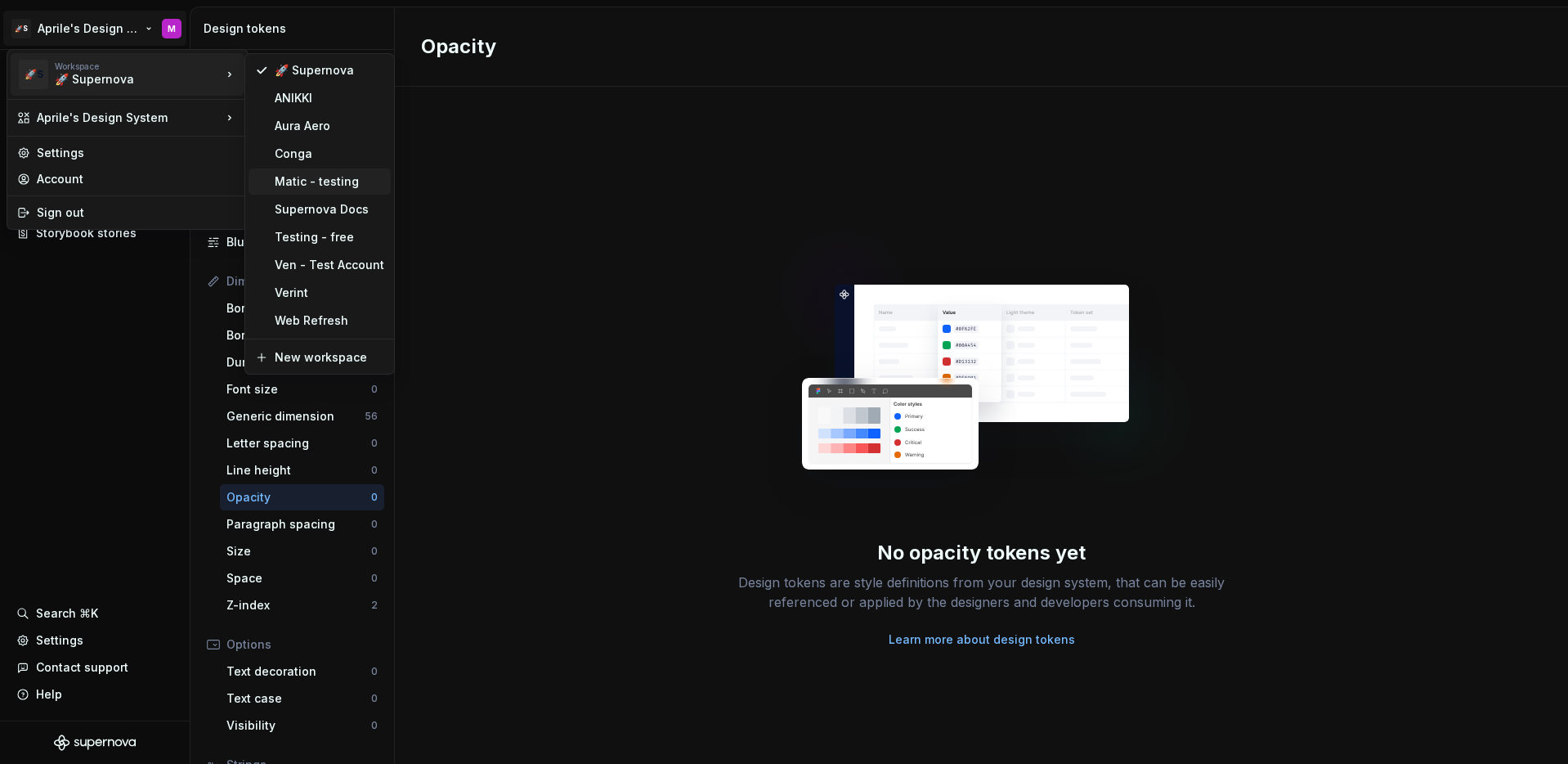
click at [304, 180] on div "Matic - testing" at bounding box center [329, 181] width 109 height 17
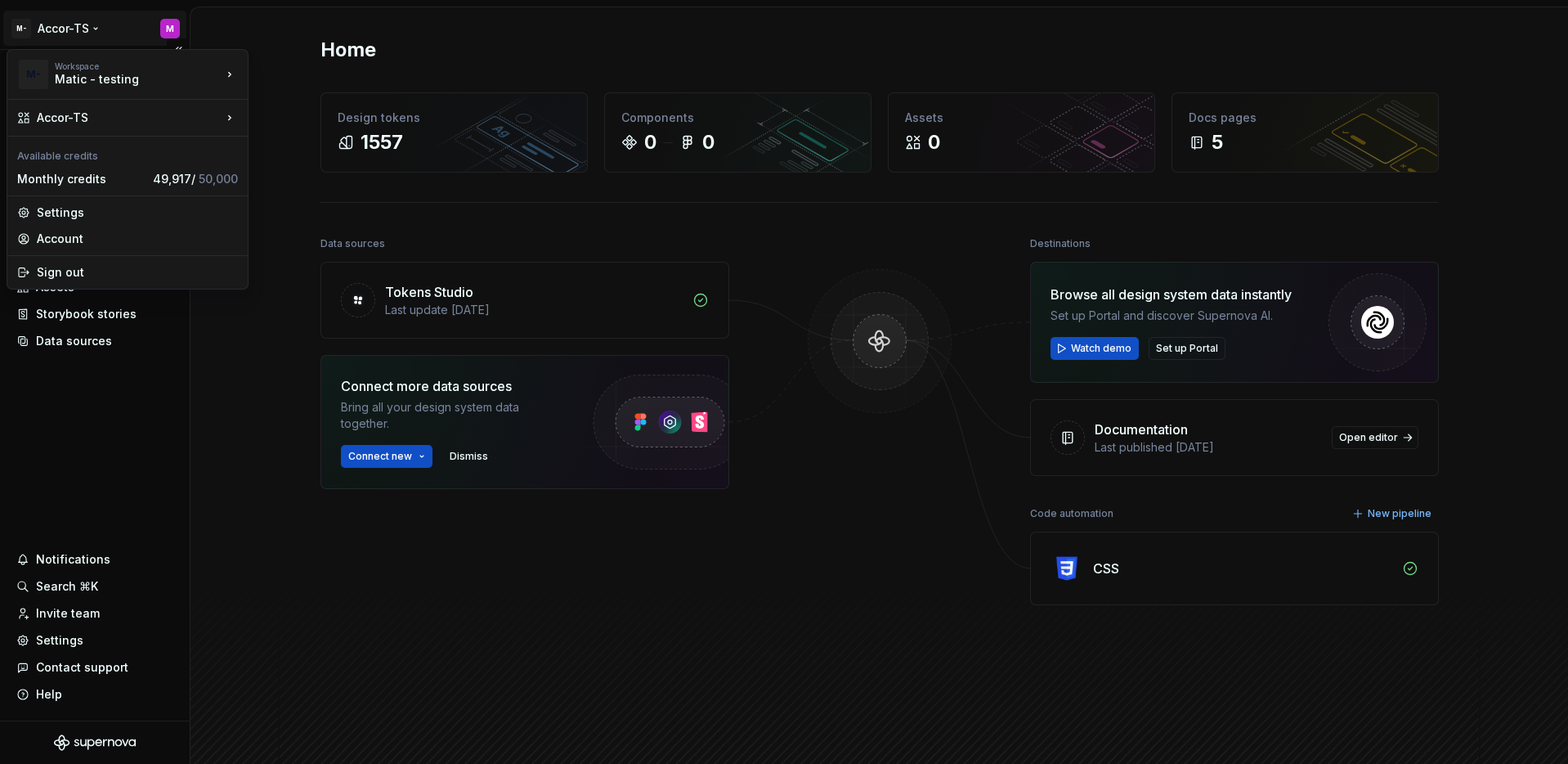
click at [74, 32] on html "M- Accor-TS M Home Documentation Analytics Code automation Design system data D…" at bounding box center [784, 382] width 1568 height 764
click at [119, 517] on html "M- Accor-TS M Home Documentation Analytics Code automation Design system data D…" at bounding box center [784, 382] width 1568 height 764
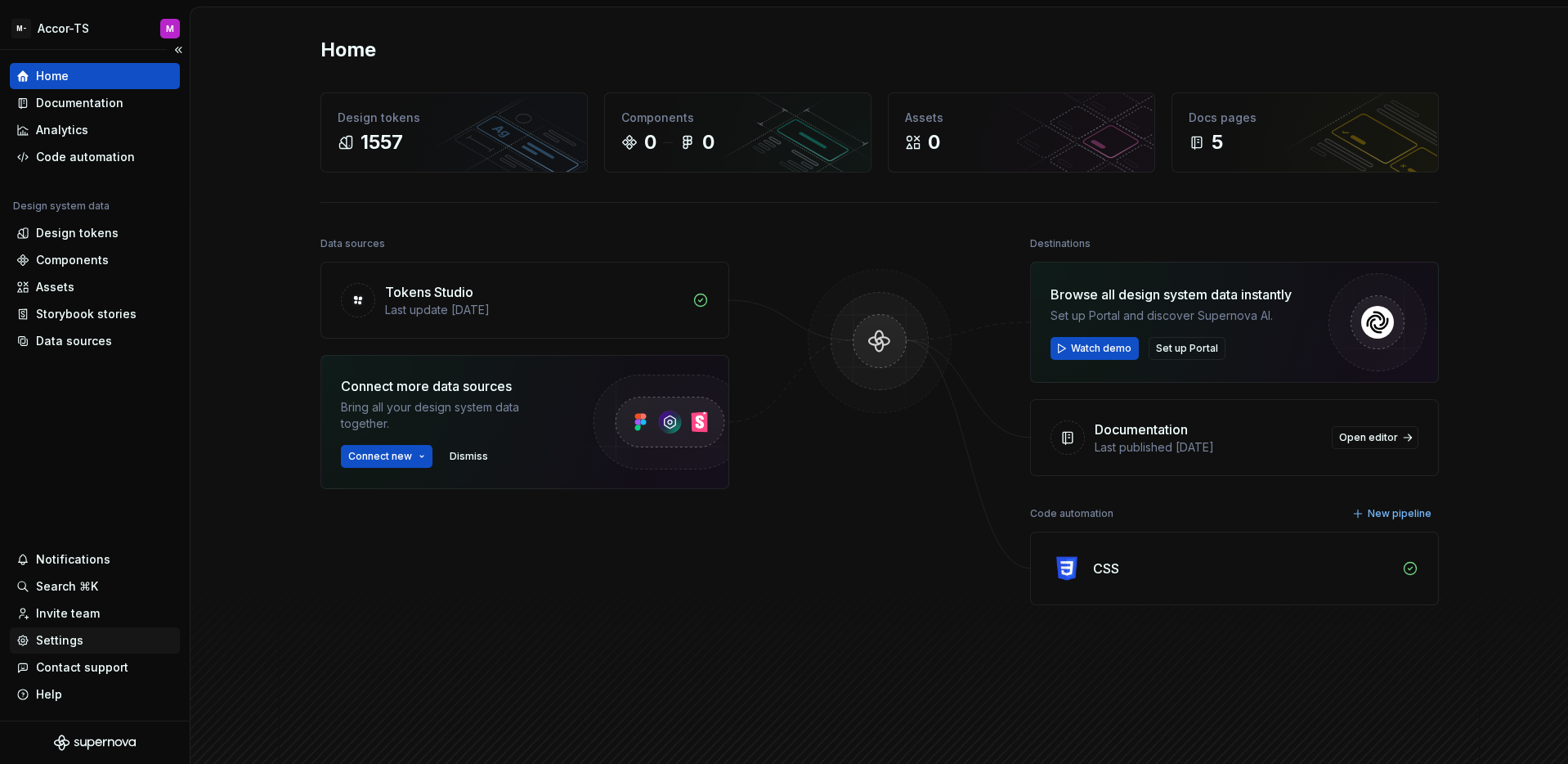
click at [69, 636] on div "Settings" at bounding box center [60, 640] width 47 height 17
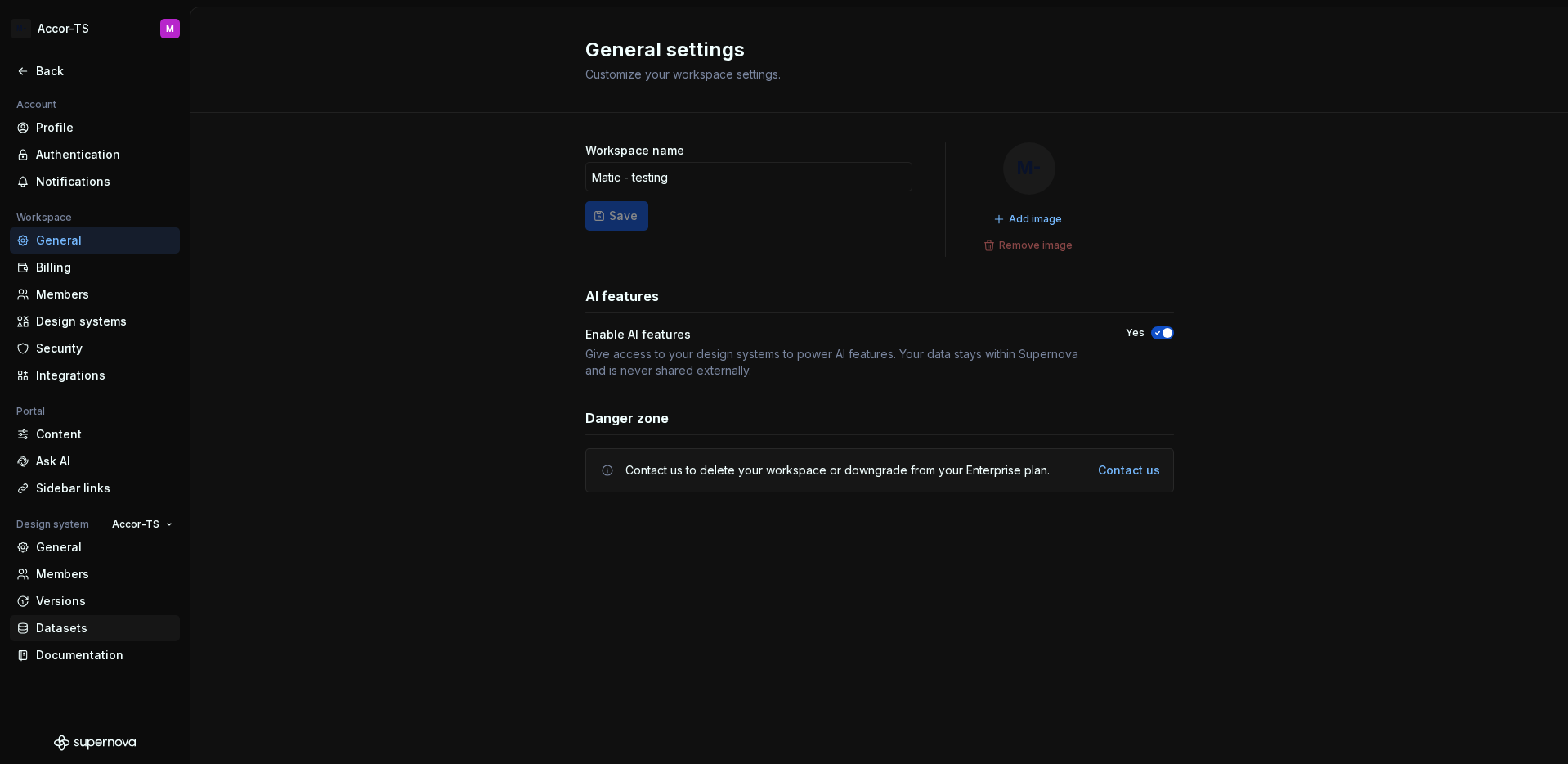
click at [99, 634] on div "Datasets" at bounding box center [104, 627] width 137 height 17
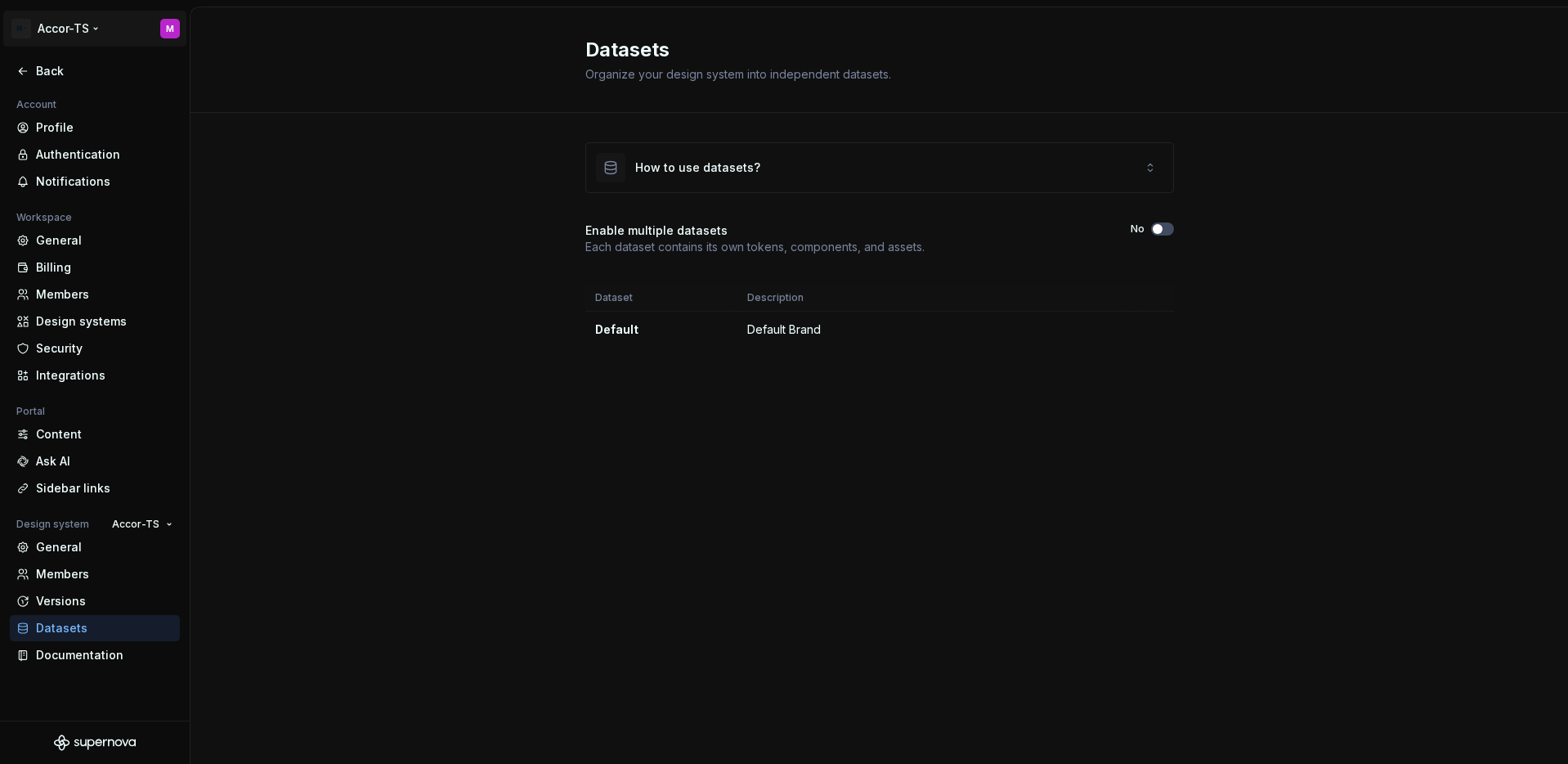
click at [85, 18] on html "M- Accor-TS M Back Account Profile Authentication Notifications Workspace Gener…" at bounding box center [784, 382] width 1568 height 764
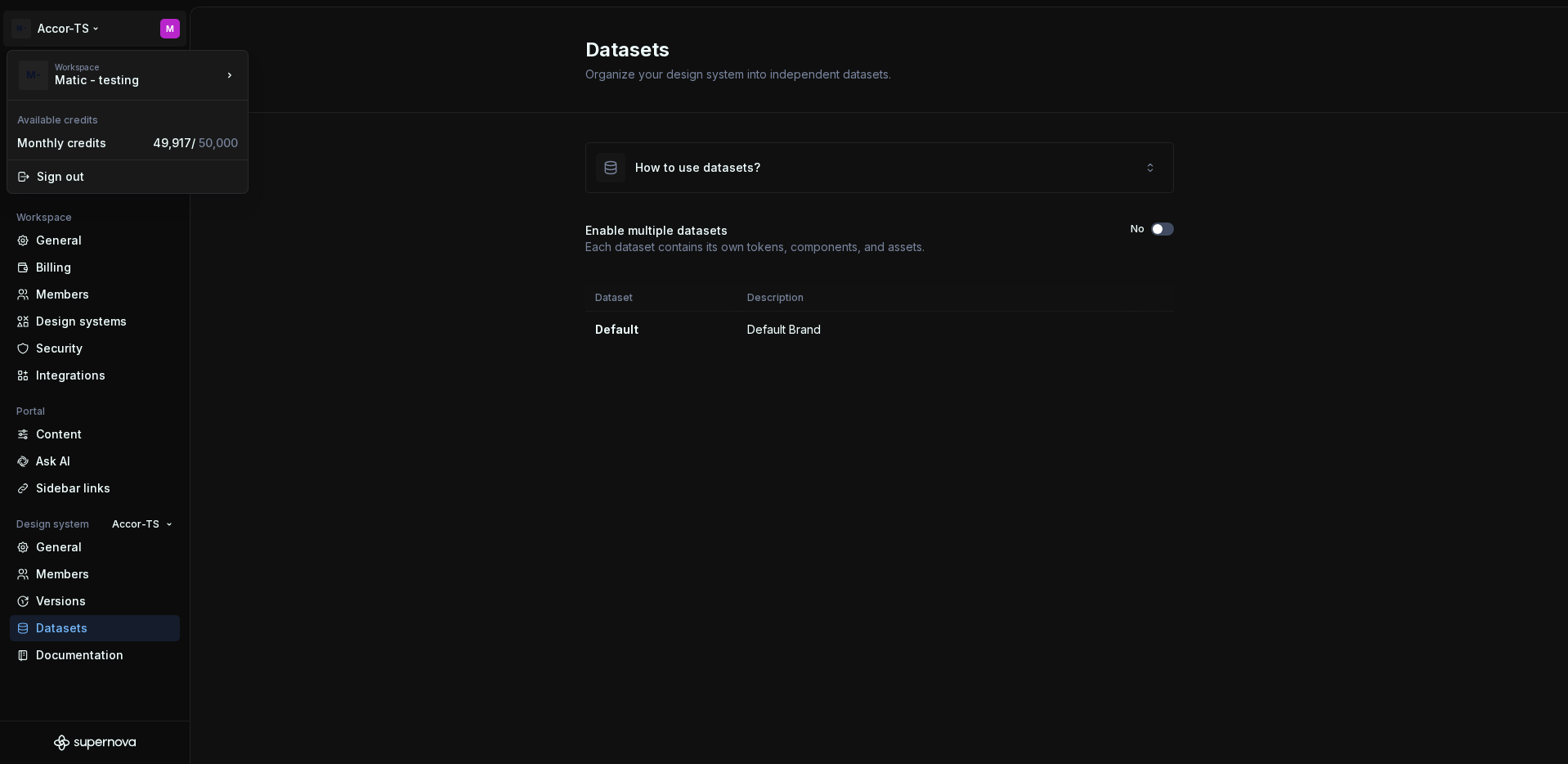
click at [87, 33] on html "M- Accor-TS M Back Account Profile Authentication Notifications Workspace Gener…" at bounding box center [784, 382] width 1568 height 764
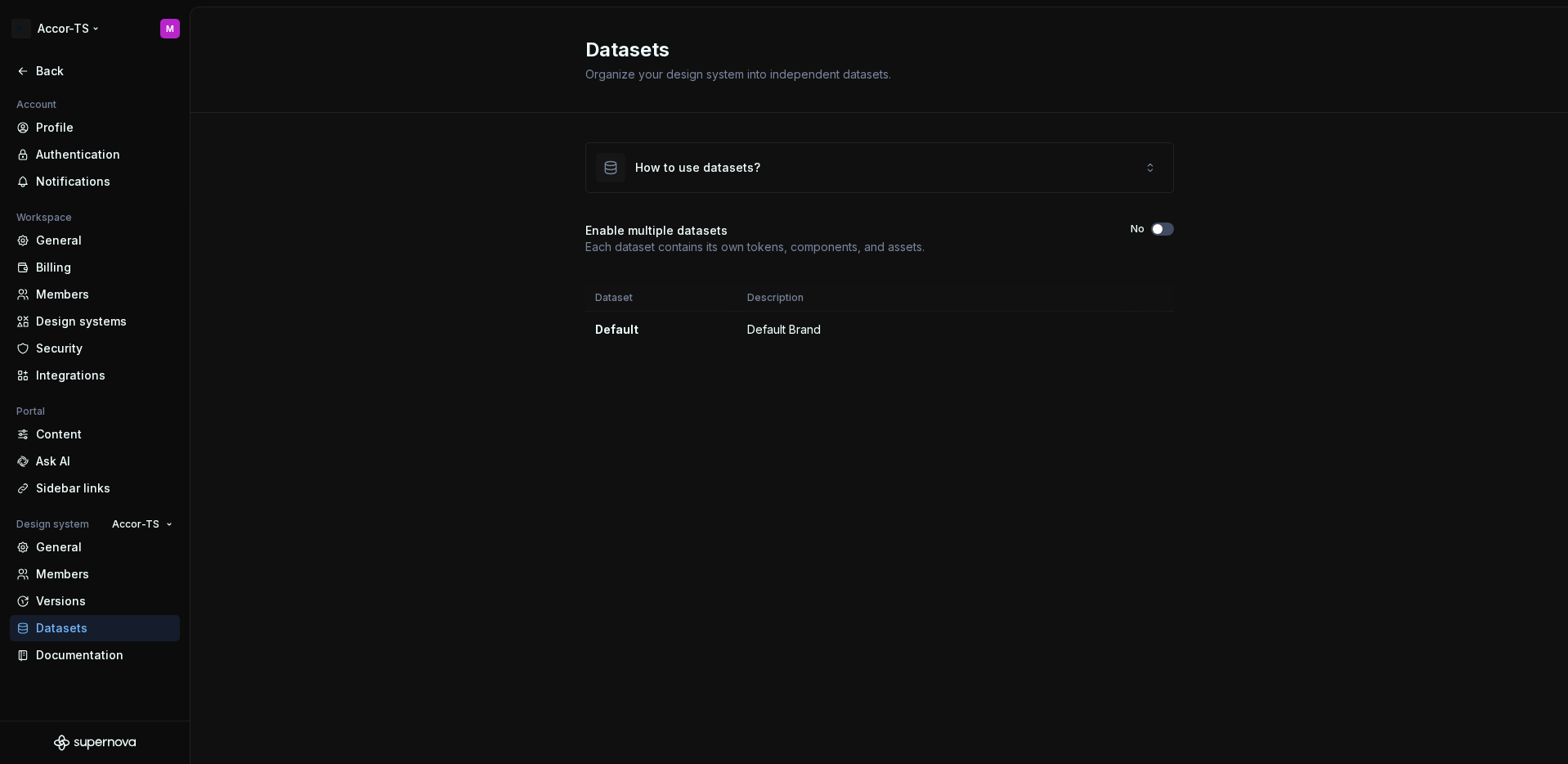
click at [87, 33] on html "M- Accor-TS M Back Account Profile Authentication Notifications Workspace Gener…" at bounding box center [784, 382] width 1568 height 764
click at [32, 72] on div "Back" at bounding box center [94, 71] width 157 height 17
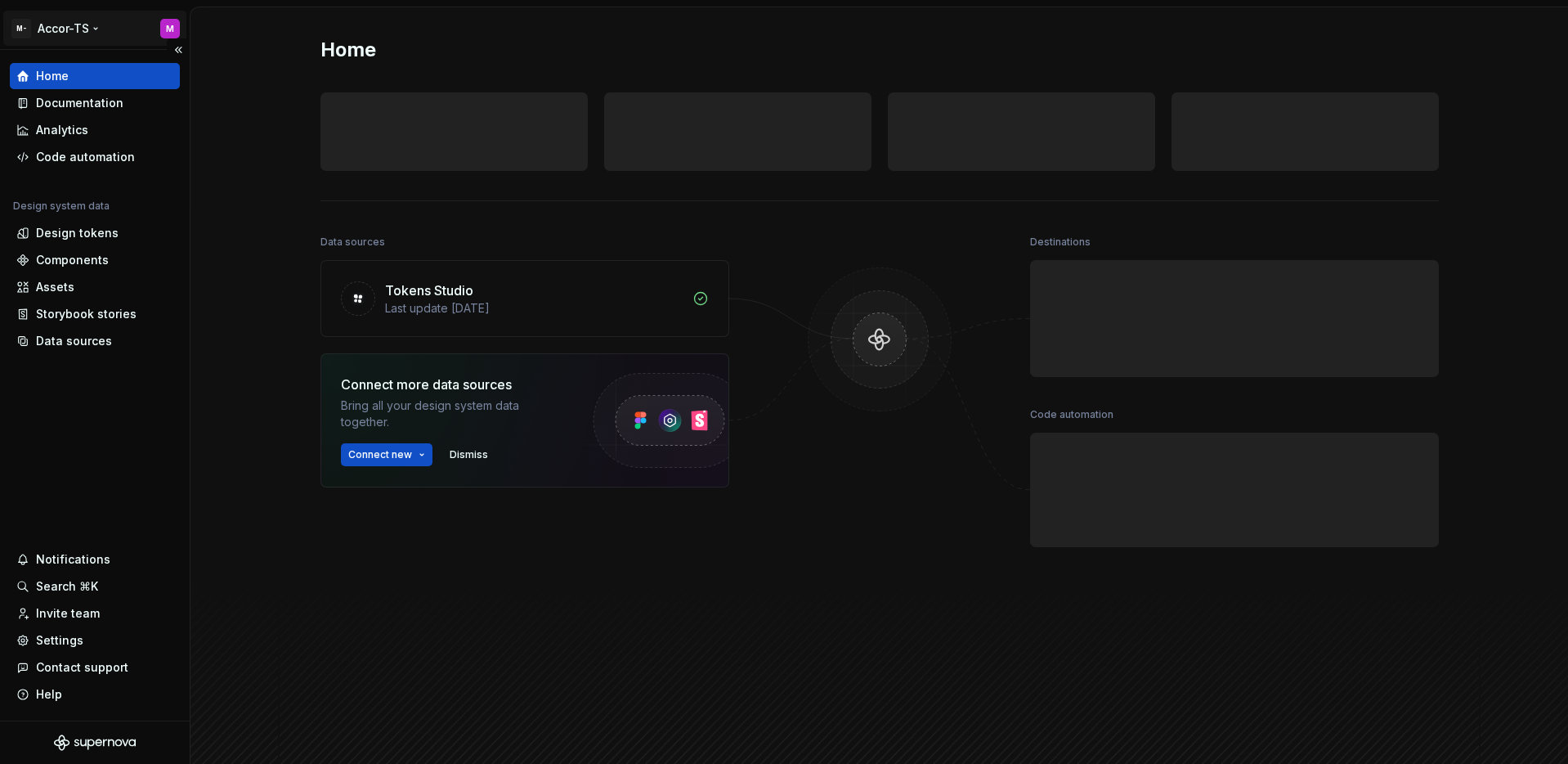
click at [61, 38] on html "M- Accor-TS M Home Documentation Analytics Code automation Design system data D…" at bounding box center [784, 382] width 1568 height 764
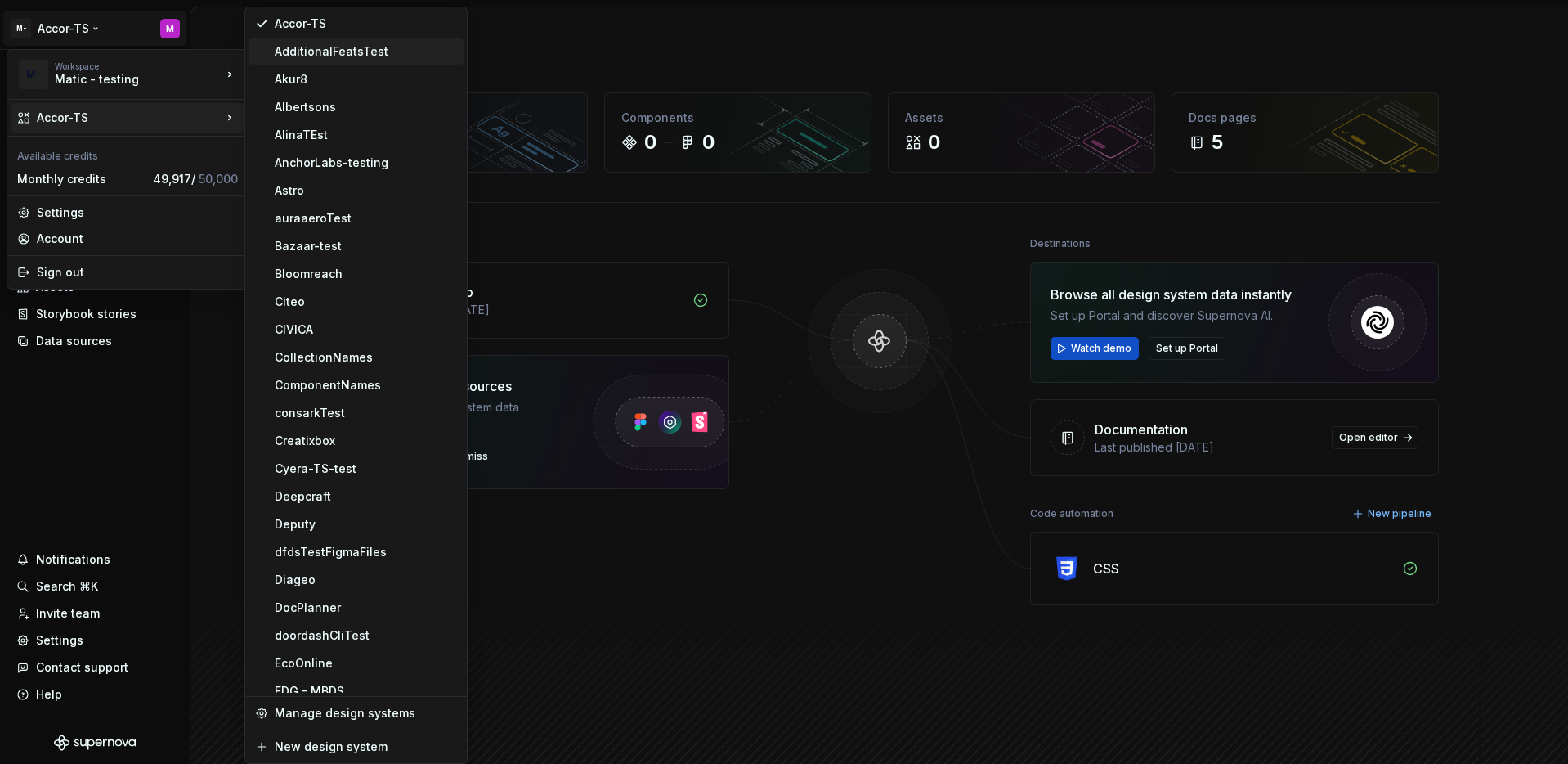
click at [282, 59] on div "AdditionalFeatsTest" at bounding box center [366, 52] width 182 height 17
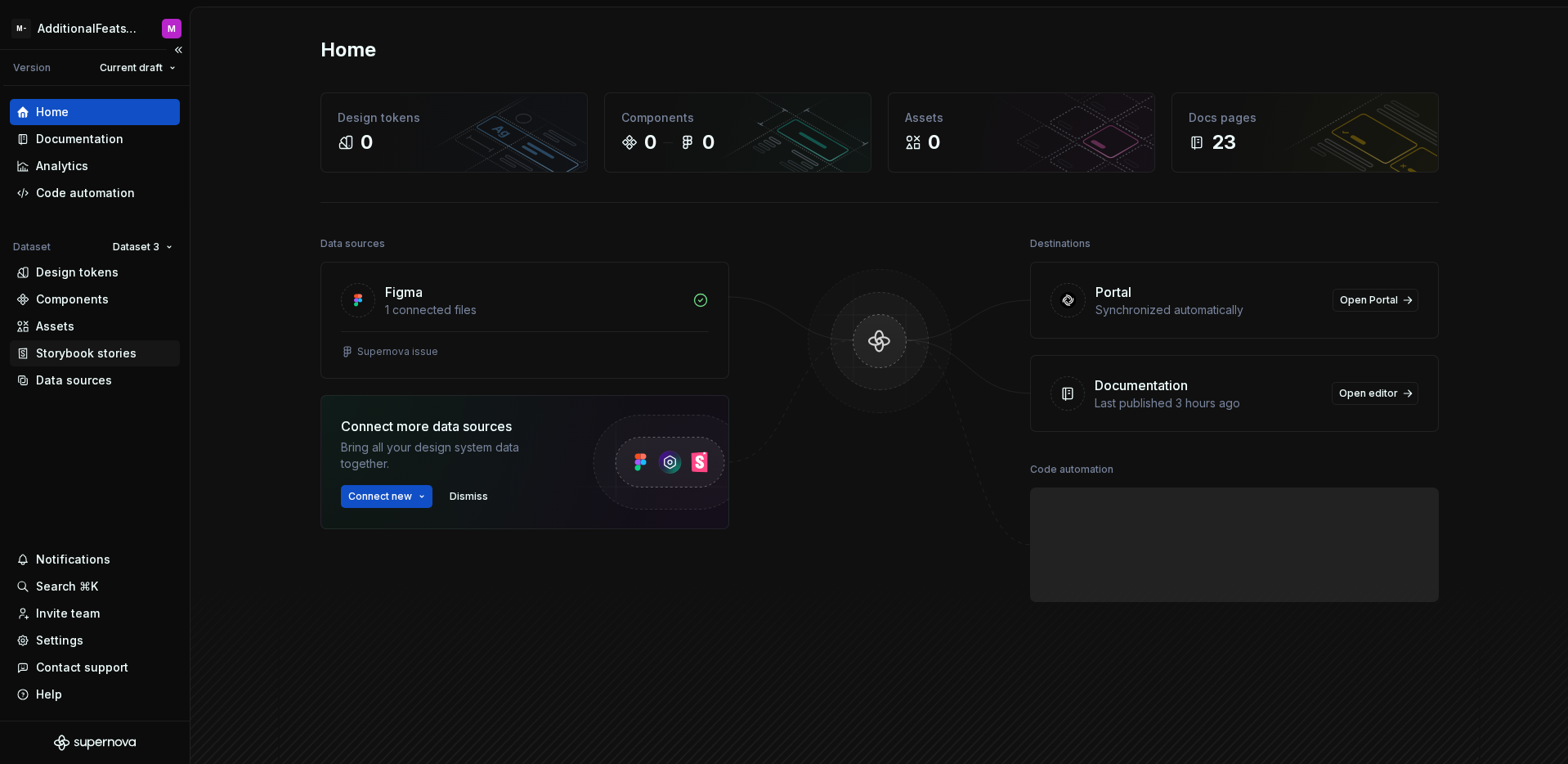
click at [66, 357] on div "Storybook stories" at bounding box center [86, 353] width 101 height 17
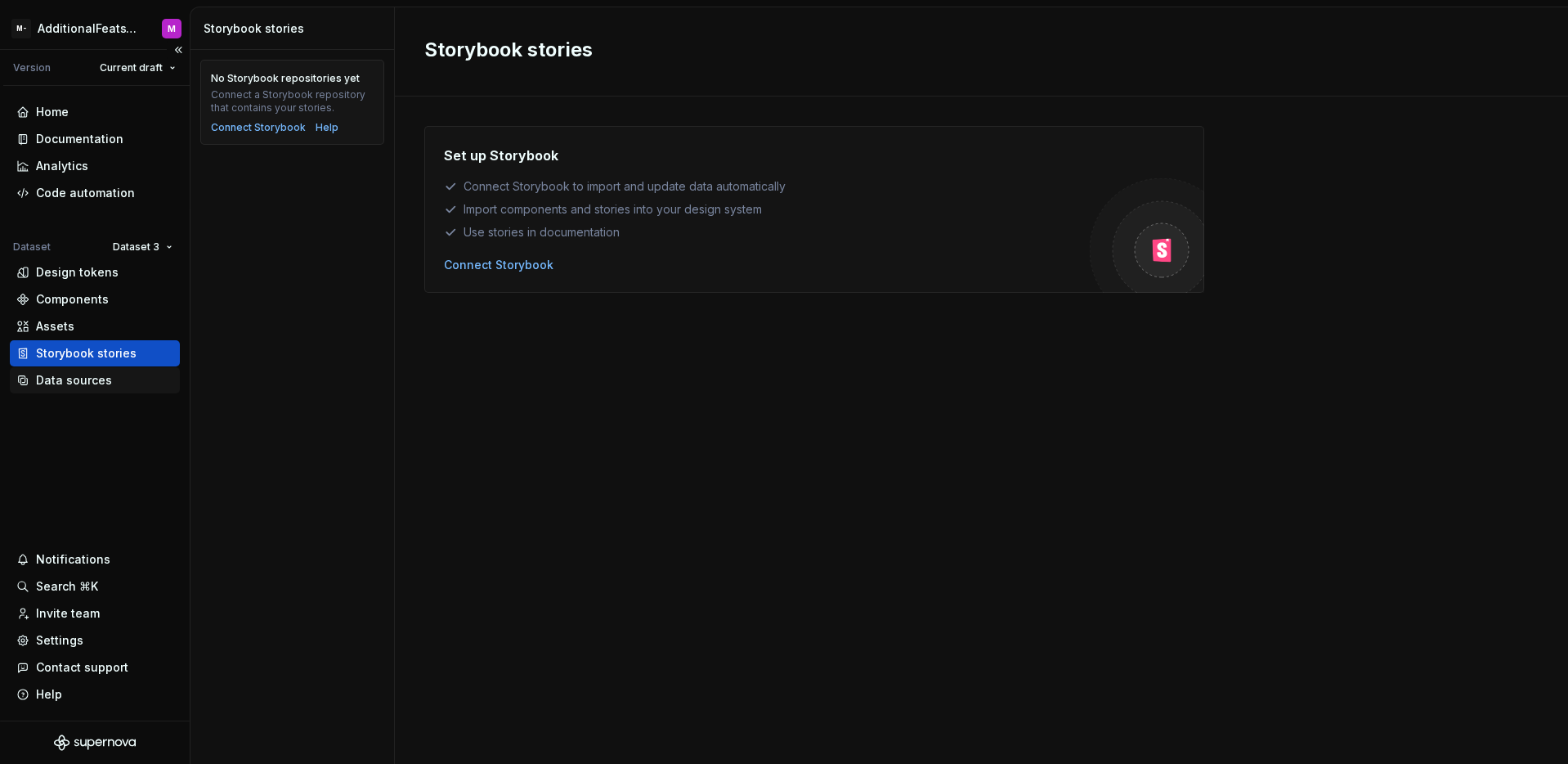
click at [92, 380] on div "Data sources" at bounding box center [74, 380] width 76 height 17
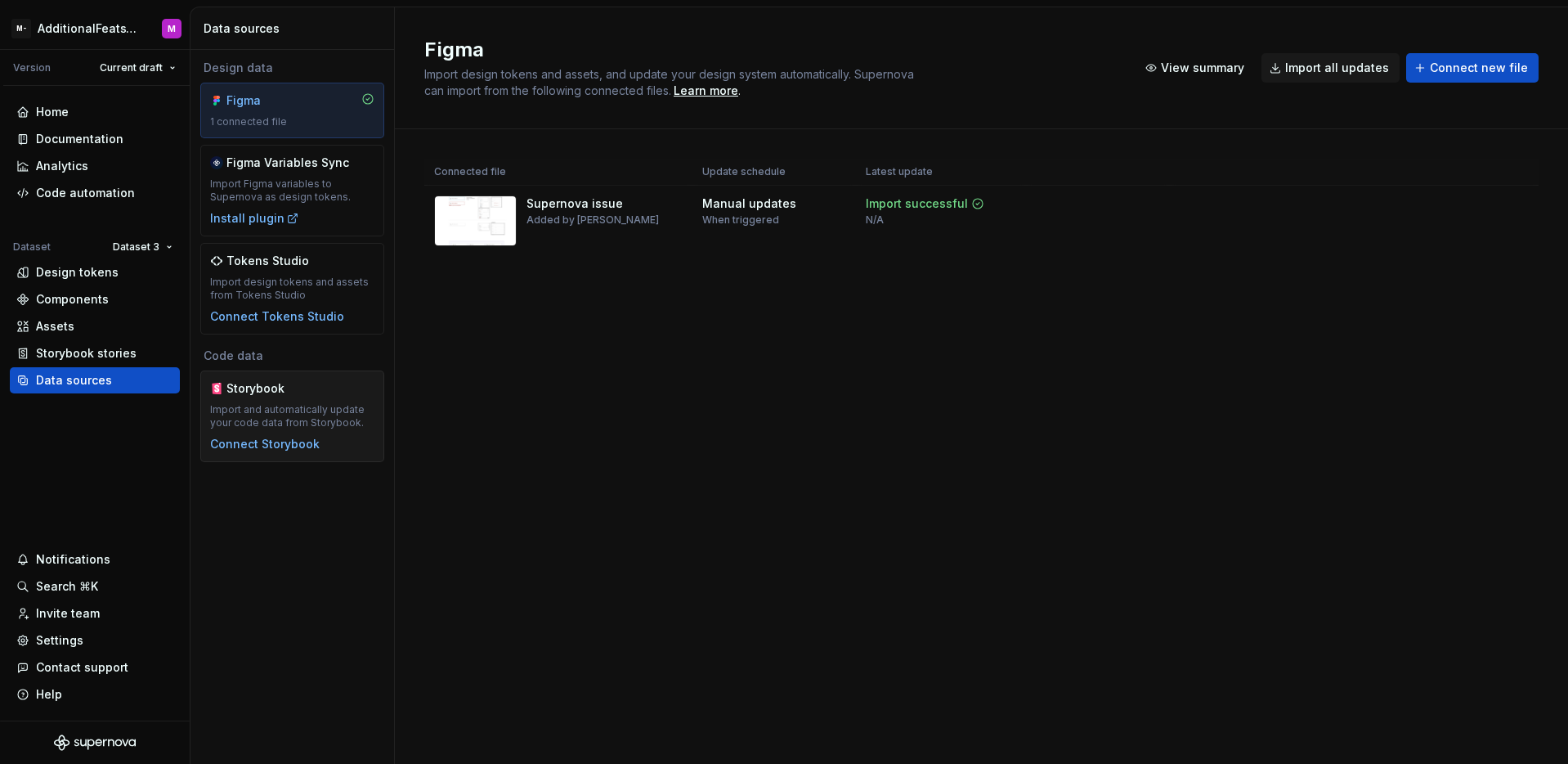
click at [277, 404] on div "Import and automatically update your code data from Storybook." at bounding box center [292, 417] width 164 height 26
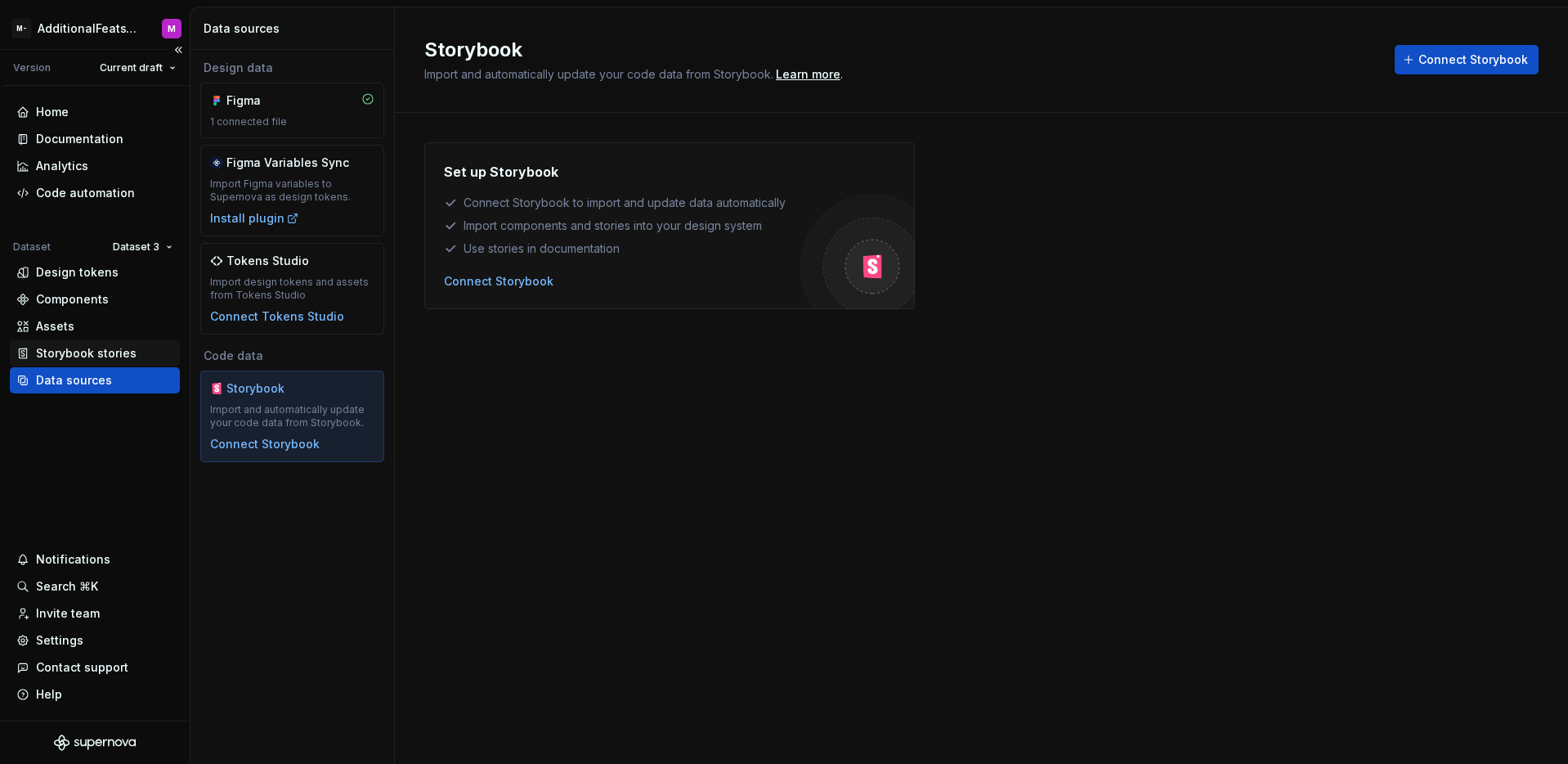
click at [102, 352] on div "Storybook stories" at bounding box center [86, 353] width 101 height 17
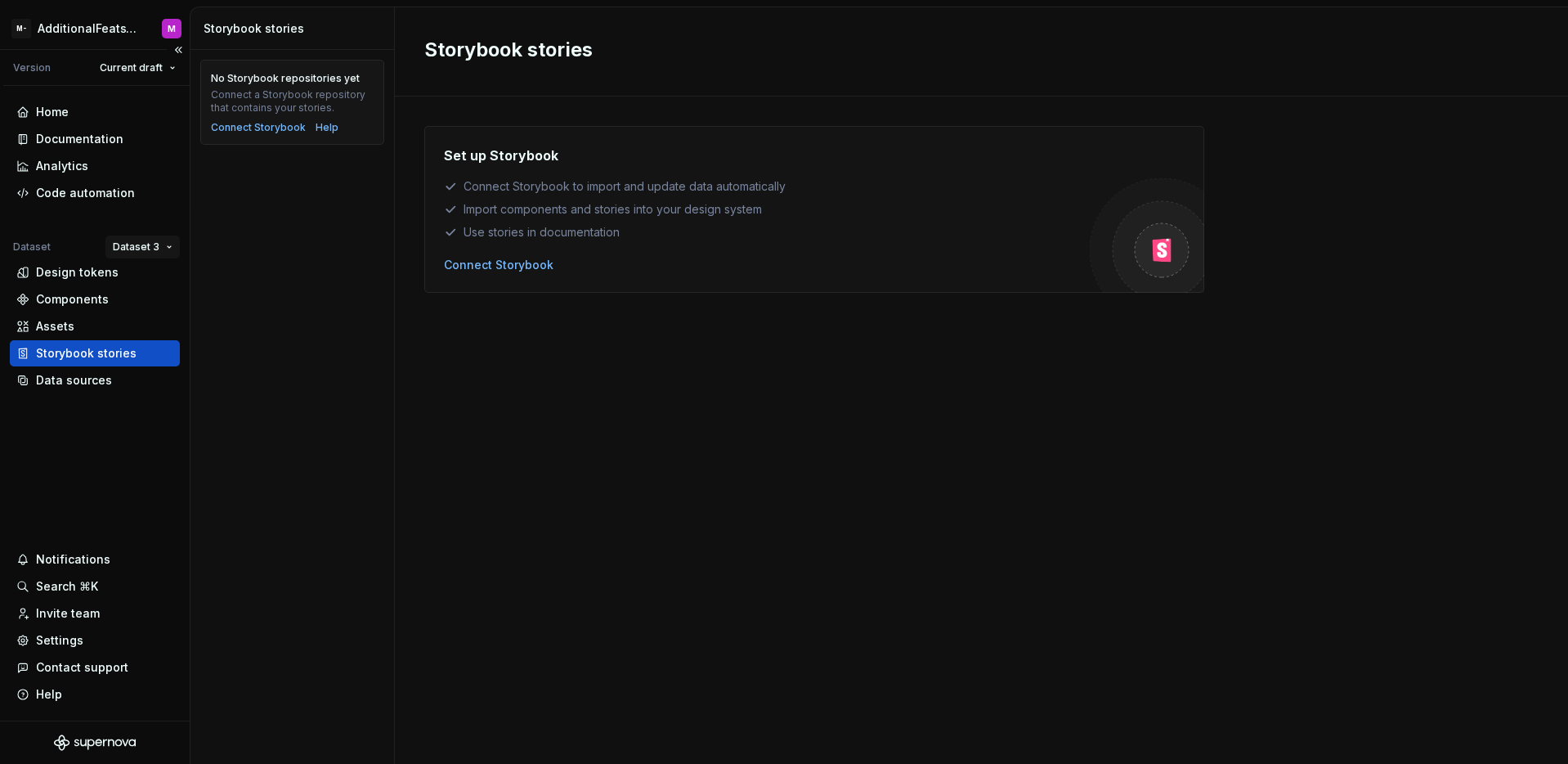
click at [163, 253] on html "M- AdditionalFeatsTest M Version Current draft Home Documentation Analytics Cod…" at bounding box center [784, 382] width 1568 height 764
click at [162, 275] on div "Dataset 1" at bounding box center [190, 278] width 106 height 17
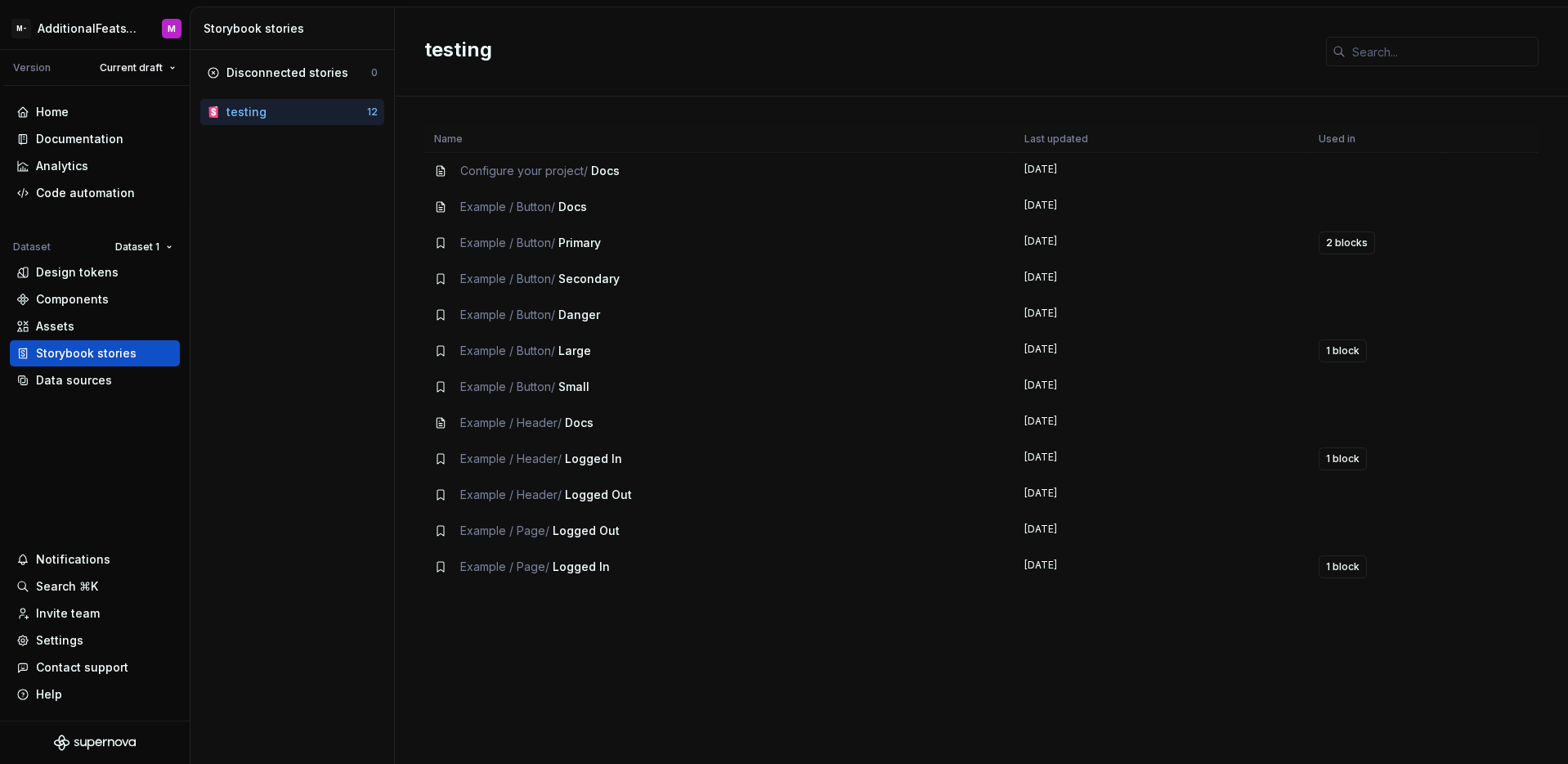
click at [305, 345] on div "Disconnected stories 0 testing 12" at bounding box center [292, 407] width 204 height 714
